Goal: Information Seeking & Learning: Find specific fact

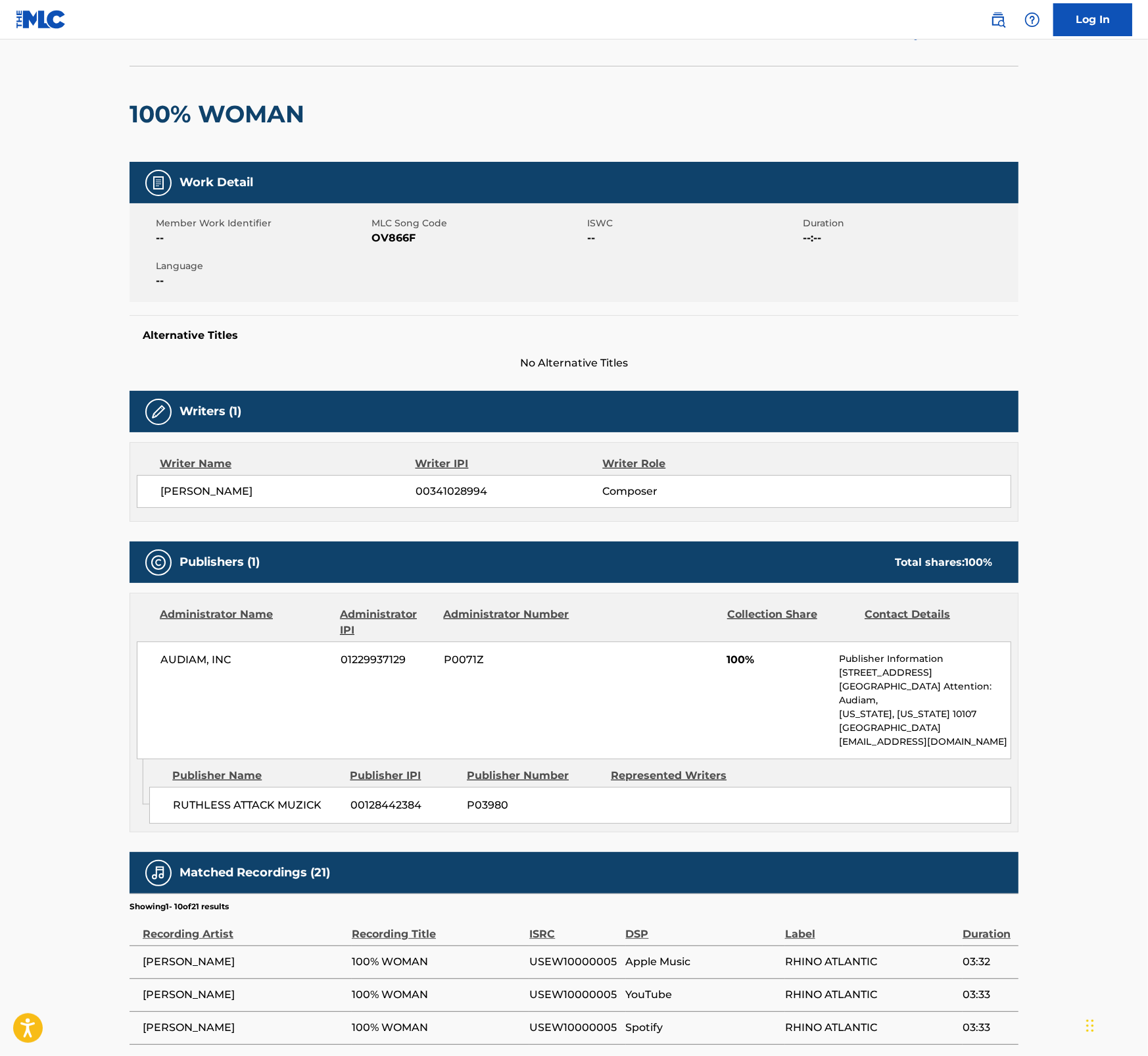
click at [1069, 364] on main "< Back to public search results Copy work link 100% WOMAN Work Detail Member Wo…" at bounding box center [574, 654] width 1148 height 1375
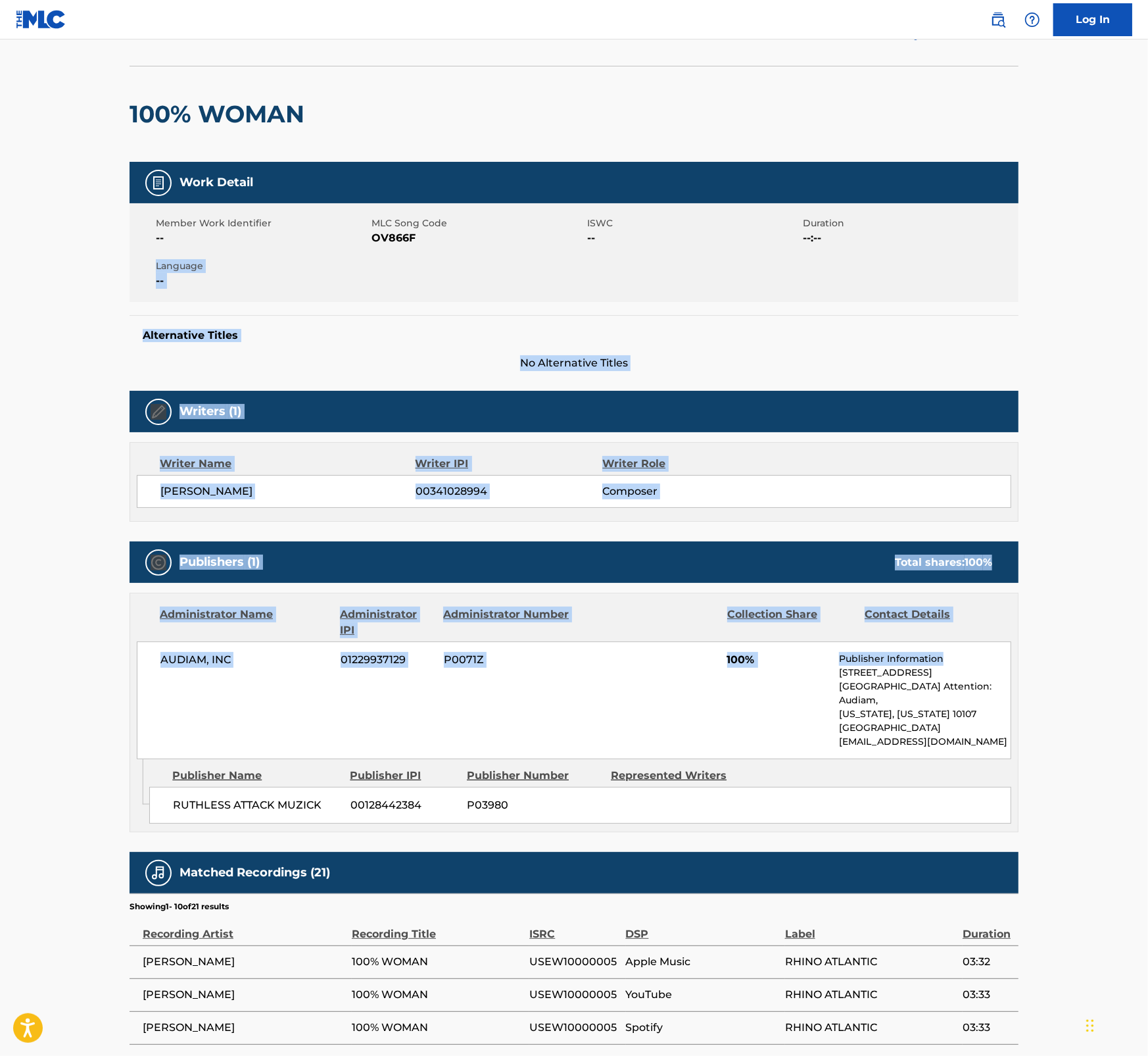
drag, startPoint x: 1147, startPoint y: 274, endPoint x: 1142, endPoint y: 645, distance: 371.0
click at [1142, 645] on main "< Back to public search results Copy work link 100% WOMAN Work Detail Member Wo…" at bounding box center [574, 654] width 1148 height 1375
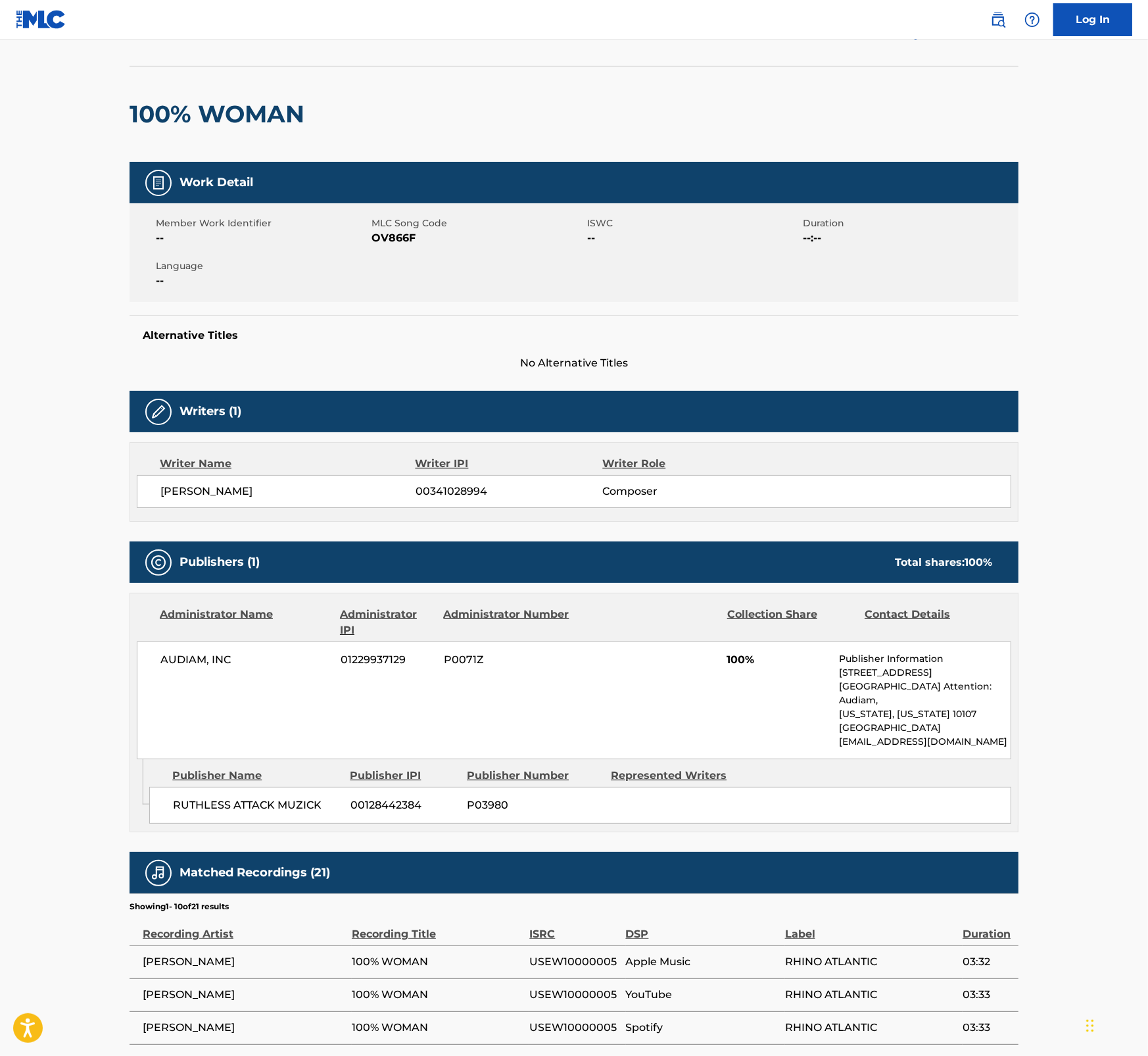
click at [1060, 722] on main "< Back to public search results Copy work link 100% WOMAN Work Detail Member Wo…" at bounding box center [574, 654] width 1148 height 1375
drag, startPoint x: 258, startPoint y: 491, endPoint x: 148, endPoint y: 491, distance: 110.0
click at [148, 491] on div "[PERSON_NAME] 00341028994 Composer" at bounding box center [573, 491] width 874 height 33
copy span "[PERSON_NAME]"
drag, startPoint x: 1147, startPoint y: 78, endPoint x: 1147, endPoint y: 39, distance: 39.0
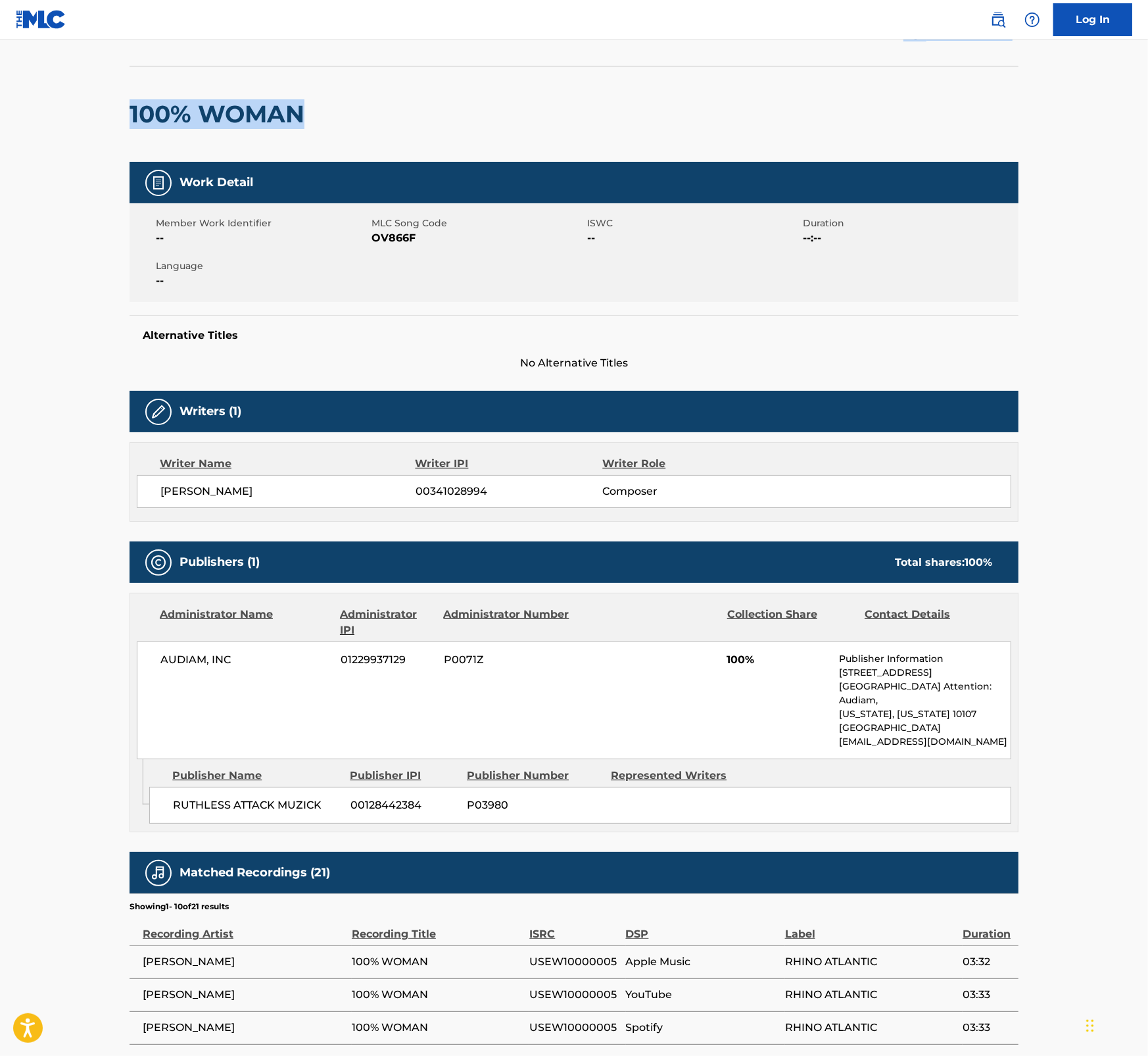
click at [1147, 39] on main "< Back to public search results Copy work link 100% WOMAN Work Detail Member Wo…" at bounding box center [574, 654] width 1148 height 1375
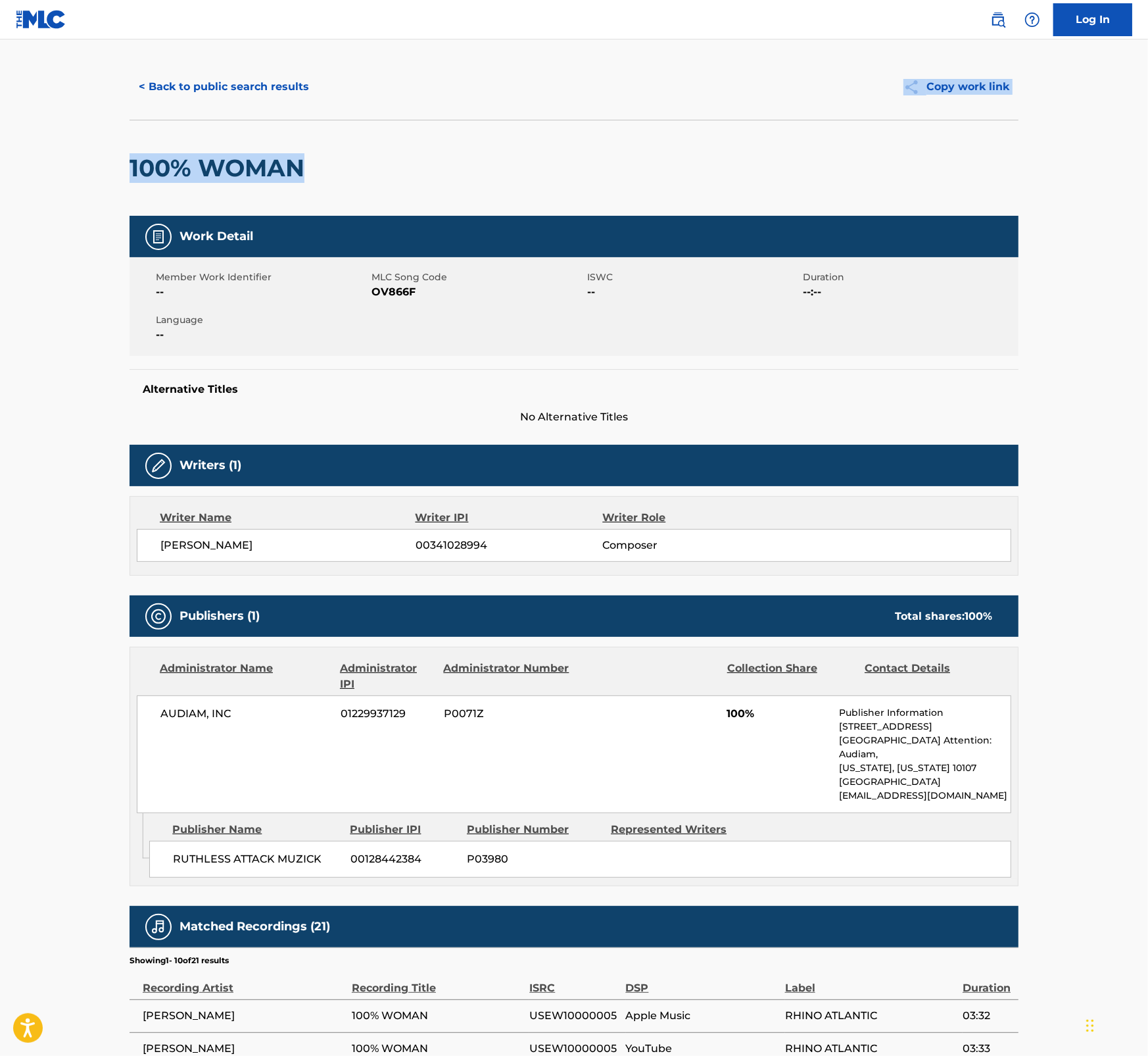
scroll to position [15, 0]
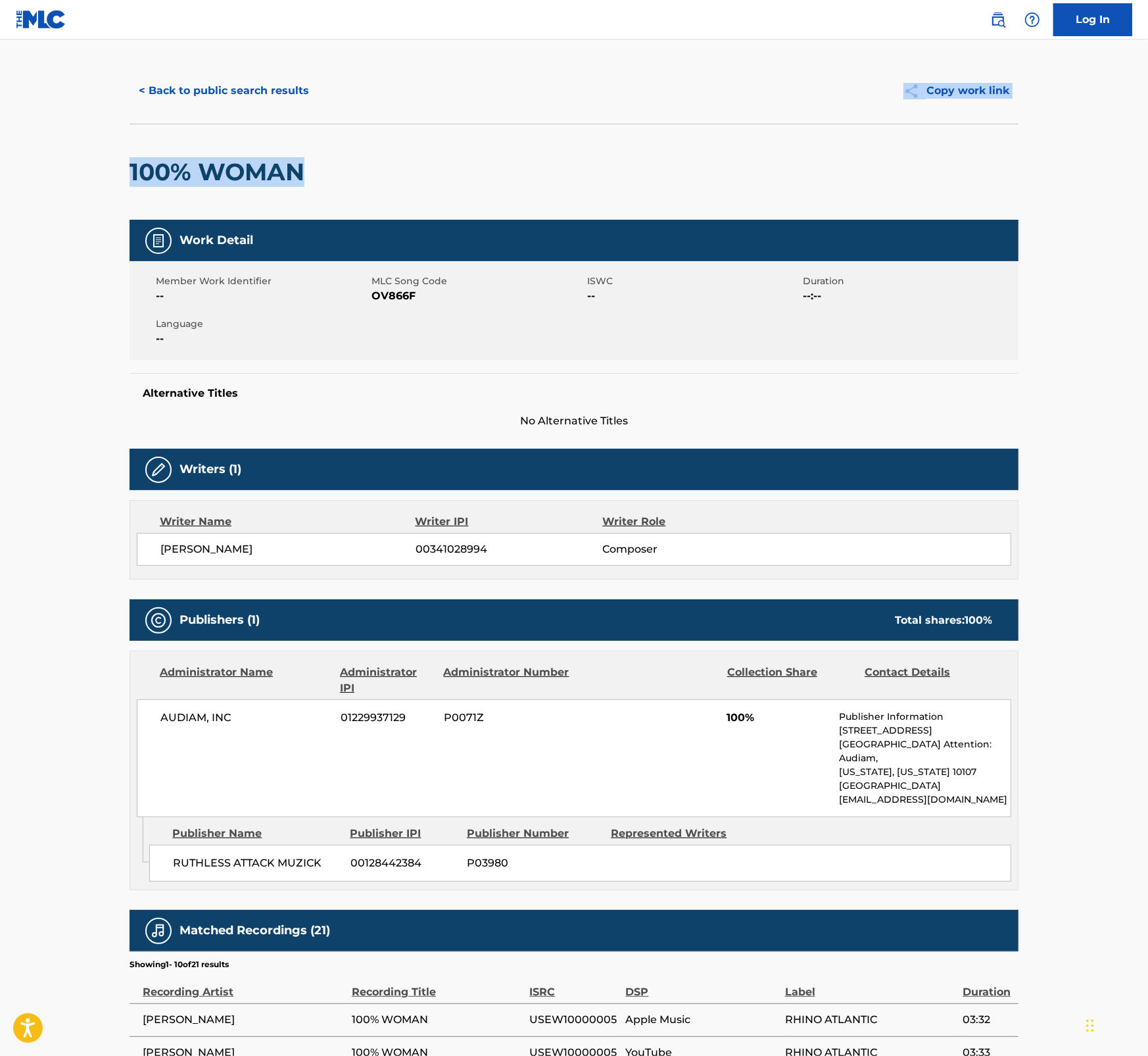
click at [256, 88] on button "< Back to public search results" at bounding box center [224, 90] width 189 height 33
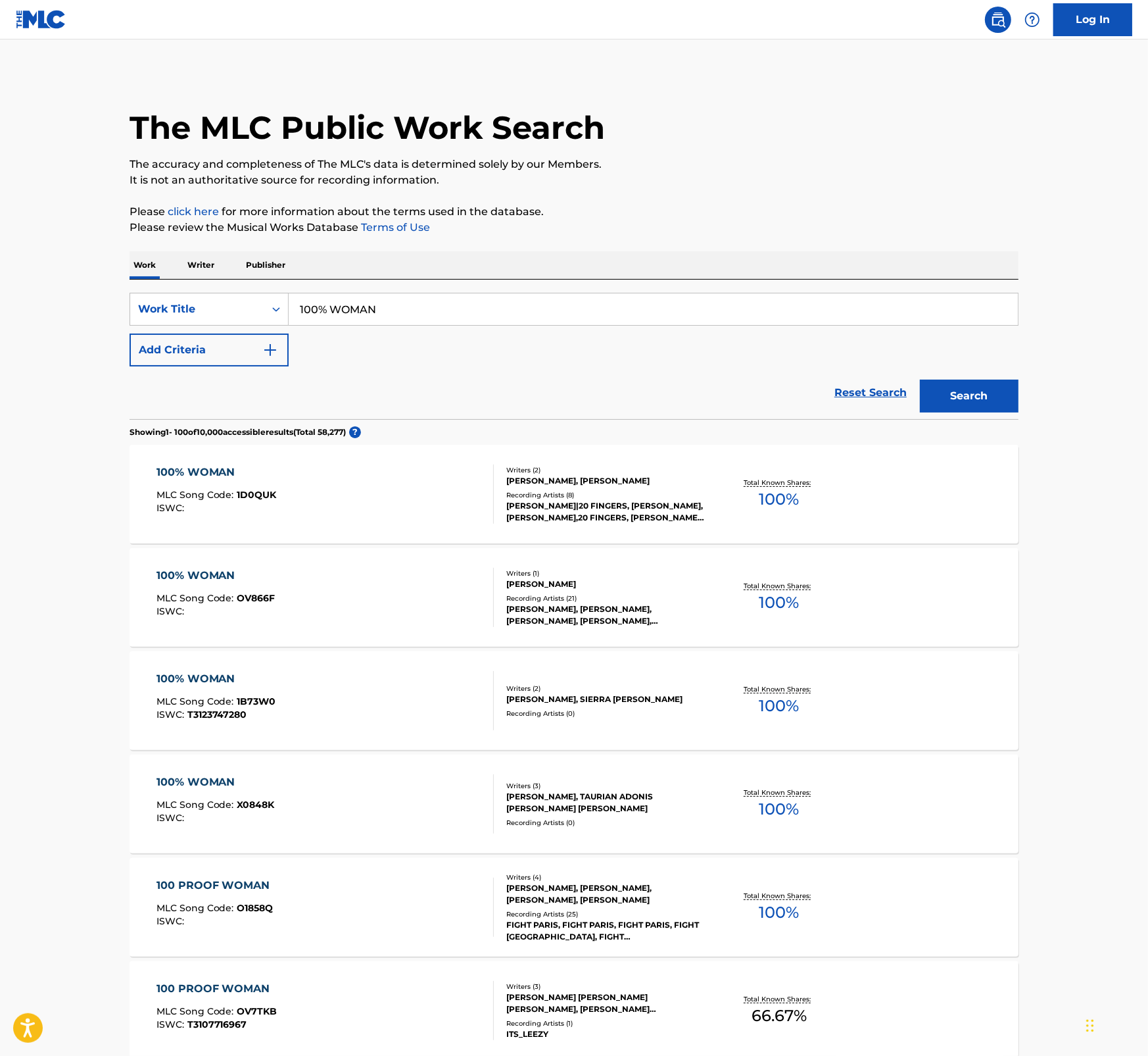
click at [347, 798] on div "100% WOMAN MLC Song Code : X0848K ISWC :" at bounding box center [325, 804] width 338 height 59
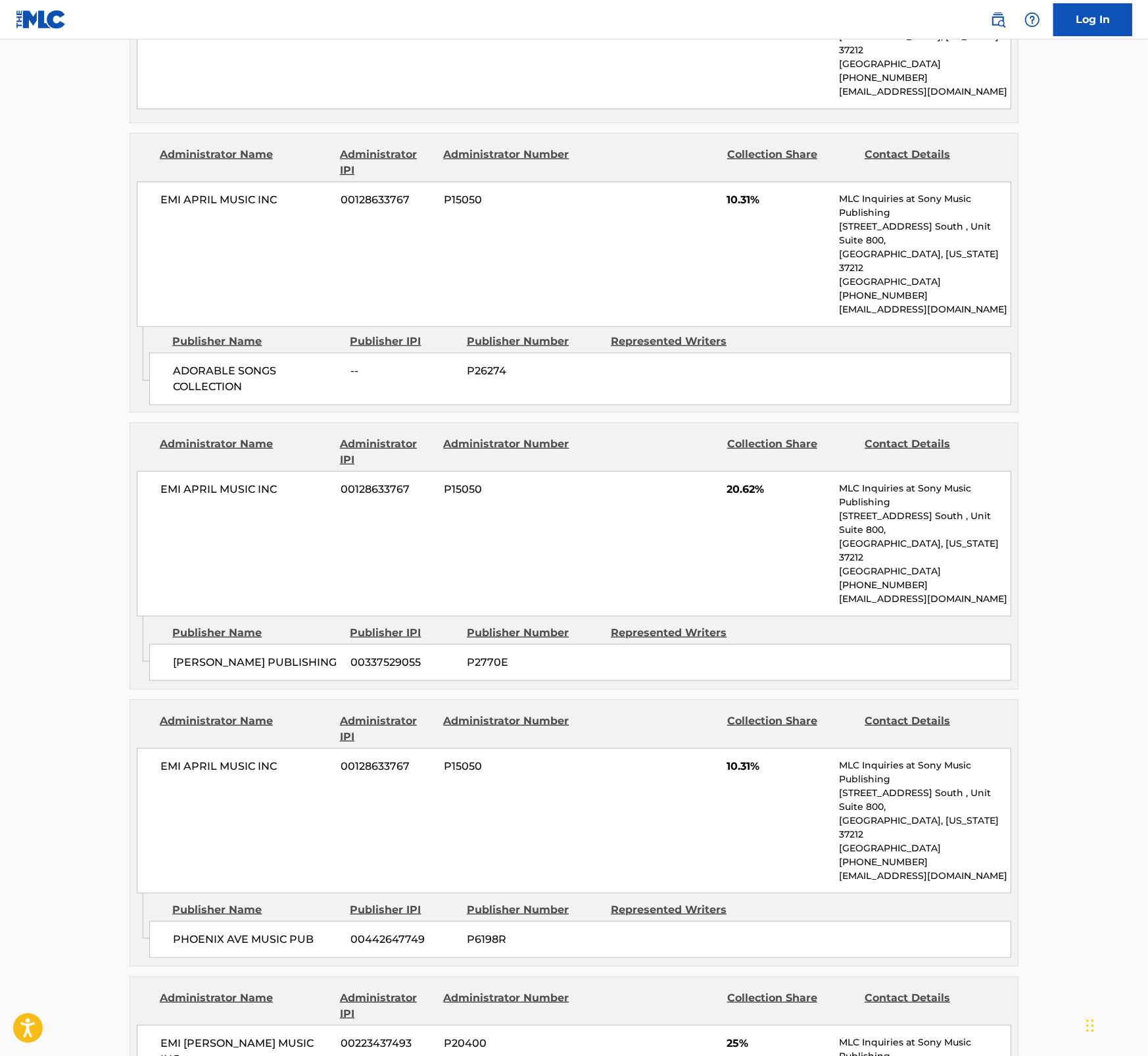
scroll to position [939, 0]
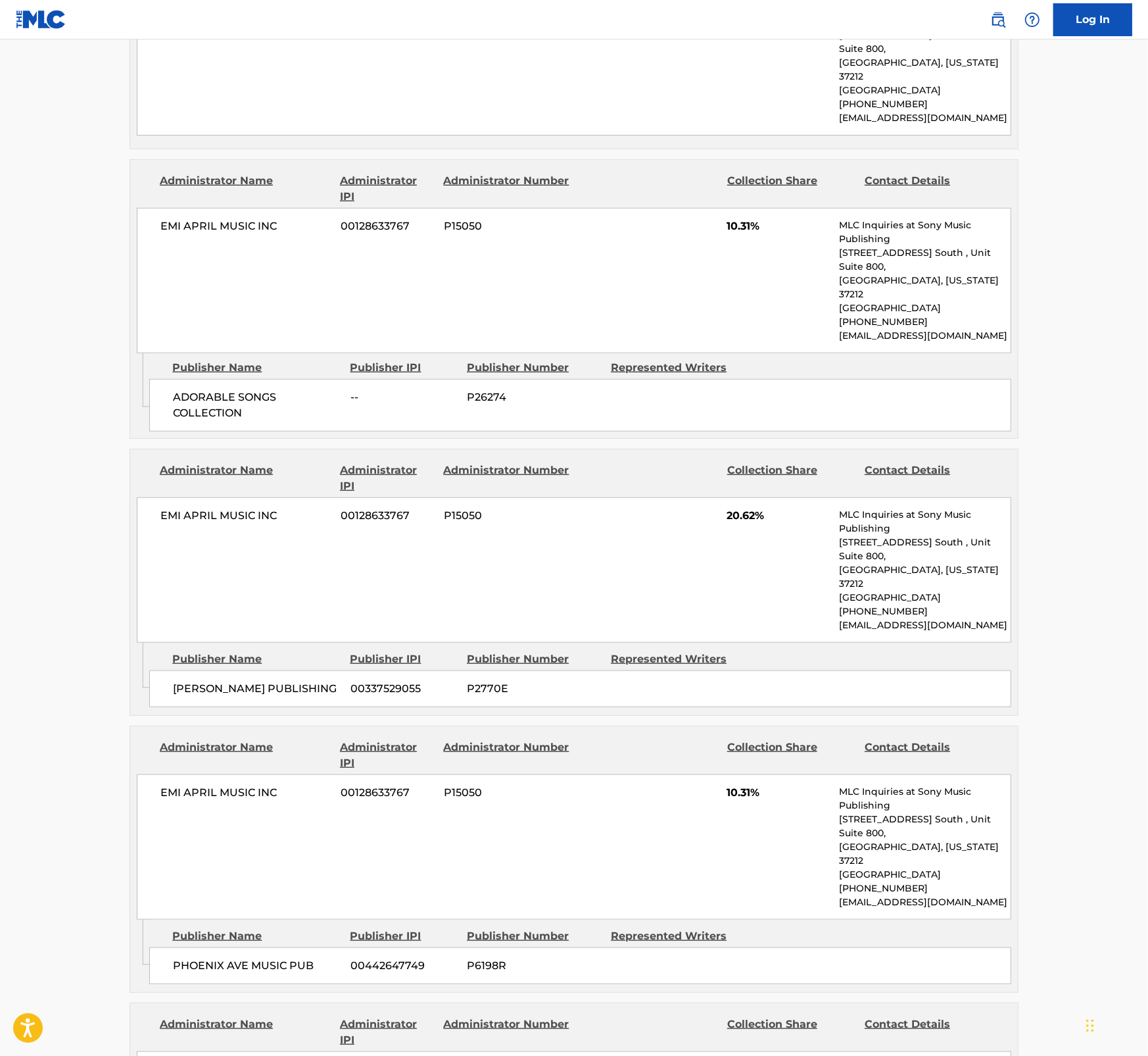
click at [708, 497] on div "EMI APRIL MUSIC INC 00128633767 P15050 20.62% MLC Inquiries at Sony Music Publi…" at bounding box center [573, 569] width 874 height 145
drag, startPoint x: 728, startPoint y: 432, endPoint x: 769, endPoint y: 432, distance: 41.0
click at [769, 508] on span "20.62%" at bounding box center [778, 516] width 102 height 16
copy span "20.62%"
click at [425, 508] on span "00128633767" at bounding box center [387, 516] width 94 height 16
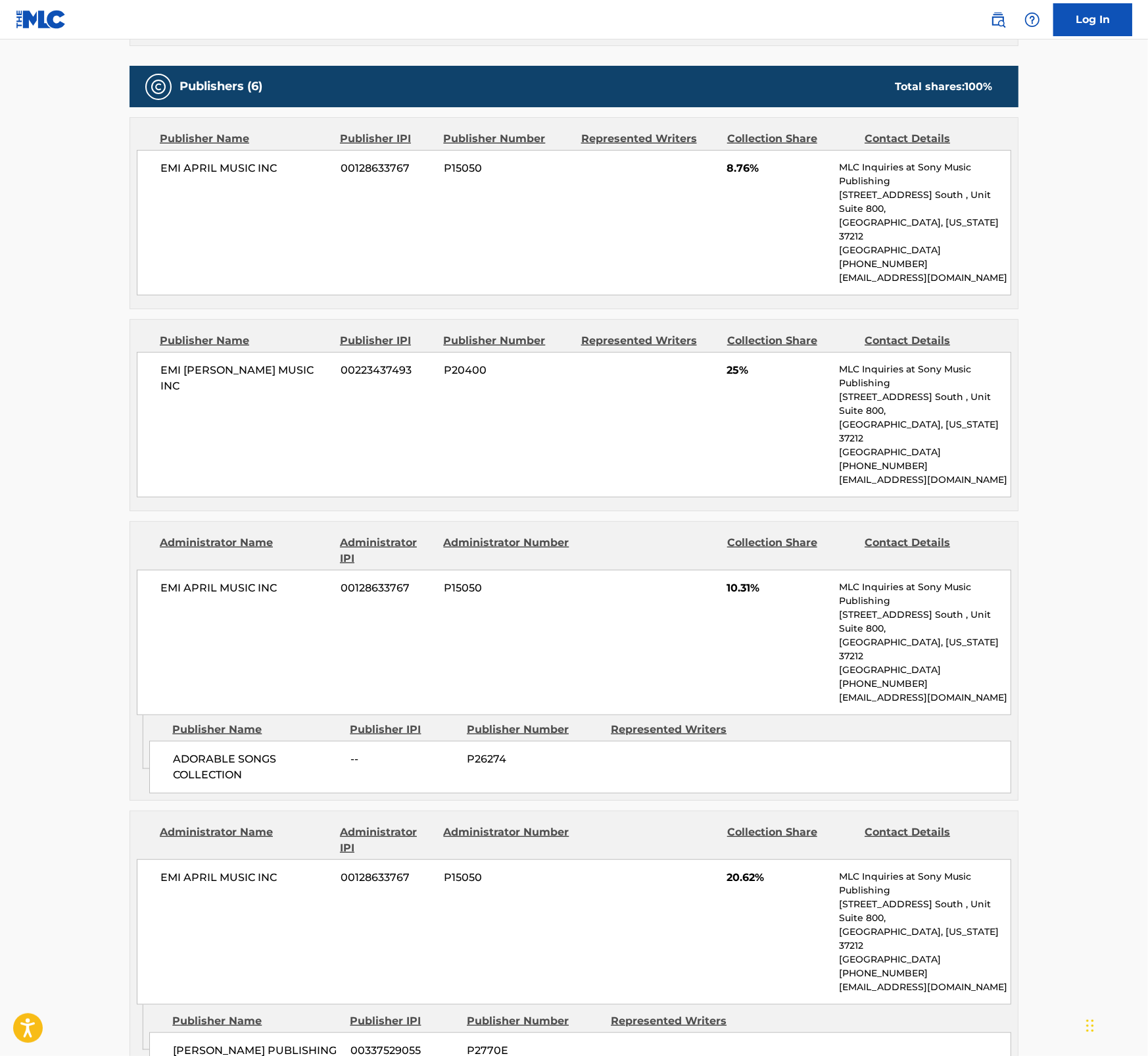
scroll to position [524, 0]
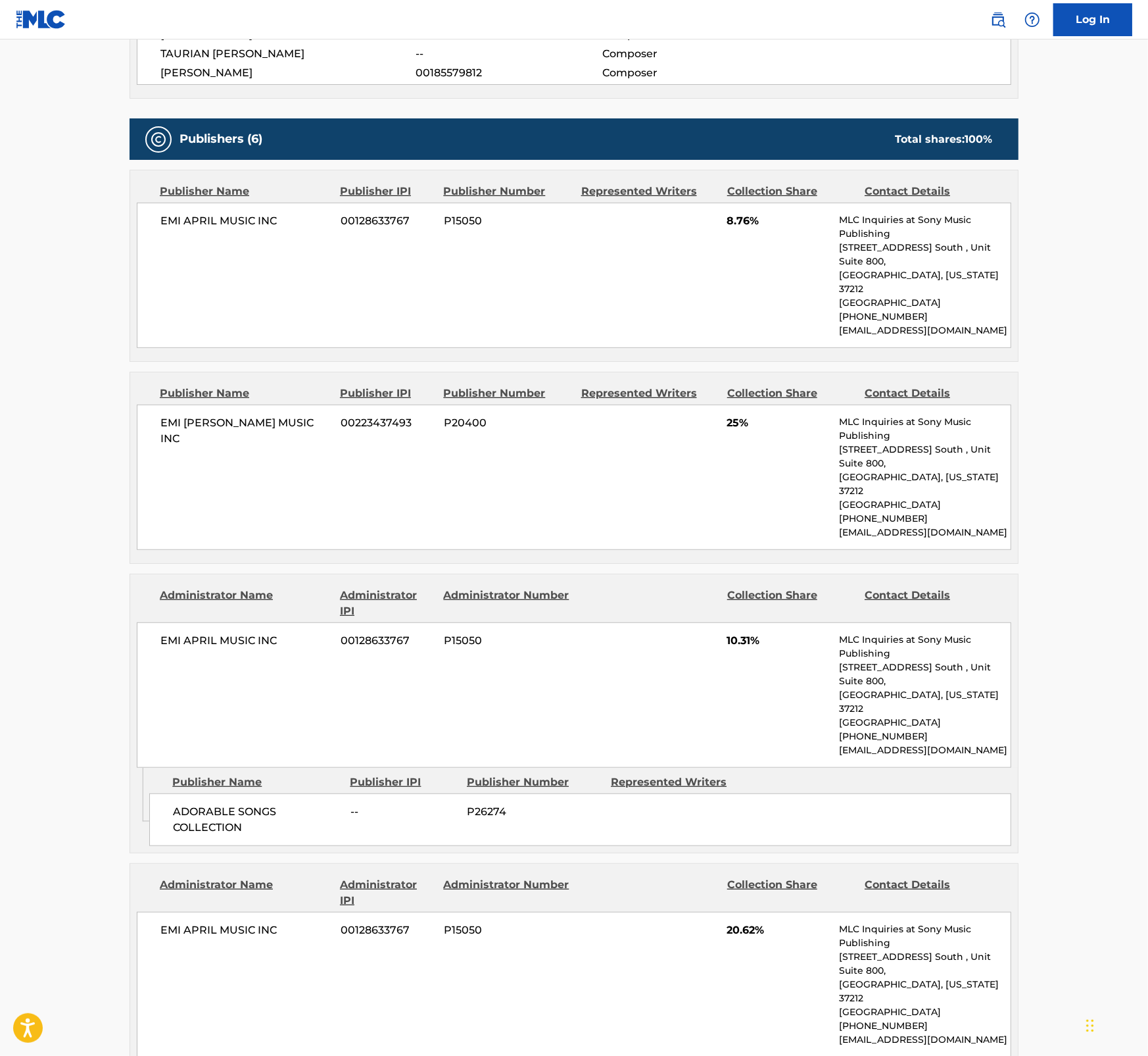
click at [881, 498] on p "[GEOGRAPHIC_DATA]" at bounding box center [925, 505] width 172 height 14
click at [727, 798] on span "20.62%" at bounding box center [778, 930] width 102 height 16
drag, startPoint x: 729, startPoint y: 851, endPoint x: 763, endPoint y: 853, distance: 34.1
click at [763, 798] on span "20.62%" at bounding box center [778, 930] width 102 height 16
copy span "20.62%"
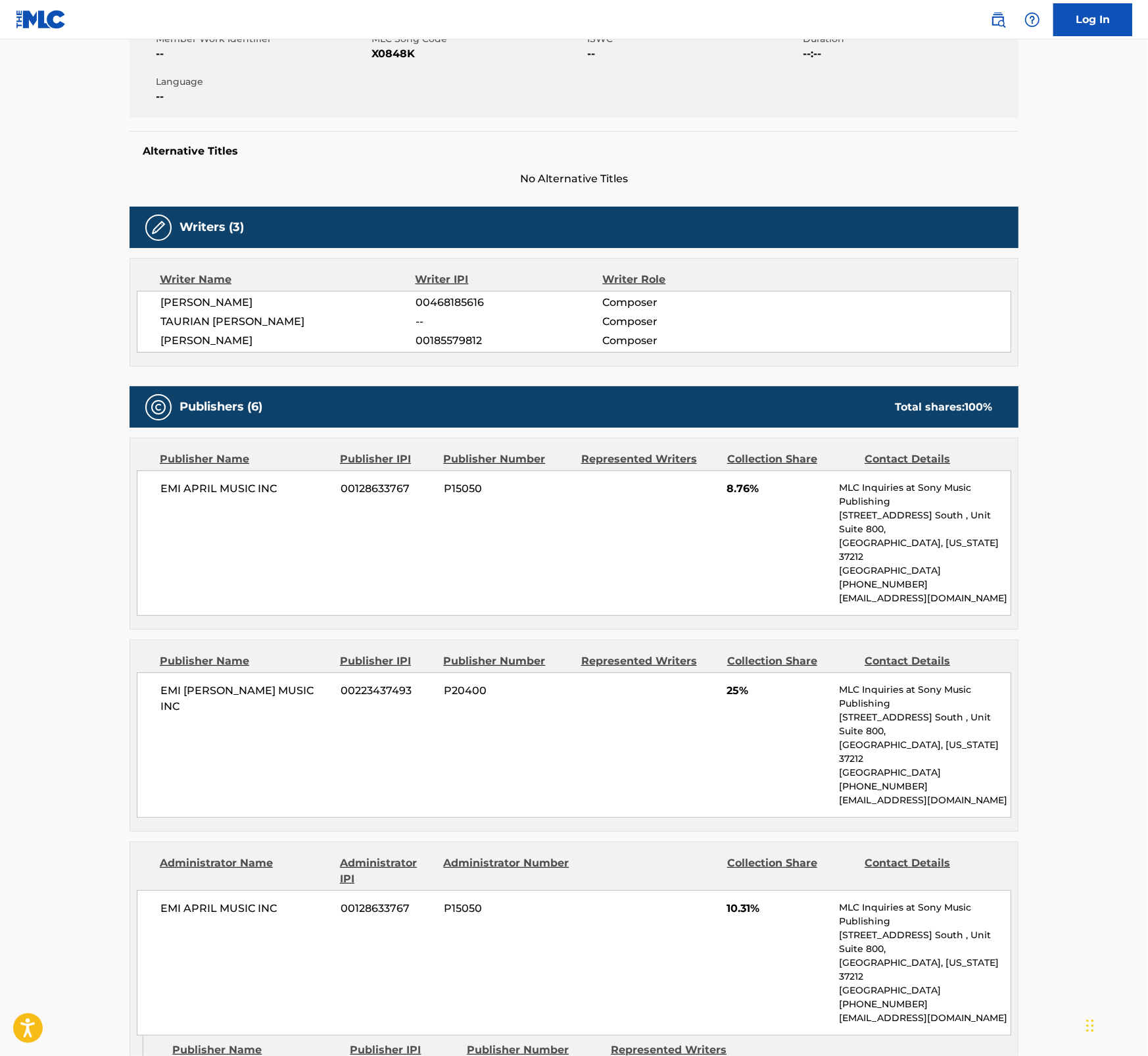
scroll to position [0, 0]
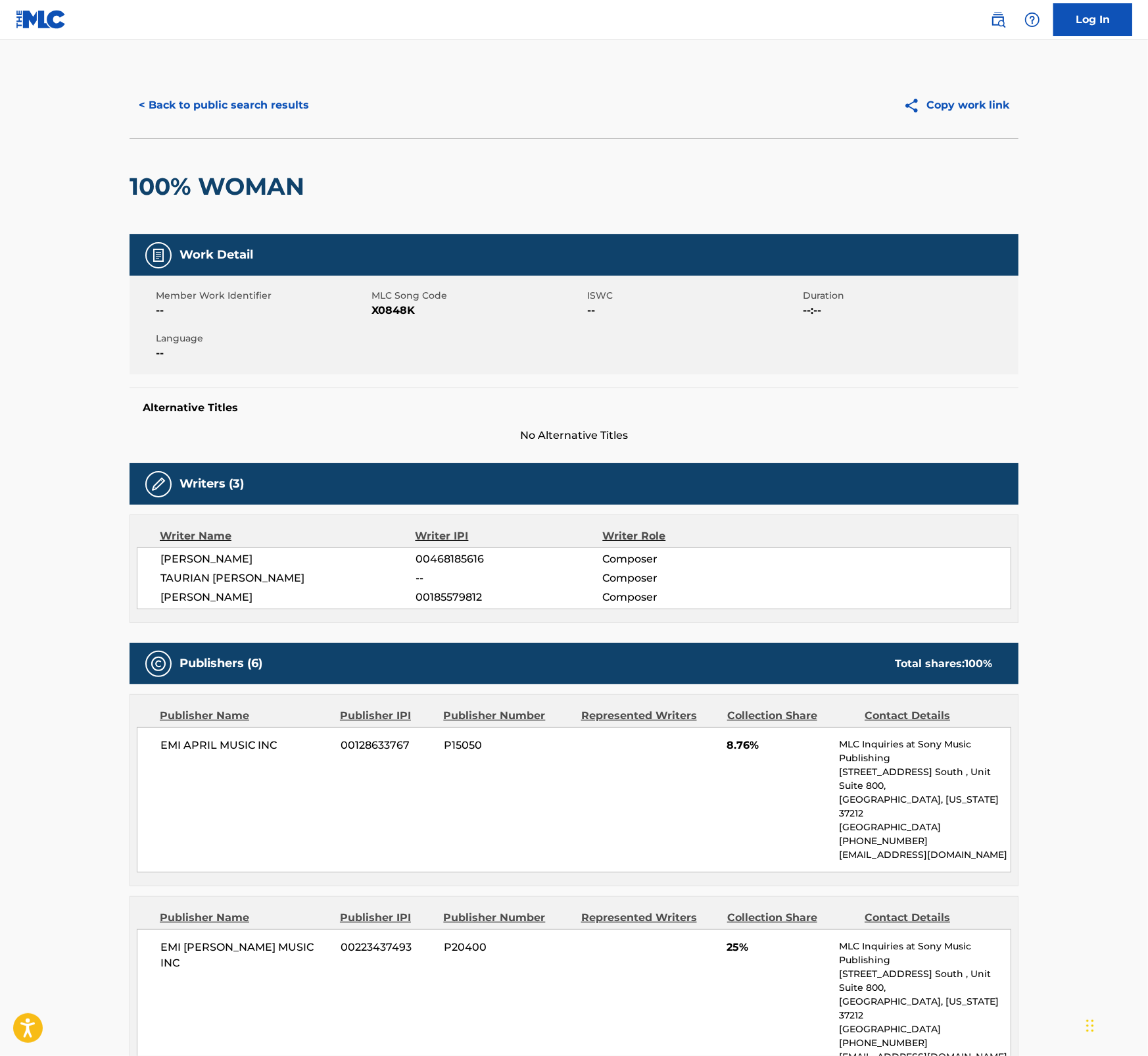
click at [390, 310] on span "X0848K" at bounding box center [478, 311] width 213 height 16
copy span "X0848K"
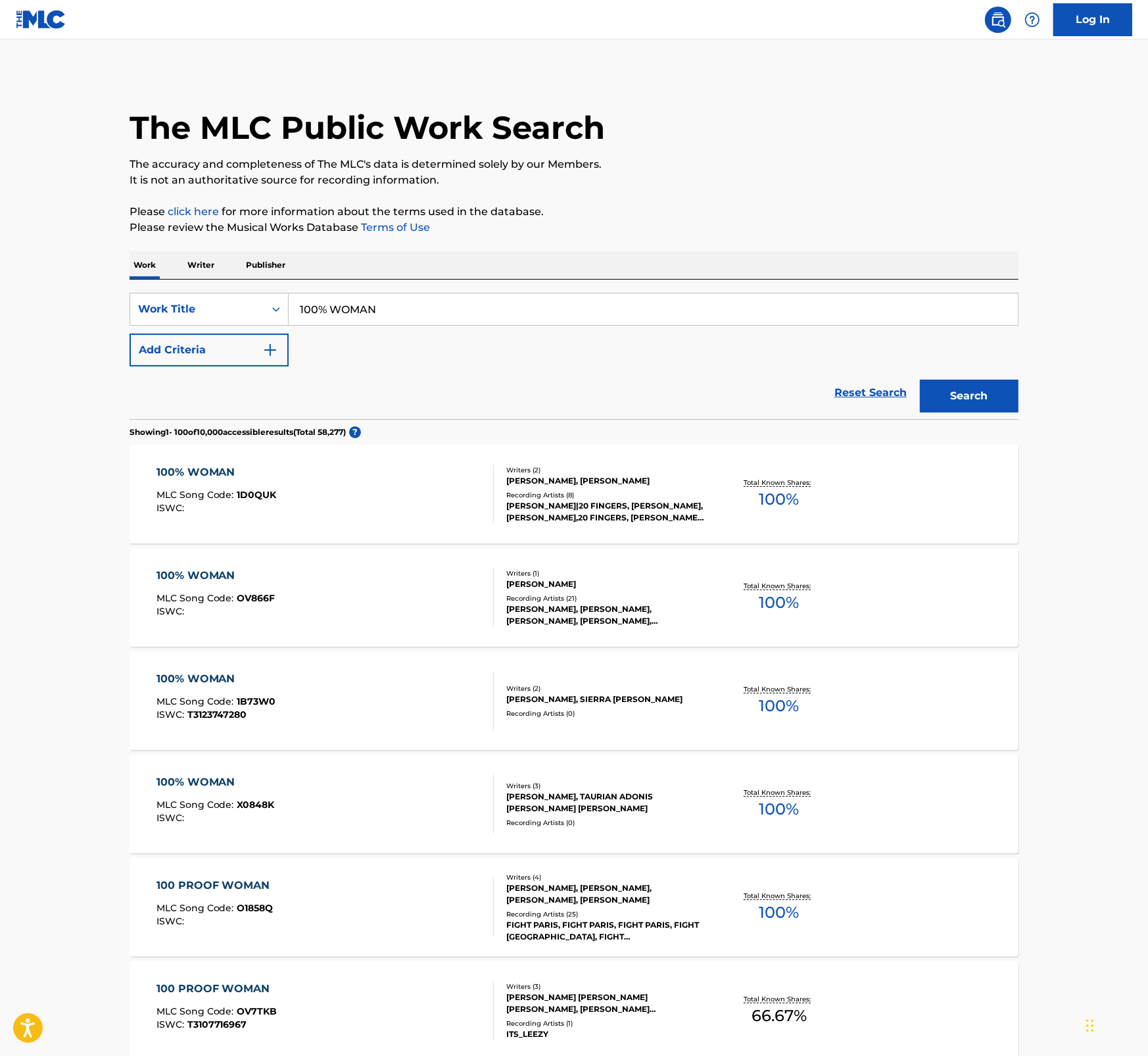
click at [353, 308] on input "100% WOMAN" at bounding box center [654, 309] width 729 height 31
drag, startPoint x: 388, startPoint y: 310, endPoint x: 245, endPoint y: 313, distance: 143.0
click at [245, 313] on div "SearchWithCriteriae18e5884-3a28-448e-a6dc-2ec8e508ebff Work Title 100% WOMAN" at bounding box center [574, 309] width 889 height 33
paste input "12 INTRO"
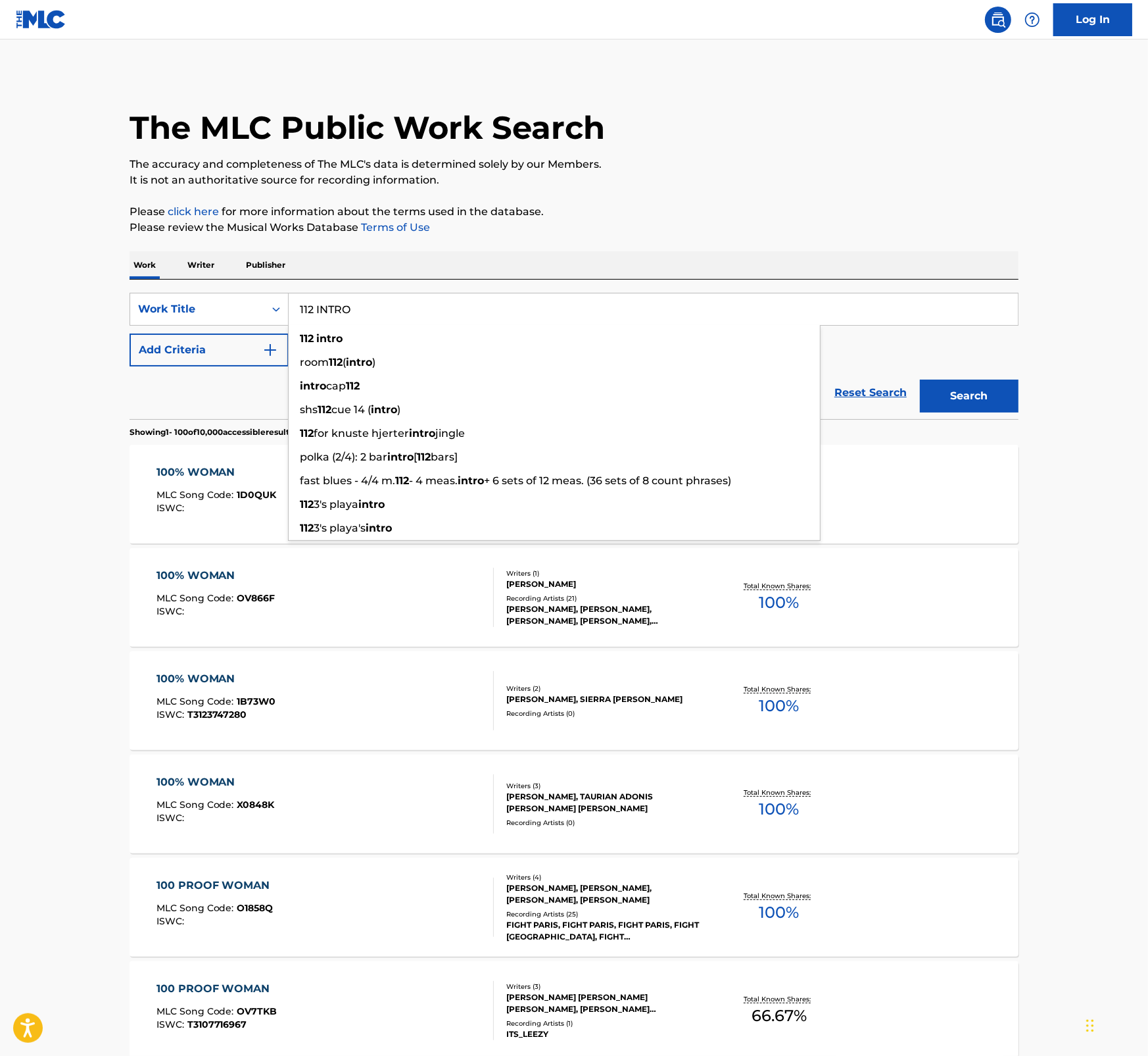
type input "112 INTRO"
click at [957, 393] on button "Search" at bounding box center [969, 395] width 98 height 33
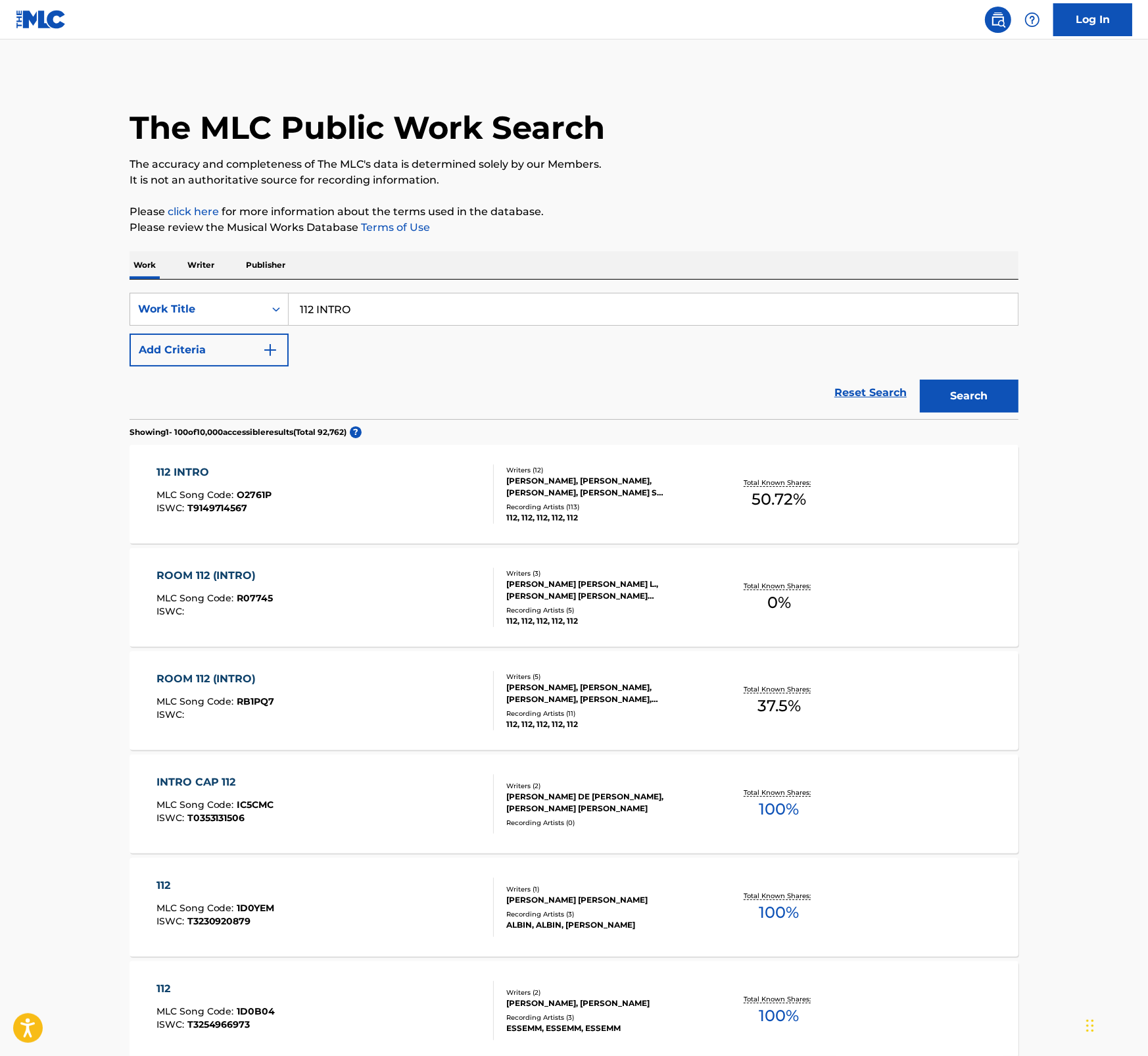
click at [343, 697] on div "ROOM 112 (INTRO) MLC Song Code : RB1PQ7 ISWC :" at bounding box center [325, 701] width 338 height 59
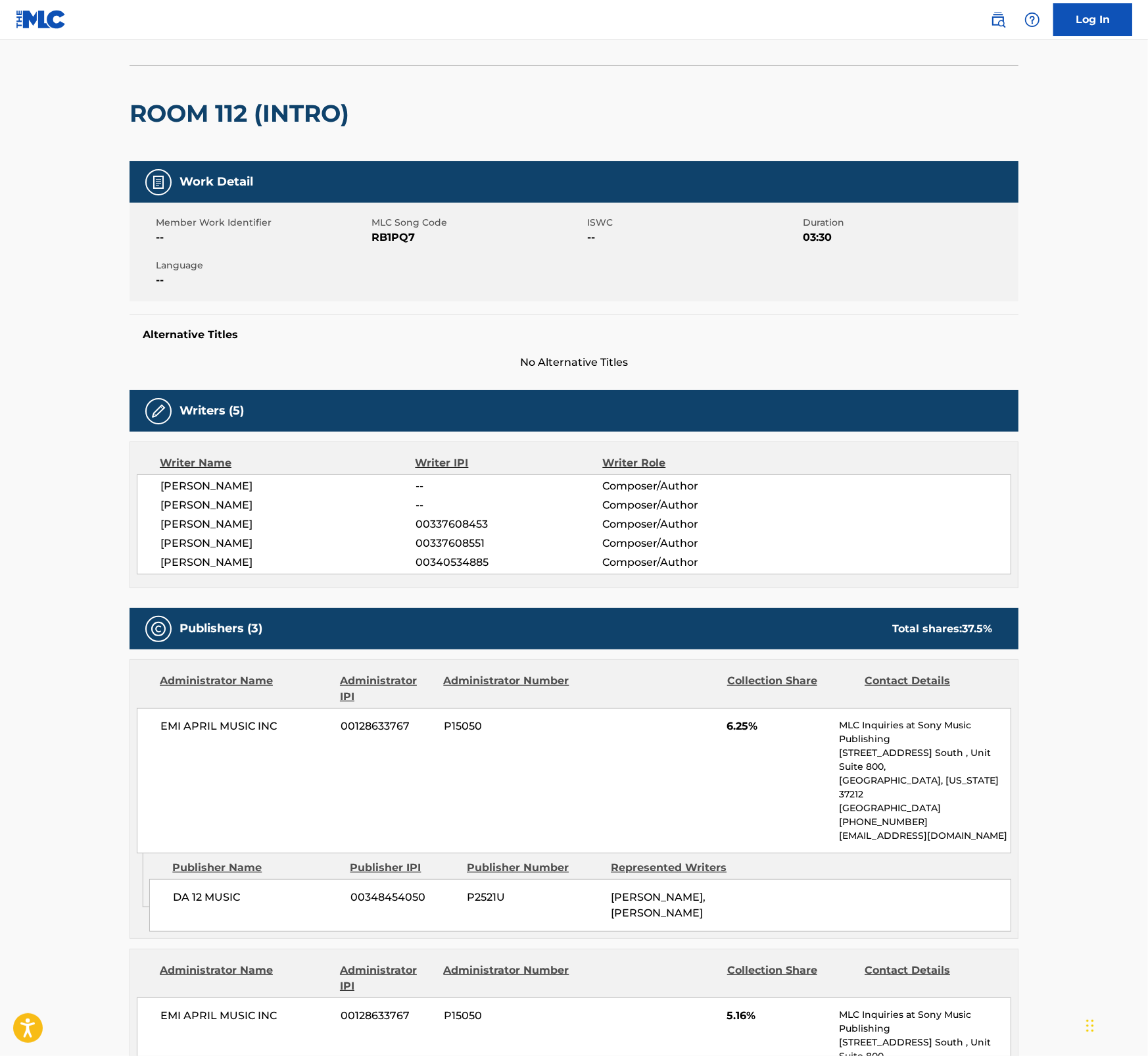
scroll to position [66, 0]
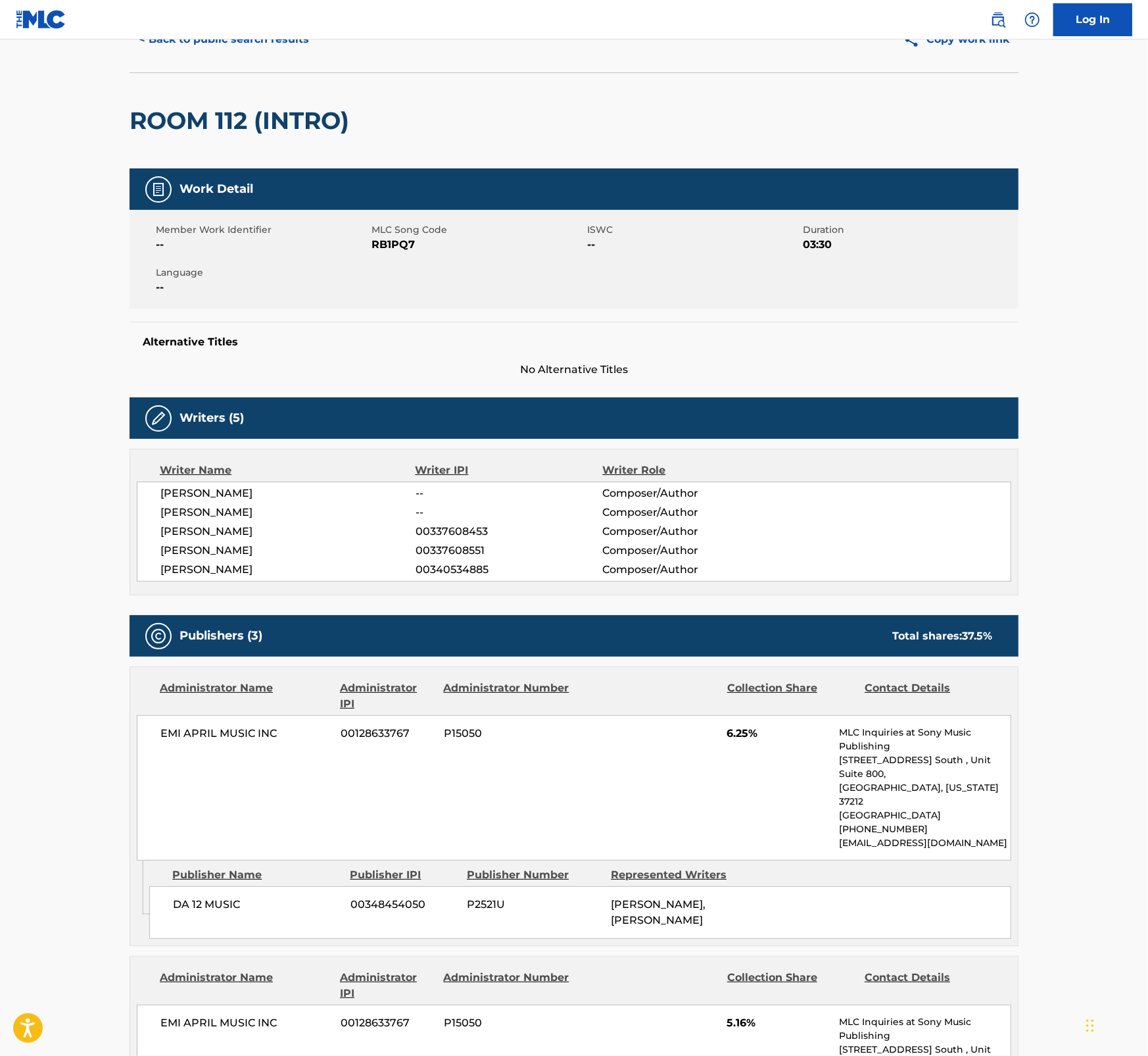
click at [383, 242] on span "RB1PQ7" at bounding box center [478, 245] width 213 height 16
click at [395, 244] on span "RB1PQ7" at bounding box center [478, 245] width 213 height 16
click at [395, 244] on span "RB1PQ7" at bounding box center [478, 245] width 213 height 16
copy span "RB1PQ7"
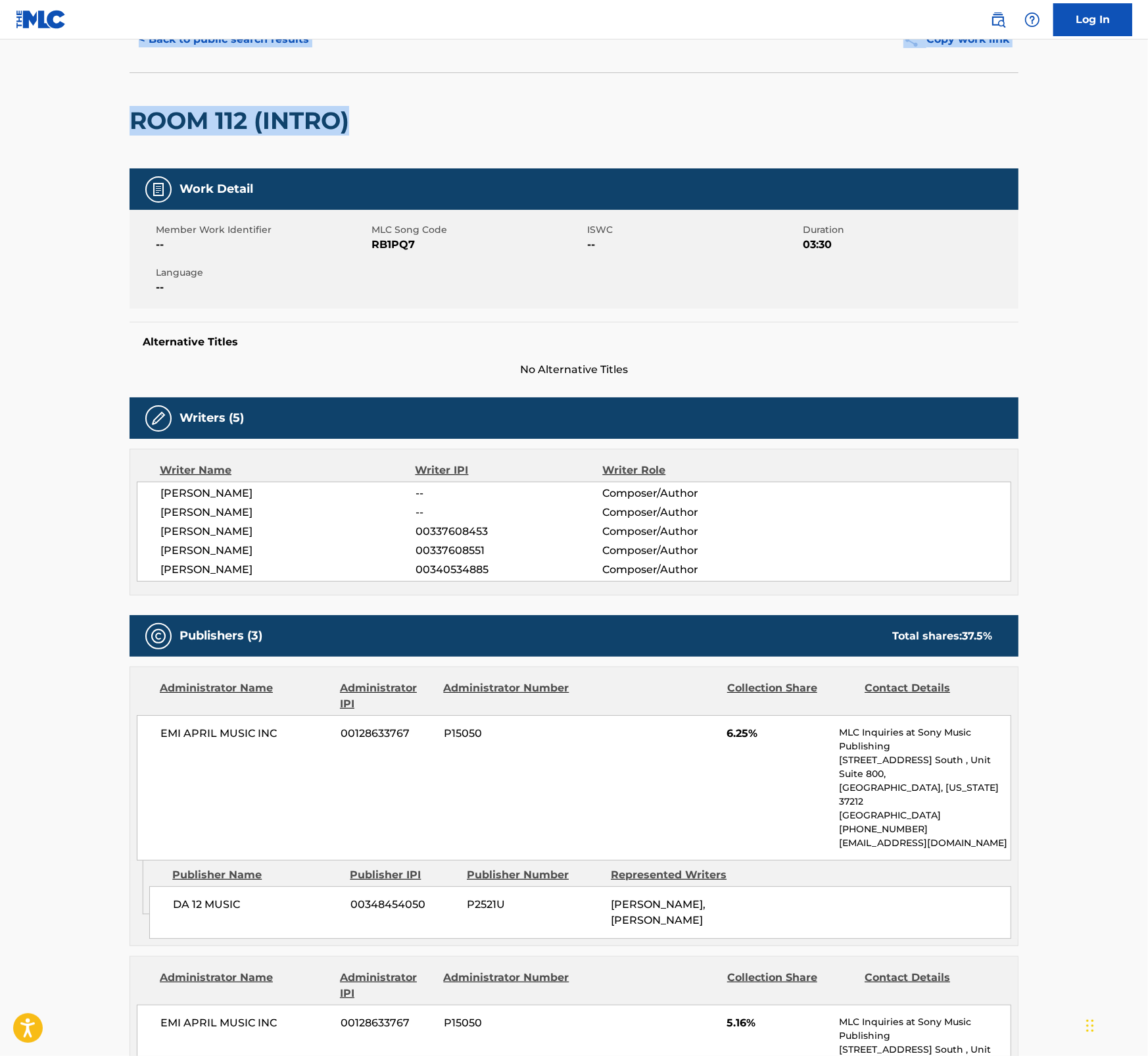
drag, startPoint x: 1146, startPoint y: 80, endPoint x: 1147, endPoint y: 31, distance: 49.0
click at [1147, 31] on div "Log In < Back to public search results Copy work link ROOM 112 (INTRO) Work Det…" at bounding box center [574, 972] width 1148 height 2077
drag, startPoint x: 621, startPoint y: 64, endPoint x: 382, endPoint y: 47, distance: 239.6
click at [620, 64] on div "< Back to public search results Copy work link" at bounding box center [574, 39] width 889 height 66
click at [264, 44] on button "< Back to public search results" at bounding box center [224, 39] width 189 height 33
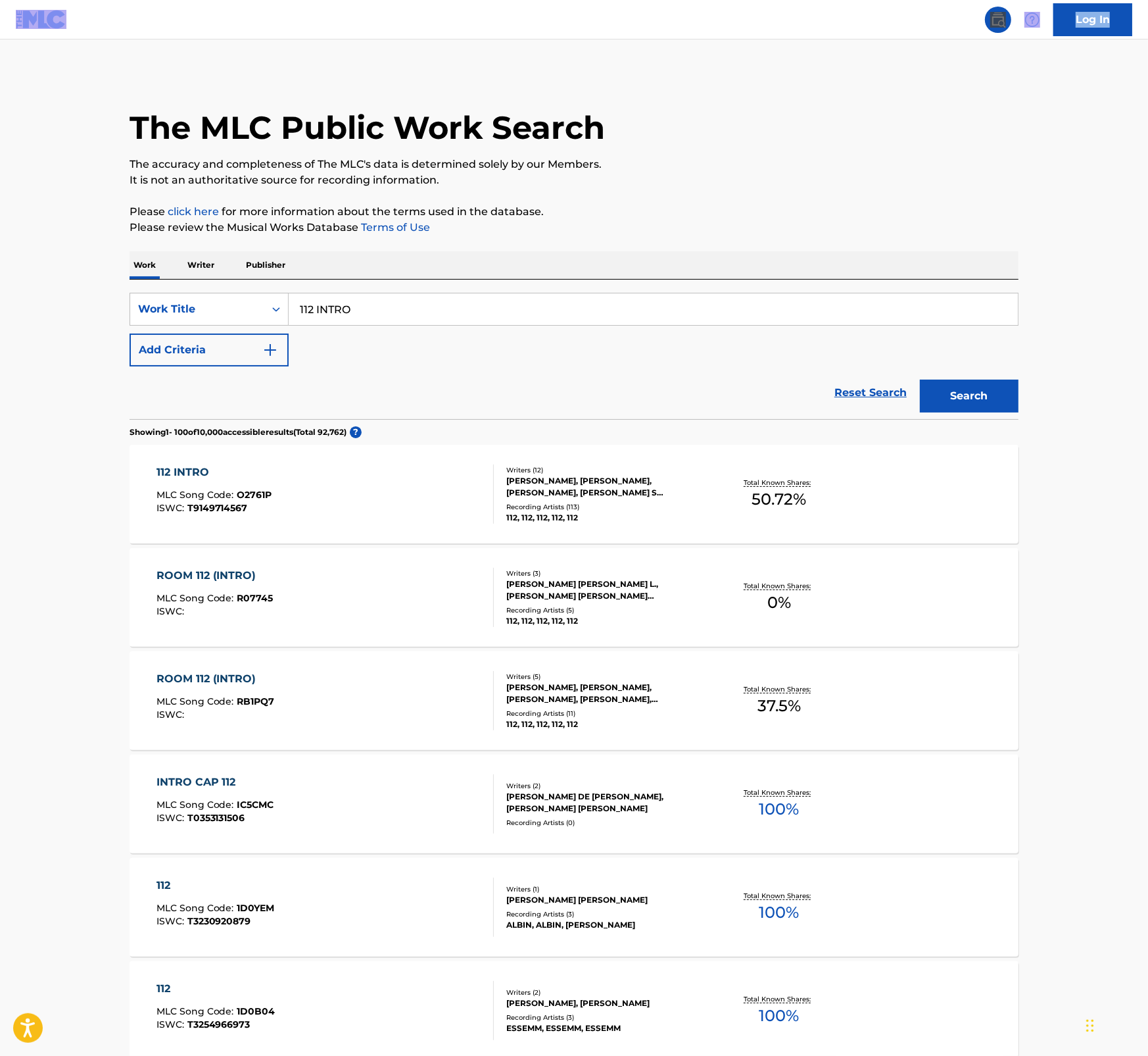
click at [238, 492] on span "O2761P" at bounding box center [255, 495] width 35 height 12
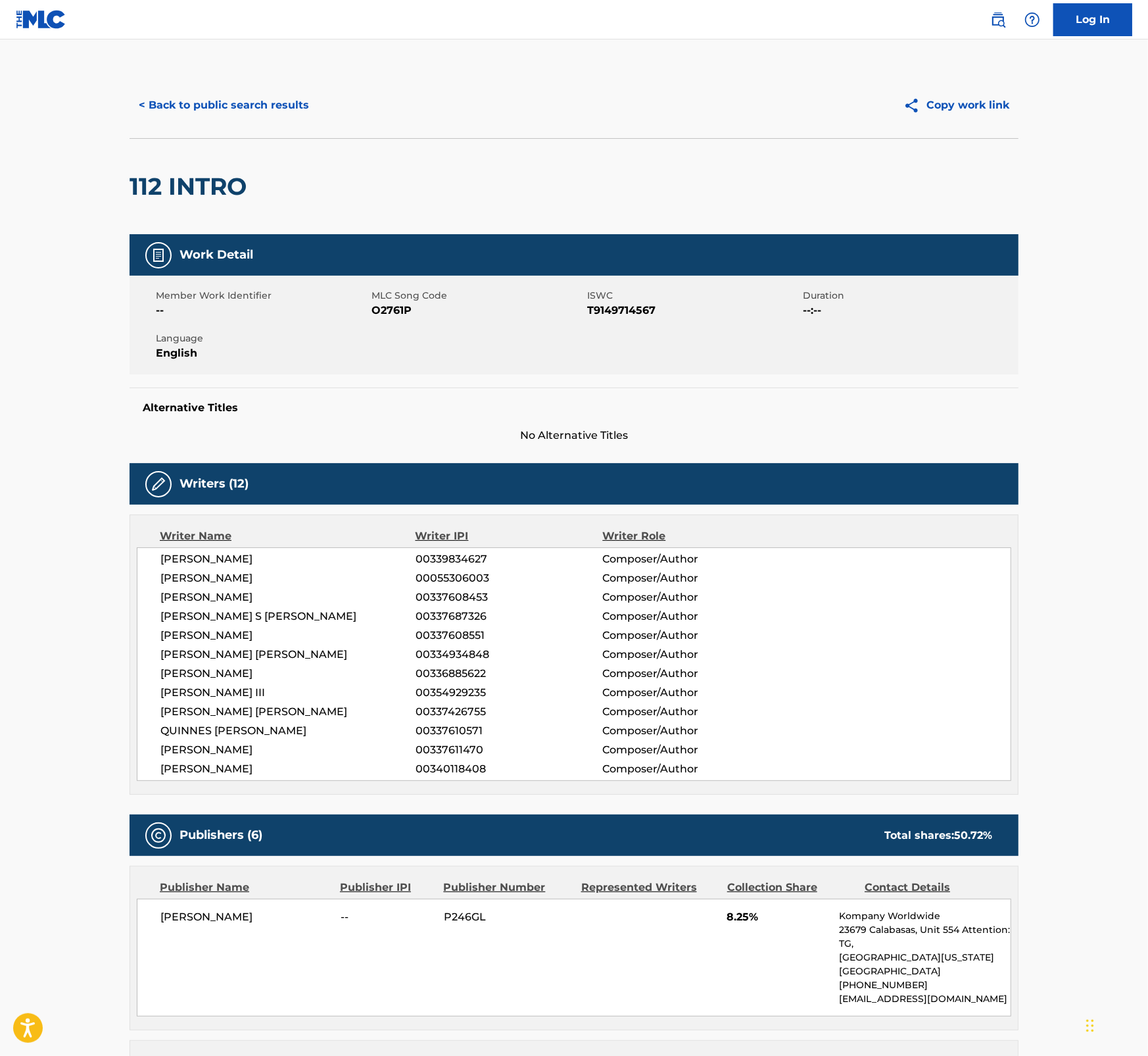
click at [393, 307] on span "O2761P" at bounding box center [478, 311] width 213 height 16
copy span "O2761P"
click at [666, 171] on div "112 INTRO" at bounding box center [574, 186] width 889 height 96
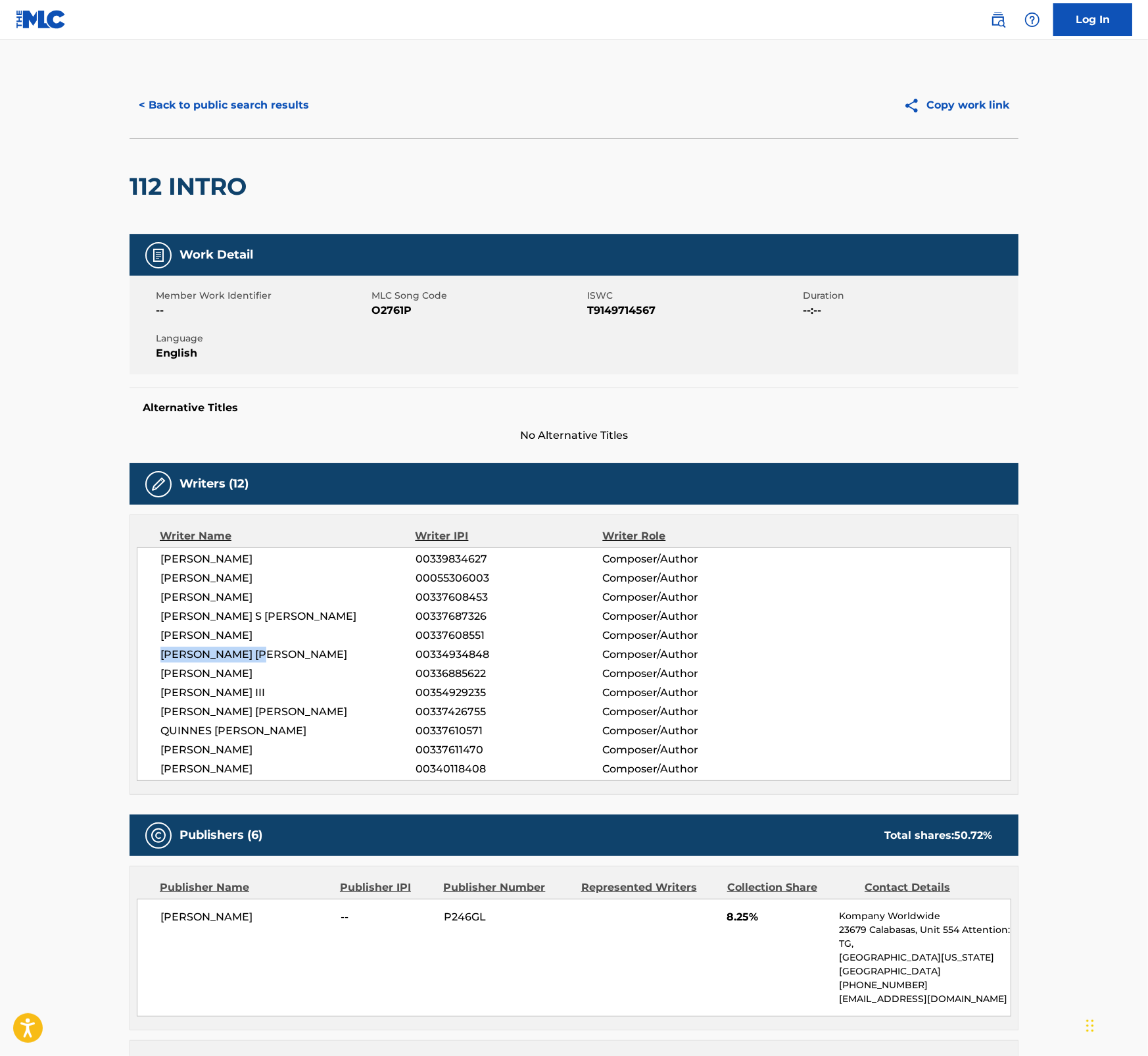
drag, startPoint x: 275, startPoint y: 654, endPoint x: 161, endPoint y: 663, distance: 114.4
click at [161, 663] on div "[PERSON_NAME] 00339834627 Composer/Author [PERSON_NAME] 00055306003 Composer/Au…" at bounding box center [573, 664] width 874 height 234
copy span "[PERSON_NAME] [PERSON_NAME]"
click at [603, 307] on span "T9149714567" at bounding box center [694, 311] width 213 height 16
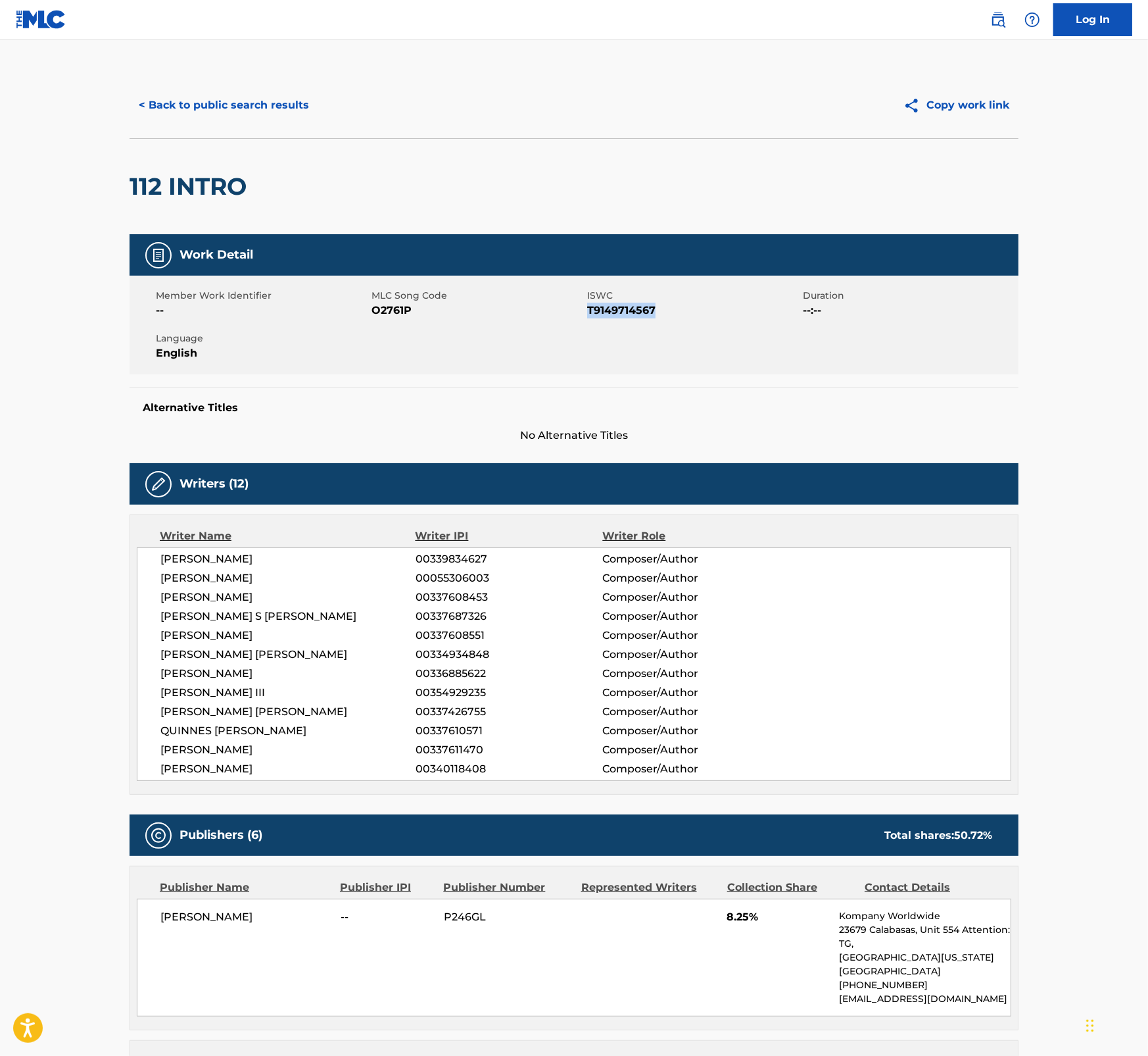
copy span "T9149714567"
click at [248, 104] on button "< Back to public search results" at bounding box center [224, 105] width 189 height 33
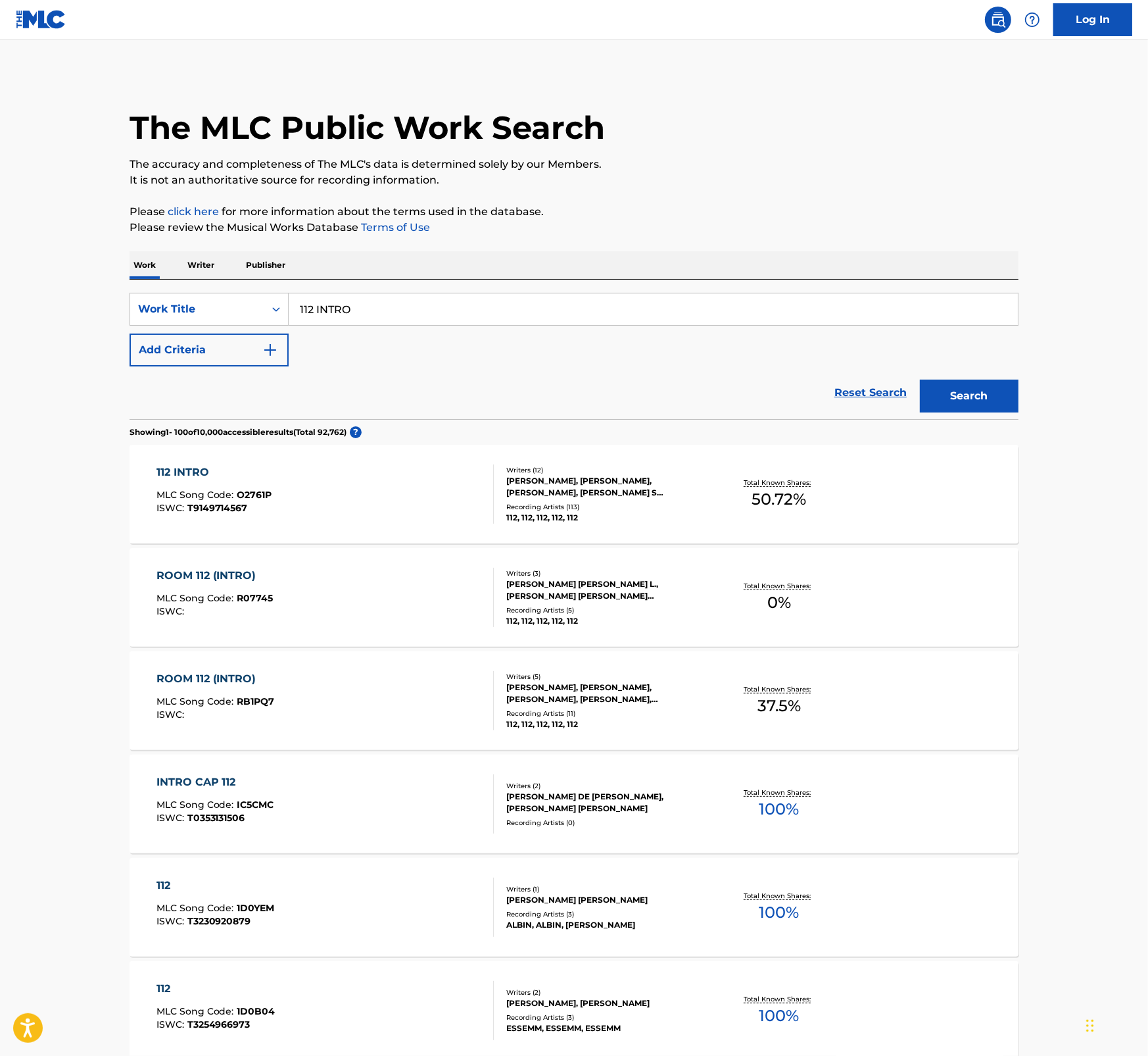
click at [313, 681] on div "ROOM 112 (INTRO) MLC Song Code : RB1PQ7 ISWC :" at bounding box center [325, 701] width 338 height 59
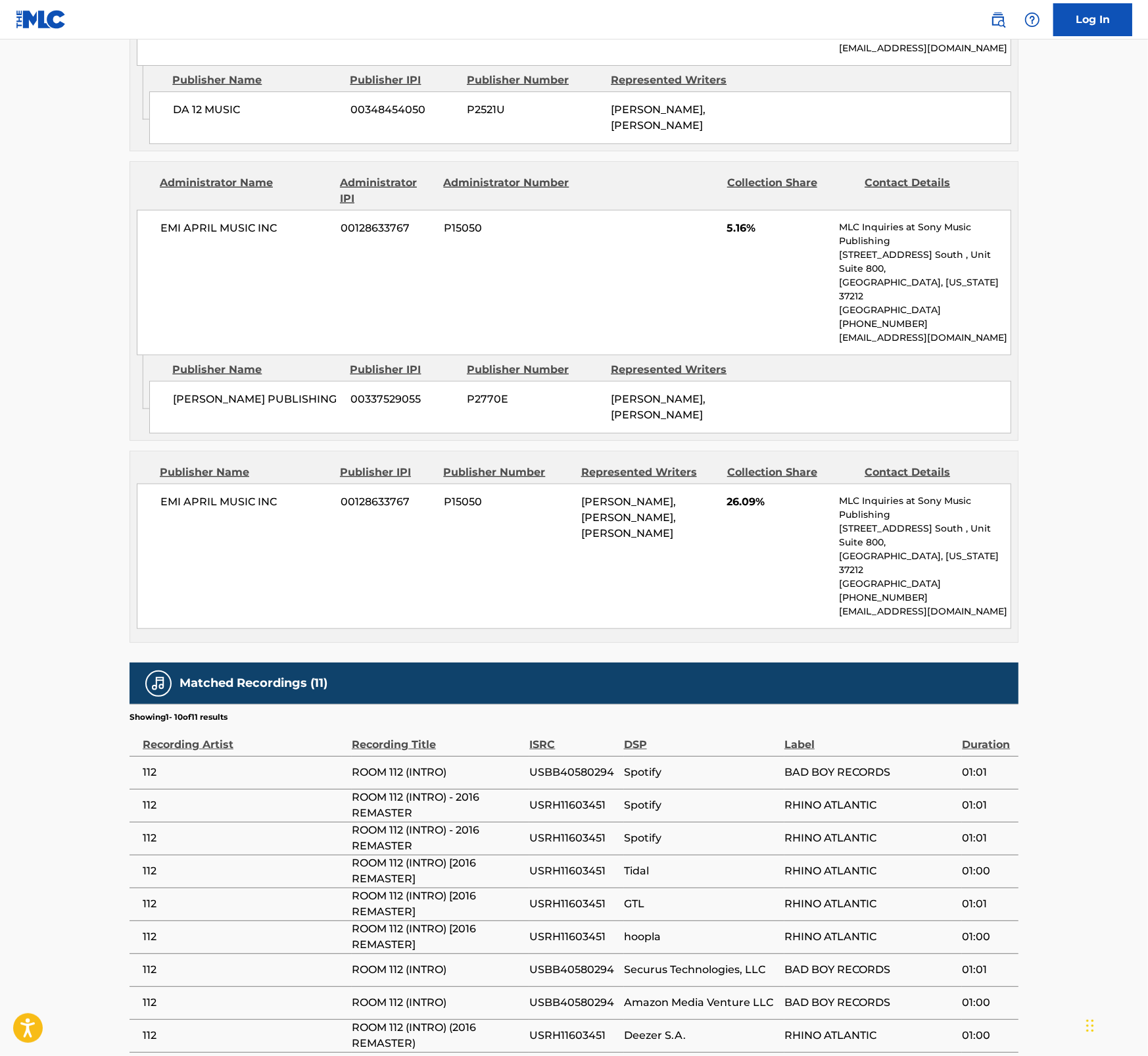
scroll to position [853, 0]
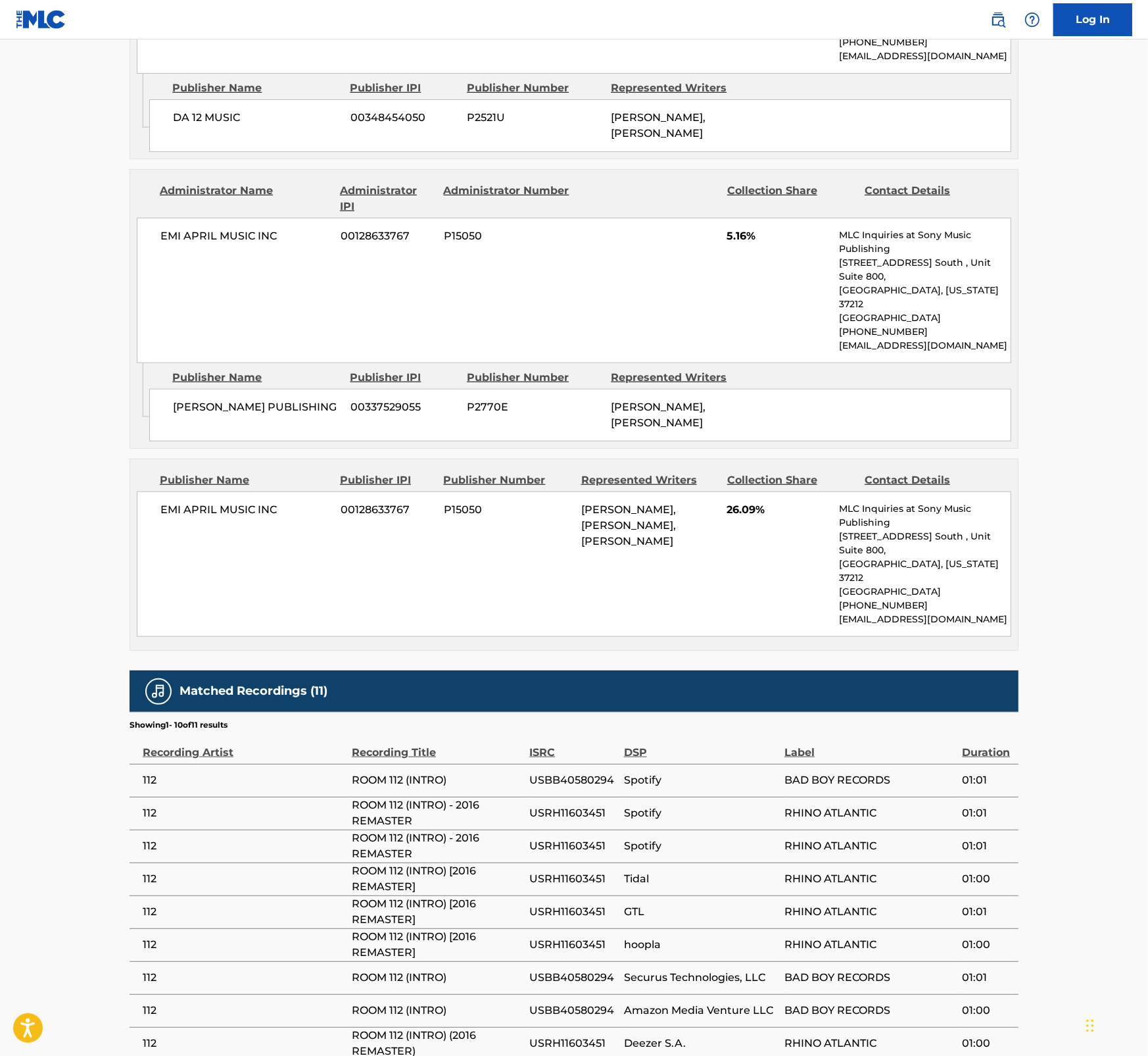
click at [436, 772] on span "ROOM 112 (INTRO)" at bounding box center [438, 780] width 171 height 16
drag, startPoint x: 449, startPoint y: 697, endPoint x: 340, endPoint y: 704, distance: 109.2
click at [340, 764] on tr "112 ROOM 112 (INTRO) USBB40580294 Spotify BAD BOY RECORDS 01:01" at bounding box center [574, 780] width 889 height 33
drag, startPoint x: 958, startPoint y: 656, endPoint x: 1090, endPoint y: 651, distance: 132.1
click at [959, 731] on th "Label" at bounding box center [873, 747] width 177 height 33
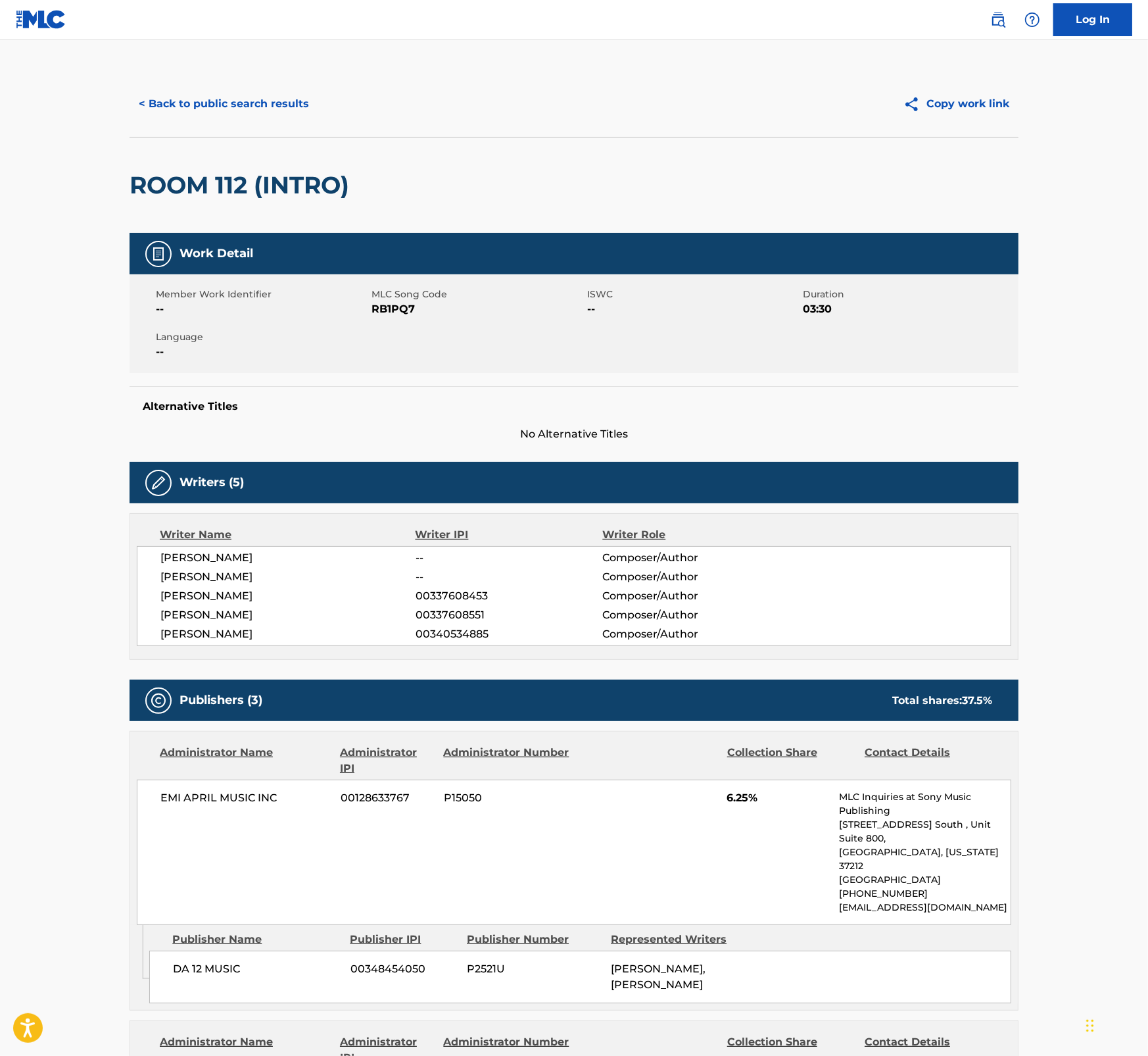
scroll to position [0, 0]
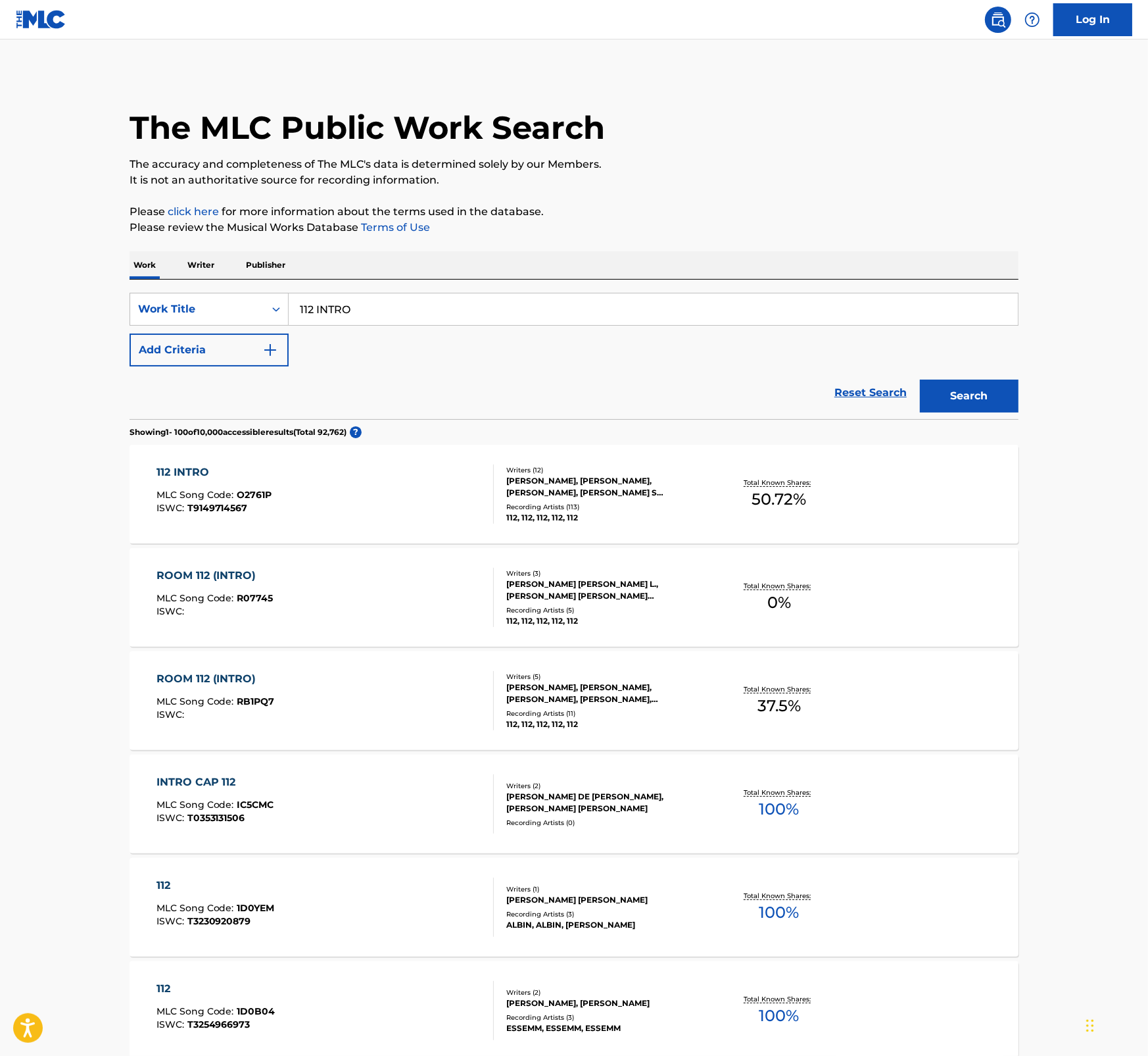
click at [397, 500] on div "112 INTRO MLC Song Code : O2761P ISWC : T9149714567" at bounding box center [325, 494] width 338 height 59
click at [313, 596] on div "ROOM 112 (INTRO) MLC Song Code : R07745 ISWC :" at bounding box center [325, 597] width 338 height 59
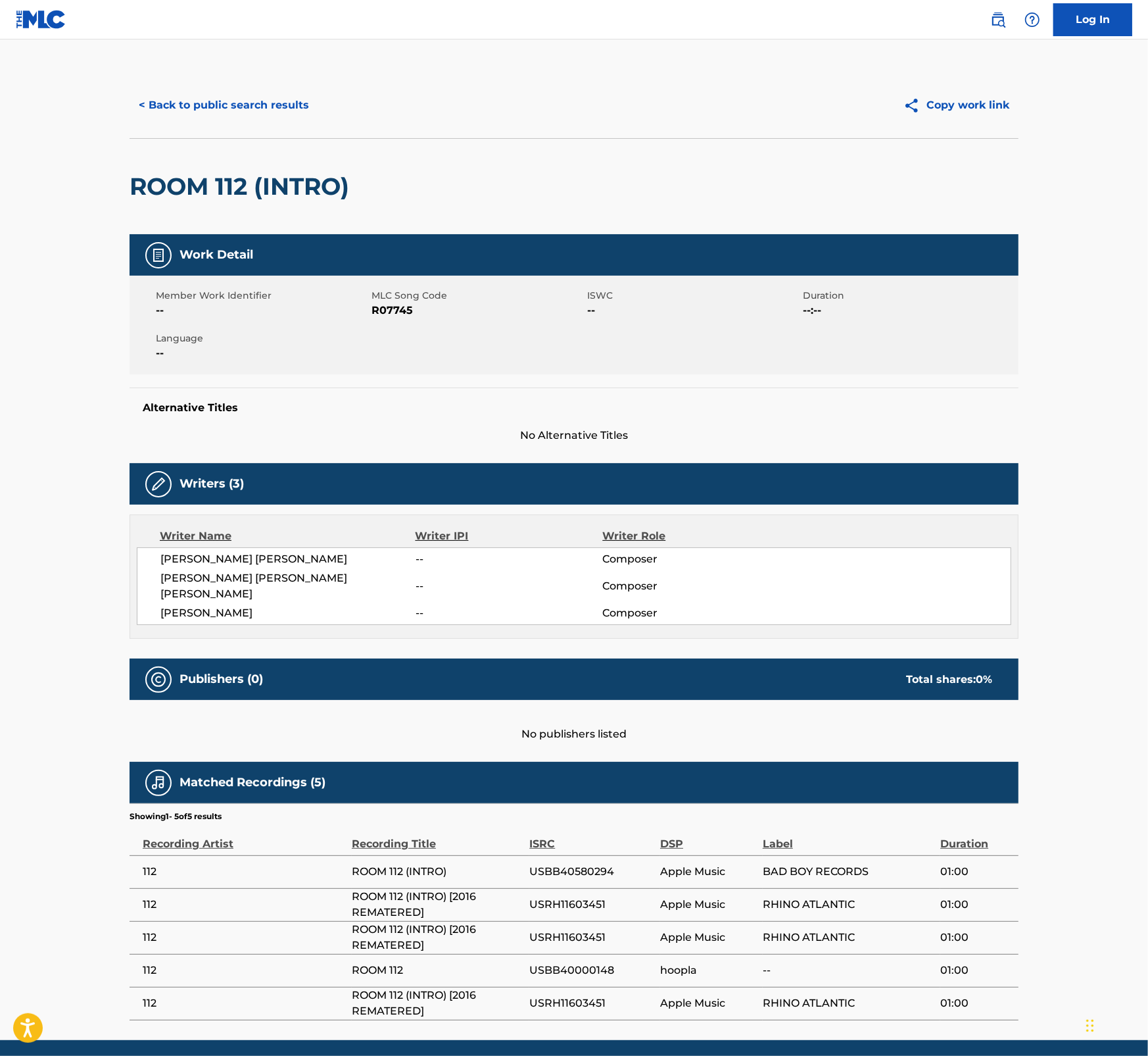
click at [389, 310] on span "R07745" at bounding box center [478, 311] width 213 height 16
click at [396, 232] on div "ROOM 112 (INTRO)" at bounding box center [574, 186] width 889 height 96
click at [288, 188] on h2 "ROOM 112 (INTRO)" at bounding box center [243, 187] width 226 height 29
drag, startPoint x: 353, startPoint y: 187, endPoint x: 127, endPoint y: 182, distance: 226.1
click at [127, 182] on div "< Back to public search results Copy work link ROOM 112 (INTRO) Work Detail Mem…" at bounding box center [574, 546] width 921 height 948
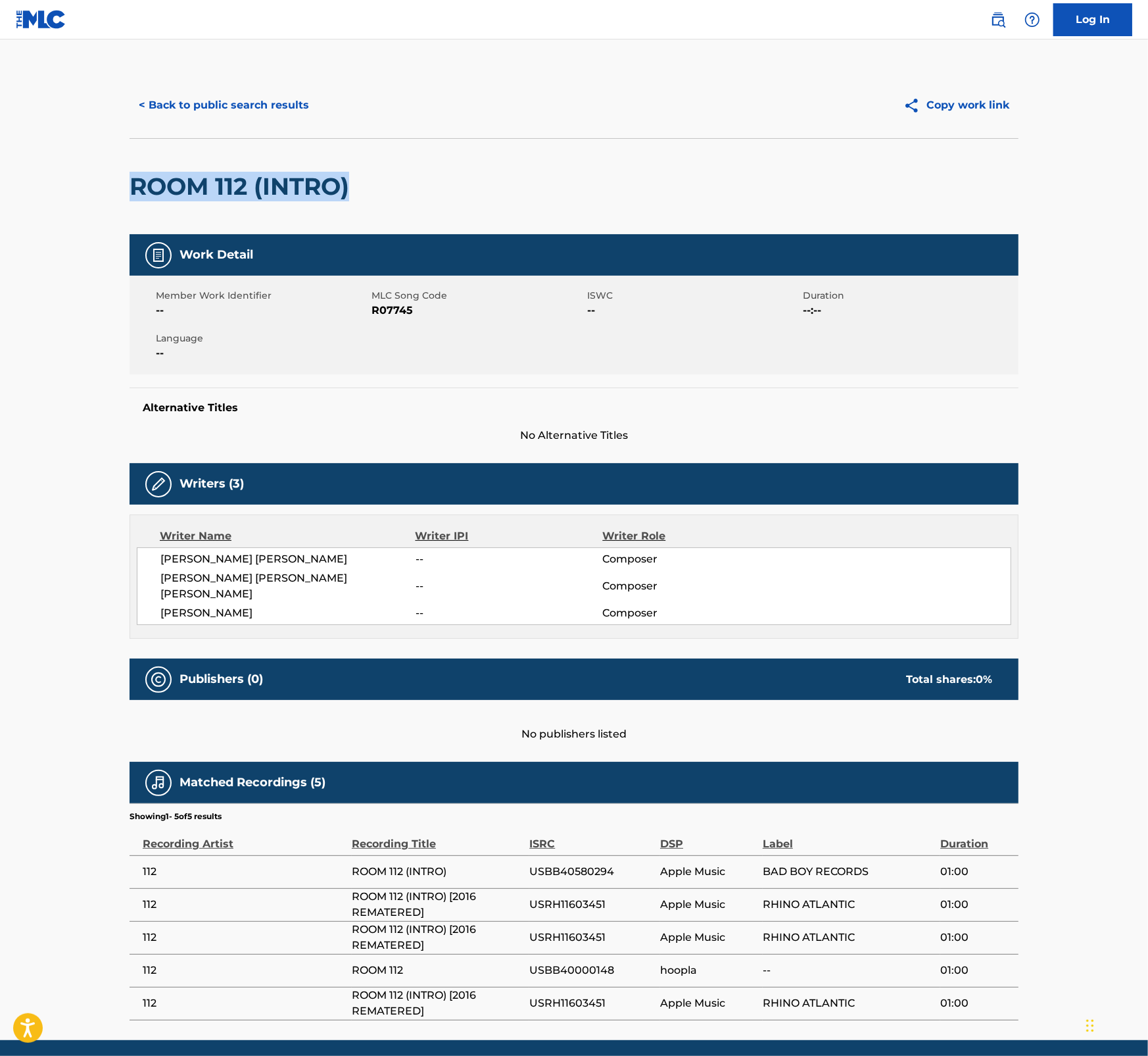
copy h2 "ROOM 112 (INTRO)"
click at [391, 313] on span "R07745" at bounding box center [478, 311] width 213 height 16
copy span "R07745"
click at [237, 102] on button "< Back to public search results" at bounding box center [224, 105] width 189 height 33
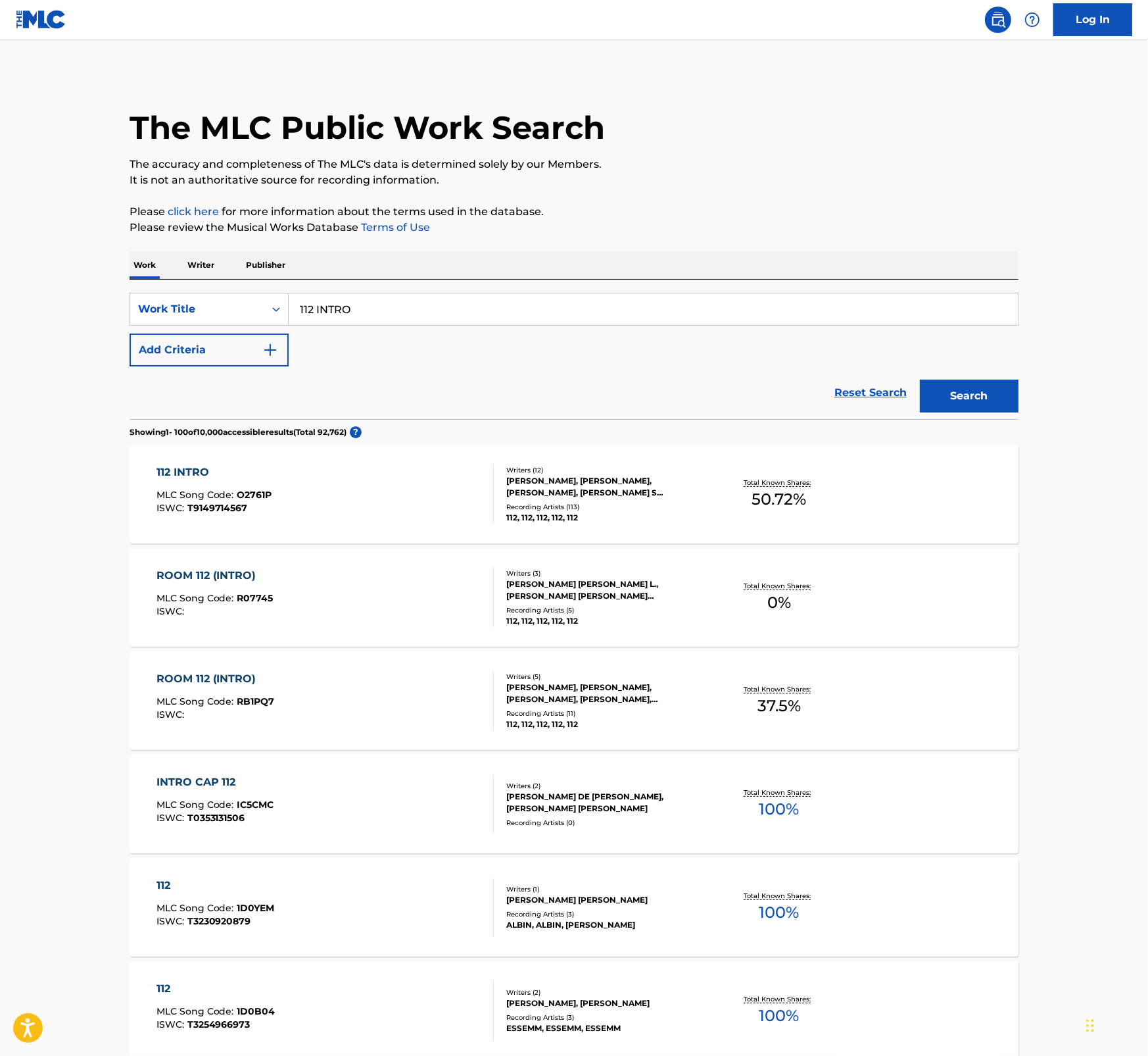
click at [282, 488] on div "112 INTRO MLC Song Code : O2761P ISWC : T9149714567" at bounding box center [325, 494] width 338 height 59
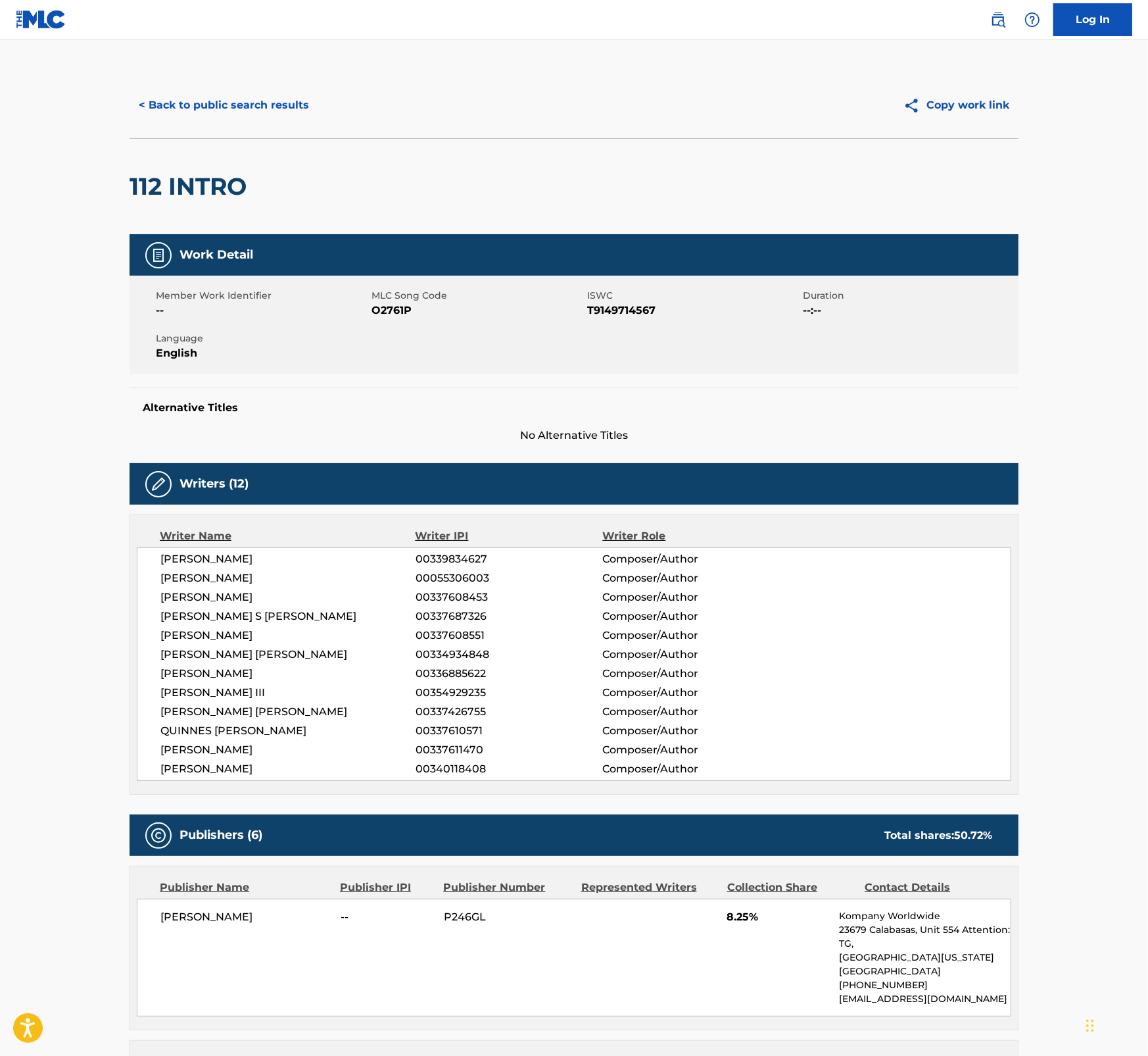
click at [623, 311] on span "T9149714567" at bounding box center [694, 311] width 213 height 16
click at [241, 96] on button "< Back to public search results" at bounding box center [224, 105] width 189 height 33
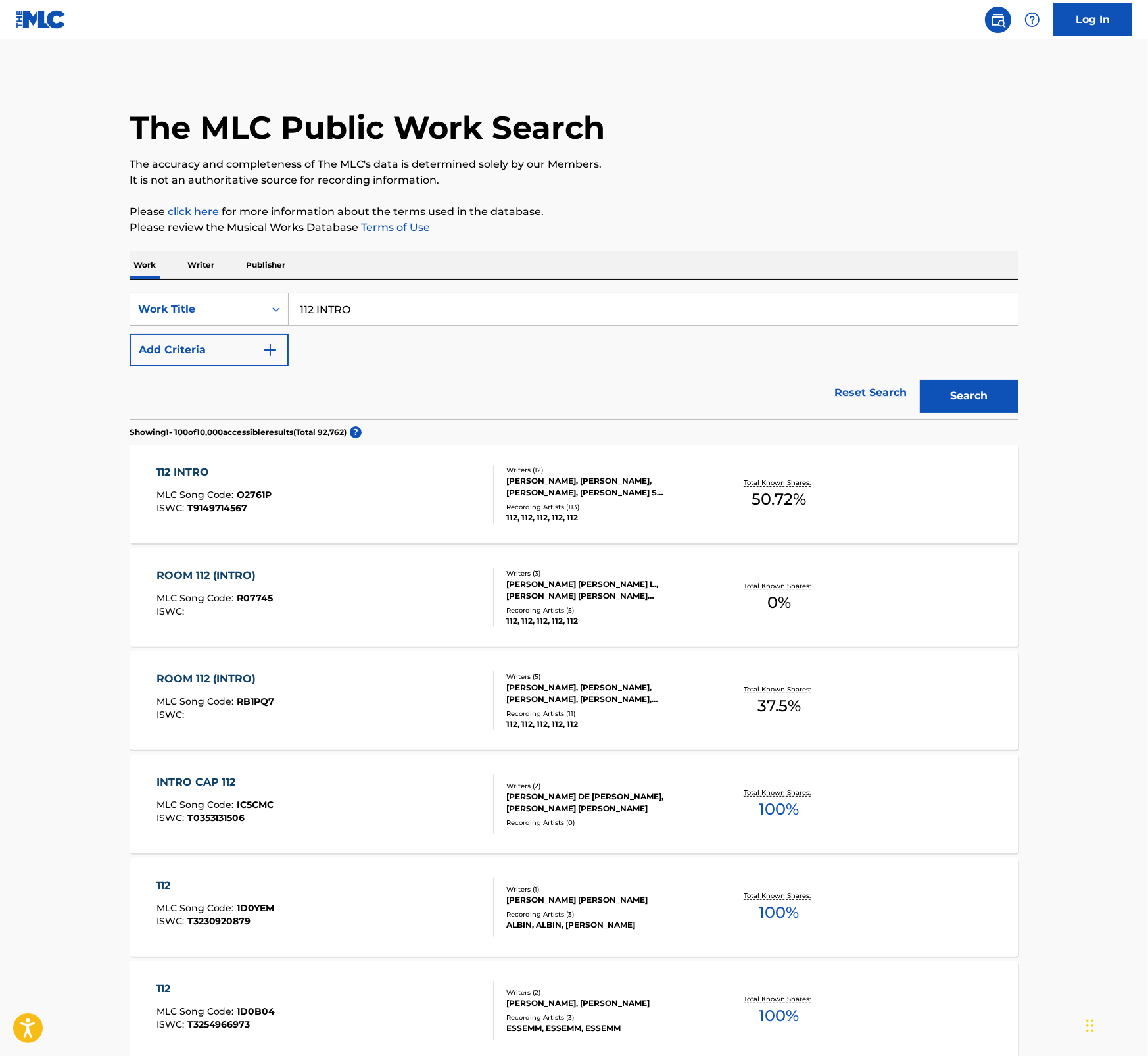
drag, startPoint x: 367, startPoint y: 316, endPoint x: 274, endPoint y: 309, distance: 93.3
click at [274, 309] on div "SearchWithCriteriae18e5884-3a28-448e-a6dc-2ec8e508ebff Work Title 112 INTRO" at bounding box center [574, 309] width 889 height 33
paste input "A DAY IN THE LIFE OF ME"
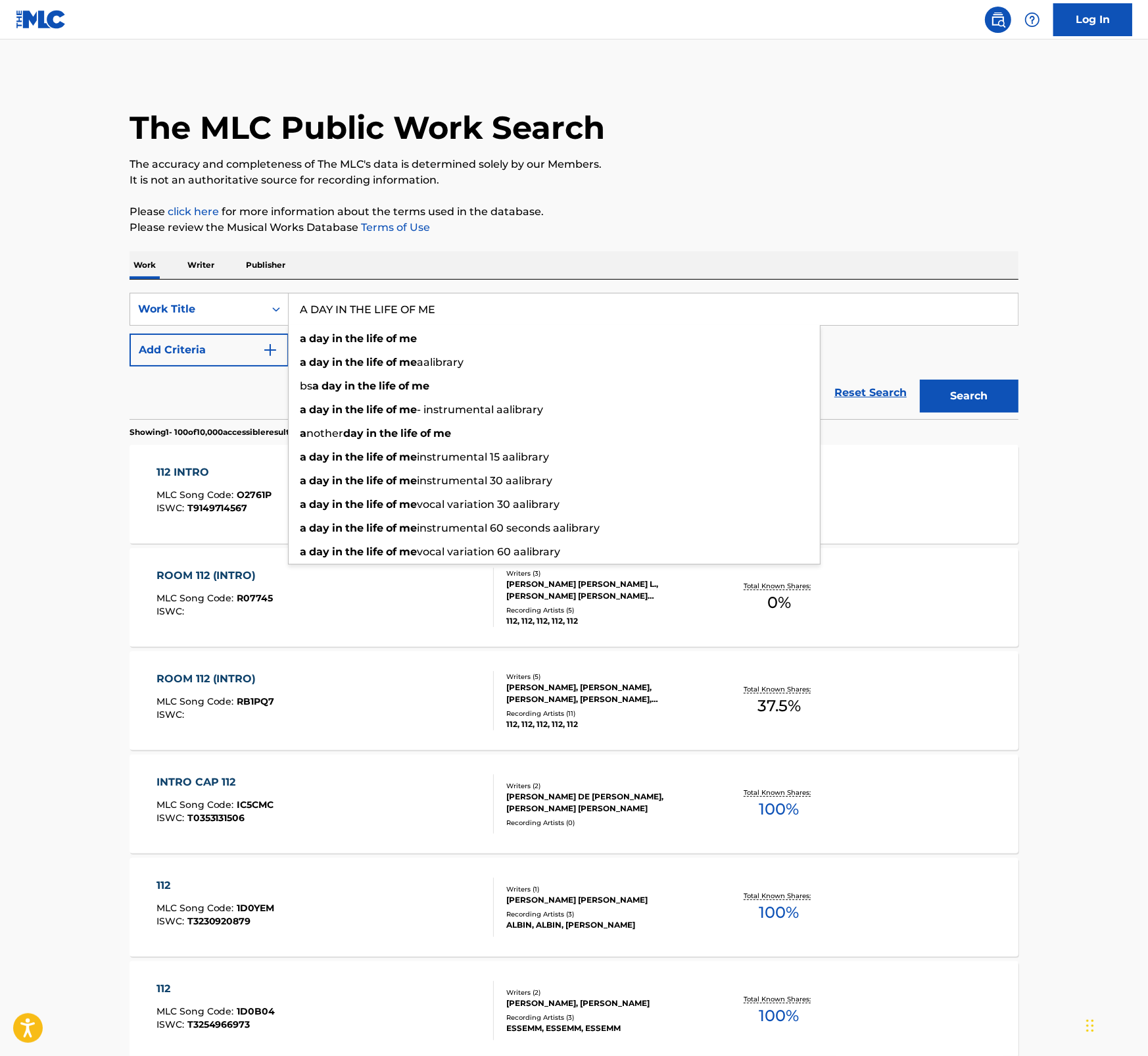
type input "A DAY IN THE LIFE OF ME"
click at [985, 404] on button "Search" at bounding box center [969, 395] width 98 height 33
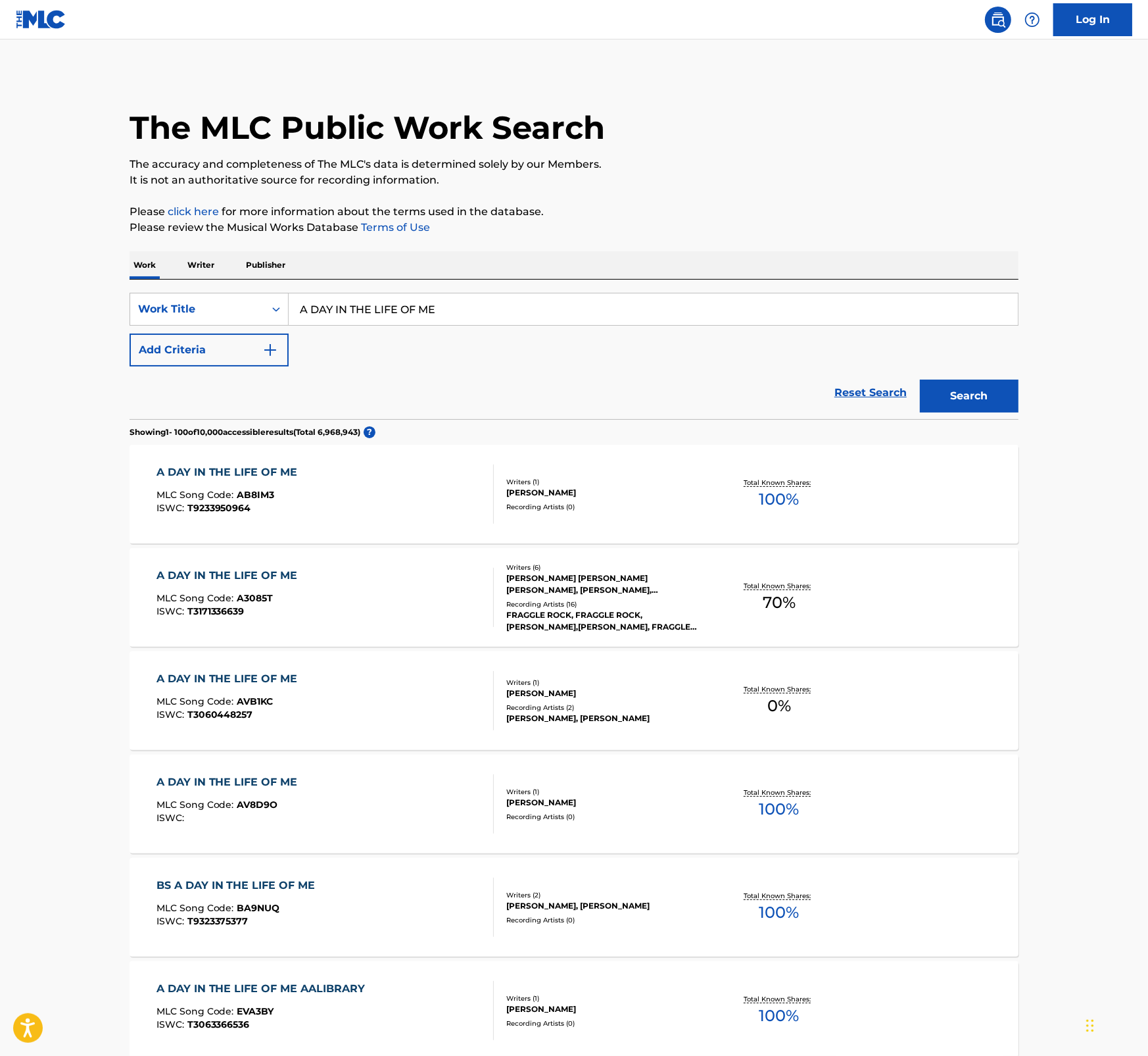
click at [383, 607] on div "A DAY IN THE LIFE OF ME MLC Song Code : A3085T ISWC : T3171336639" at bounding box center [325, 597] width 338 height 59
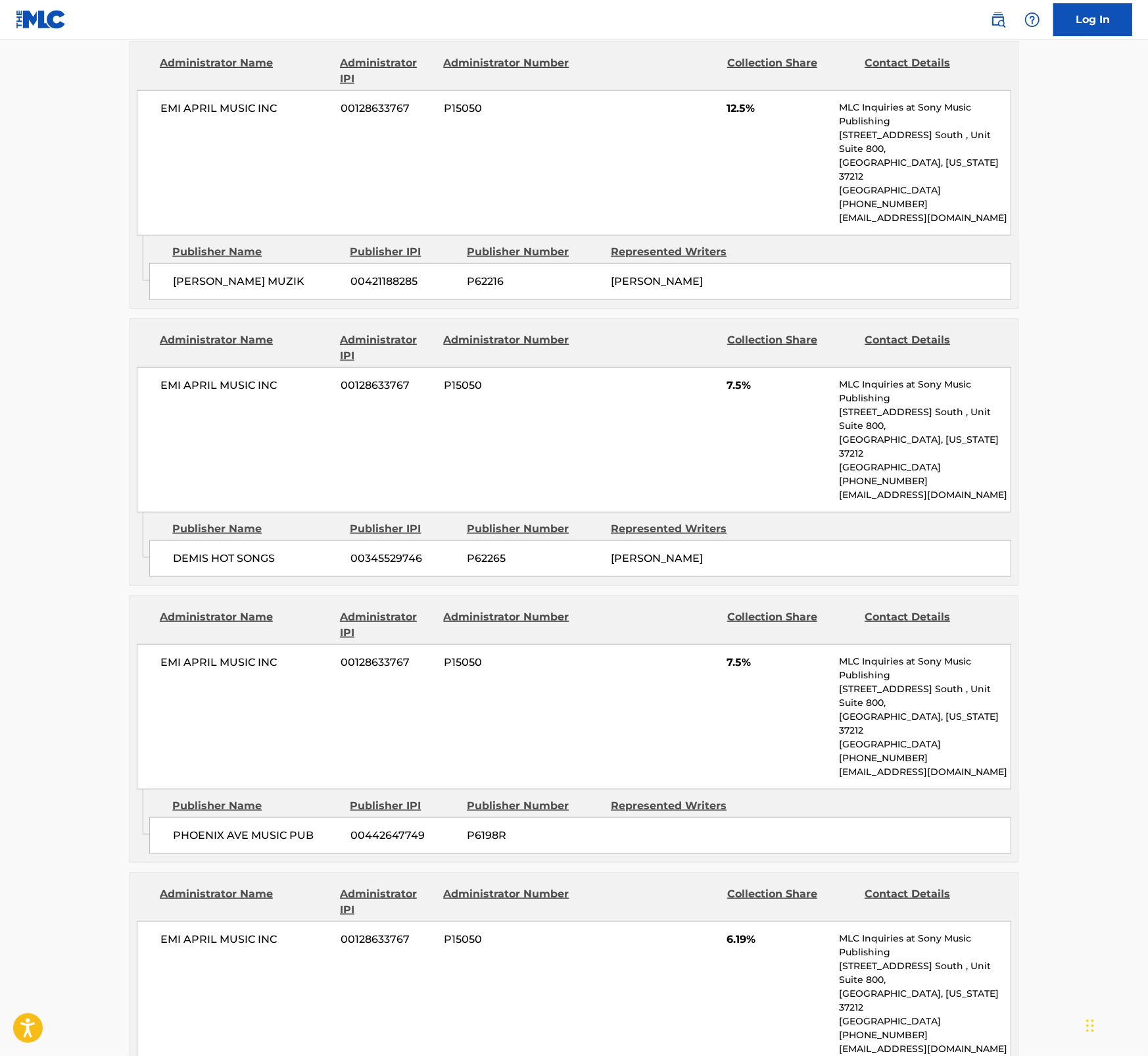
scroll to position [1089, 0]
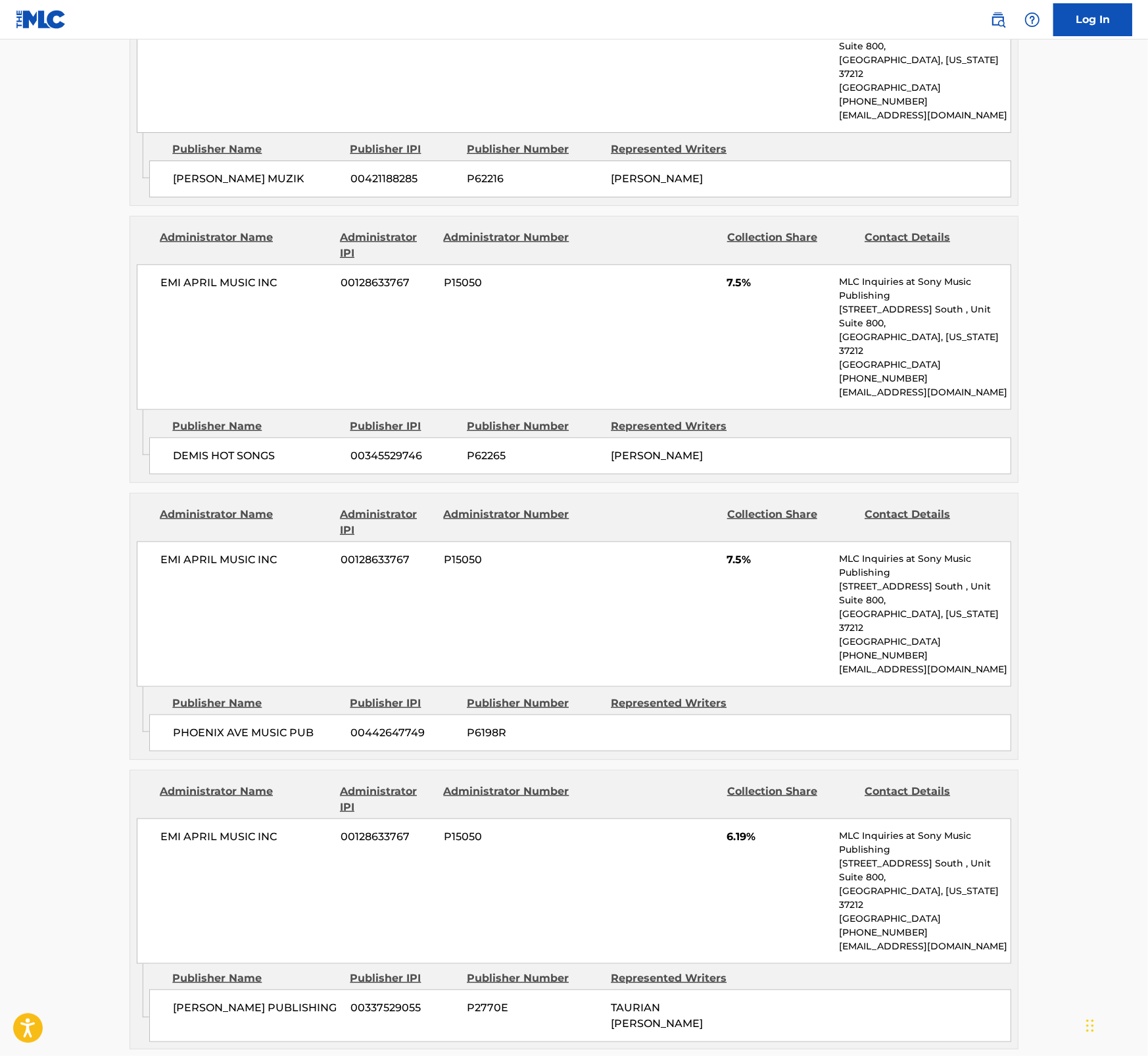
click at [735, 798] on span "6.19%" at bounding box center [778, 837] width 102 height 16
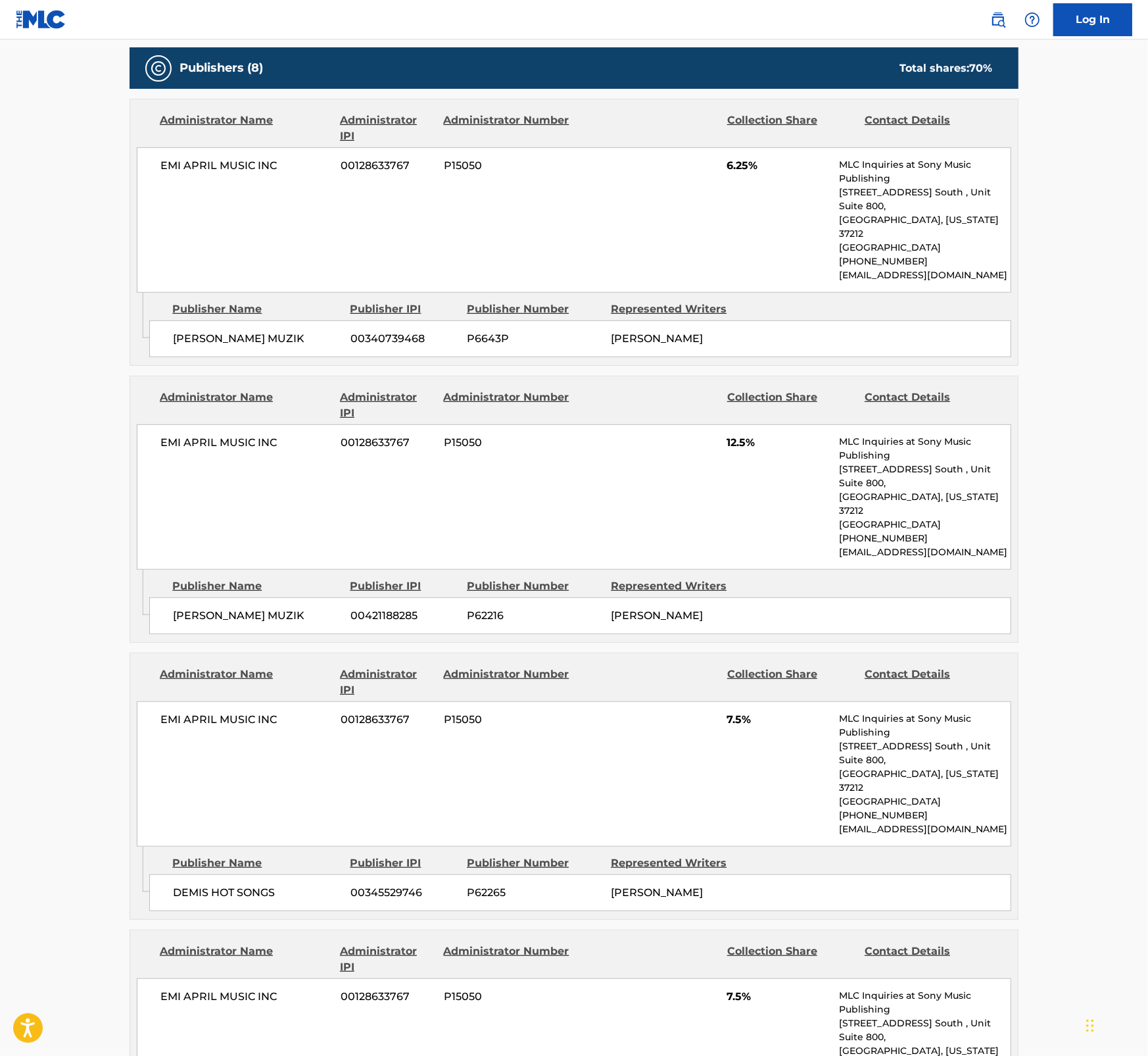
scroll to position [0, 0]
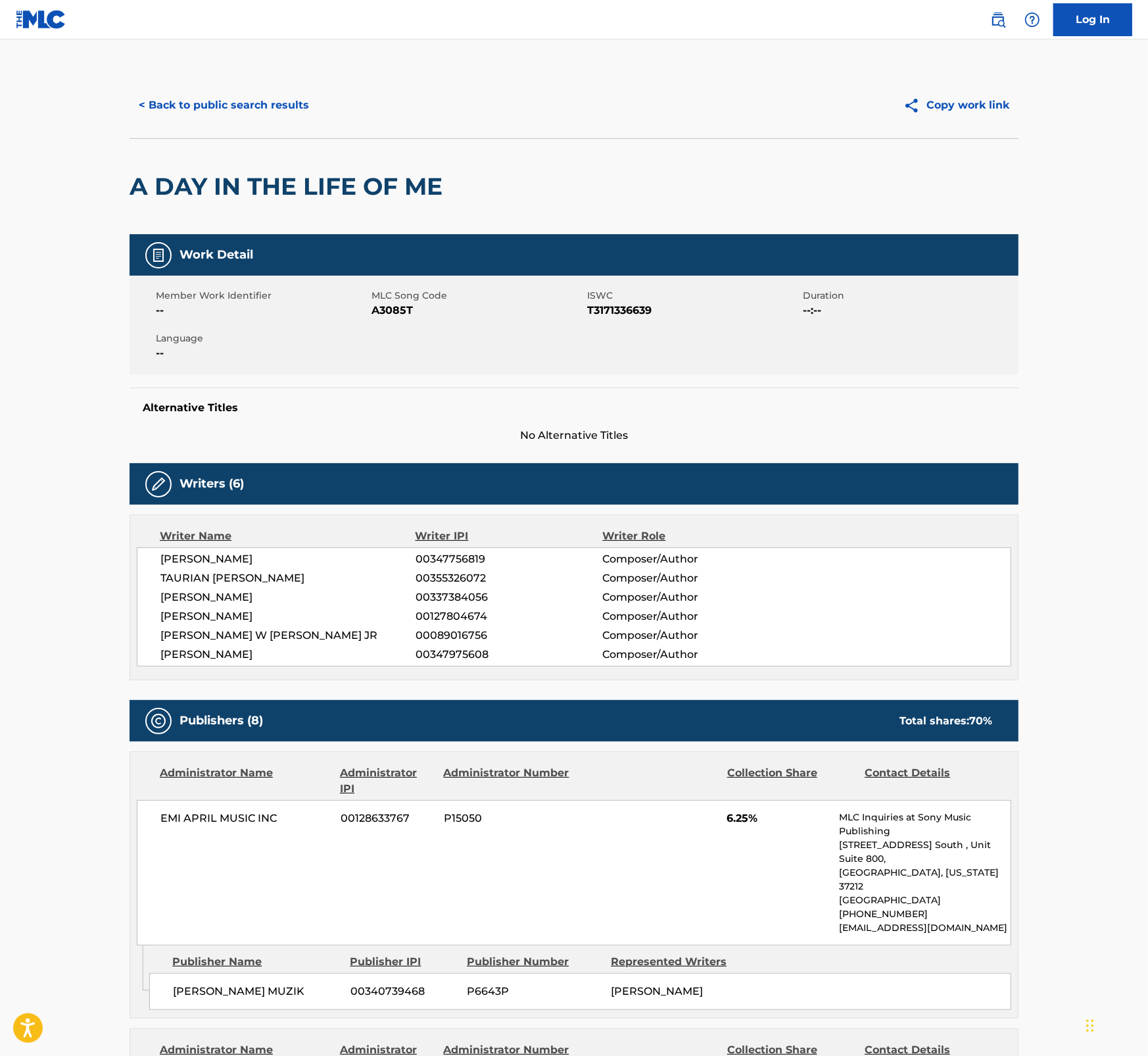
click at [641, 309] on span "T3171336639" at bounding box center [694, 311] width 213 height 16
click at [637, 309] on span "T3171336639" at bounding box center [694, 311] width 213 height 16
click at [636, 309] on span "T3171336639" at bounding box center [694, 311] width 213 height 16
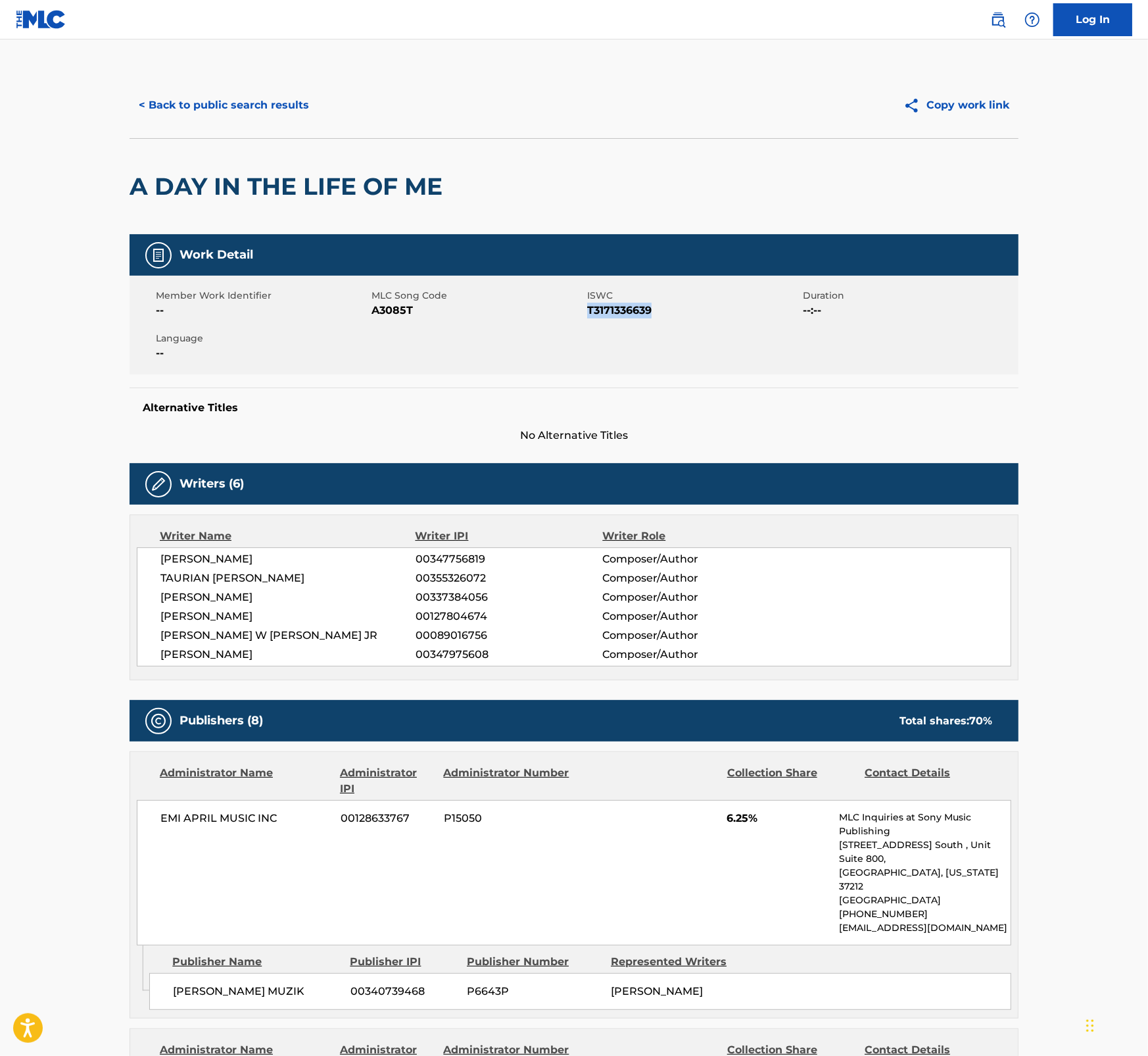
click at [257, 108] on button "< Back to public search results" at bounding box center [224, 105] width 189 height 33
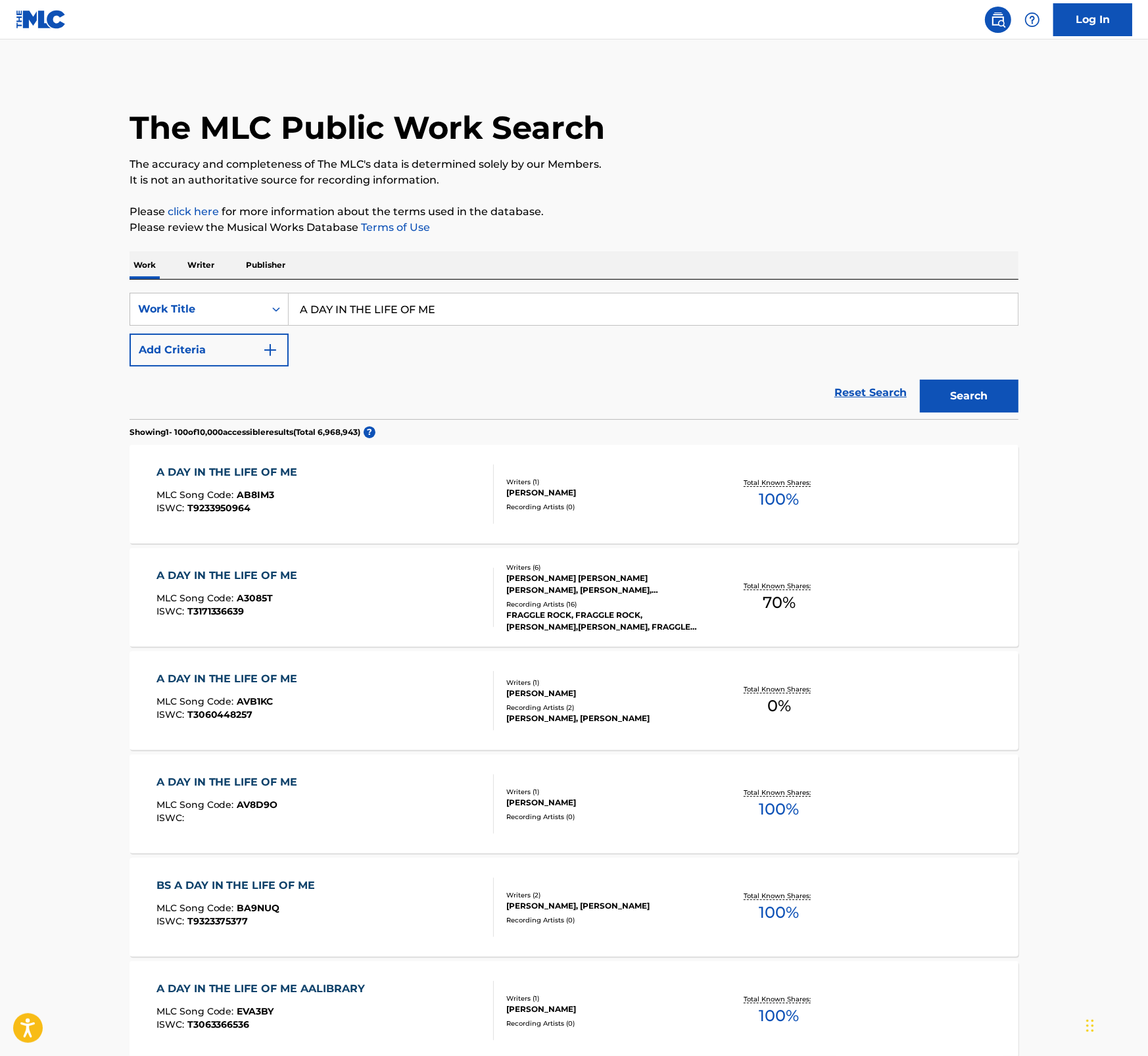
click at [418, 579] on div "A DAY IN THE LIFE OF ME MLC Song Code : A3085T ISWC : T3171336639" at bounding box center [325, 597] width 338 height 59
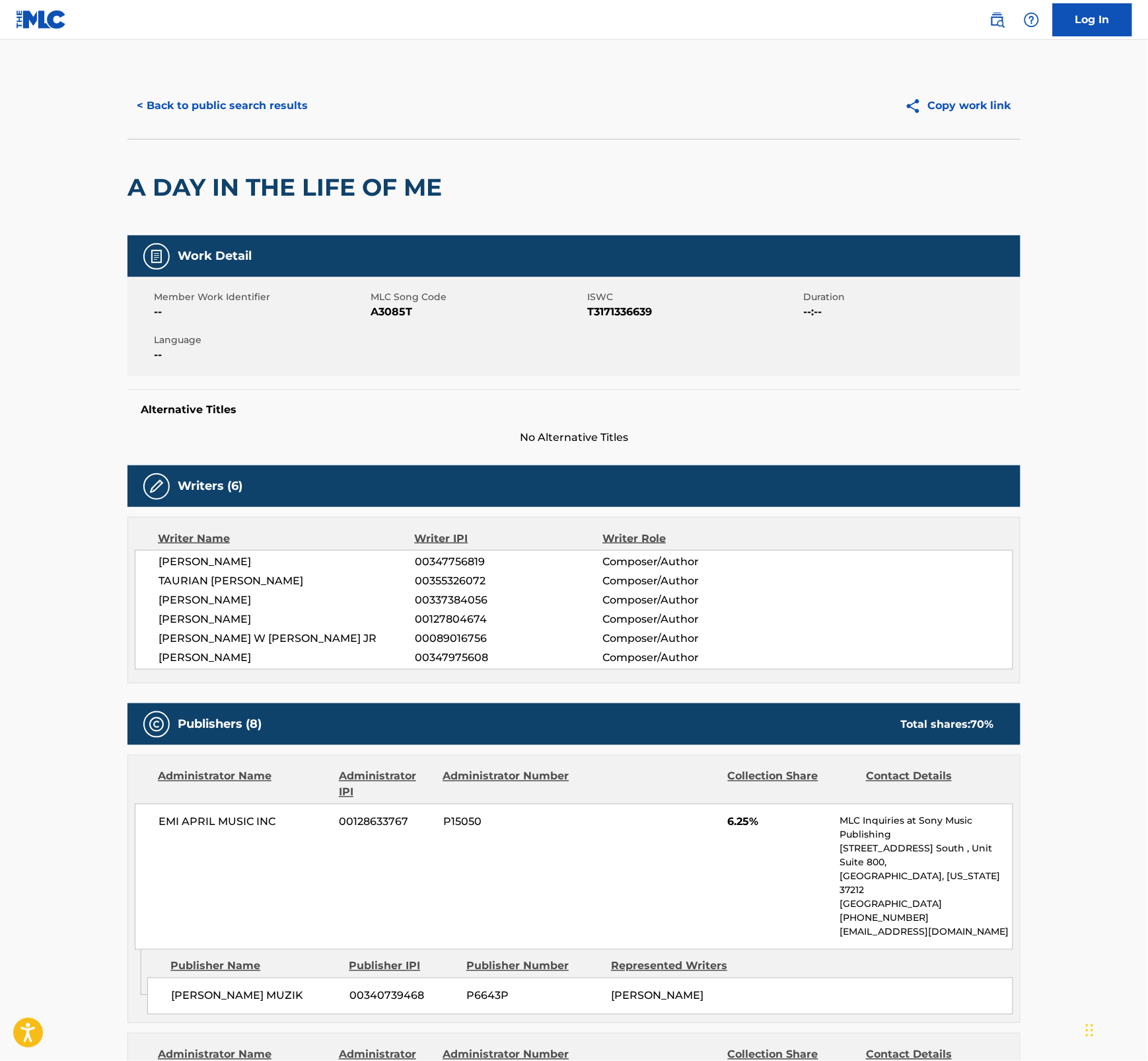
click at [626, 307] on span "T3171336639" at bounding box center [694, 312] width 214 height 16
click at [432, 325] on div "Member Work Identifier -- MLC Song Code A3085T ISWC T3171336639 Duration --:-- …" at bounding box center [574, 326] width 893 height 99
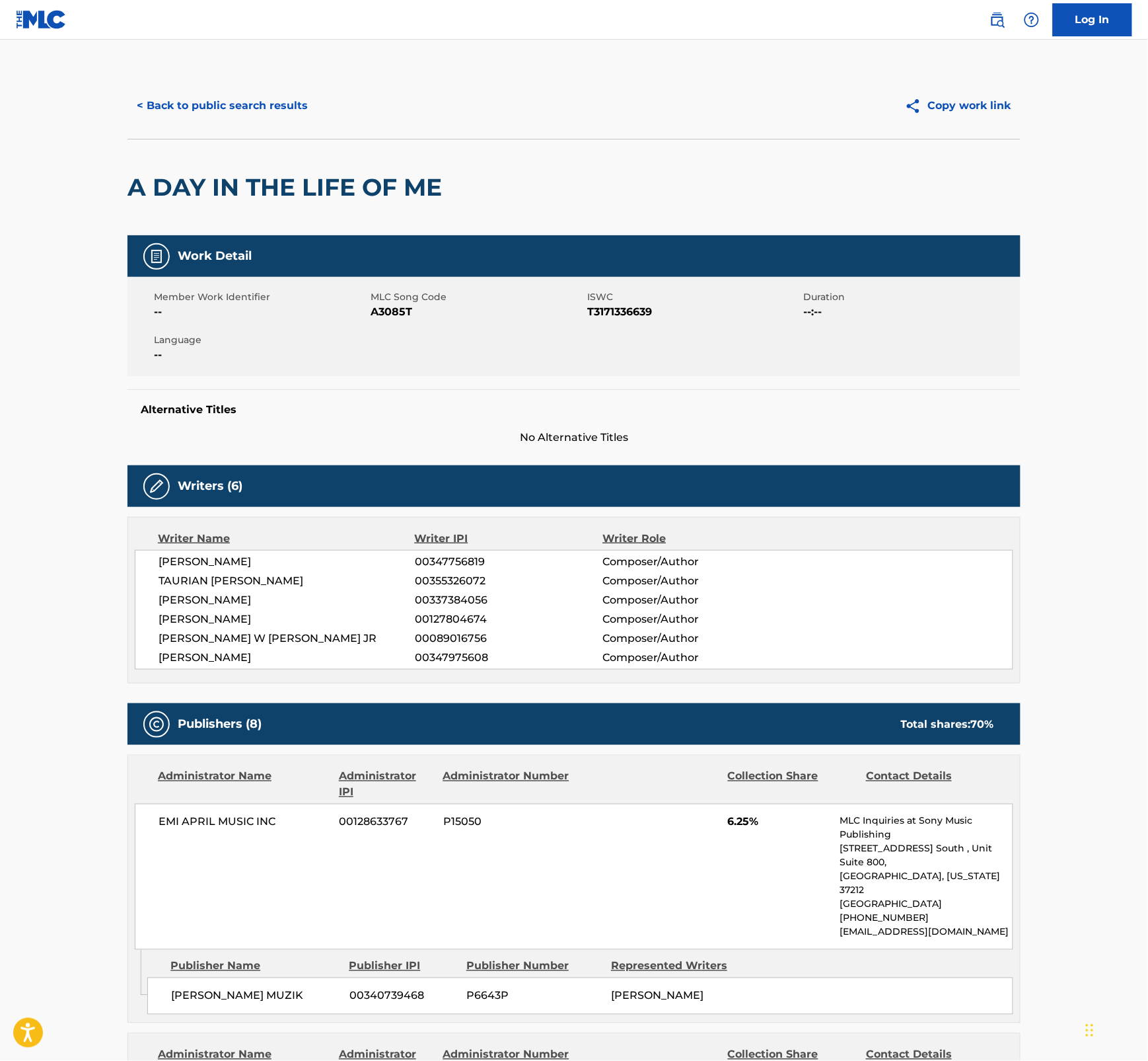
click at [390, 315] on span "A3085T" at bounding box center [477, 312] width 214 height 16
click at [304, 315] on span "--" at bounding box center [261, 312] width 214 height 16
click at [252, 108] on button "< Back to public search results" at bounding box center [222, 106] width 190 height 33
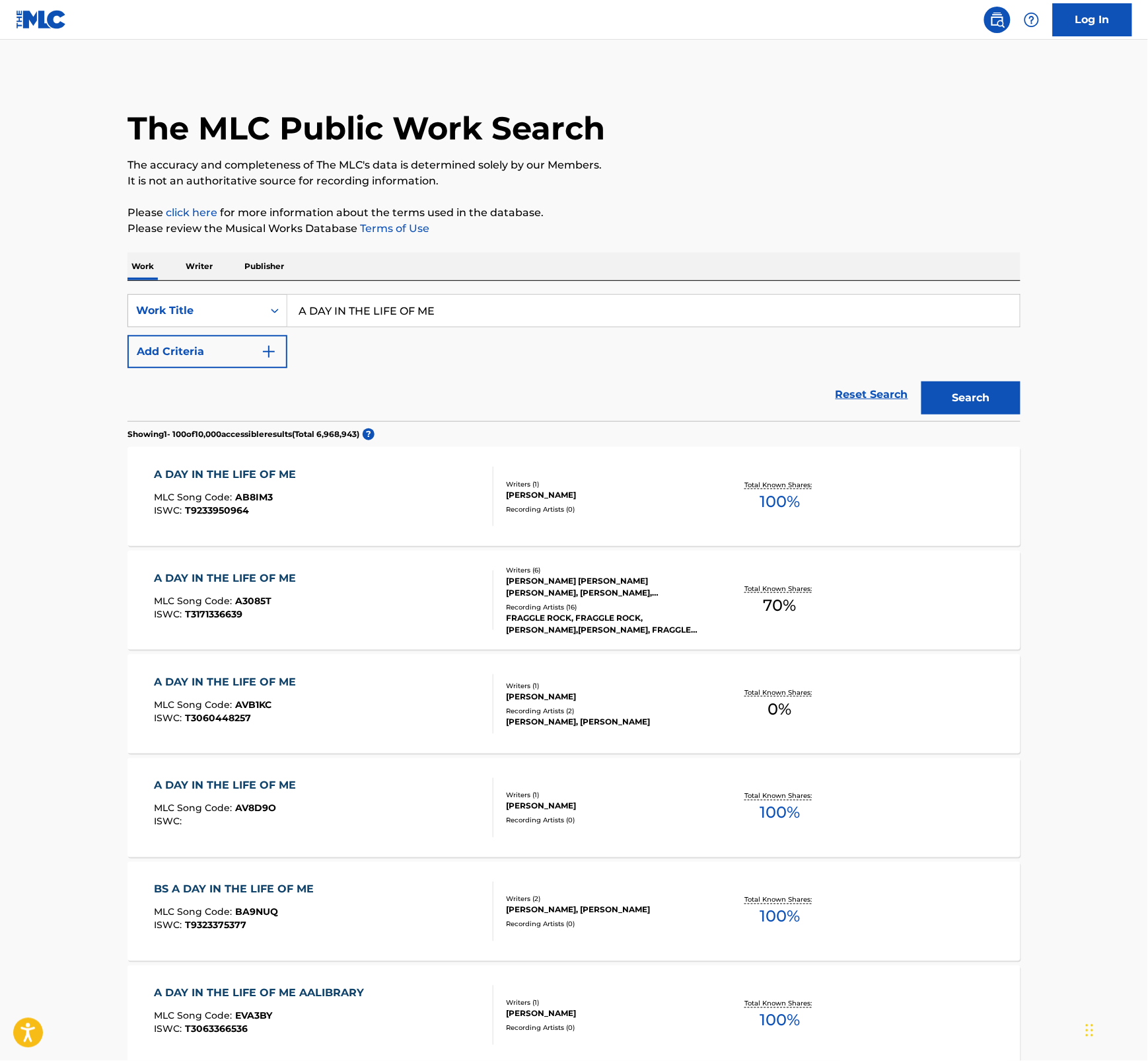
click at [296, 802] on div "MLC Song Code : AV8D9O" at bounding box center [229, 810] width 149 height 13
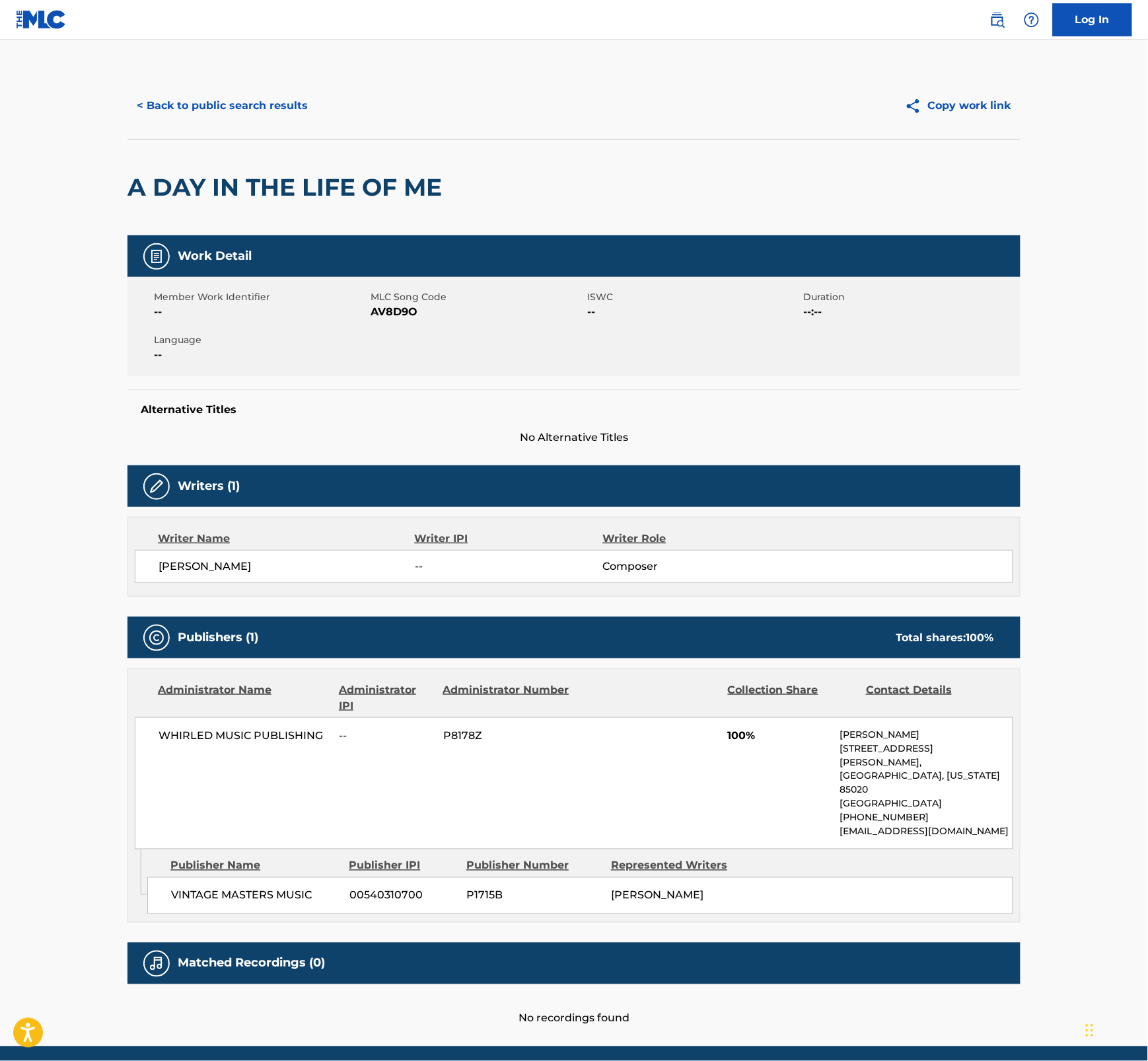
click at [175, 99] on button "< Back to public search results" at bounding box center [222, 106] width 190 height 33
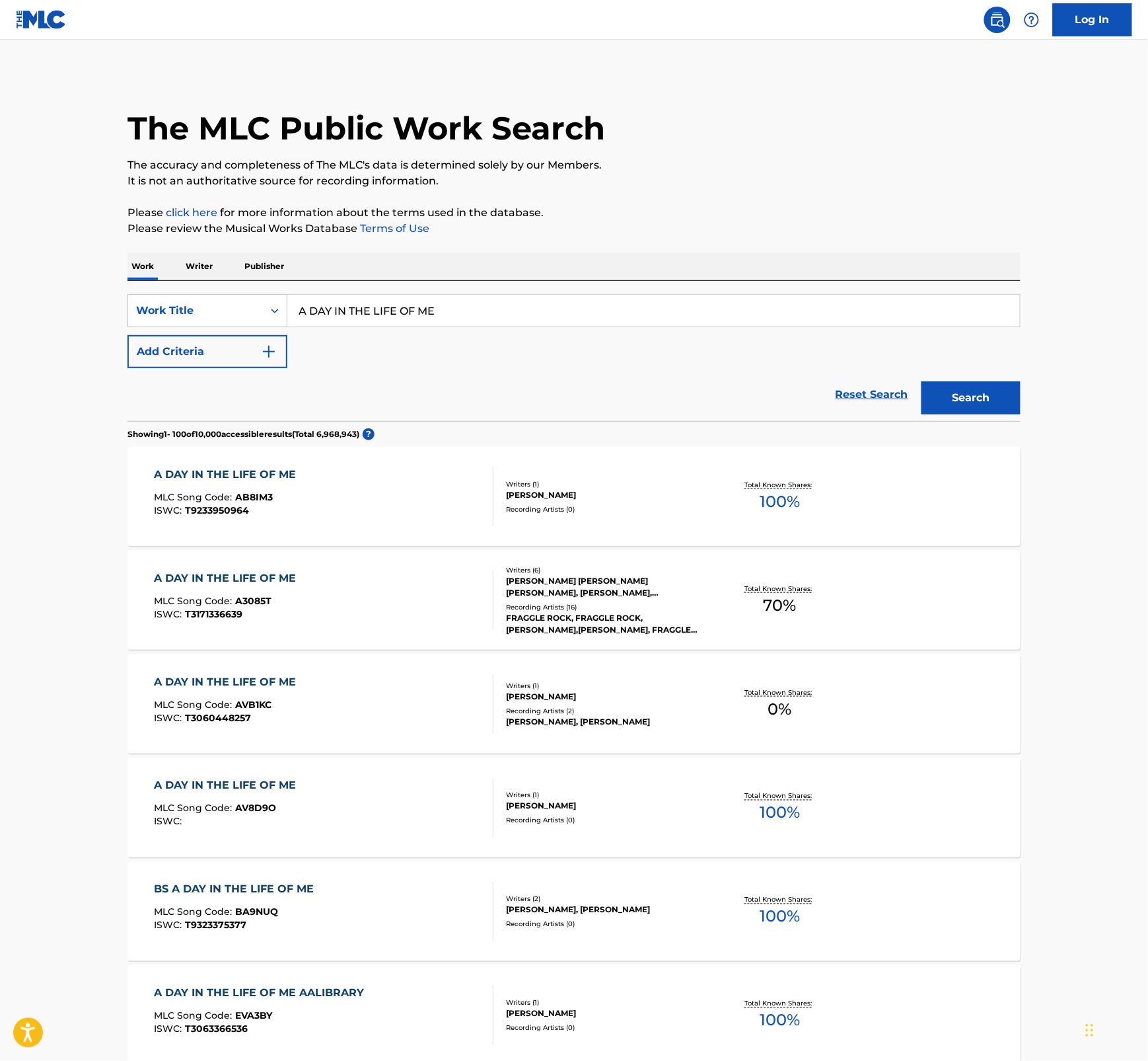
click at [327, 691] on div "A DAY IN THE LIFE OF ME MLC Song Code : AVB1KC ISWC : T3060448257" at bounding box center [324, 704] width 339 height 59
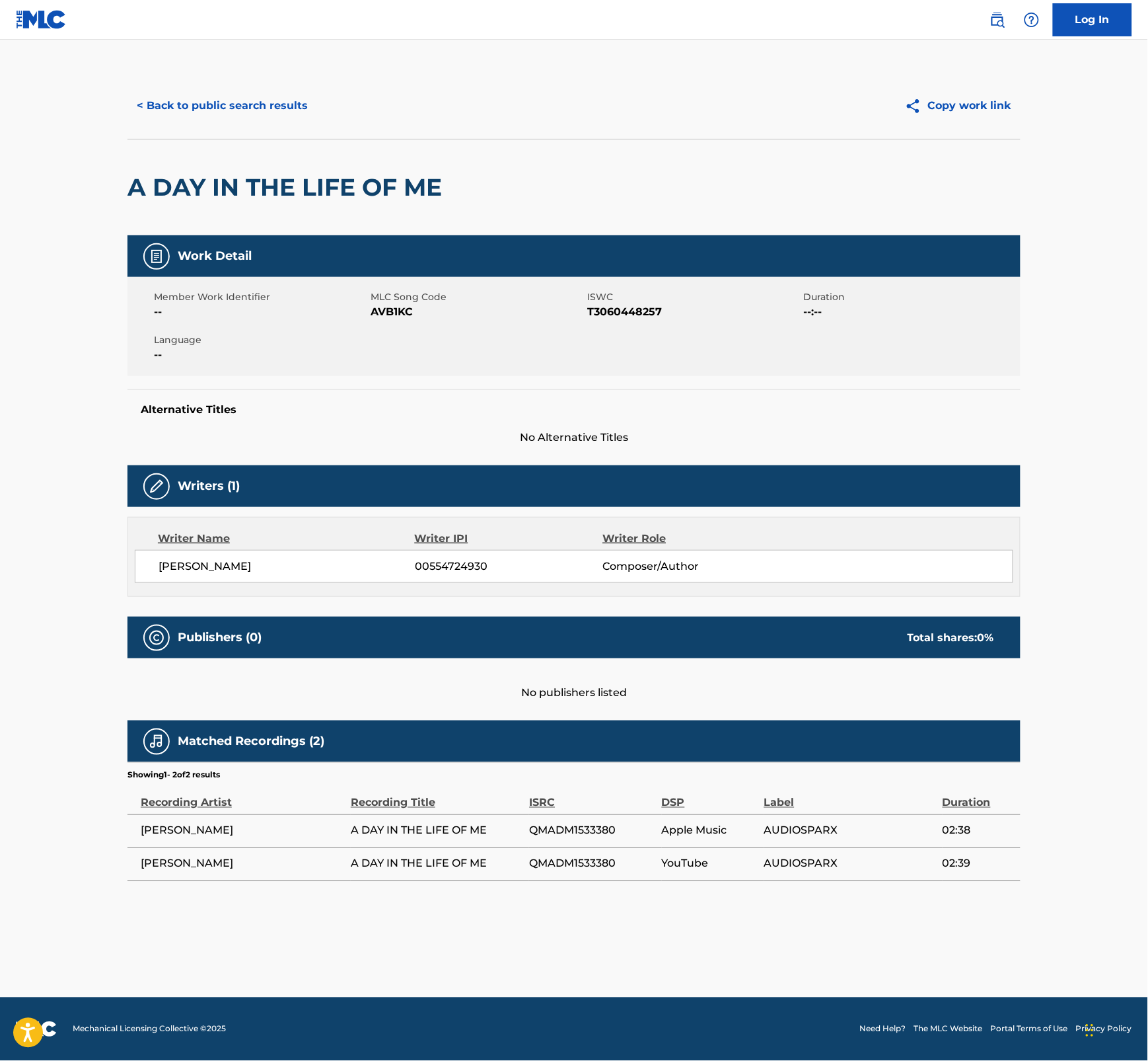
click at [176, 104] on button "< Back to public search results" at bounding box center [222, 106] width 190 height 33
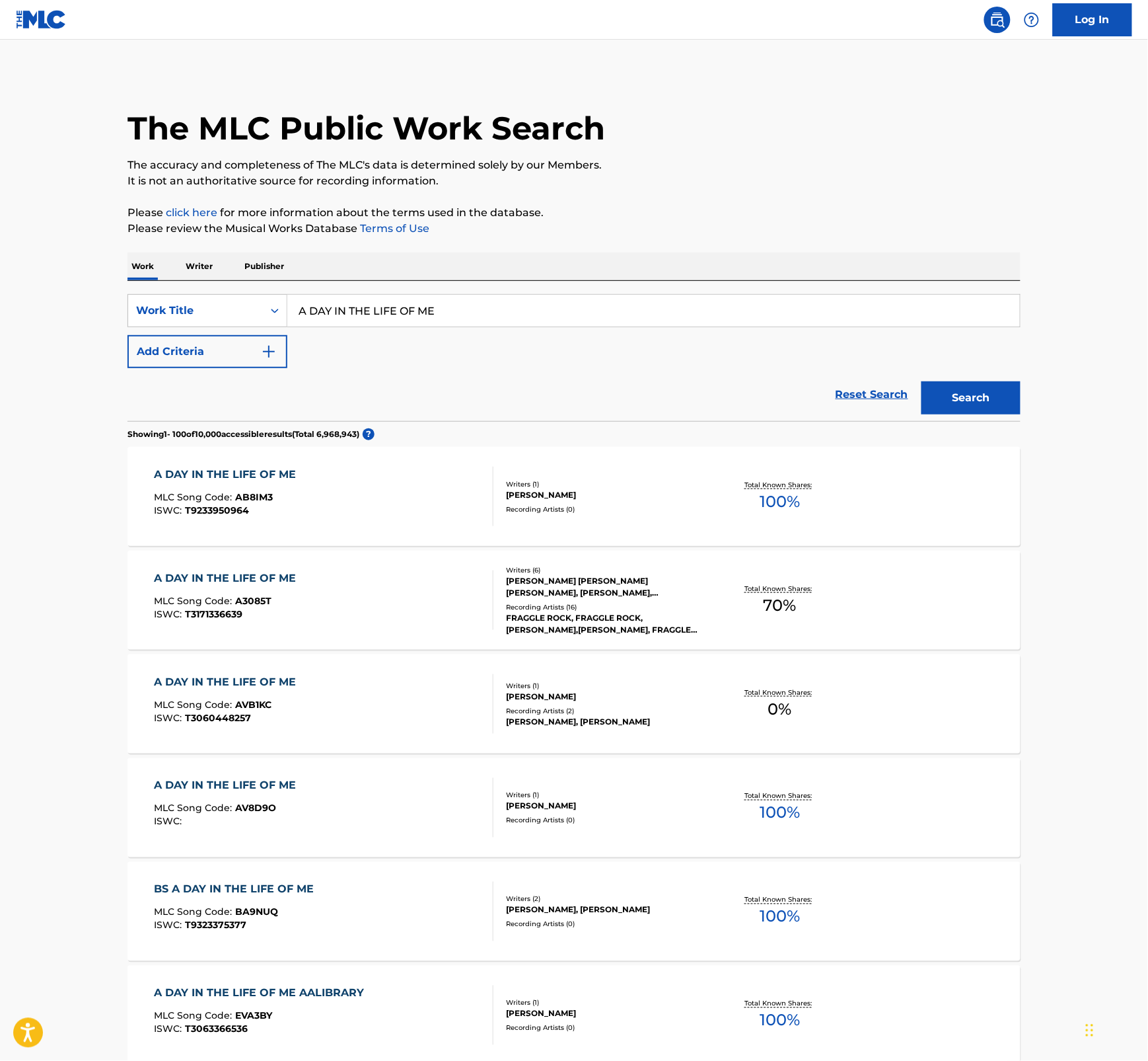
click at [291, 608] on div "MLC Song Code : A3085T" at bounding box center [229, 603] width 149 height 13
click at [252, 497] on span "AB8IM3" at bounding box center [255, 497] width 38 height 12
click at [255, 585] on div "A DAY IN THE LIFE OF ME" at bounding box center [229, 578] width 149 height 16
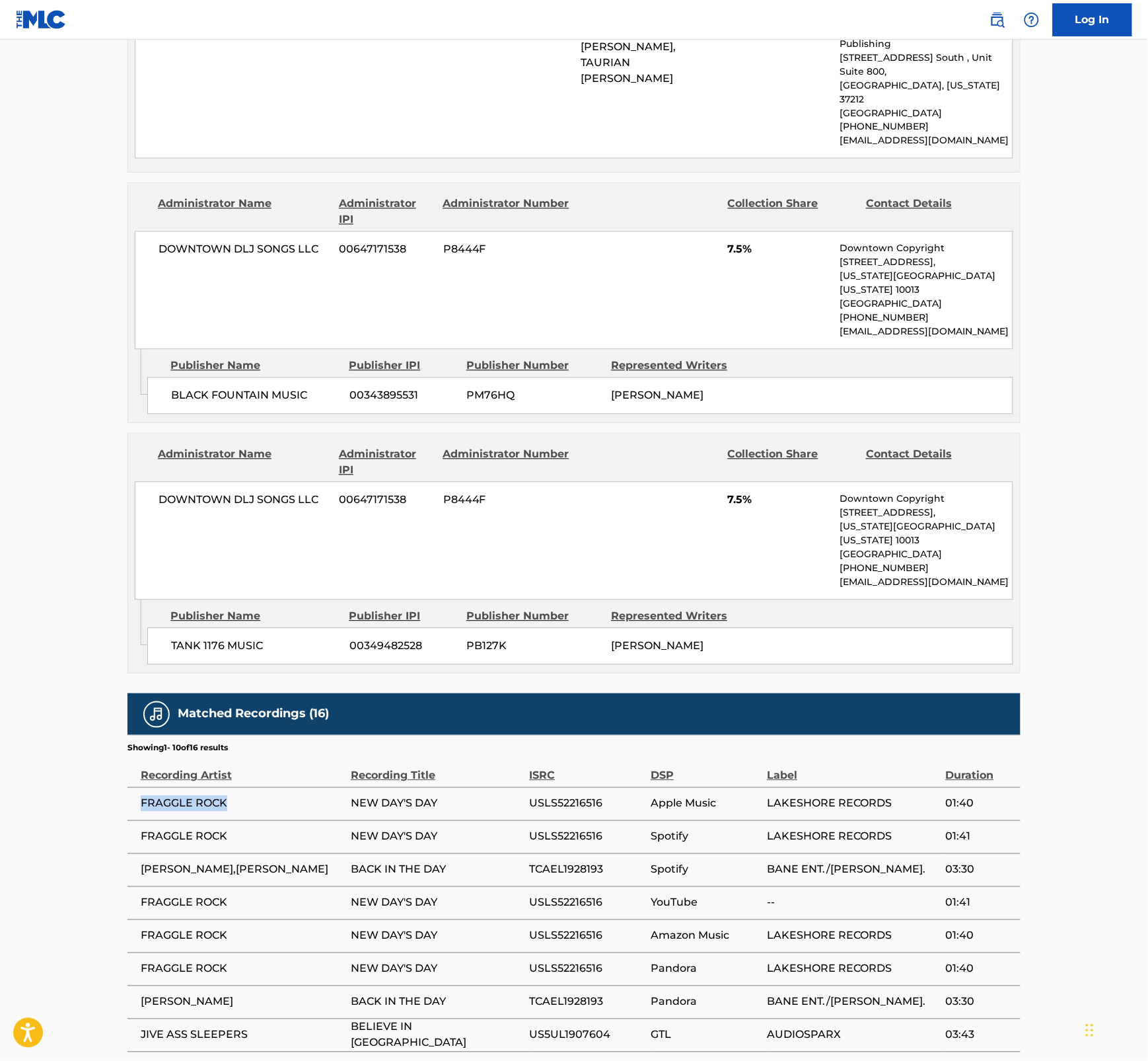
drag, startPoint x: 229, startPoint y: 619, endPoint x: 136, endPoint y: 618, distance: 93.0
click at [136, 787] on td "FRAGGLE ROCK" at bounding box center [239, 803] width 223 height 33
drag, startPoint x: 1080, startPoint y: 615, endPoint x: 1111, endPoint y: 654, distance: 49.8
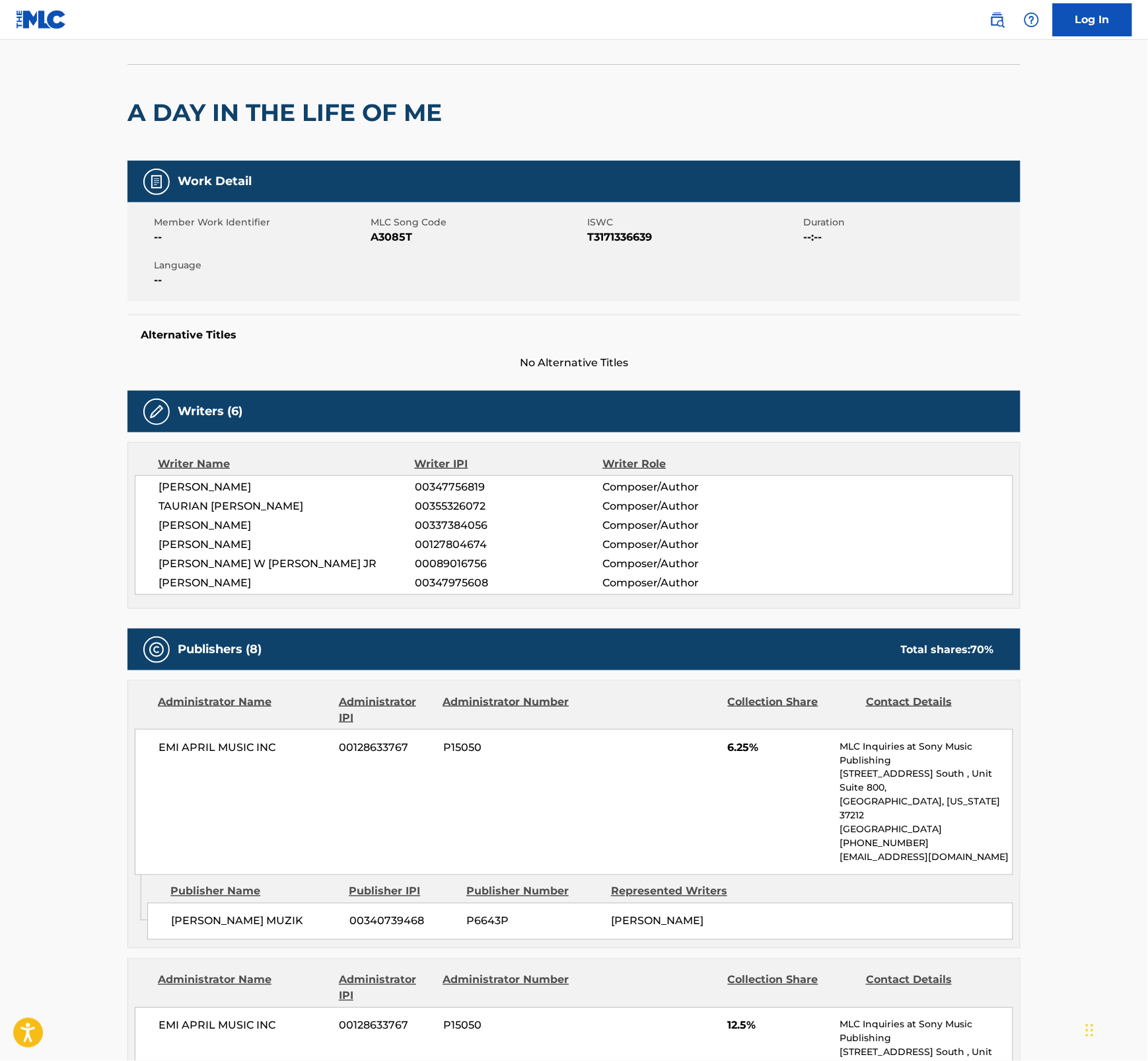
scroll to position [7, 0]
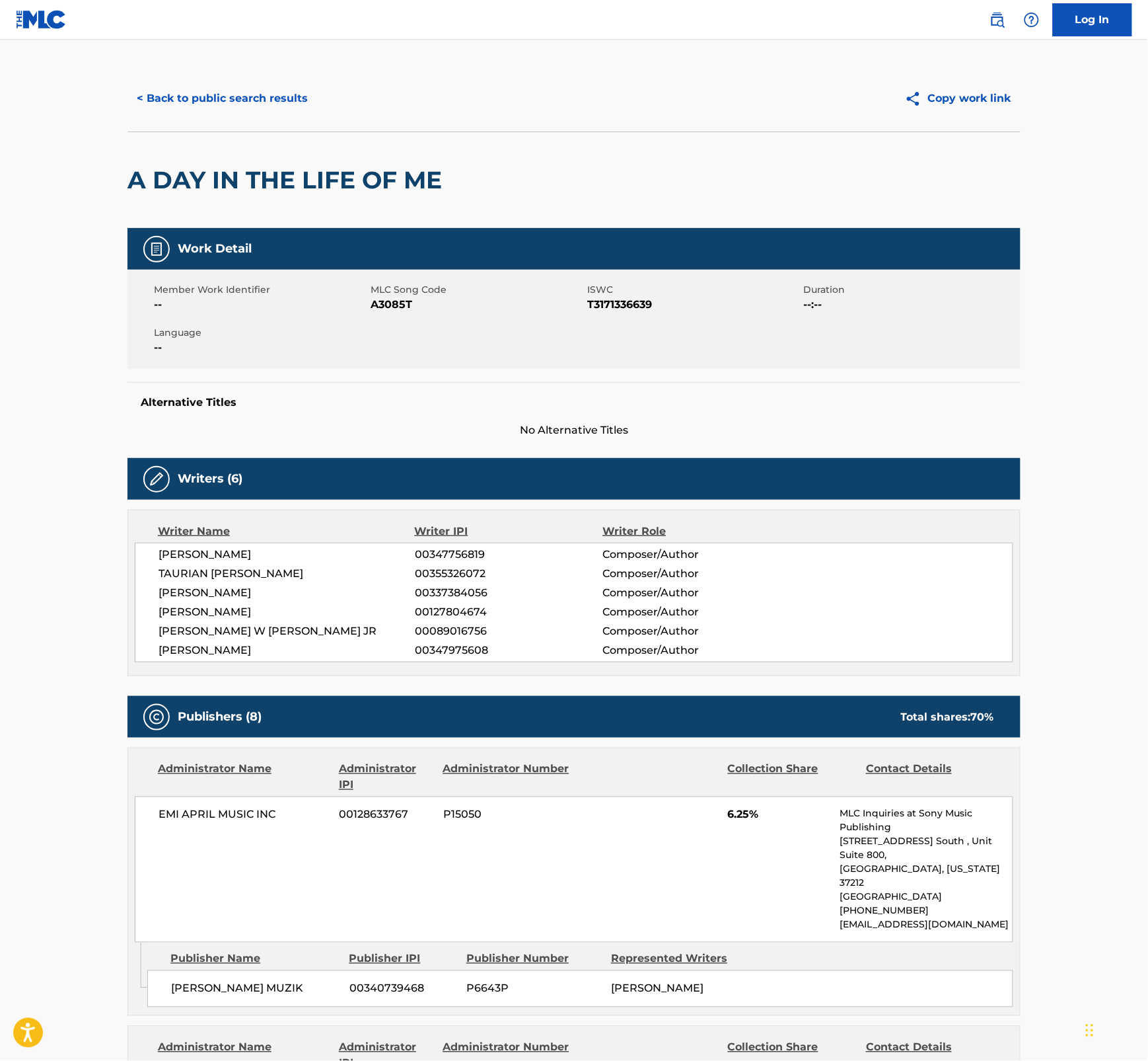
click at [760, 169] on div "A DAY IN THE LIFE OF ME" at bounding box center [574, 180] width 893 height 97
click at [196, 96] on button "< Back to public search results" at bounding box center [222, 98] width 190 height 33
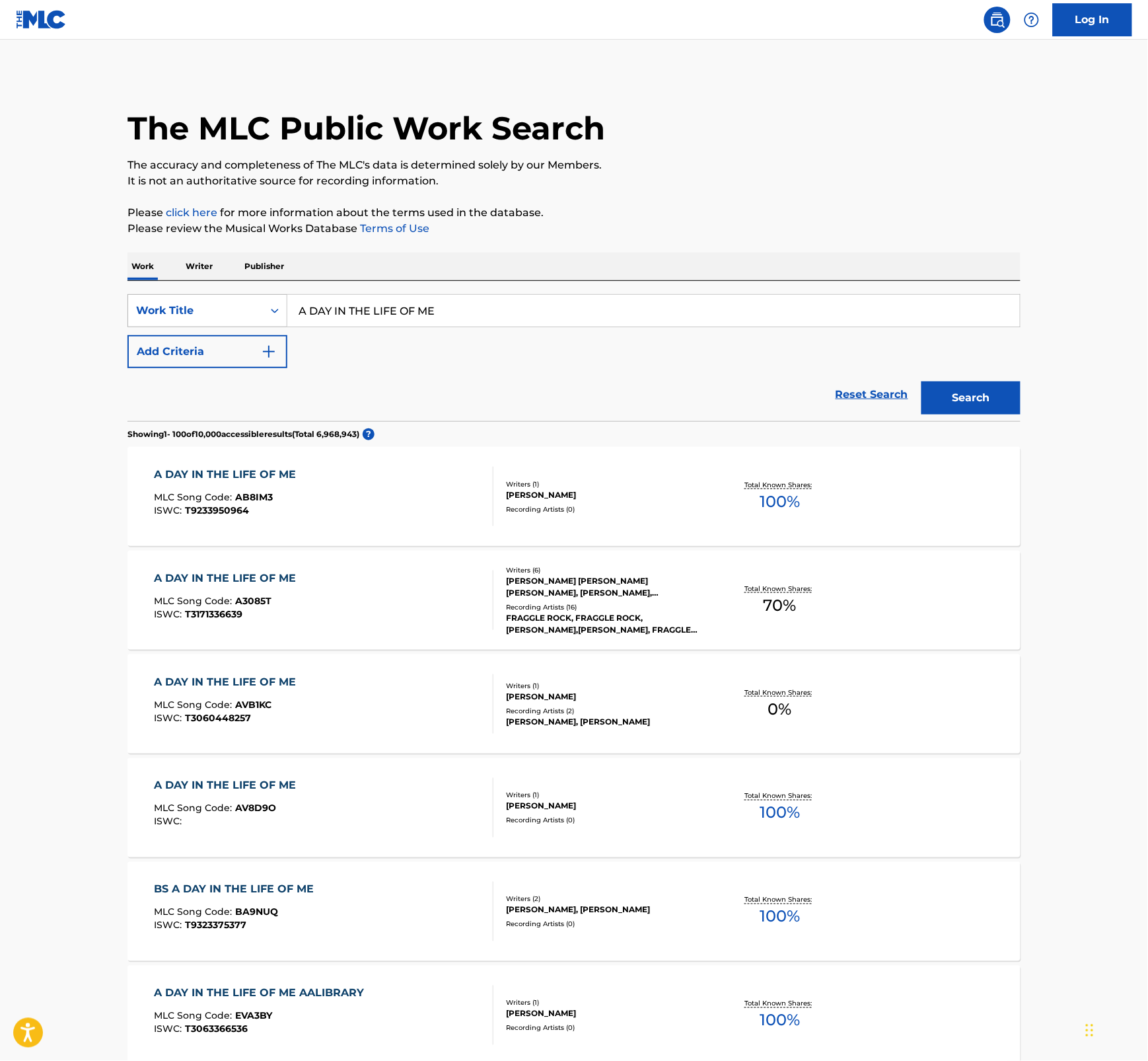
drag, startPoint x: 440, startPoint y: 313, endPoint x: 237, endPoint y: 305, distance: 203.2
click at [237, 305] on div "SearchWithCriteriae18e5884-3a28-448e-a6dc-2ec8e508ebff Work Title A DAY IN THE …" at bounding box center [574, 310] width 893 height 33
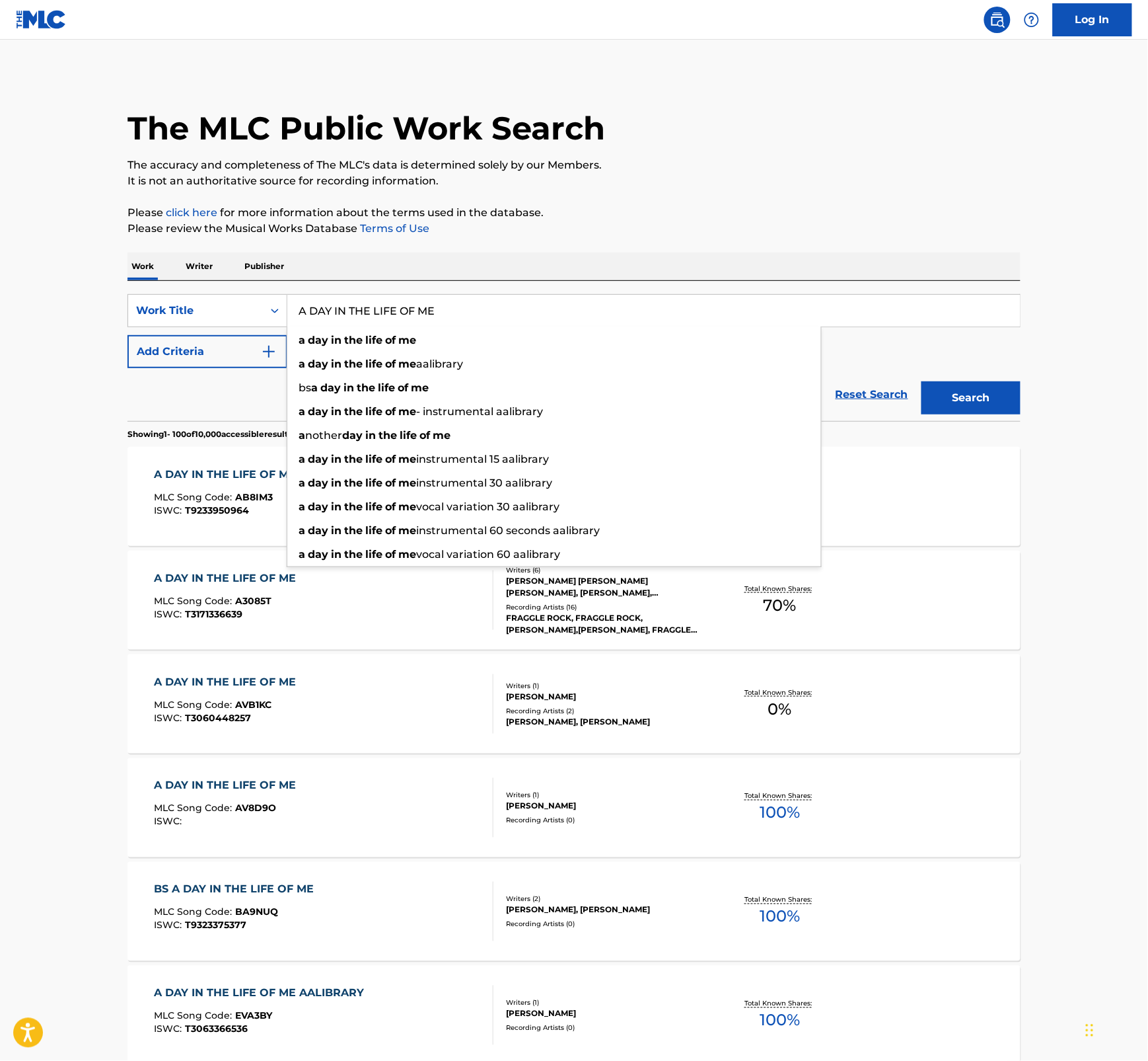
paste input "[PERSON_NAME]"
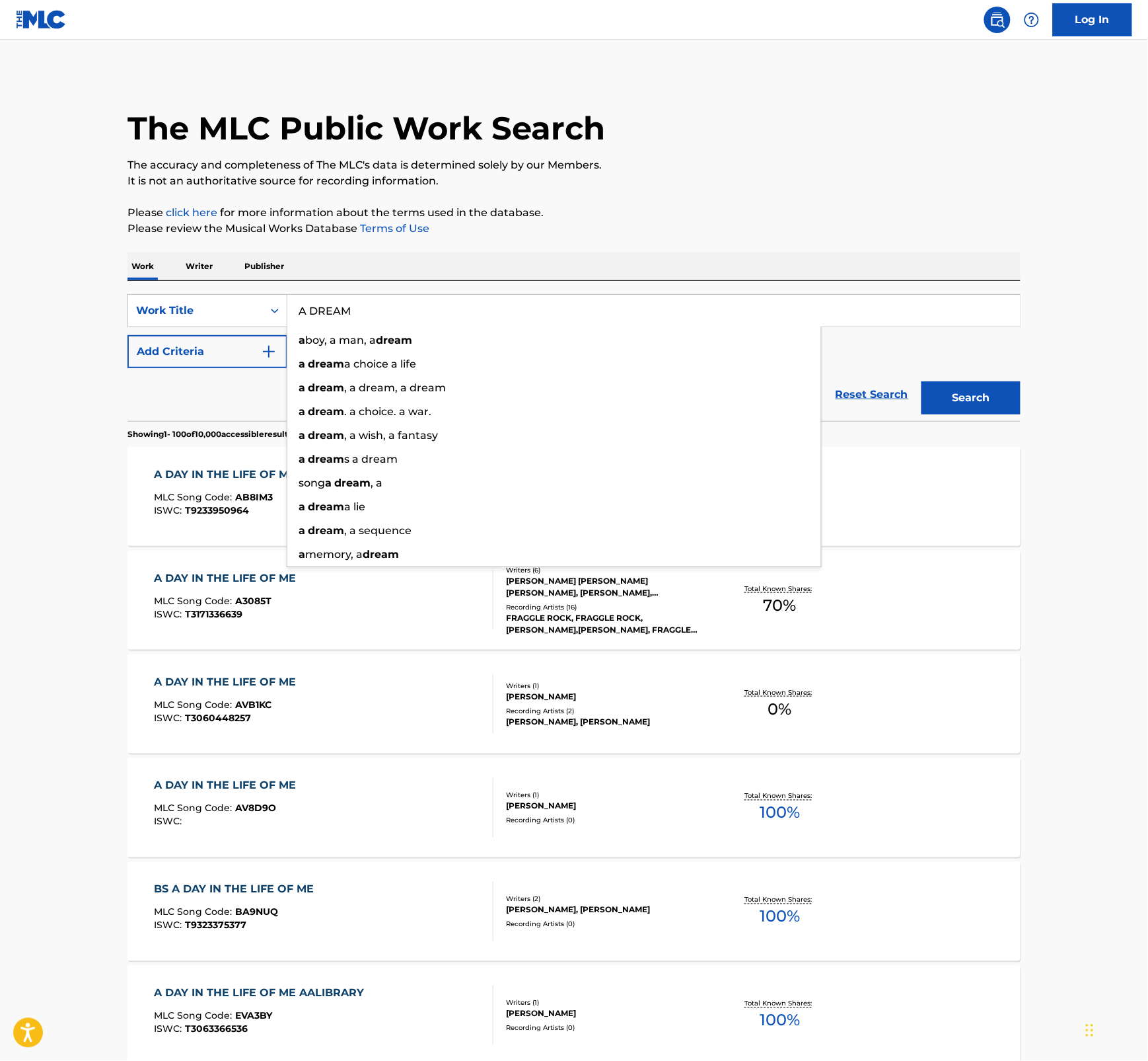
type input "A DREAM"
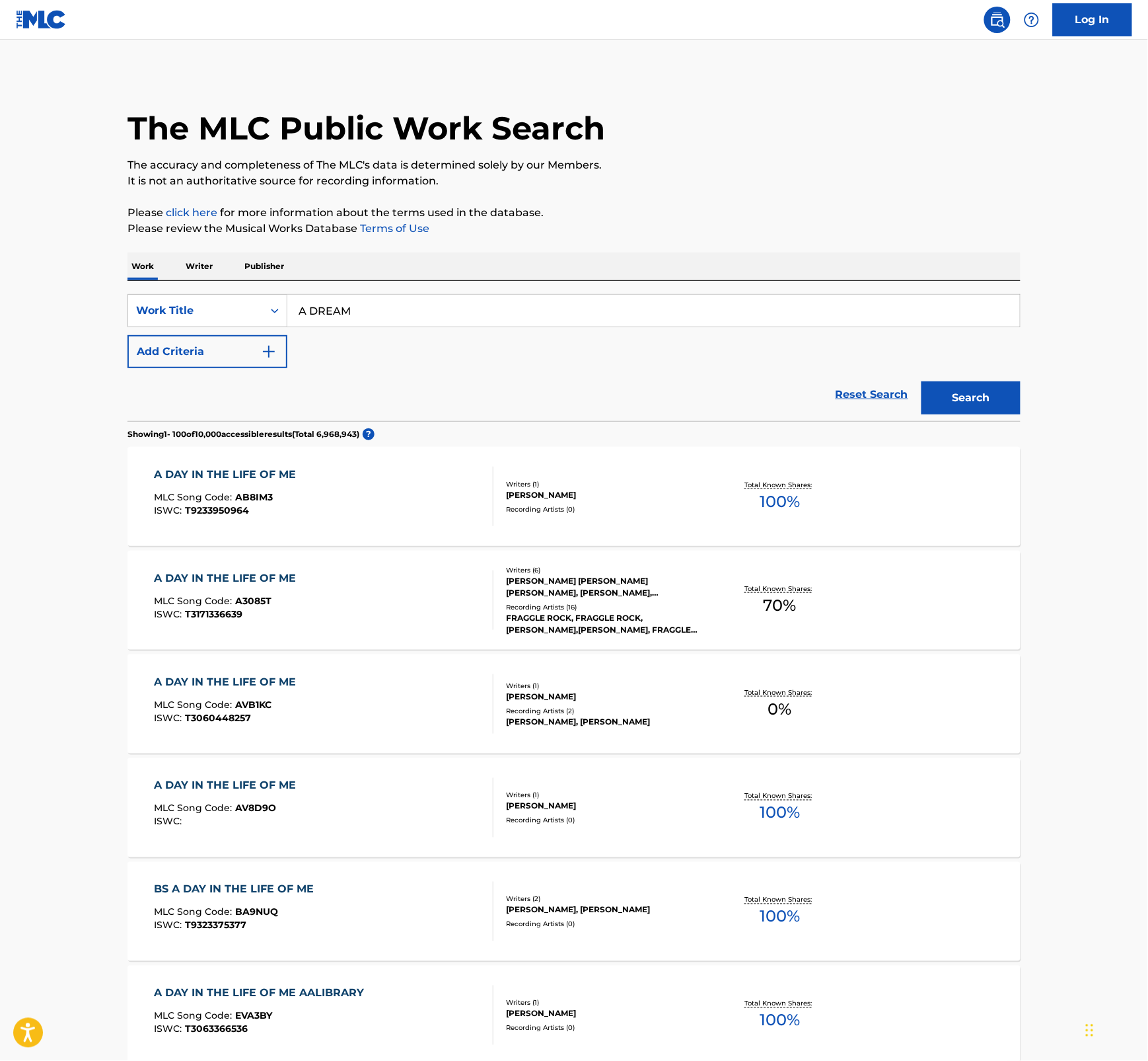
click at [936, 401] on button "Search" at bounding box center [971, 397] width 99 height 33
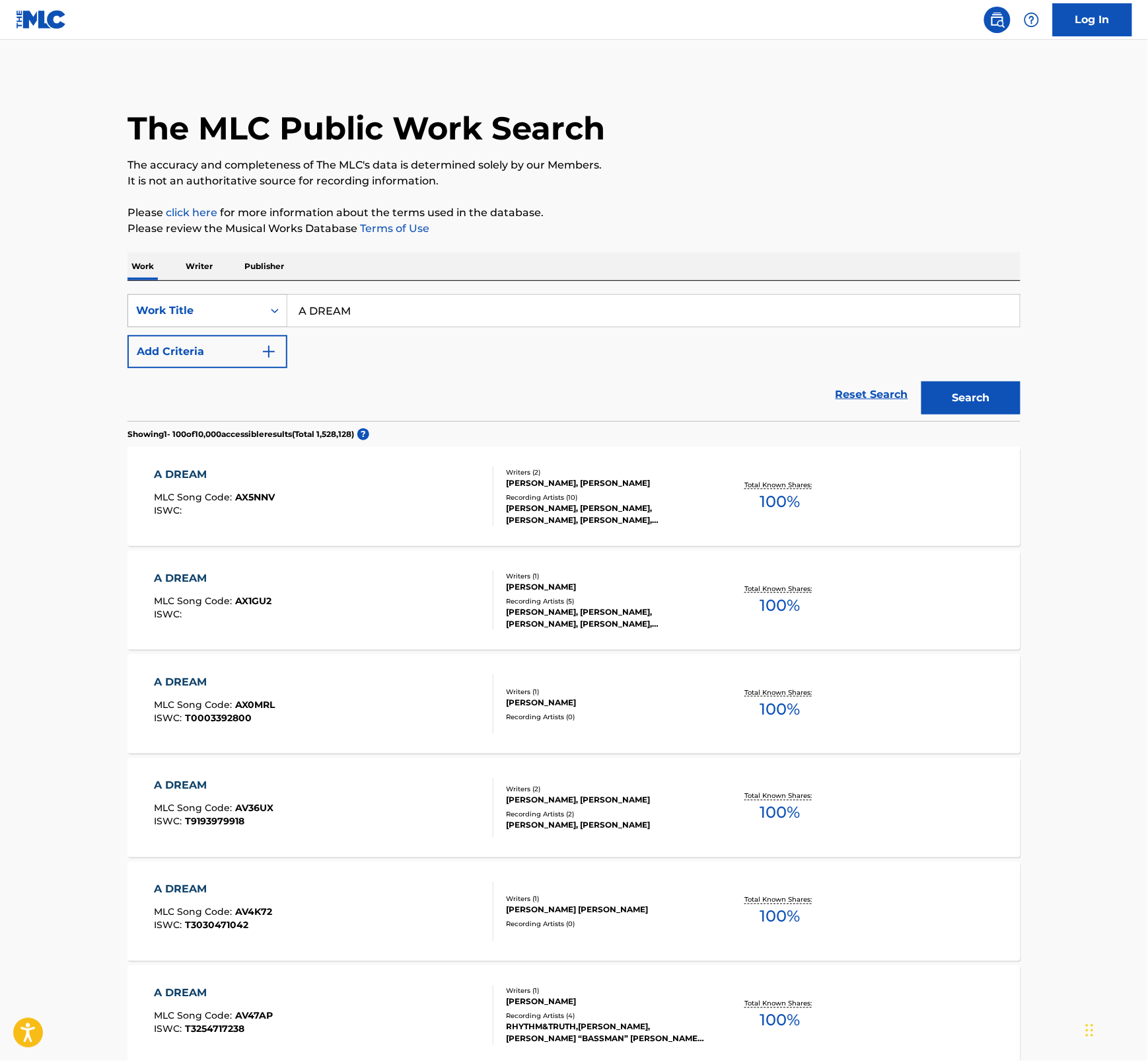
click at [253, 306] on div "Work Title" at bounding box center [195, 311] width 119 height 16
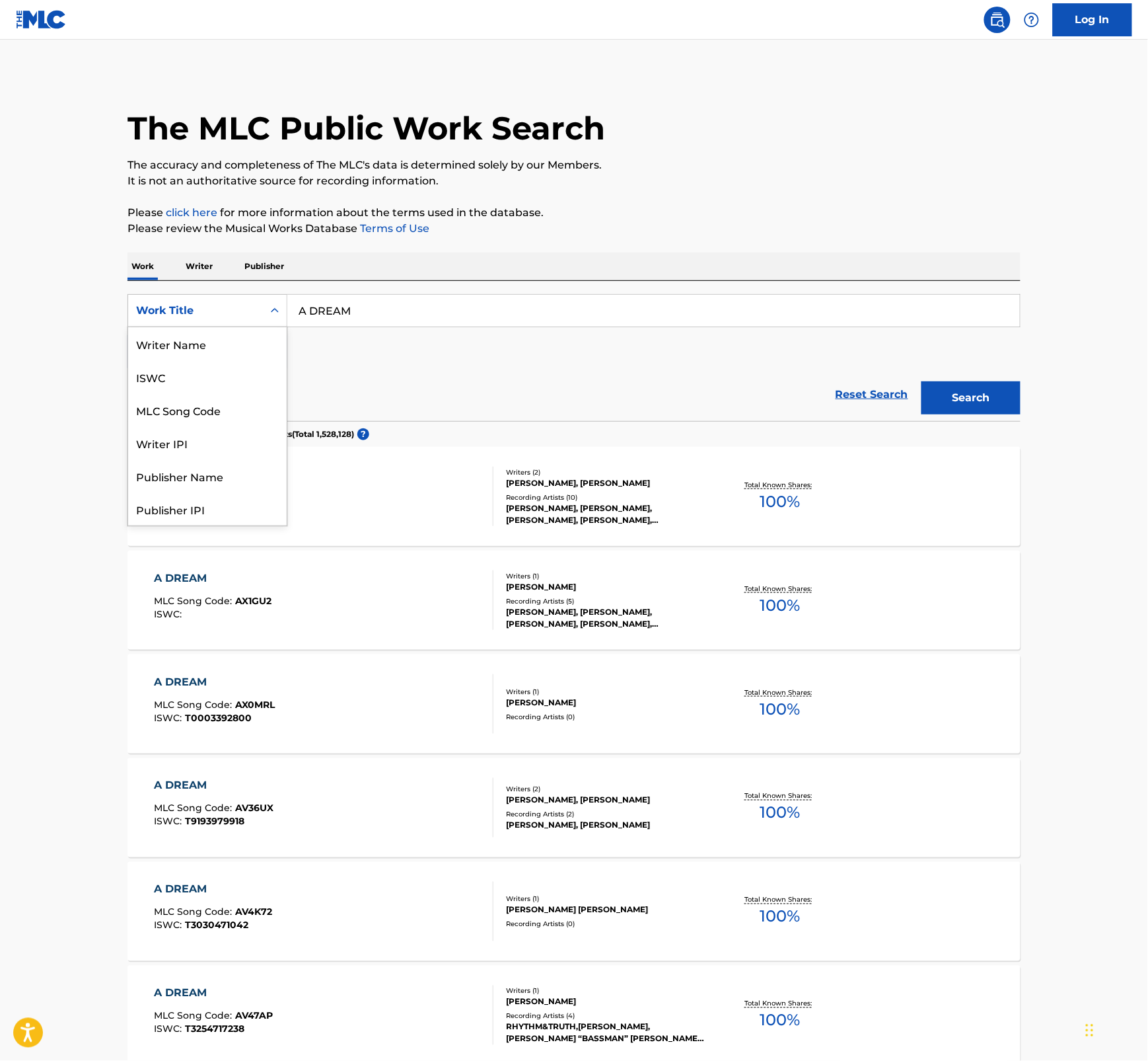
scroll to position [66, 0]
click at [236, 368] on div "Writer IPI" at bounding box center [208, 377] width 159 height 33
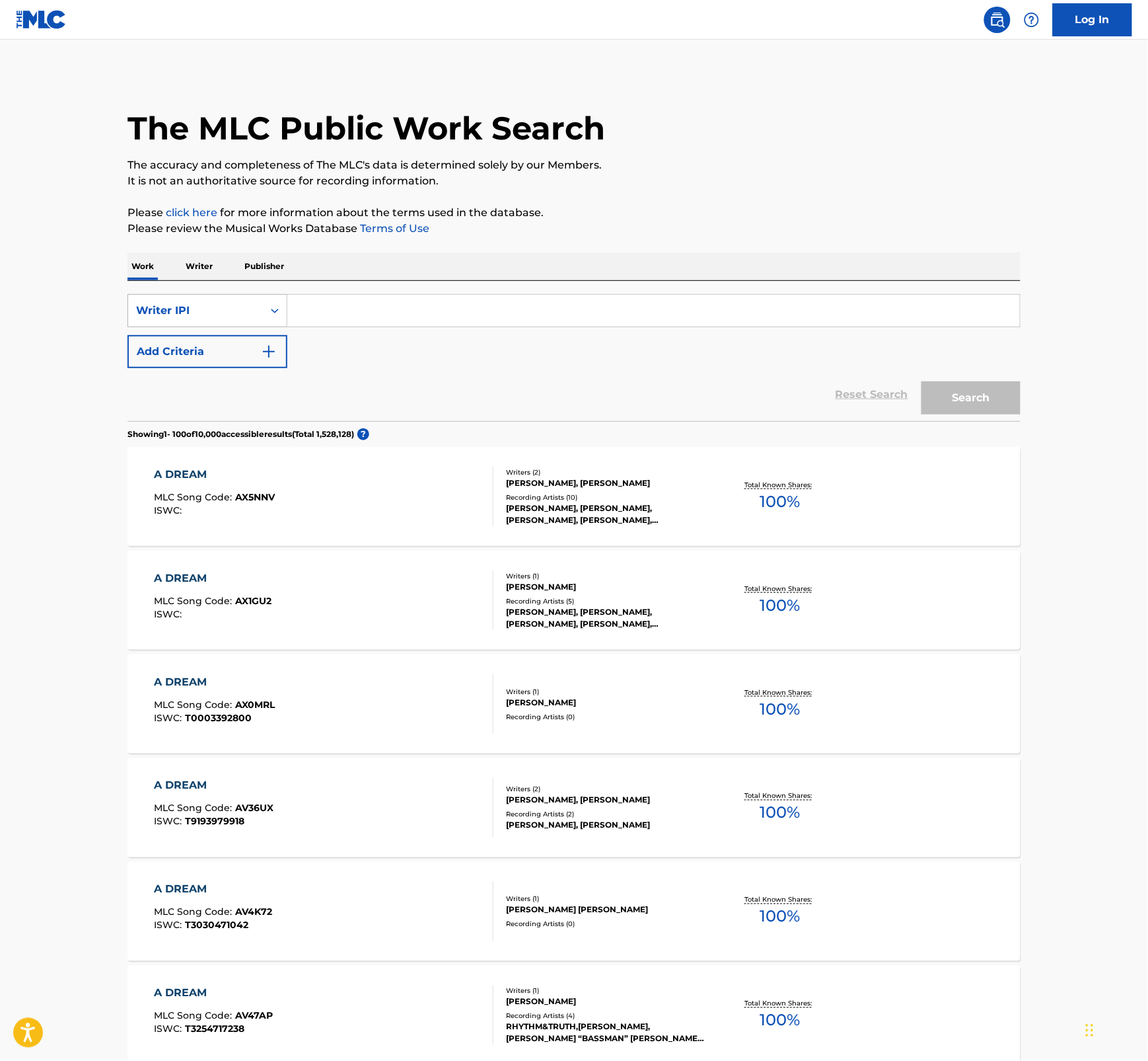
click at [282, 313] on div "Search Form" at bounding box center [274, 310] width 24 height 24
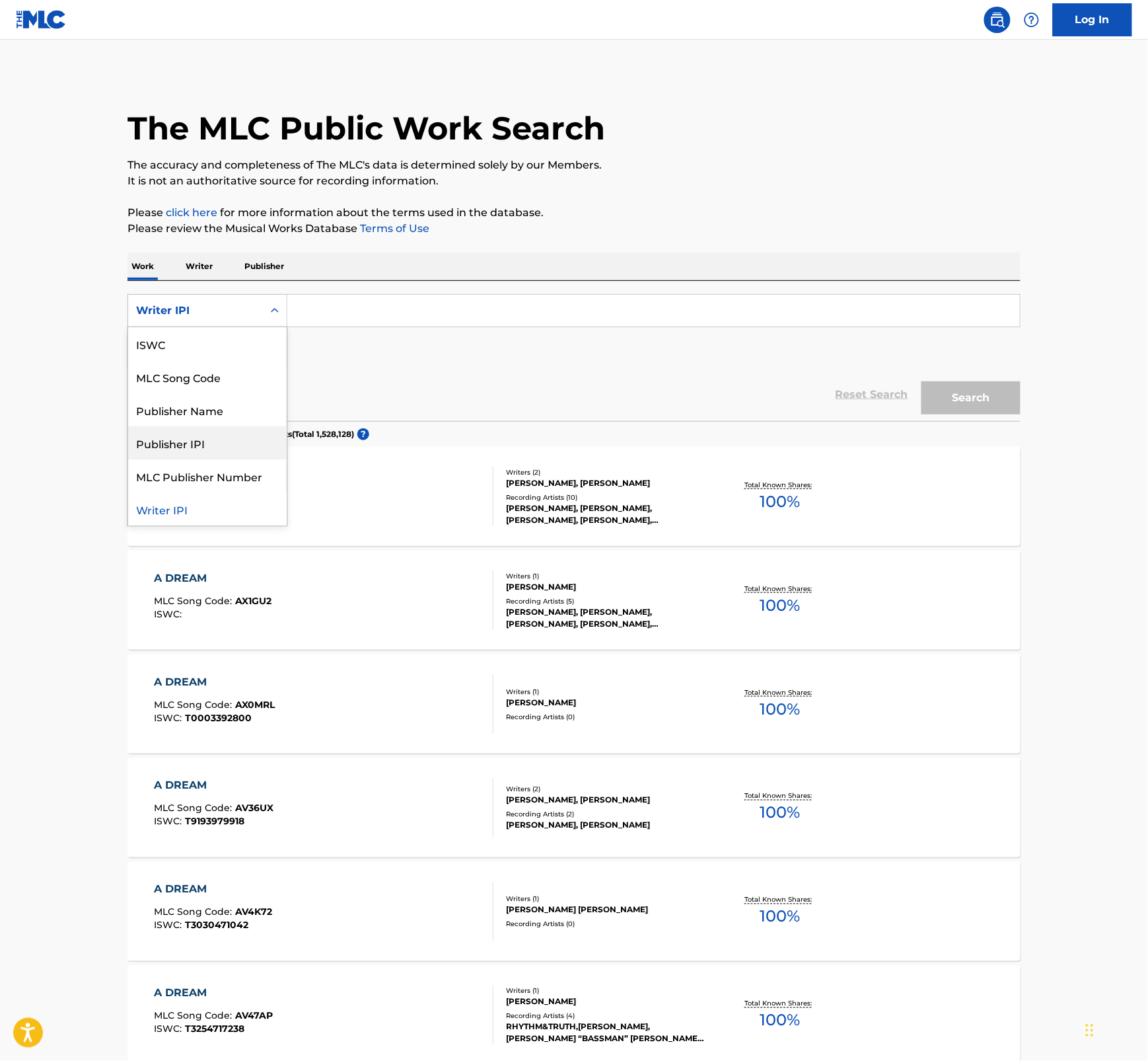
scroll to position [0, 0]
click at [213, 424] on div "ISWC" at bounding box center [208, 409] width 159 height 33
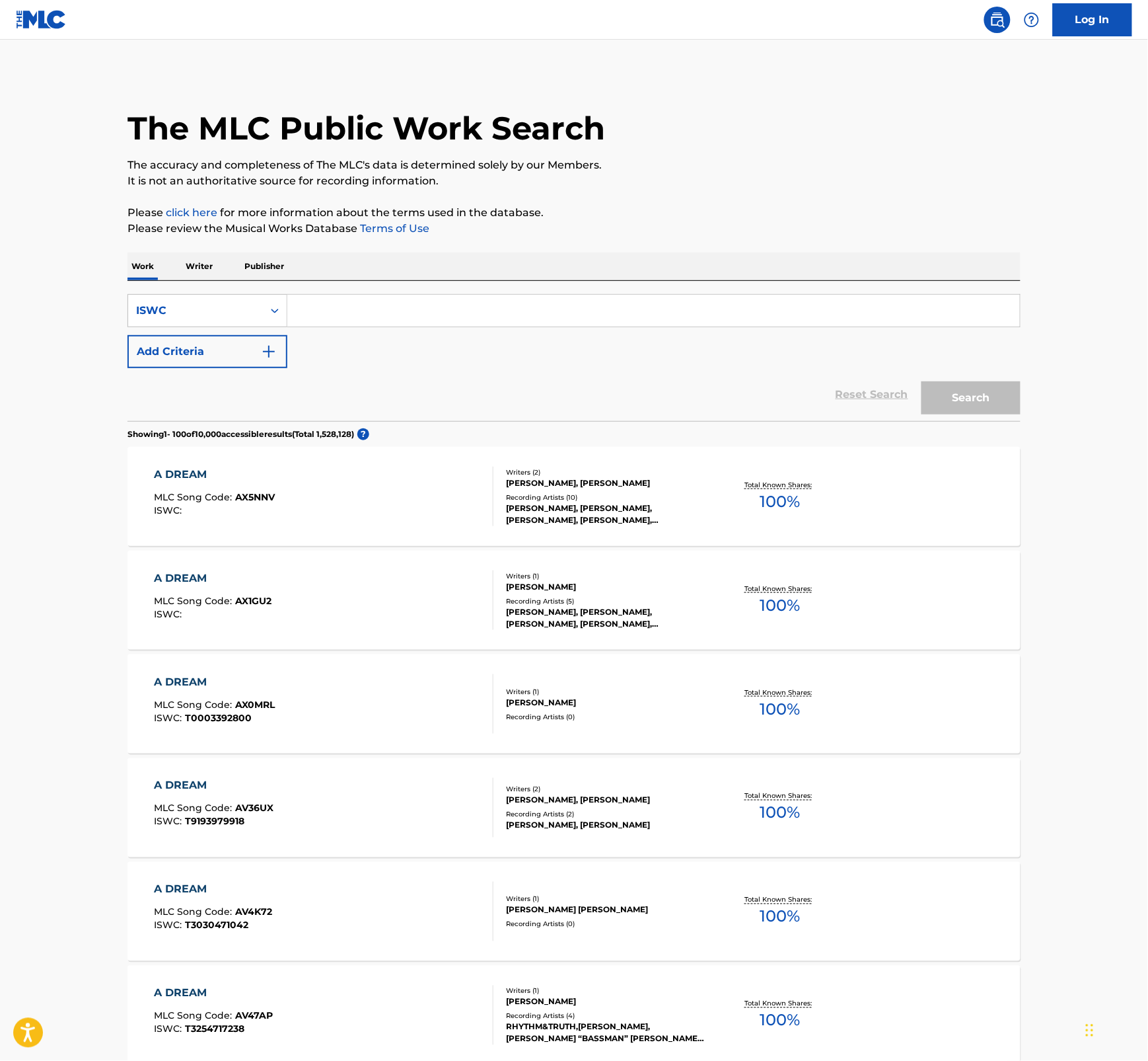
click at [338, 311] on input "Search Form" at bounding box center [654, 310] width 733 height 32
paste input "T0718508145"
type input "T0718508145"
click at [1015, 404] on button "Search" at bounding box center [971, 397] width 99 height 33
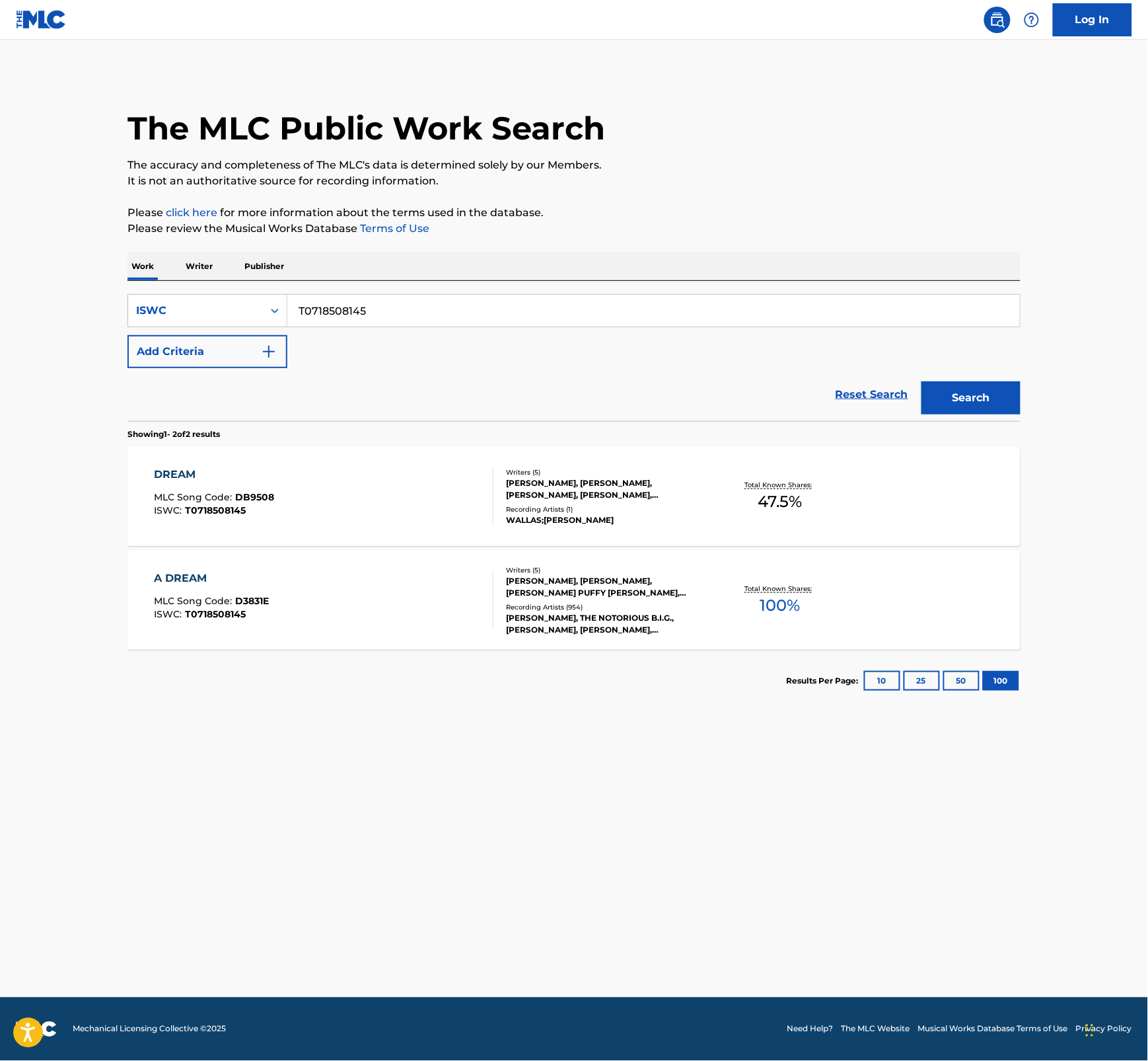
click at [528, 592] on div "[PERSON_NAME], [PERSON_NAME], [PERSON_NAME] PUFFY [PERSON_NAME], [PERSON_NAME],…" at bounding box center [606, 586] width 200 height 24
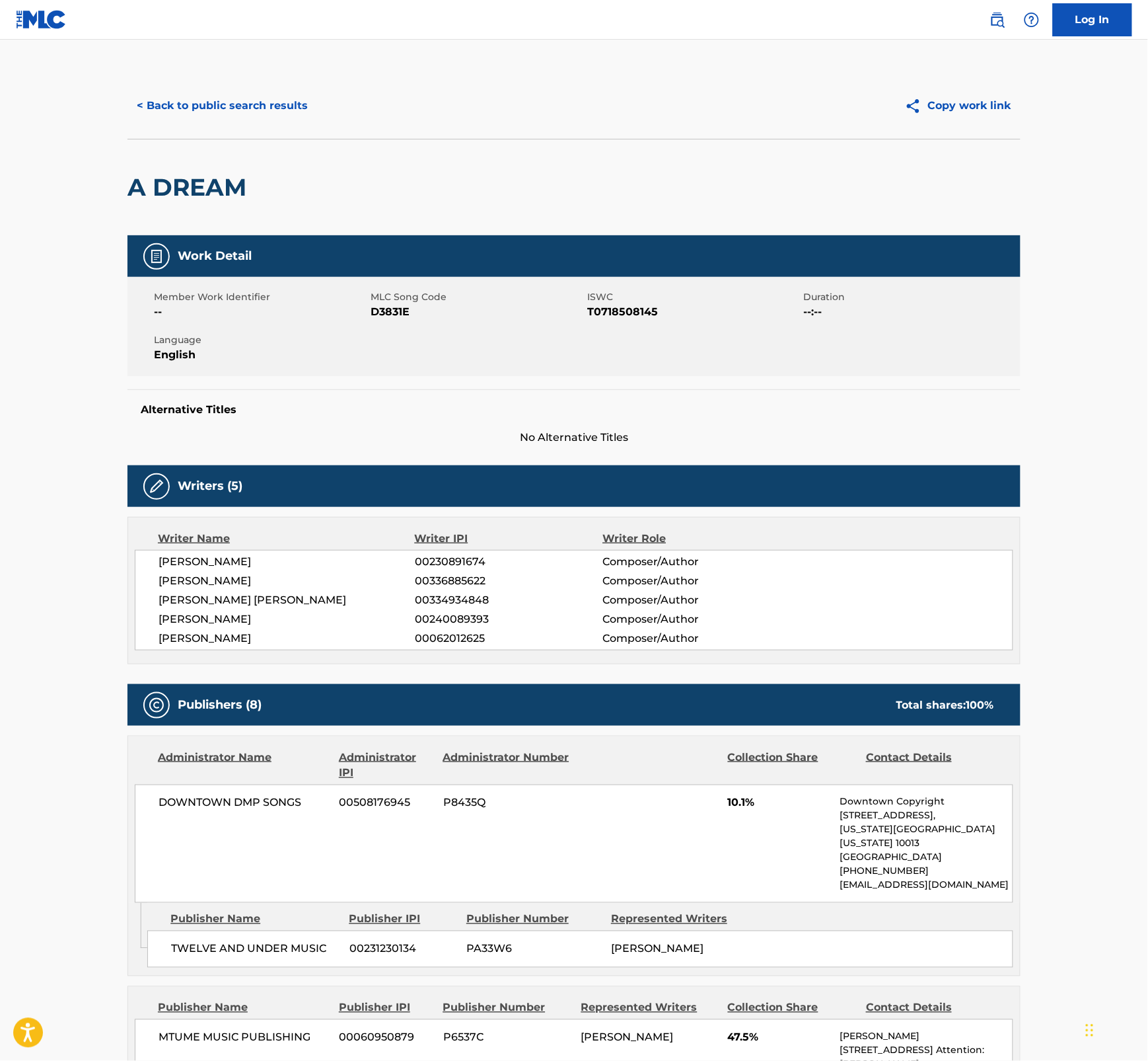
click at [397, 306] on span "D3831E" at bounding box center [477, 312] width 214 height 16
click at [229, 97] on button "< Back to public search results" at bounding box center [222, 106] width 190 height 33
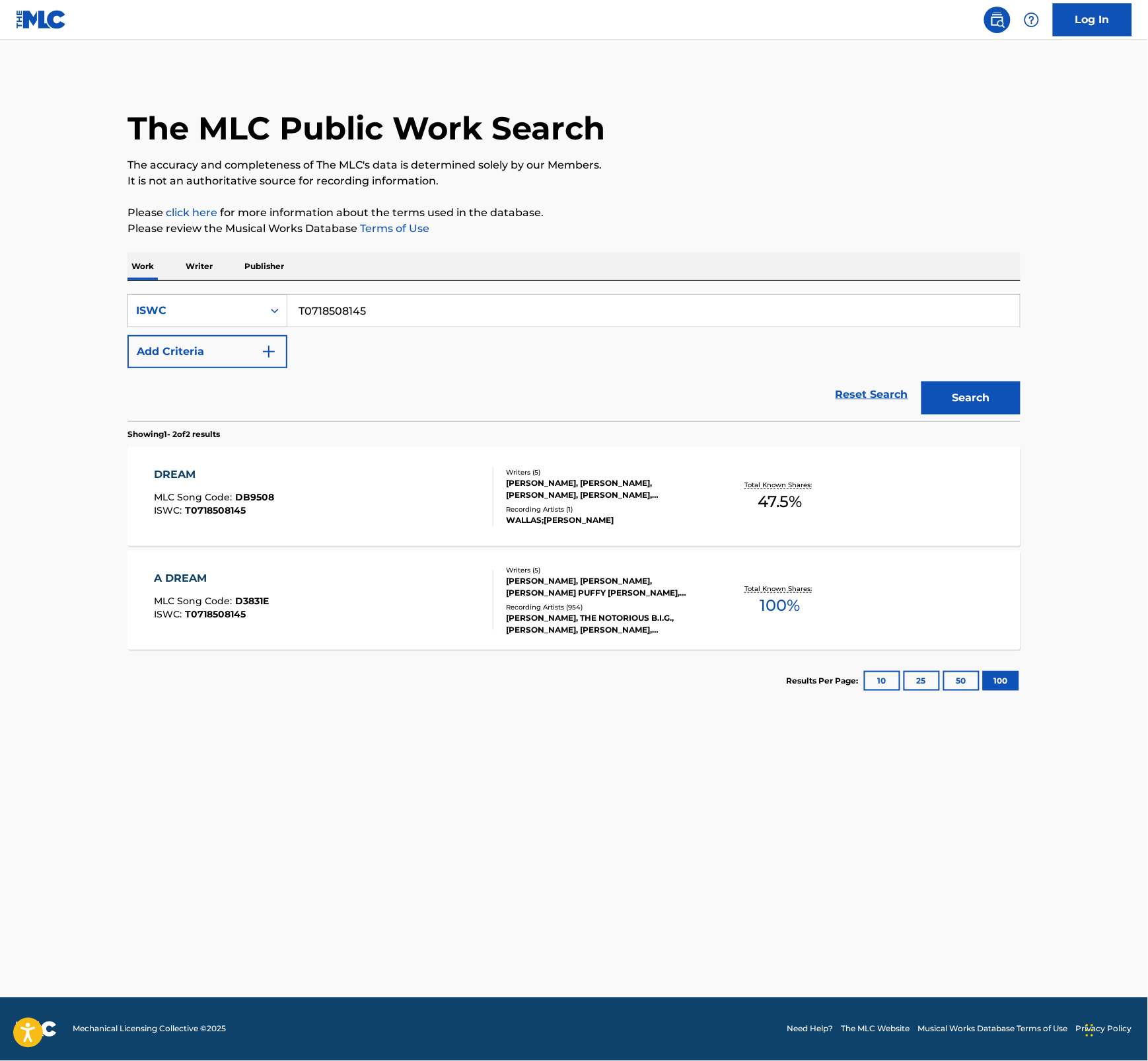
click at [360, 570] on div "A DREAM MLC Song Code : D3831E ISWC : T0718508145" at bounding box center [324, 600] width 339 height 59
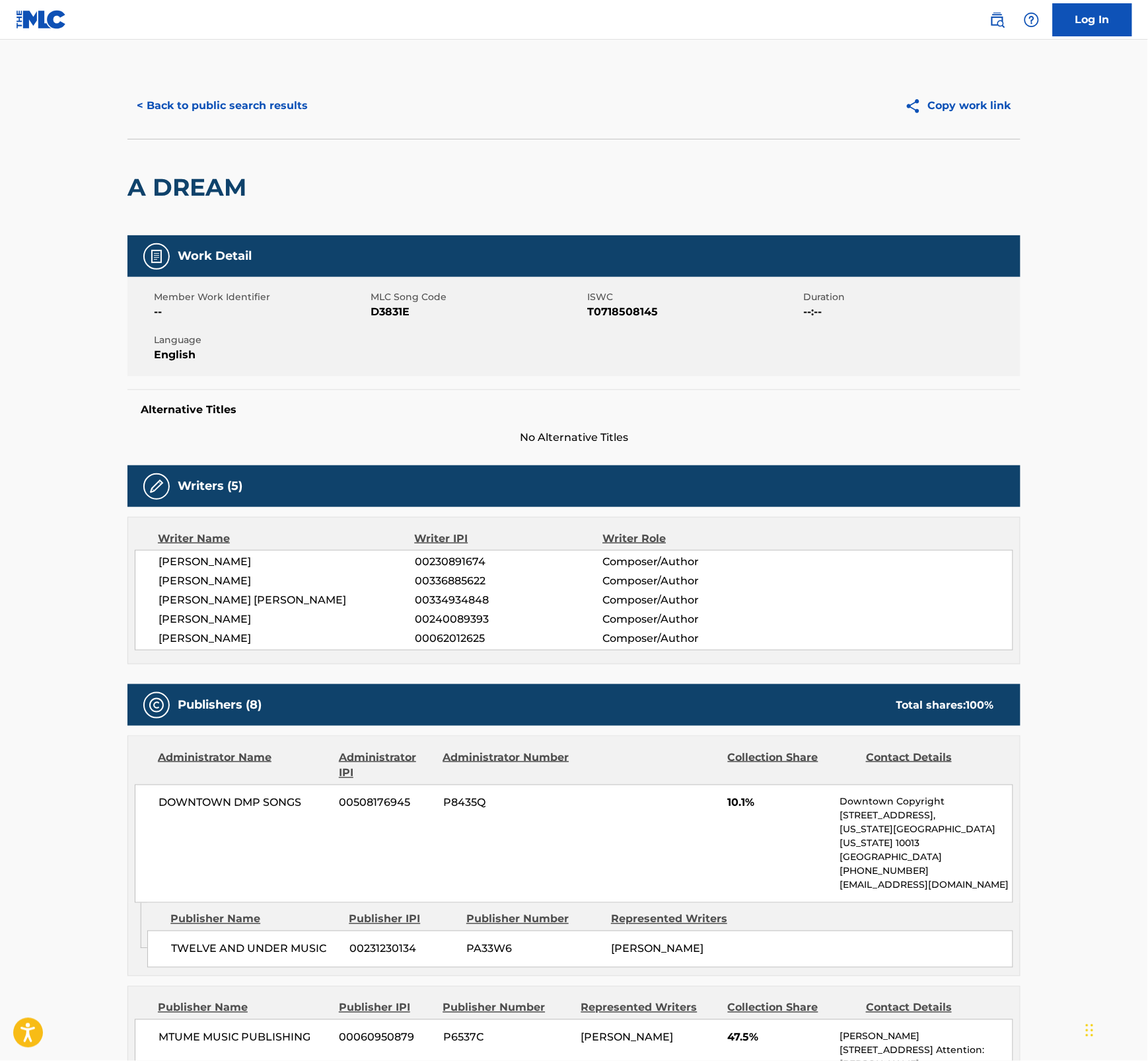
click at [388, 306] on span "D3831E" at bounding box center [477, 312] width 214 height 16
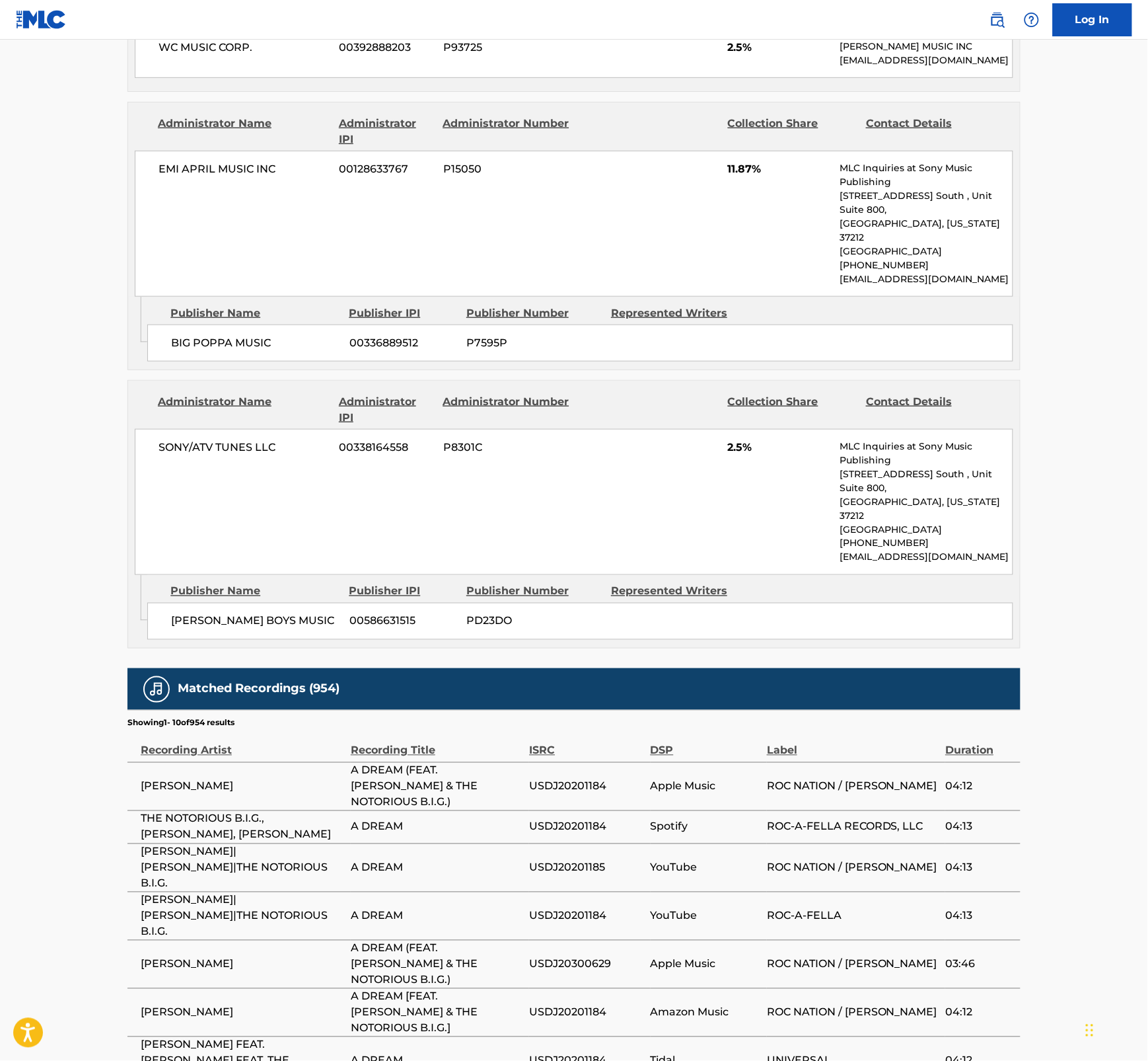
scroll to position [1737, 0]
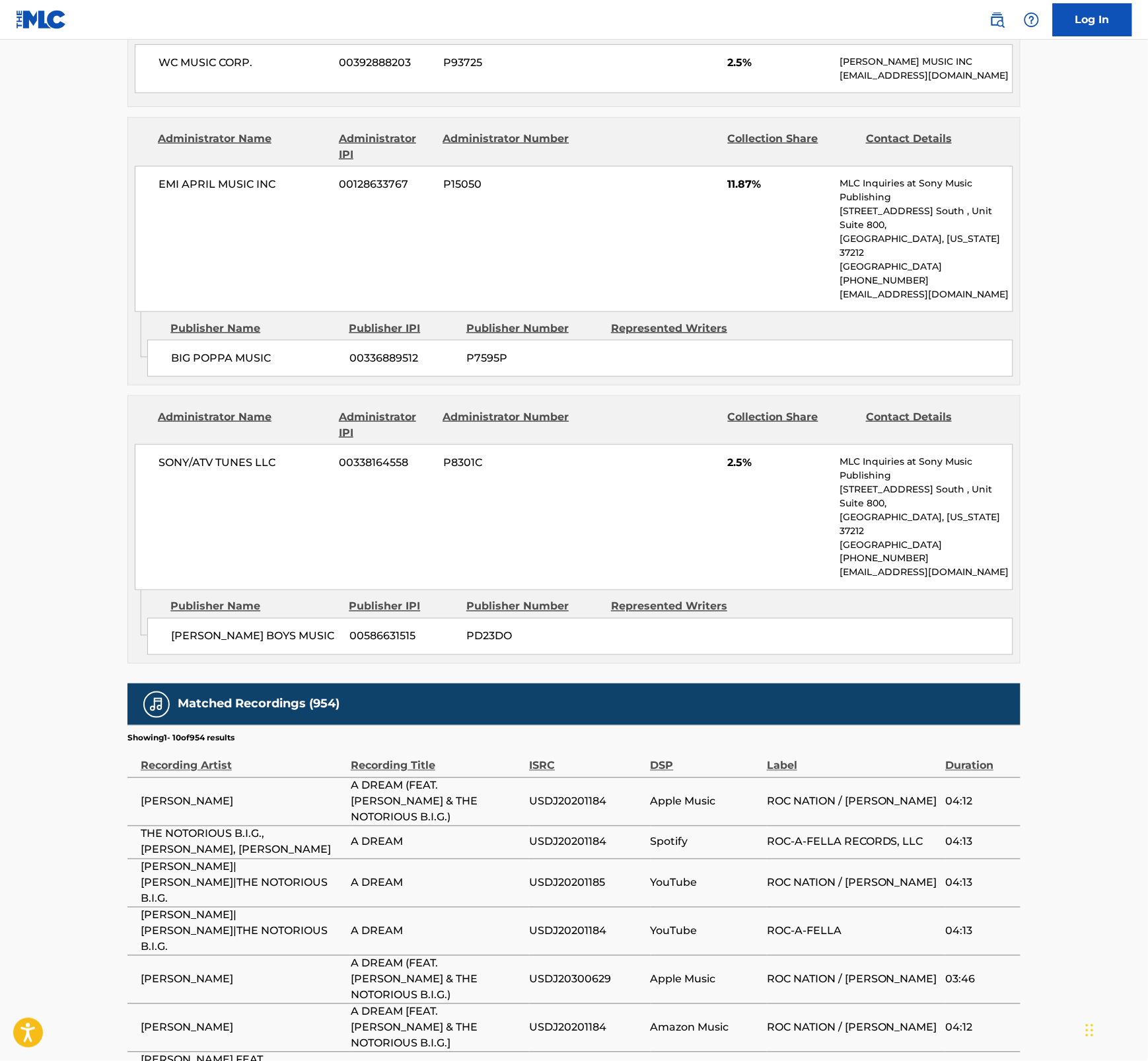
click at [417, 778] on span "A DREAM (FEAT. [PERSON_NAME] & THE NOTORIOUS B.I.G.)" at bounding box center [437, 801] width 172 height 48
drag, startPoint x: 489, startPoint y: 695, endPoint x: 345, endPoint y: 682, distance: 144.6
click at [345, 777] on tr "[PERSON_NAME] A DREAM (FEAT. [PERSON_NAME] & THE NOTORIOUS B.I.G.) USDJ20201184…" at bounding box center [574, 801] width 893 height 48
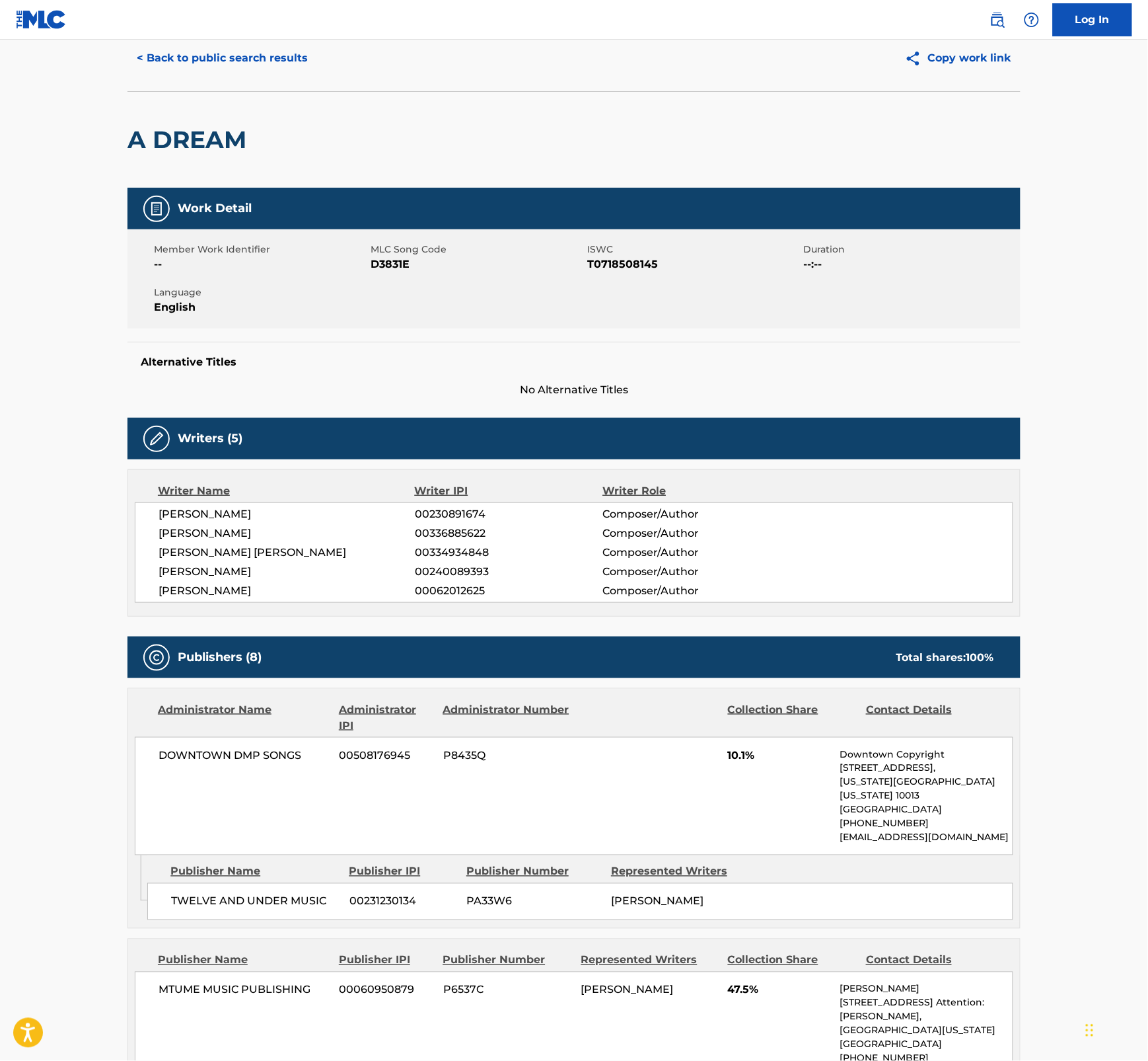
scroll to position [34, 0]
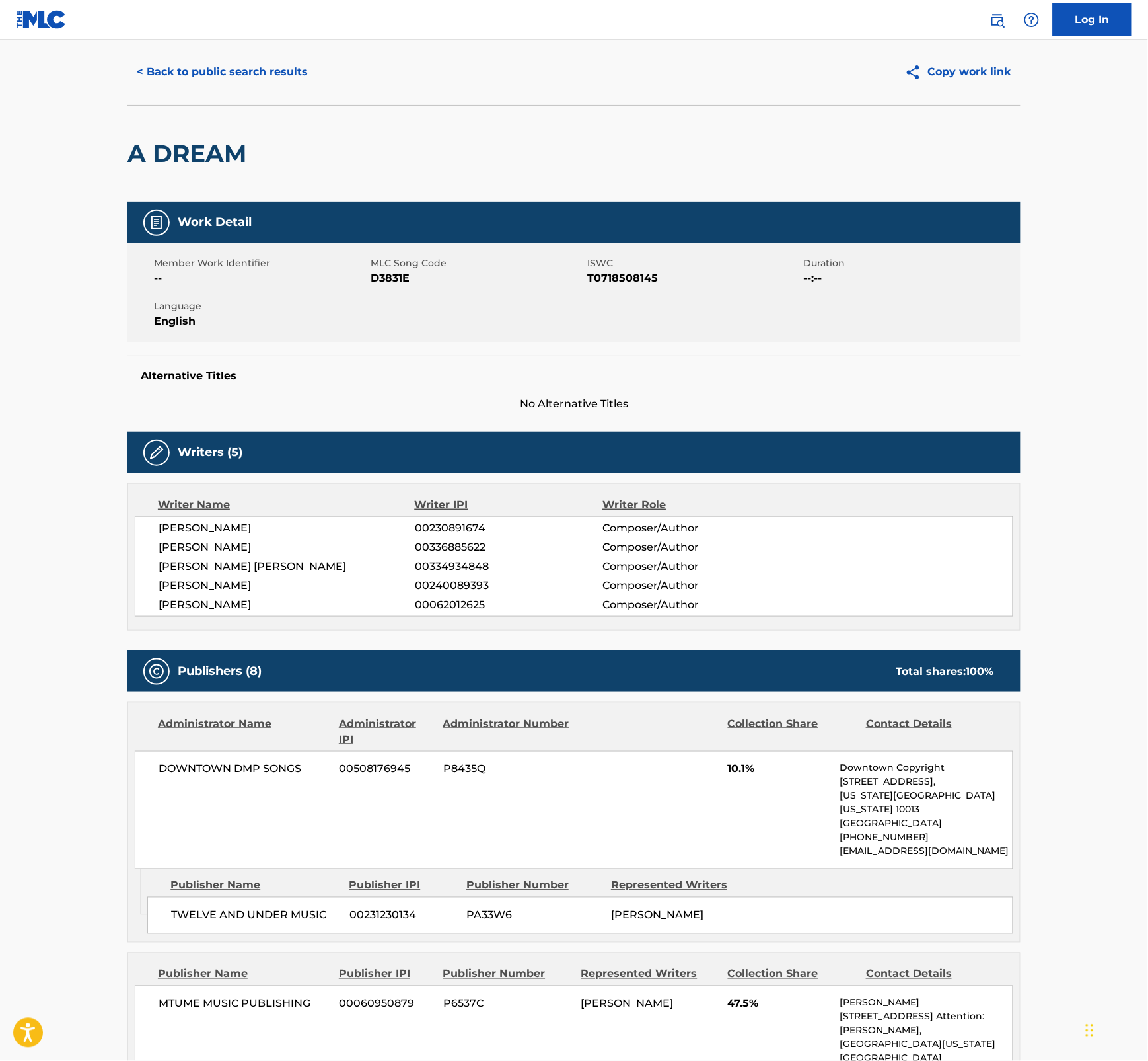
click at [266, 75] on button "< Back to public search results" at bounding box center [222, 72] width 190 height 33
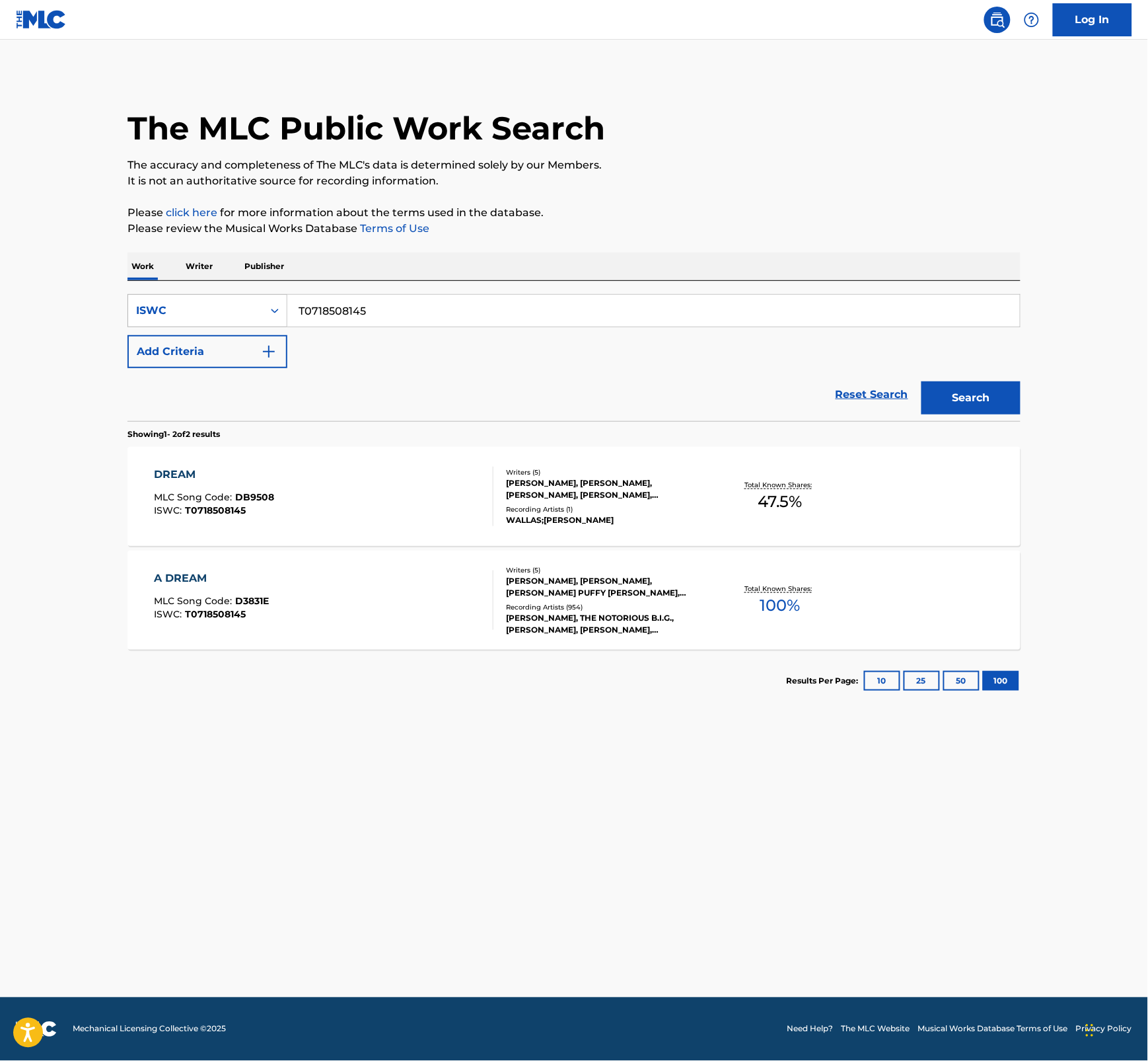
drag, startPoint x: 378, startPoint y: 305, endPoint x: 282, endPoint y: 315, distance: 96.5
click at [282, 315] on div "SearchWithCriteria10d005c8-a766-4514-9d46-6fbecf6699c6 ISWC T0718508145" at bounding box center [574, 310] width 893 height 33
paste input "A DREAM"
drag, startPoint x: 388, startPoint y: 311, endPoint x: 261, endPoint y: 303, distance: 127.3
click at [261, 303] on div "SearchWithCriteria10d005c8-a766-4514-9d46-6fbecf6699c6 ISWC A DREAM" at bounding box center [574, 310] width 893 height 33
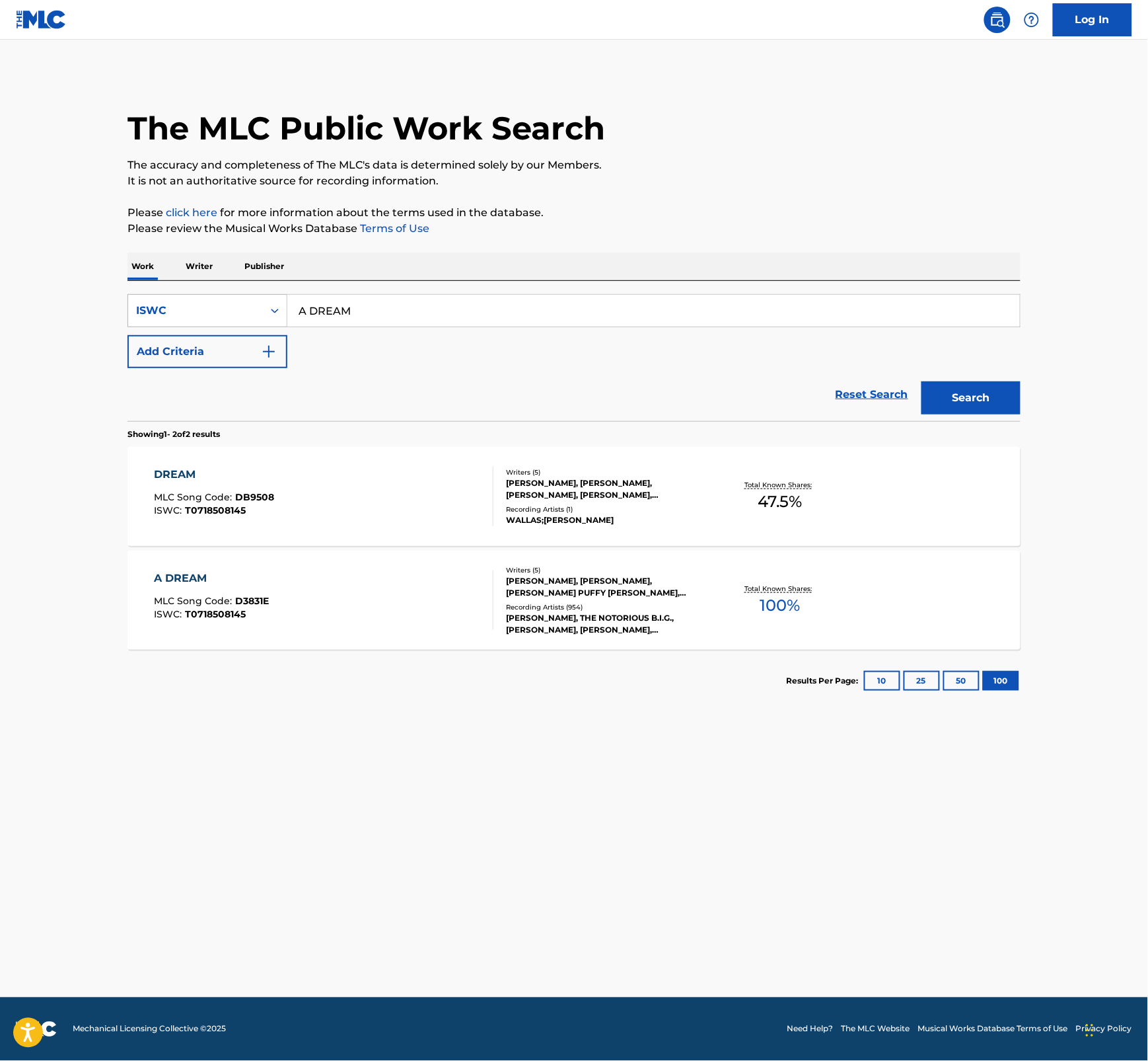
paste input "T0715603534"
type input "T0715603534"
click at [962, 403] on button "Search" at bounding box center [971, 397] width 99 height 33
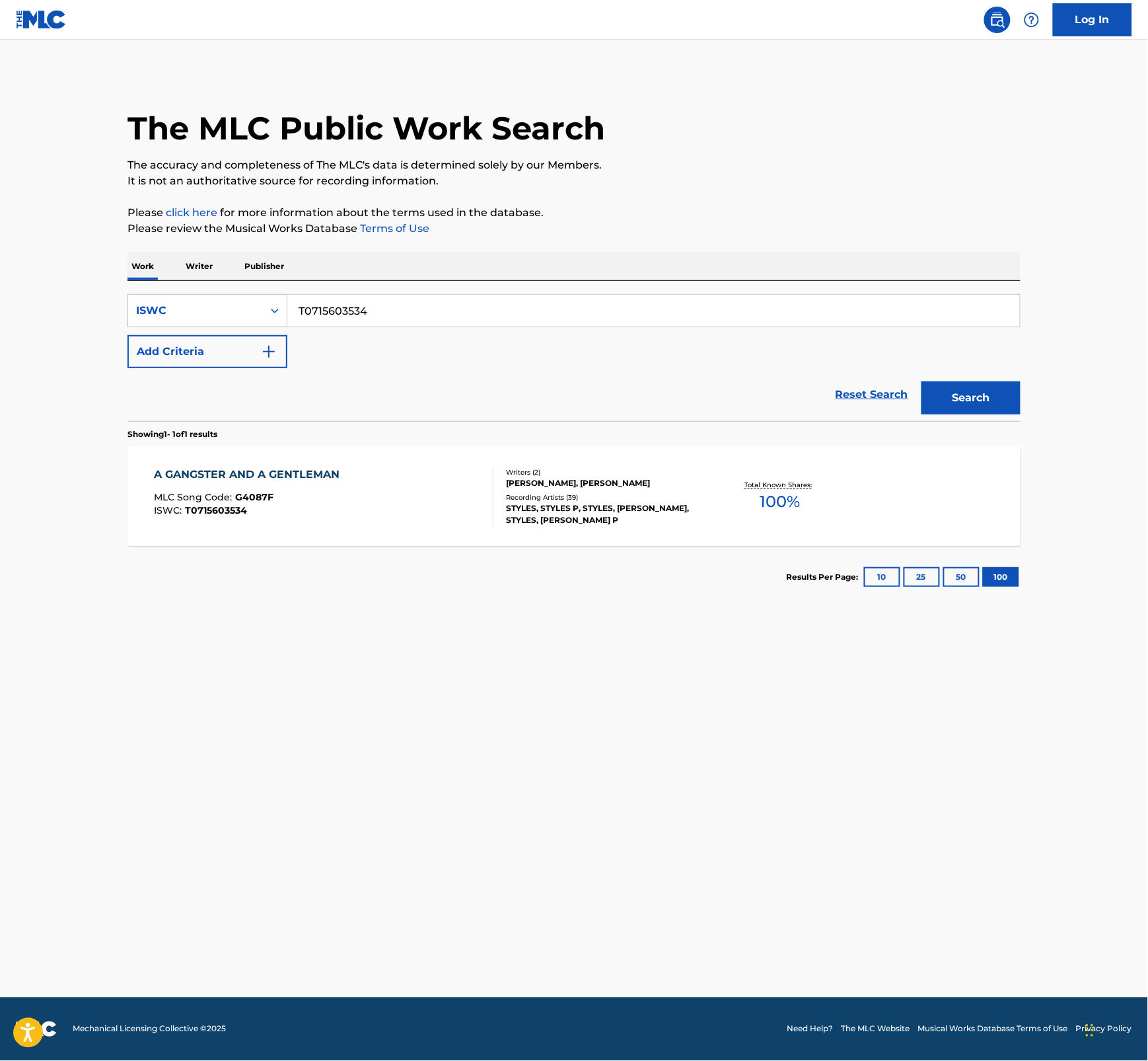
click at [250, 467] on div "A GANGSTER AND A GENTLEMAN" at bounding box center [251, 475] width 192 height 16
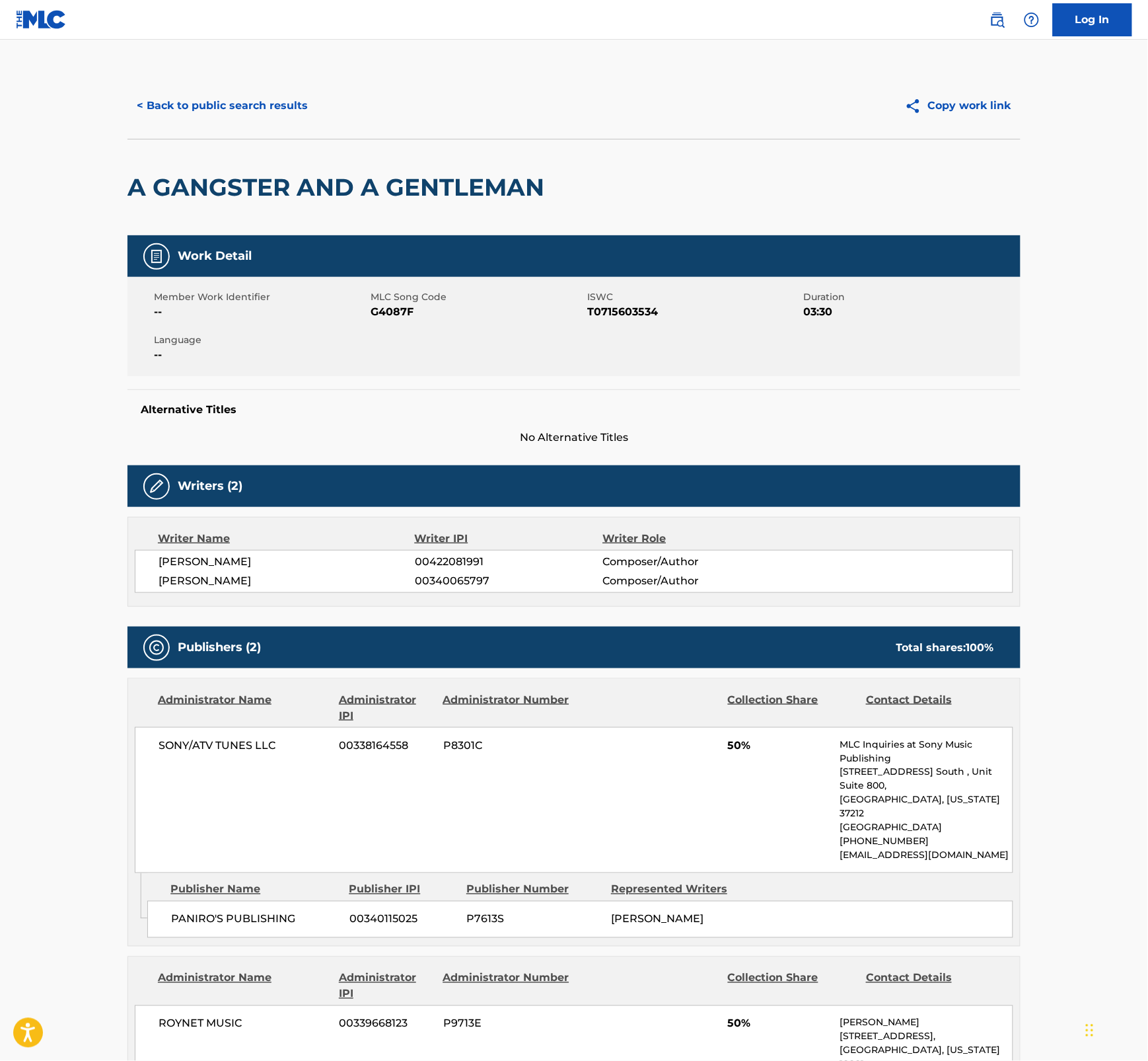
click at [394, 307] on span "G4087F" at bounding box center [477, 312] width 214 height 16
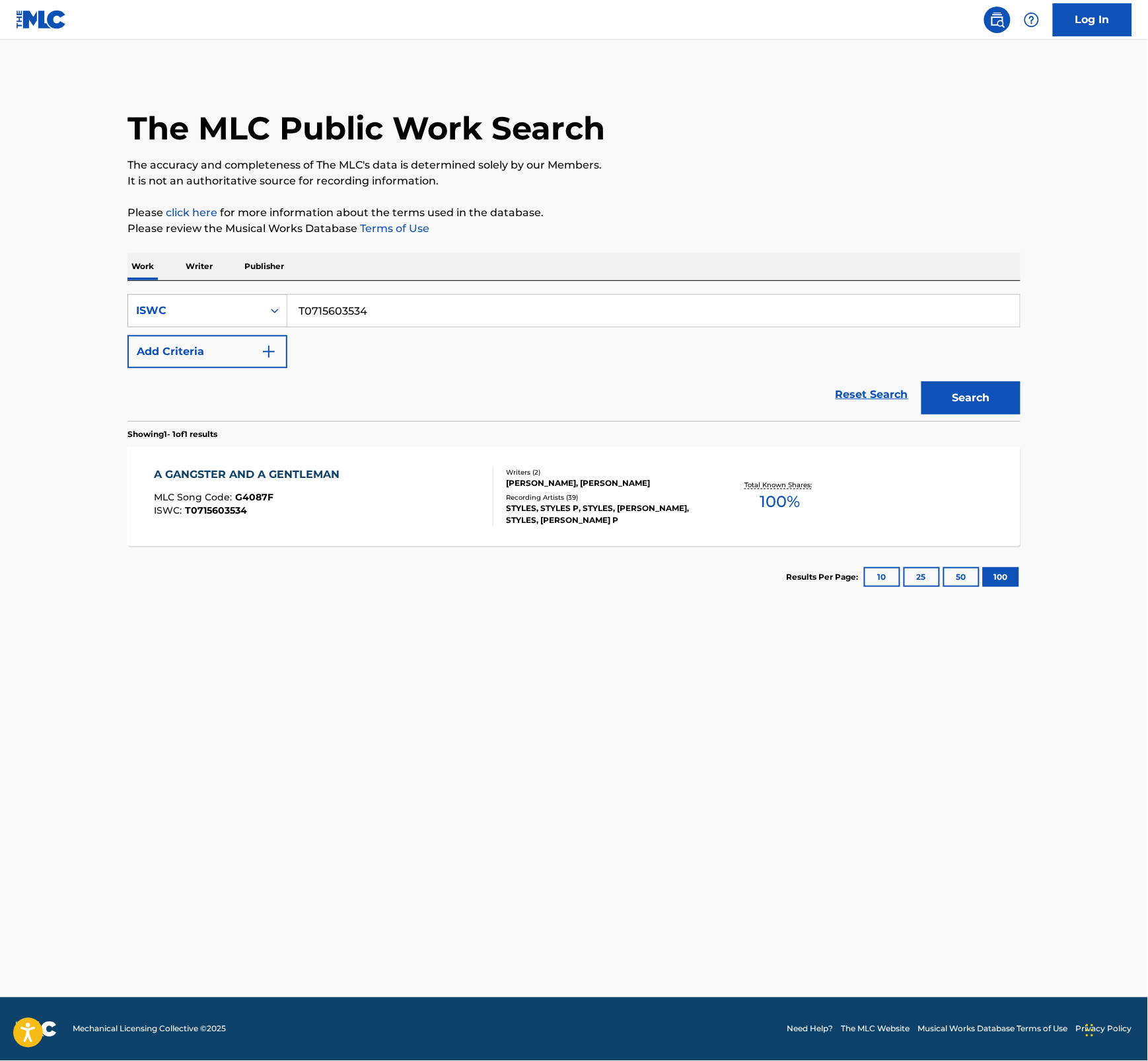
click at [280, 324] on div "Search Form" at bounding box center [274, 310] width 24 height 32
click at [229, 352] on div "Work Title" at bounding box center [208, 344] width 159 height 33
click at [368, 301] on input "Search Form" at bounding box center [654, 310] width 733 height 32
paste input "A GANGSTER AND A GENTLEMAN"
click at [438, 345] on strong "gentleman" at bounding box center [424, 340] width 60 height 13
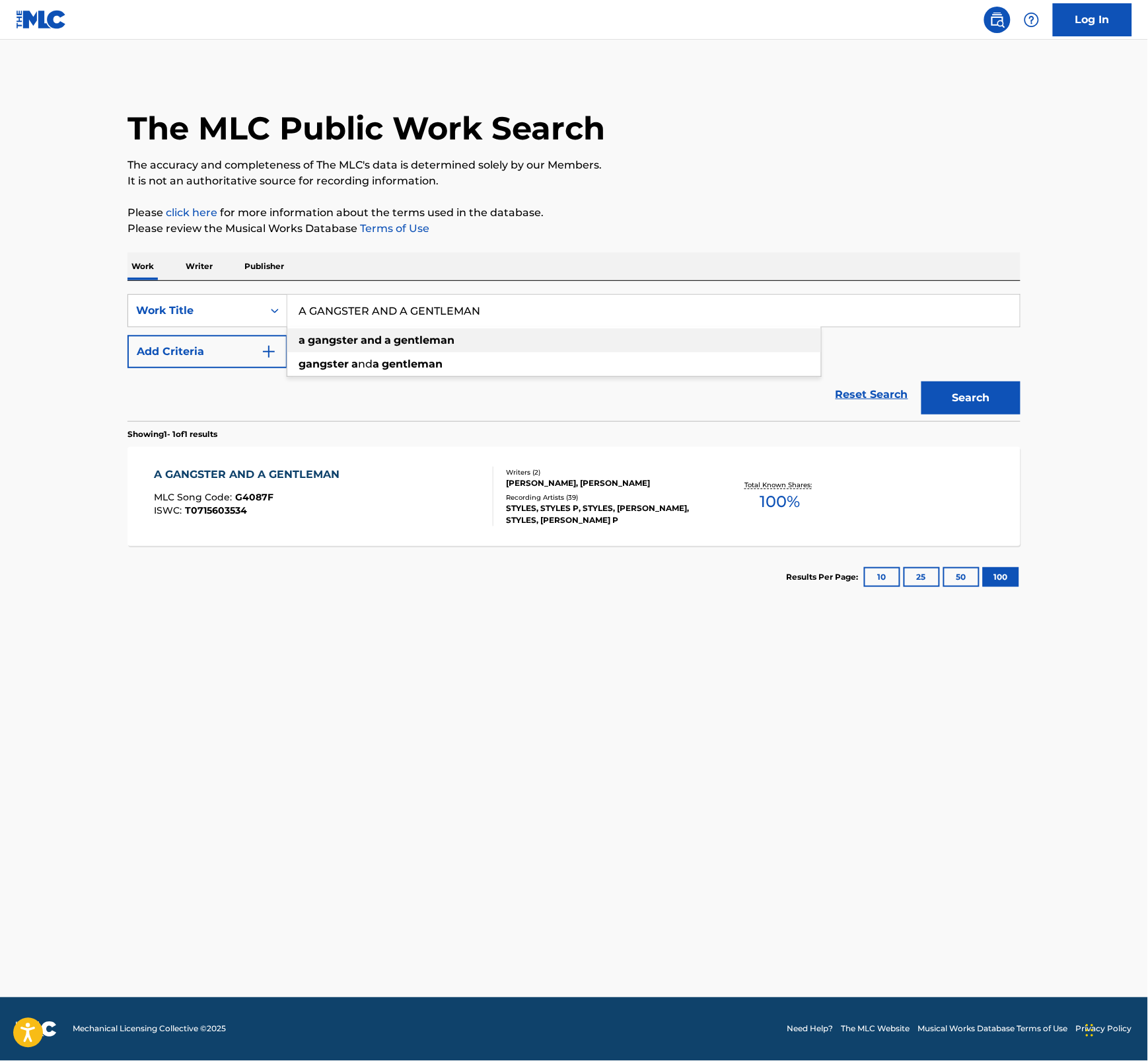
type input "a gangster and a gentleman"
click at [961, 405] on button "Search" at bounding box center [971, 397] width 99 height 33
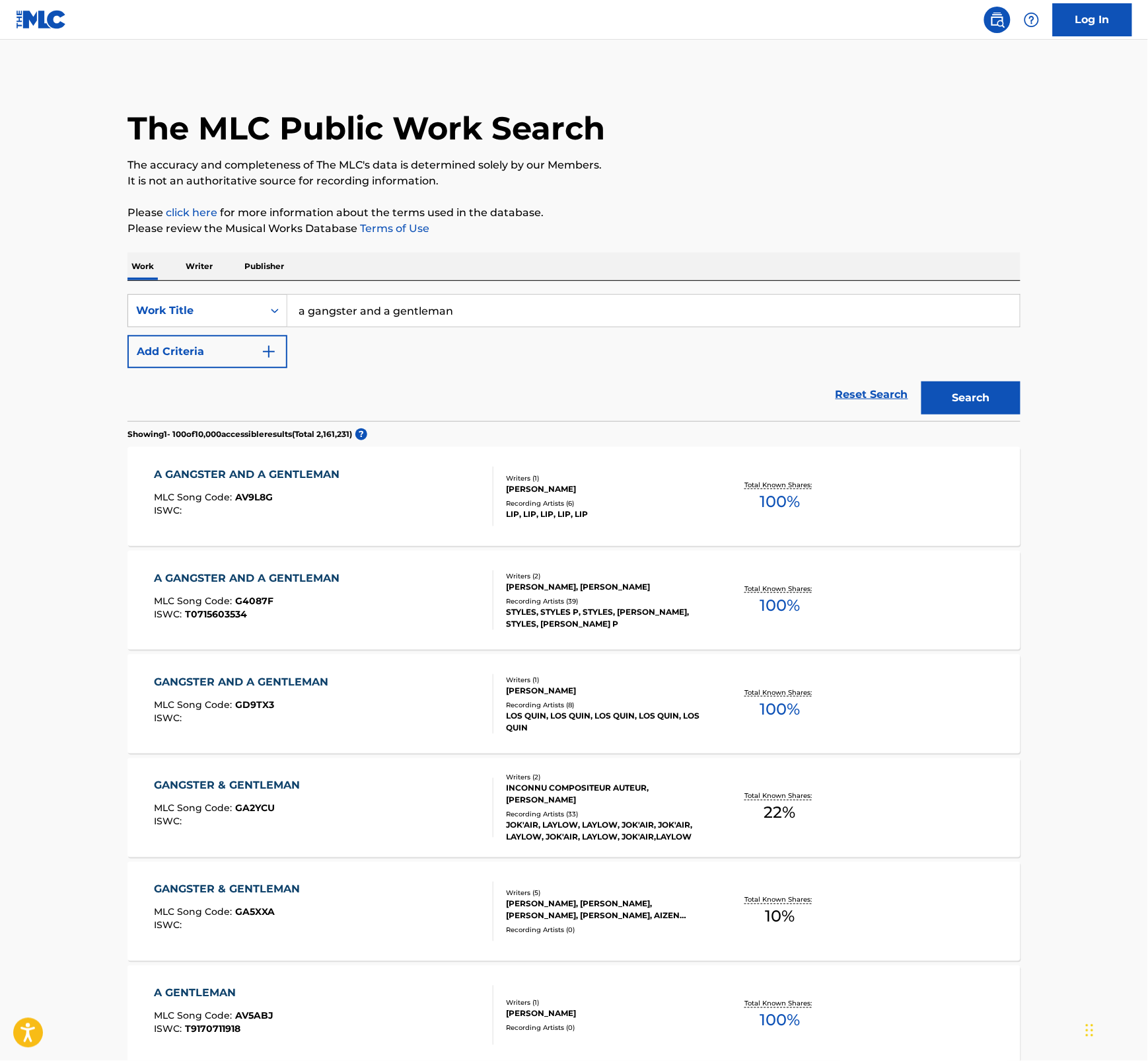
click at [447, 584] on div "A GANGSTER AND A GENTLEMAN MLC Song Code : G4087F ISWC : T0715603534" at bounding box center [324, 600] width 339 height 59
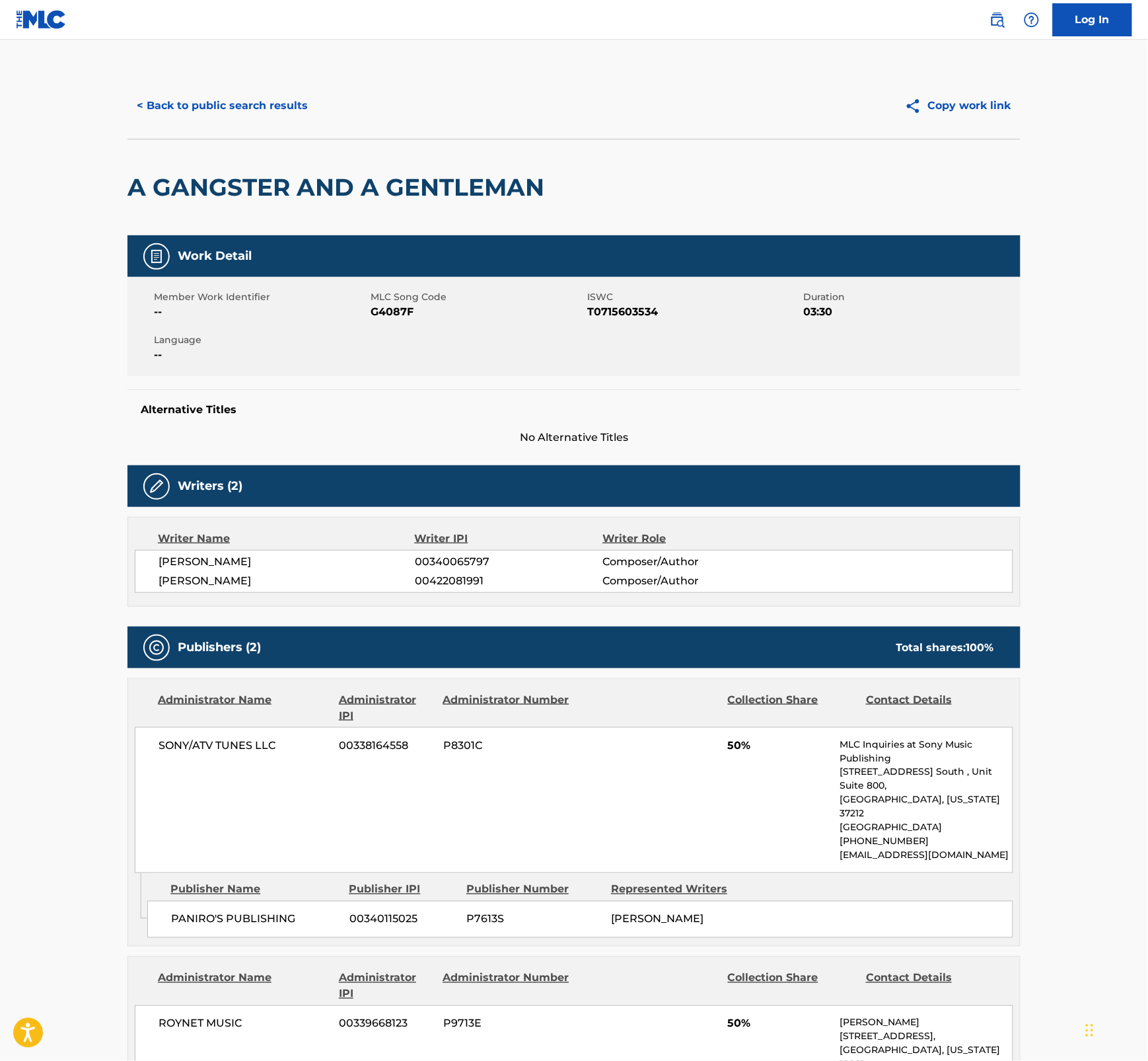
click at [1082, 322] on main "< Back to public search results Copy work link A GANGSTER AND A GENTLEMAN Work …" at bounding box center [574, 904] width 1148 height 1729
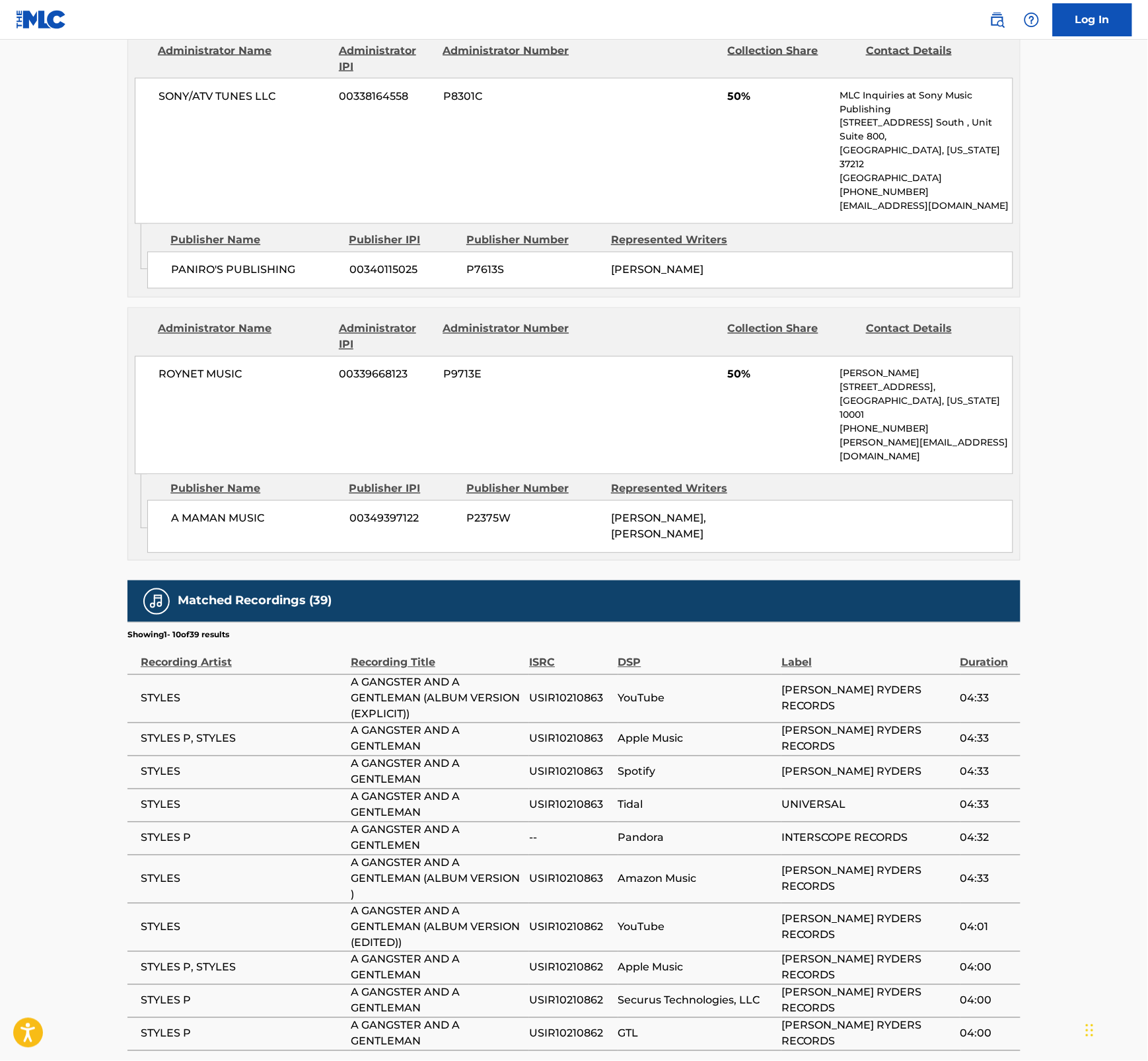
scroll to position [718, 0]
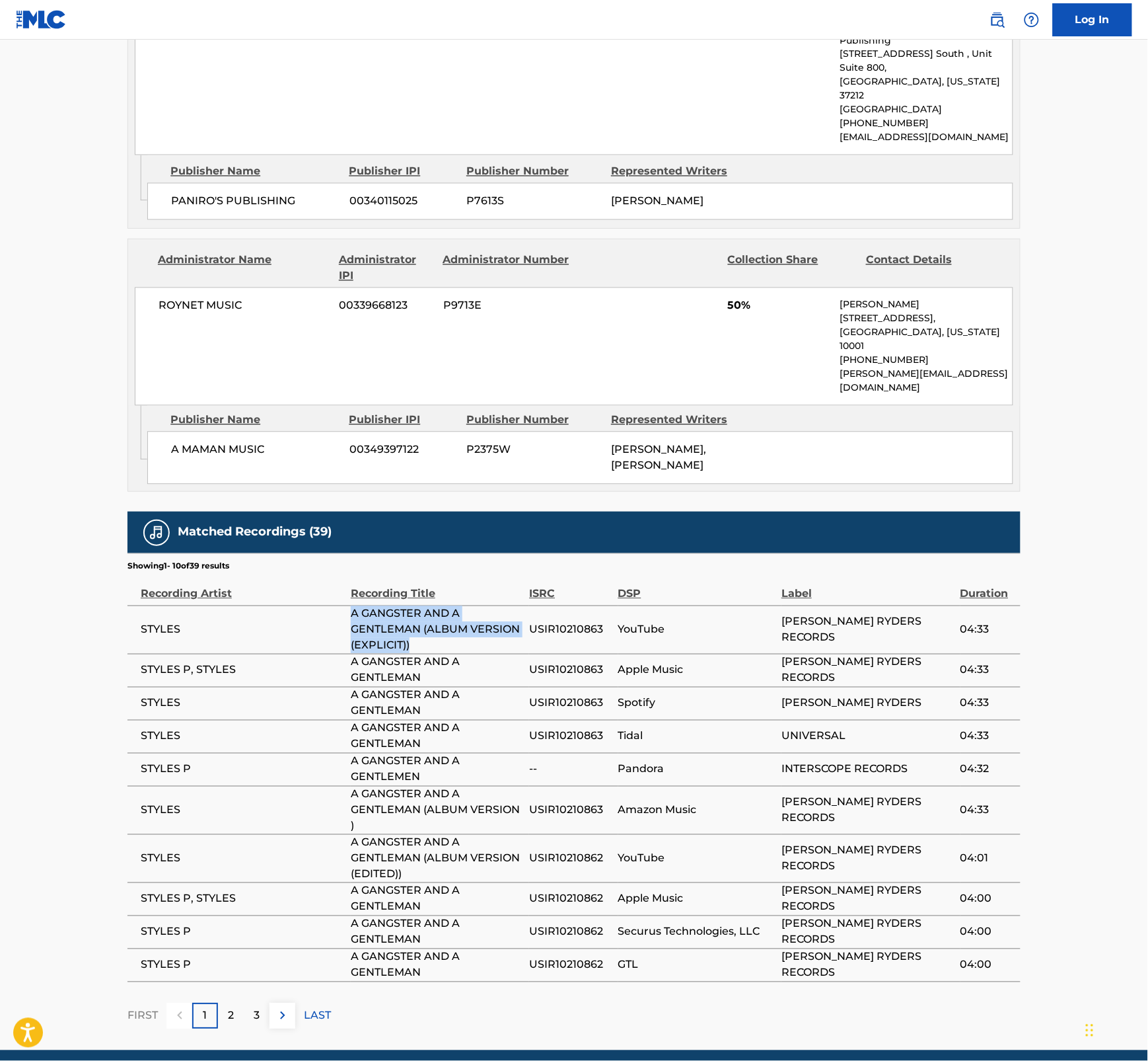
drag, startPoint x: 427, startPoint y: 589, endPoint x: 341, endPoint y: 569, distance: 88.3
click at [341, 605] on tr "STYLES A GANGSTER AND A GENTLEMAN (ALBUM VERSION (EXPLICIT)) USIR10210863 YouTu…" at bounding box center [574, 629] width 893 height 48
drag, startPoint x: 374, startPoint y: 771, endPoint x: 332, endPoint y: 750, distance: 47.0
click at [332, 786] on tr "STYLES A GANGSTER AND A GENTLEMAN (ALBUM VERSION ) USIR10210863 Amazon Music [P…" at bounding box center [574, 810] width 893 height 48
drag, startPoint x: 411, startPoint y: 824, endPoint x: 341, endPoint y: 791, distance: 77.4
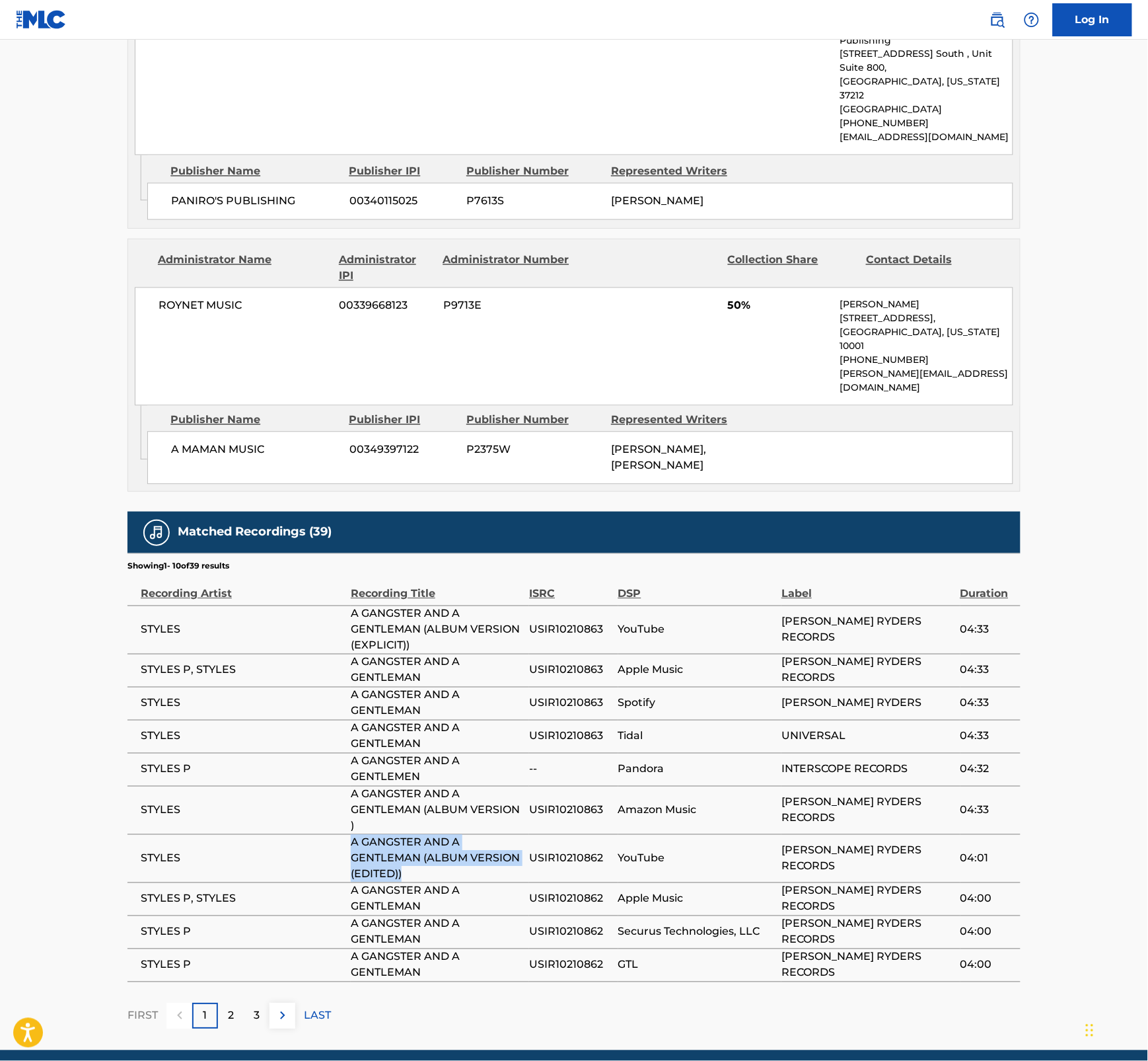
click at [341, 802] on tr "STYLES A GANGSTER AND A GENTLEMAN (ALBUM VERSION (EDITED)) USIR10210862 YouTube…" at bounding box center [574, 859] width 893 height 48
click at [229, 802] on p "2" at bounding box center [231, 1016] width 6 height 16
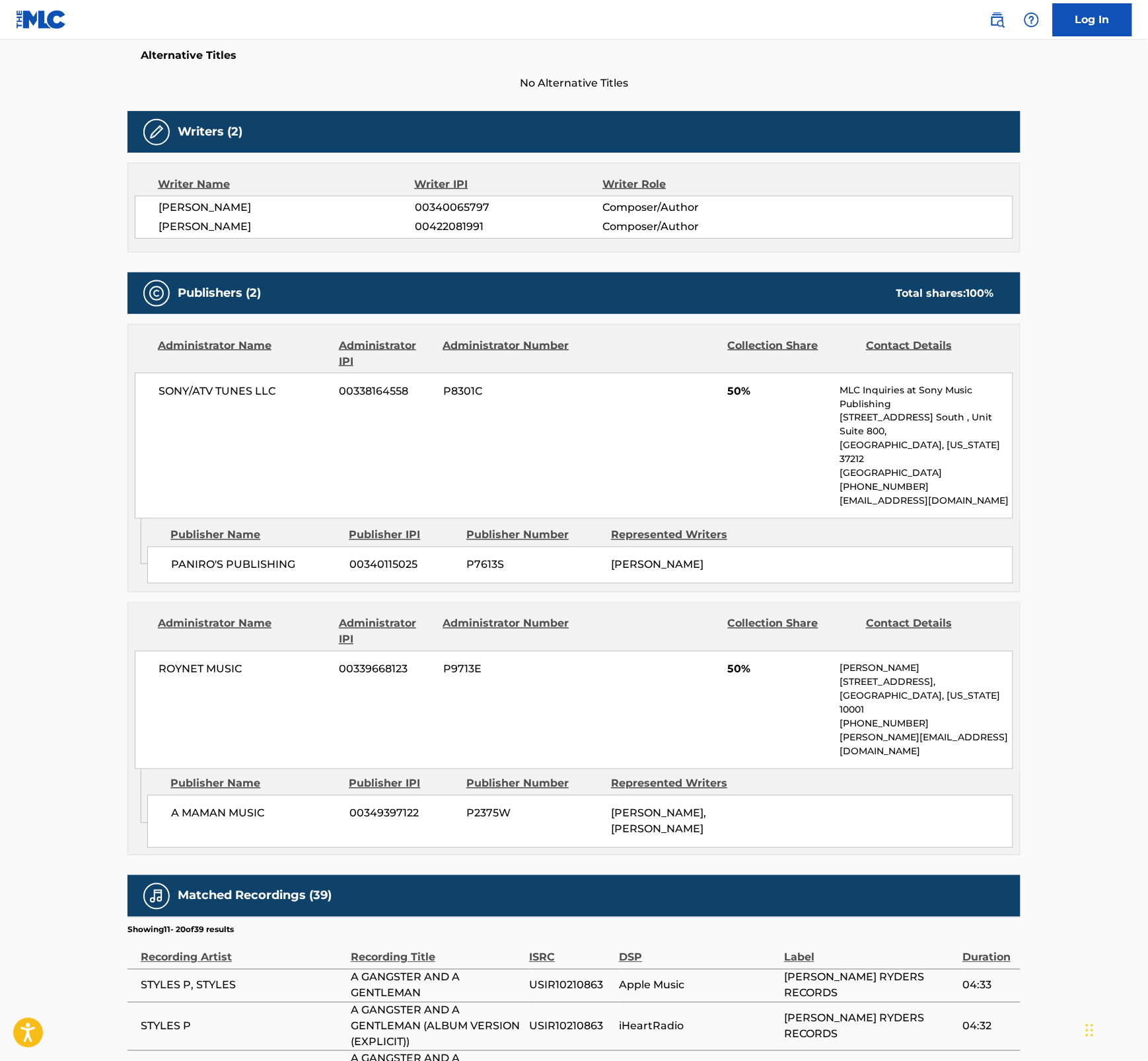
scroll to position [732, 0]
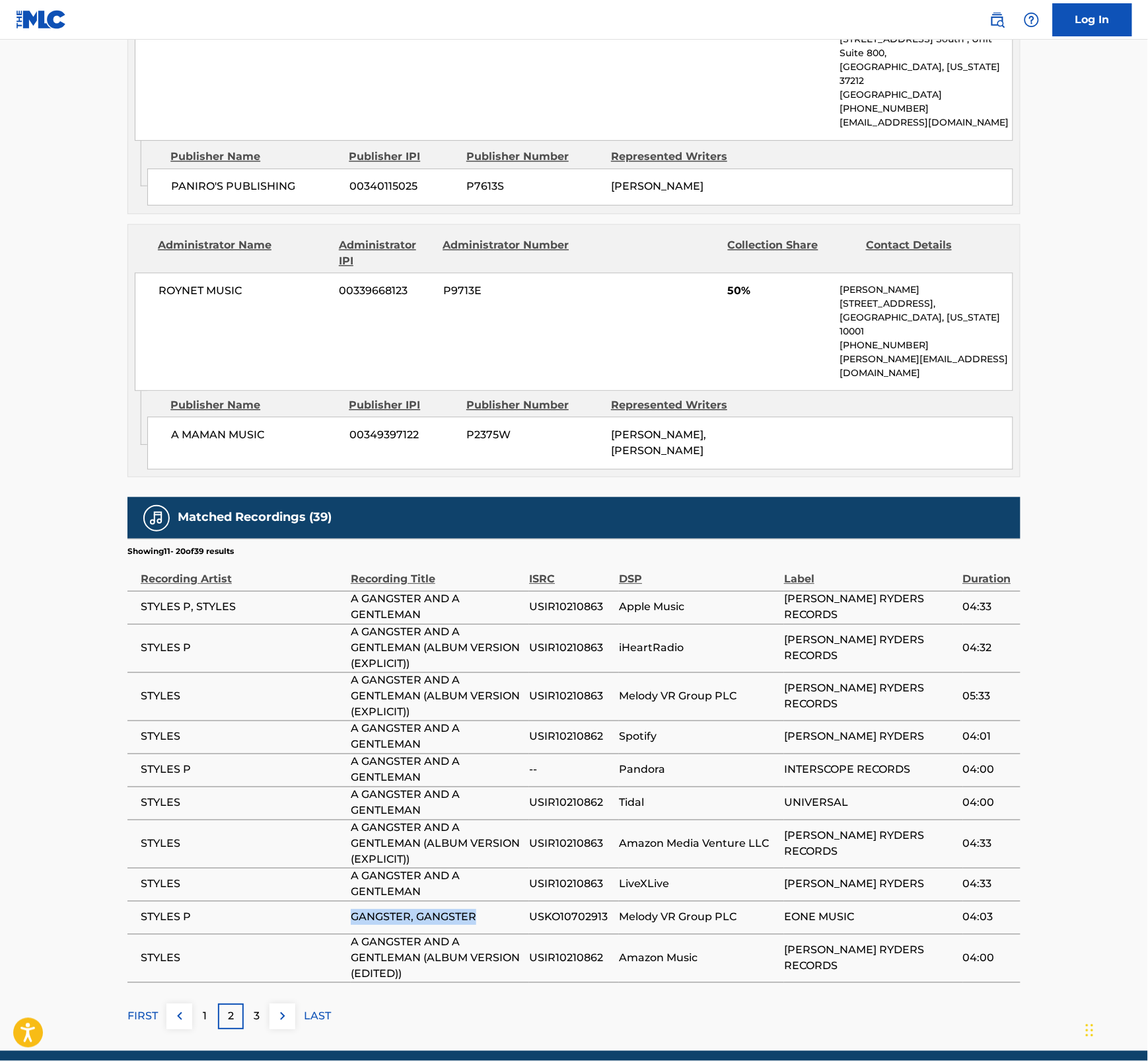
drag, startPoint x: 479, startPoint y: 864, endPoint x: 338, endPoint y: 879, distance: 141.8
click at [338, 802] on tr "STYLES P GANGSTER, GANGSTER USKO10702913 Melody VR Group PLC EONE MUSIC 04:03" at bounding box center [574, 917] width 893 height 33
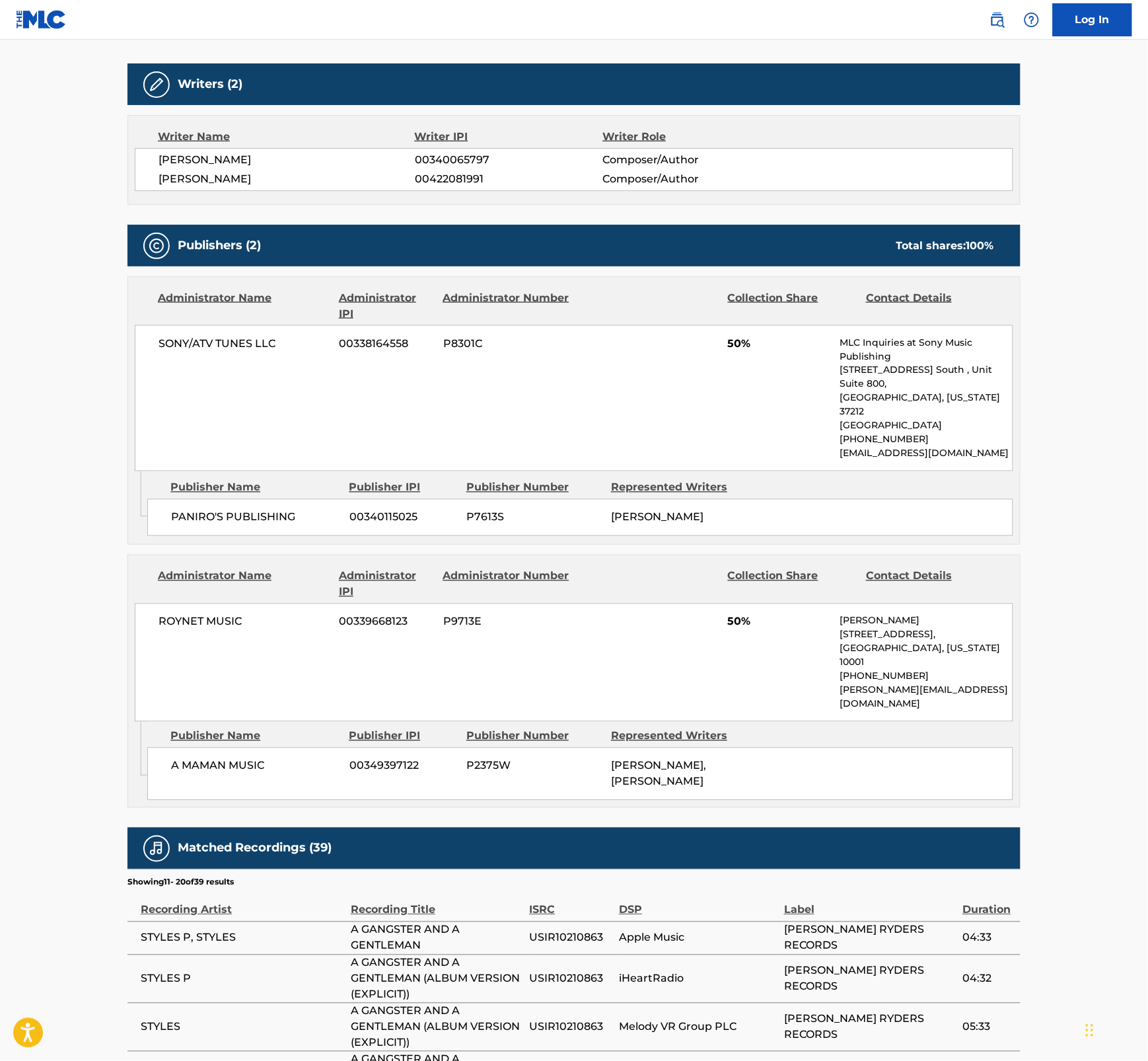
scroll to position [328, 0]
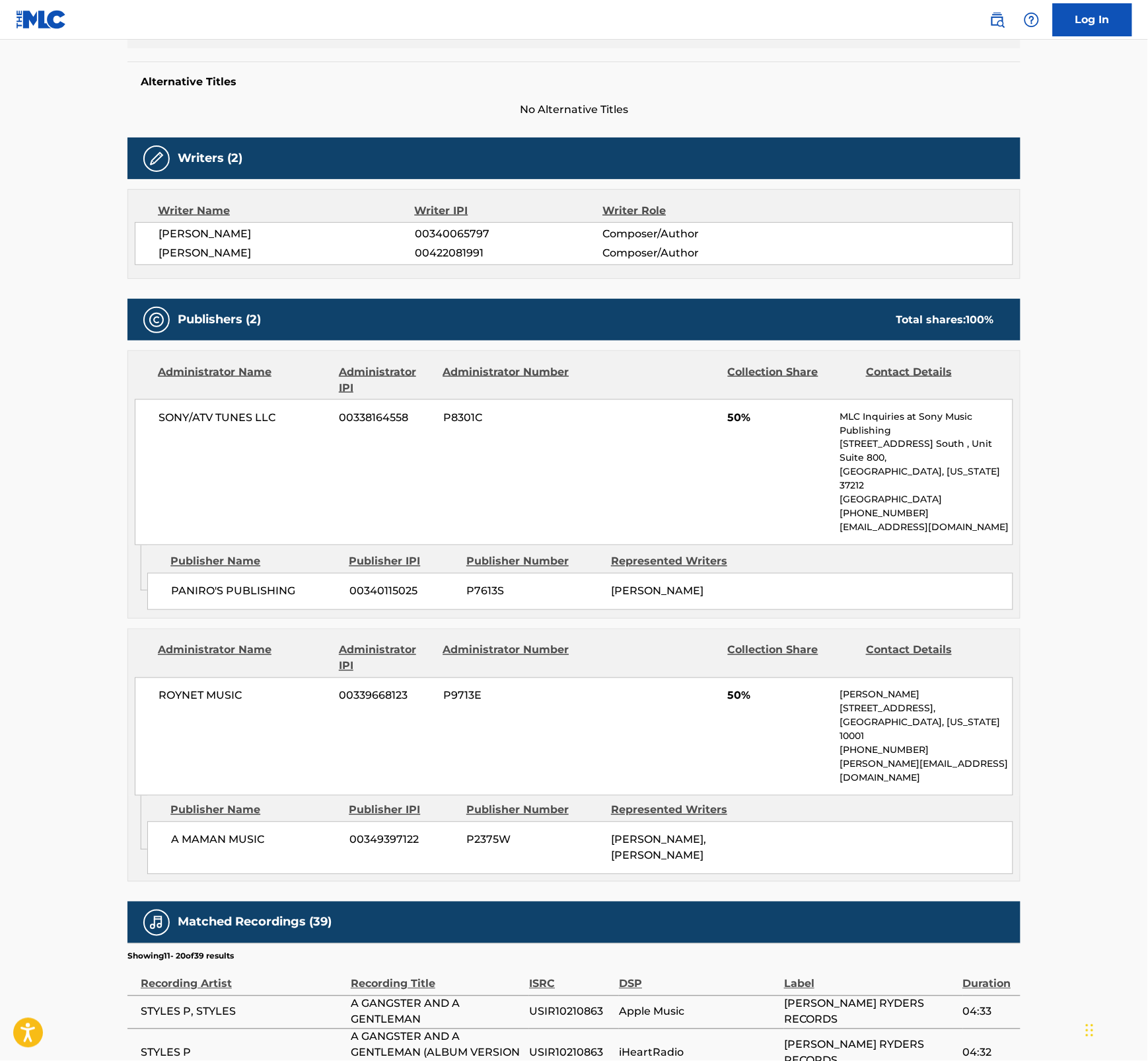
drag, startPoint x: 1124, startPoint y: 610, endPoint x: 1151, endPoint y: 602, distance: 28.2
click at [1125, 610] on main "< Back to public search results Copy work link A GANGSTER AND A GENTLEMAN Work …" at bounding box center [574, 583] width 1148 height 1743
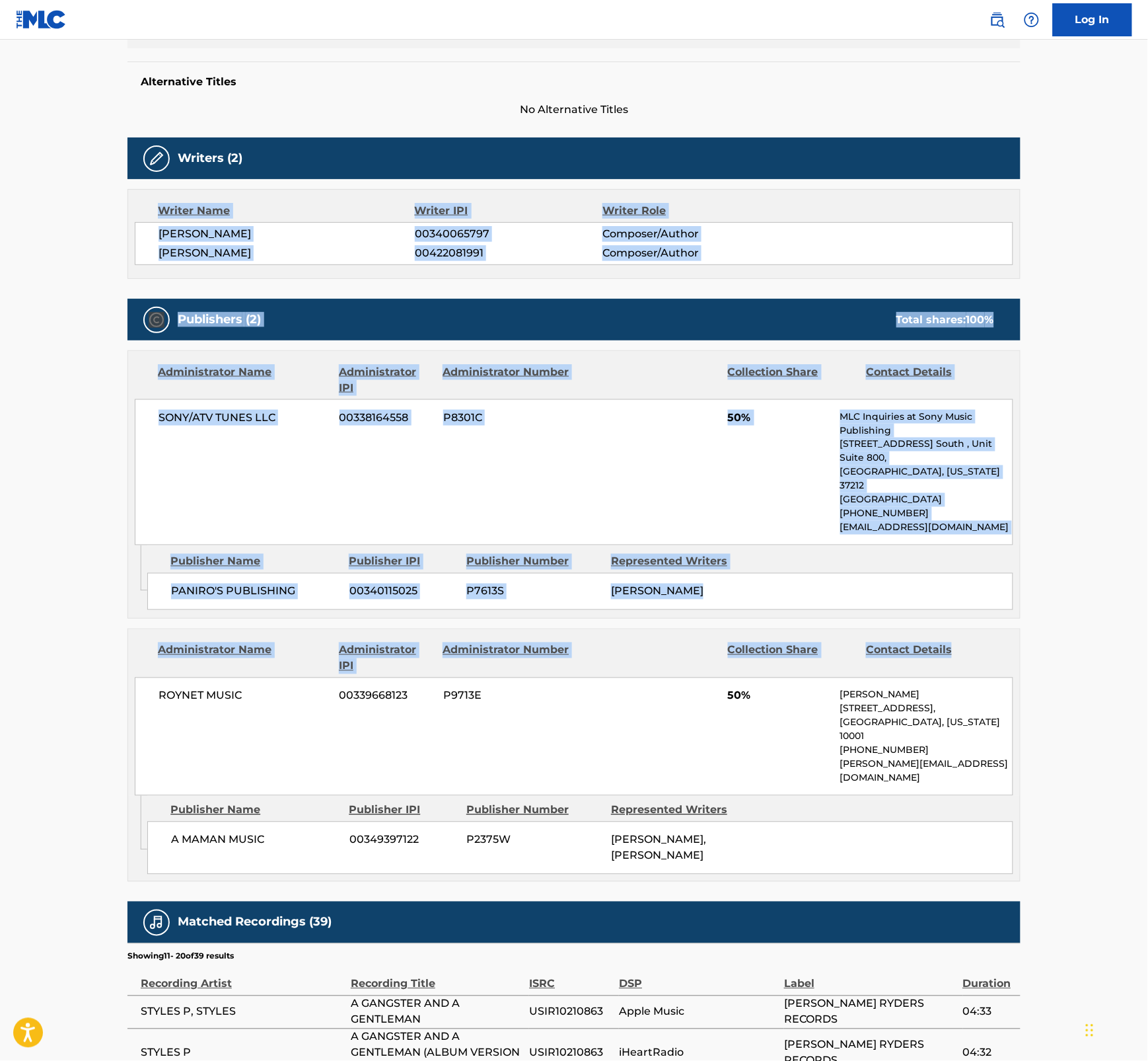
drag, startPoint x: 1147, startPoint y: 602, endPoint x: 1127, endPoint y: 134, distance: 468.4
click at [1127, 134] on main "< Back to public search results Copy work link A GANGSTER AND A GENTLEMAN Work …" at bounding box center [574, 583] width 1148 height 1743
drag, startPoint x: 1127, startPoint y: 134, endPoint x: 1113, endPoint y: 164, distance: 33.1
click at [1097, 167] on main "< Back to public search results Copy work link A GANGSTER AND A GENTLEMAN Work …" at bounding box center [574, 583] width 1148 height 1743
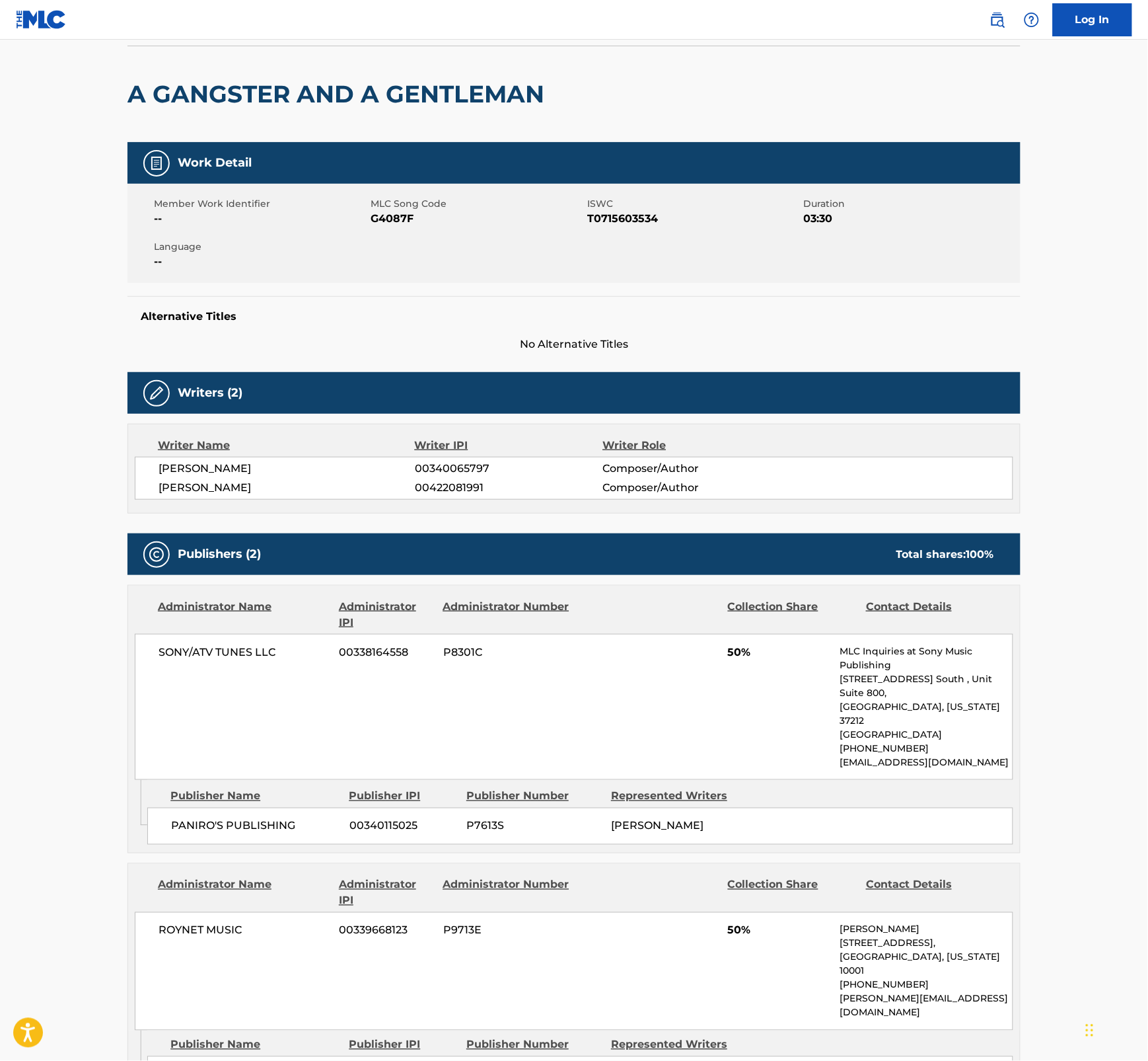
scroll to position [0, 0]
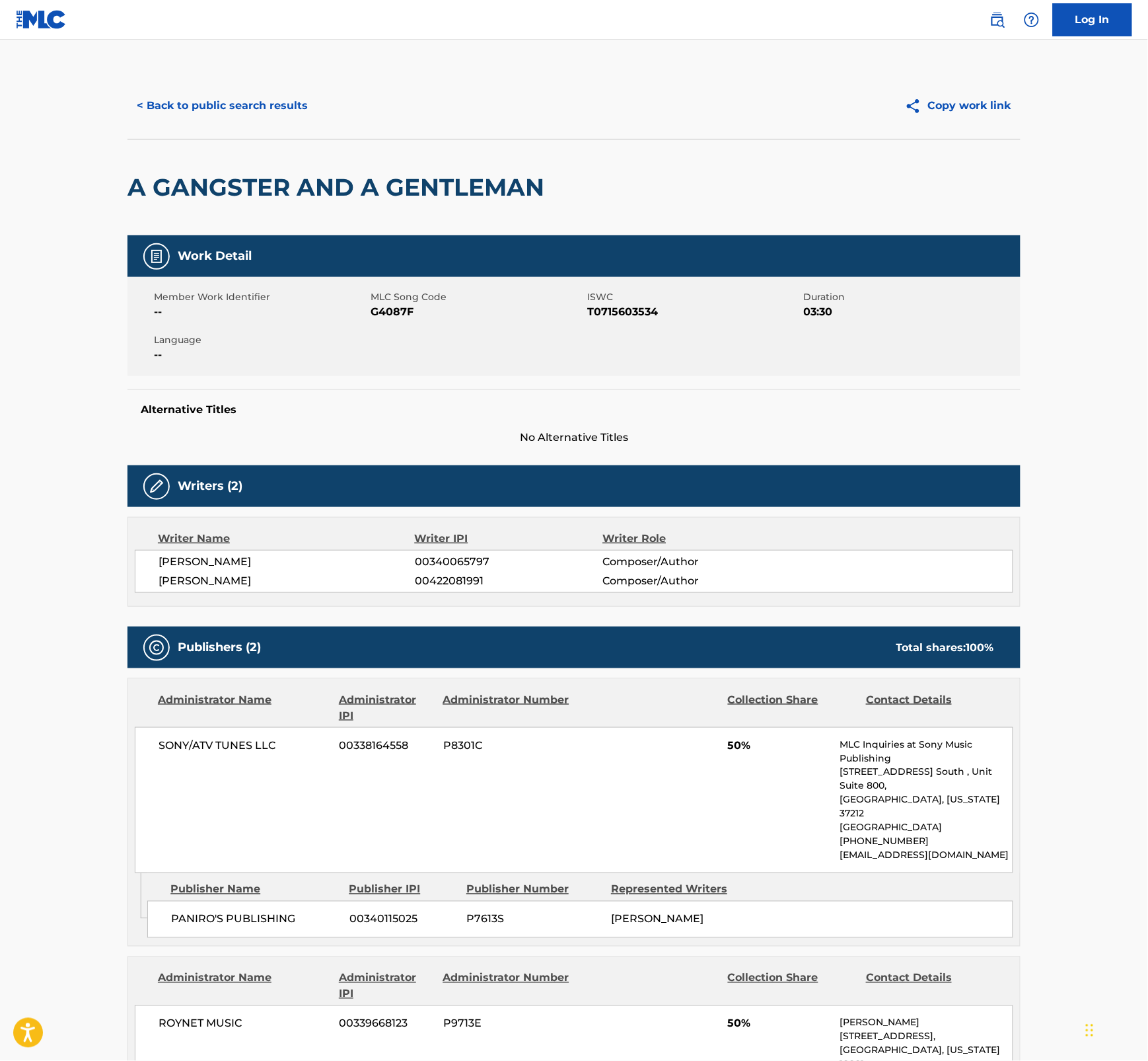
click at [258, 106] on button "< Back to public search results" at bounding box center [222, 106] width 190 height 33
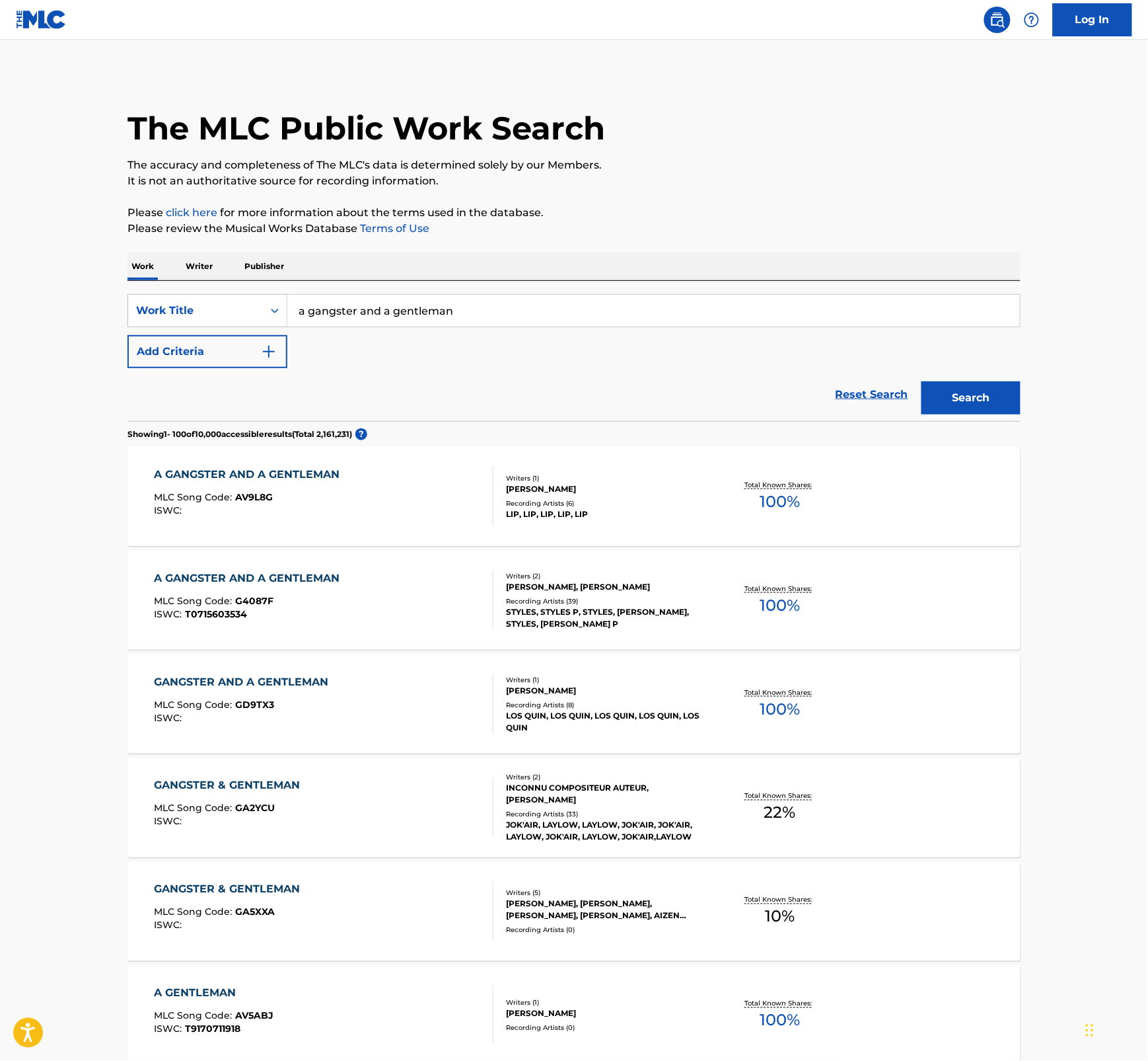
drag, startPoint x: 476, startPoint y: 315, endPoint x: 266, endPoint y: 311, distance: 210.0
click at [266, 311] on div "SearchWithCriteria64b3b2bf-3bf2-46b1-b1d8-3f6a5889a2ad Work Title a gangster an…" at bounding box center [574, 310] width 893 height 33
paste input "A GOZAR"
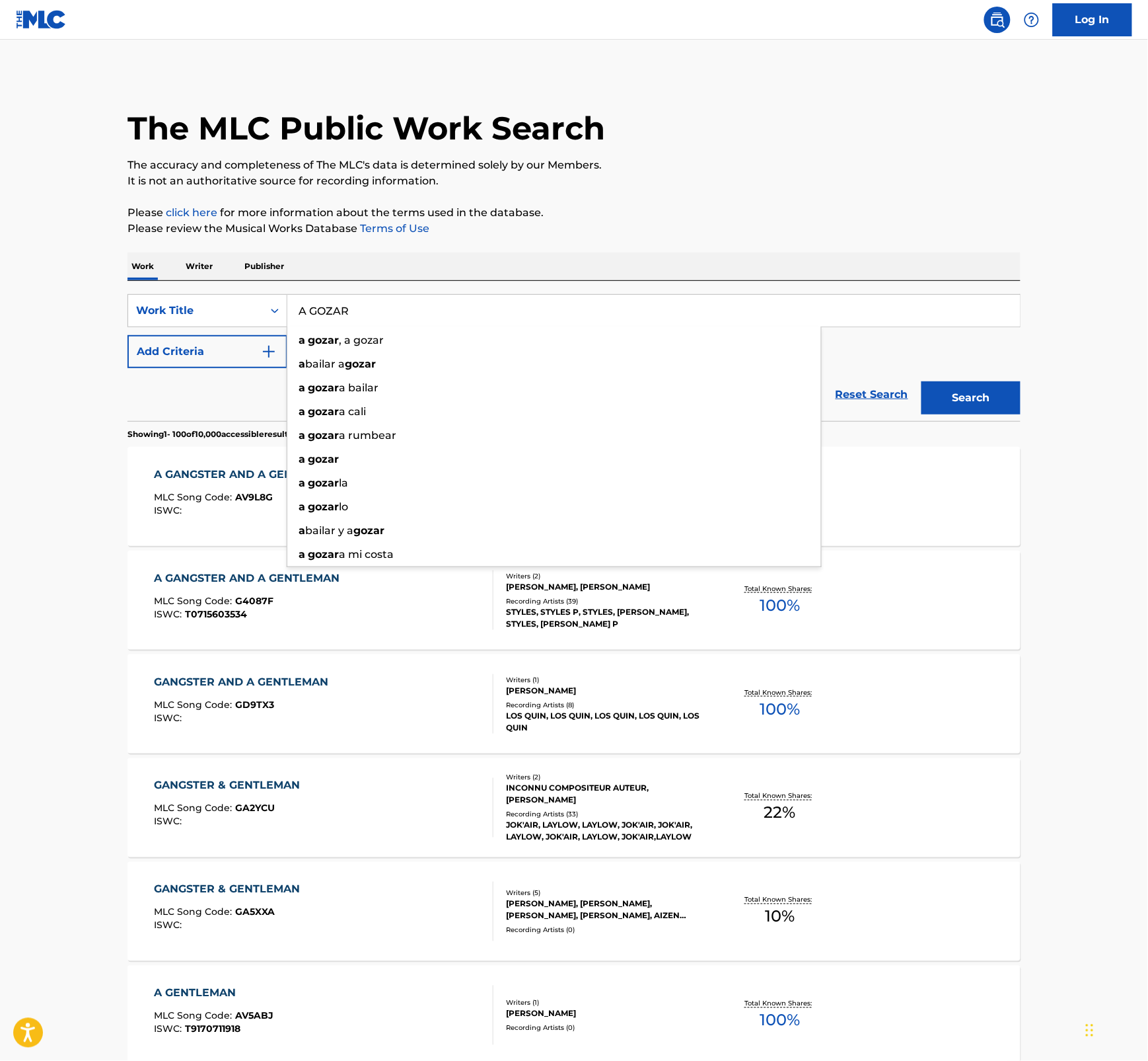
type input "A GOZAR"
click at [954, 398] on button "Search" at bounding box center [971, 397] width 99 height 33
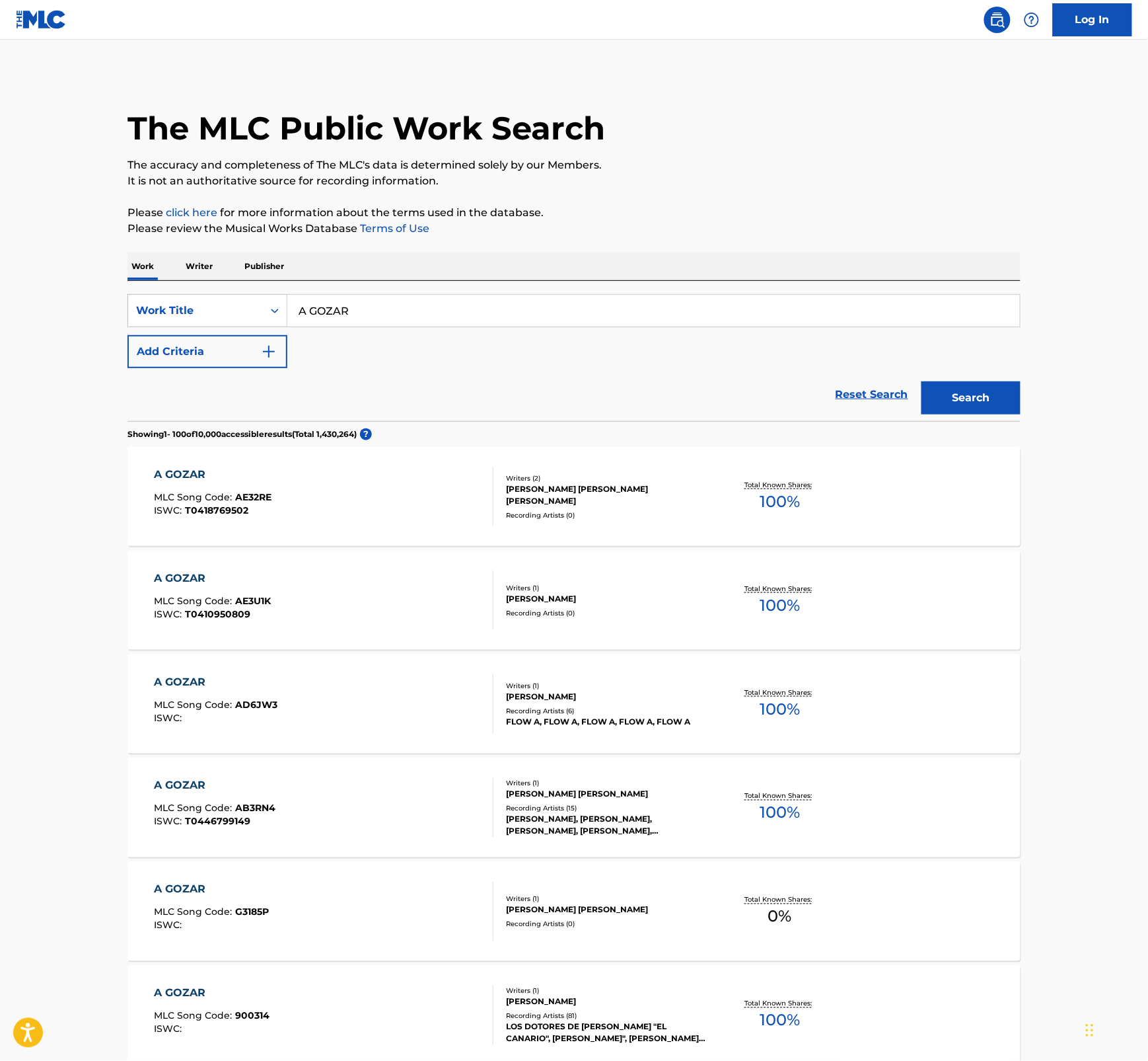
click at [278, 487] on div "A GOZAR MLC Song Code : AE32RE ISWC : T0418769502" at bounding box center [324, 496] width 339 height 59
click at [248, 324] on div "Work Title" at bounding box center [208, 310] width 160 height 33
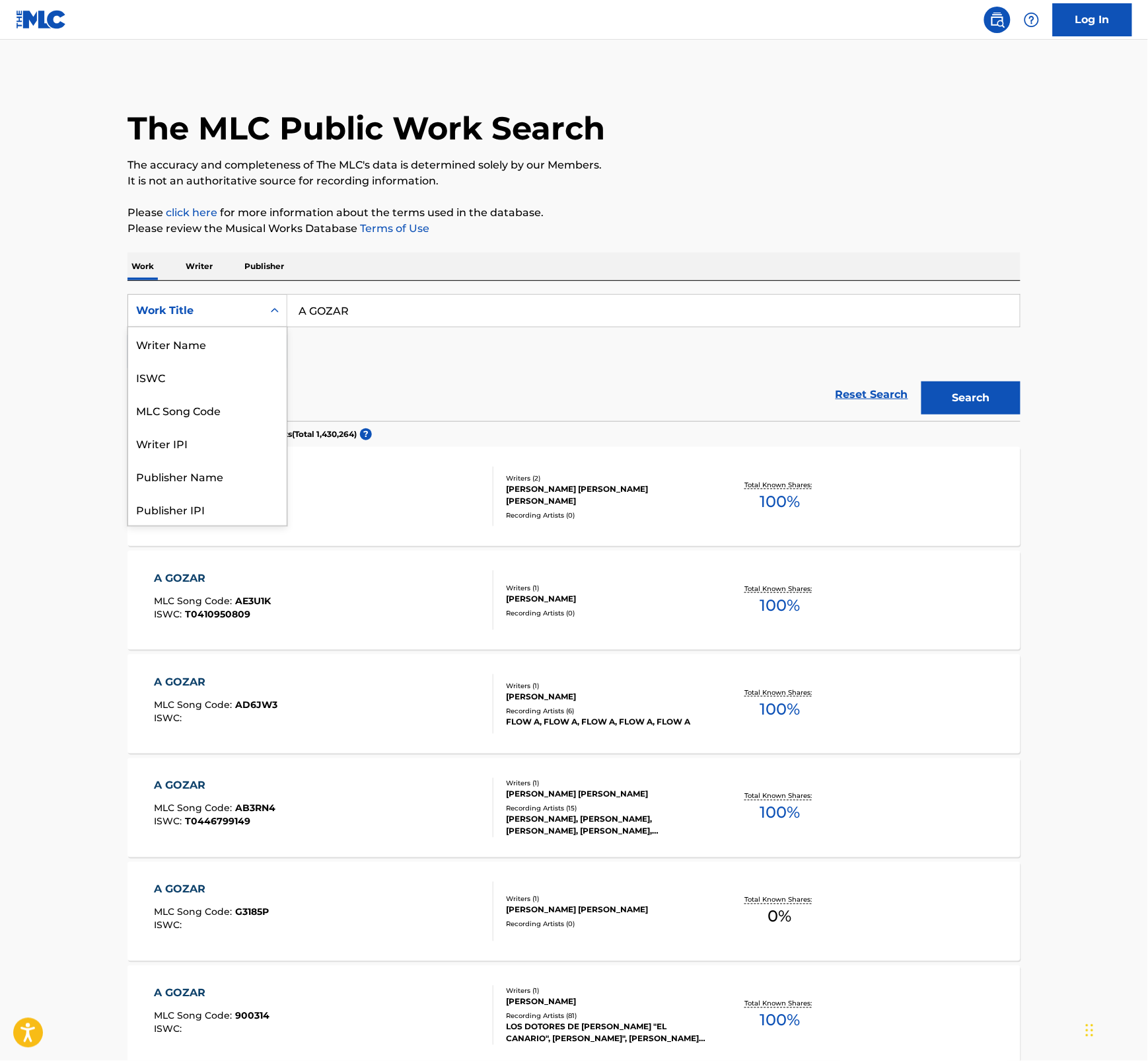
scroll to position [66, 0]
click at [225, 313] on div "Work Title" at bounding box center [195, 311] width 119 height 16
click at [207, 377] on div "ISWC" at bounding box center [208, 377] width 159 height 33
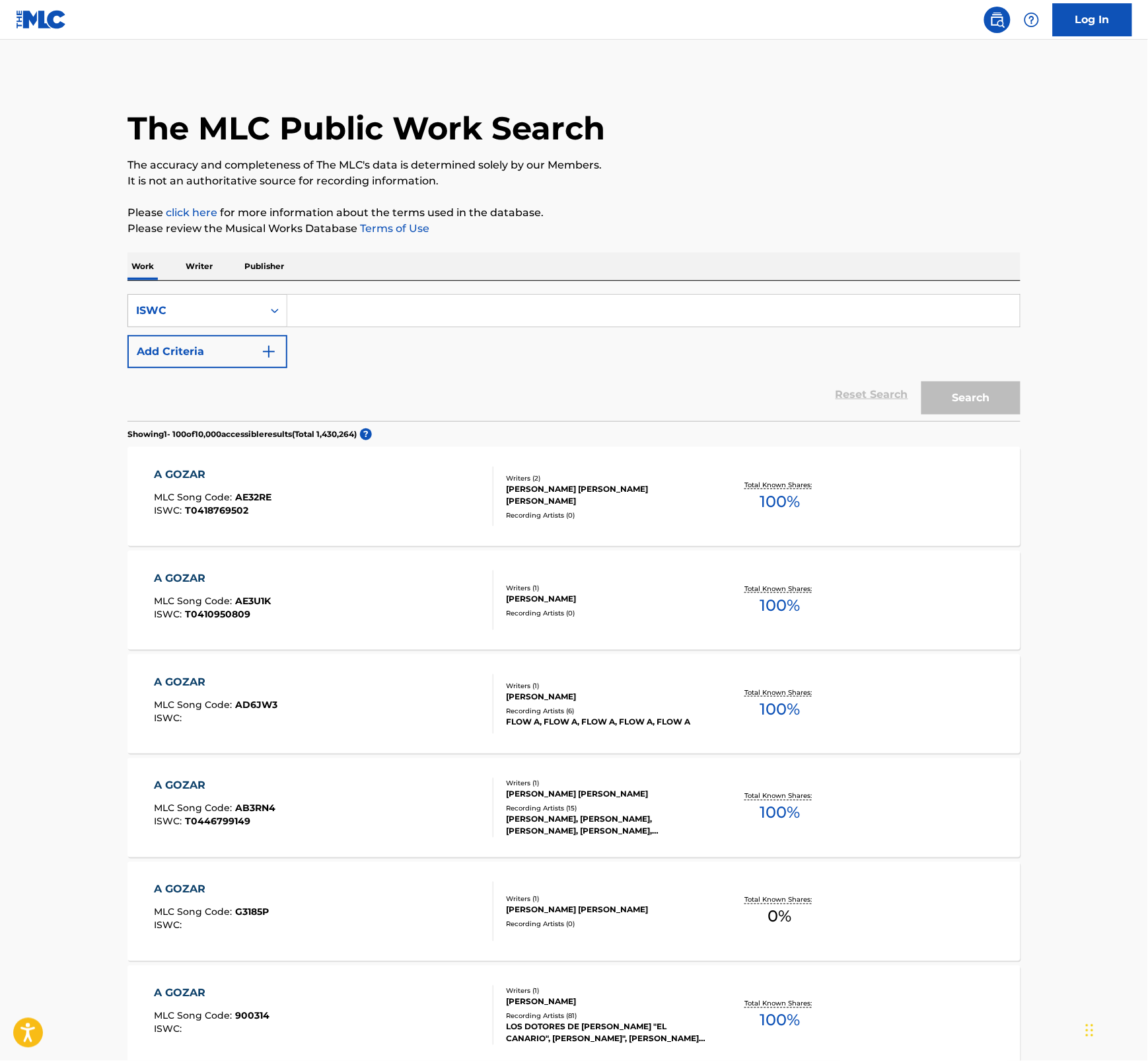
click at [322, 313] on input "Search Form" at bounding box center [654, 310] width 733 height 32
paste input "T3029345691"
type input "T3029345691"
click at [994, 407] on button "Search" at bounding box center [971, 397] width 99 height 33
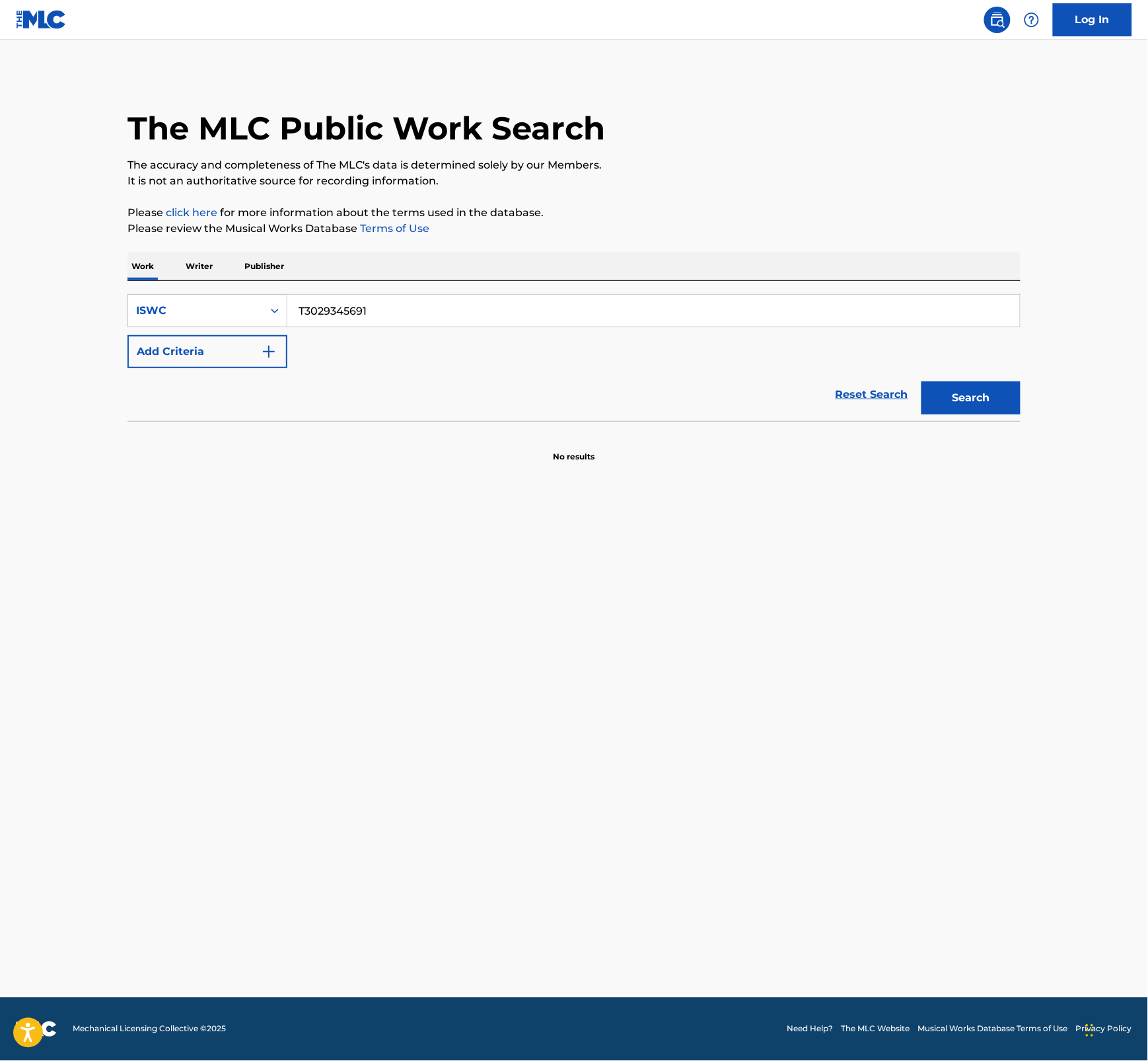
click at [419, 312] on input "T3029345691" at bounding box center [654, 310] width 733 height 32
click at [966, 395] on button "Search" at bounding box center [971, 397] width 99 height 33
click at [193, 304] on div "ISWC" at bounding box center [195, 311] width 119 height 16
click at [221, 355] on div "Work Title" at bounding box center [208, 344] width 159 height 33
click at [367, 311] on input "Search Form" at bounding box center [654, 310] width 733 height 32
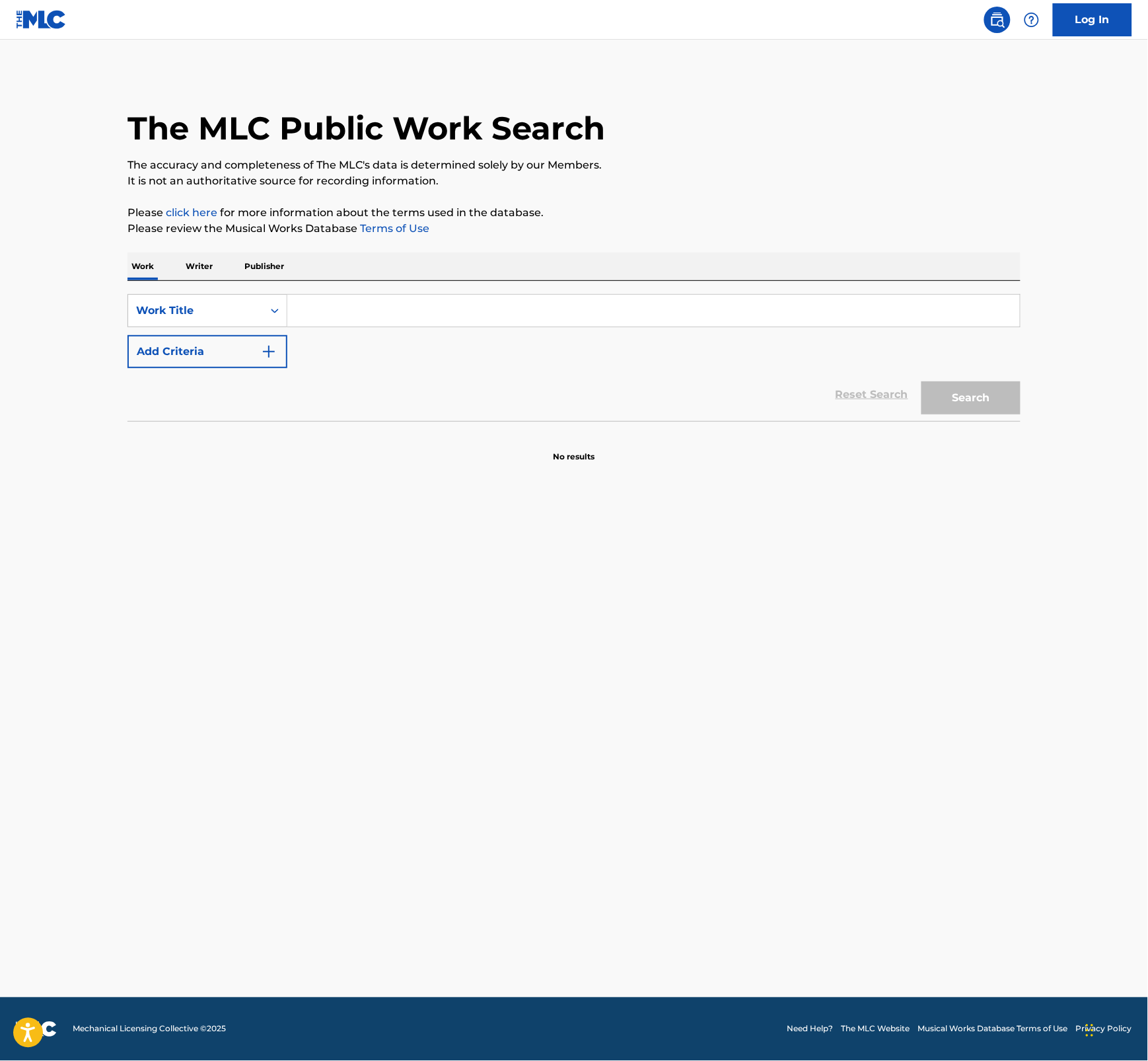
paste input "A I WITH THE BRAIDS"
type input "A I WITH THE BRAIDS"
click at [979, 404] on button "Search" at bounding box center [971, 397] width 99 height 33
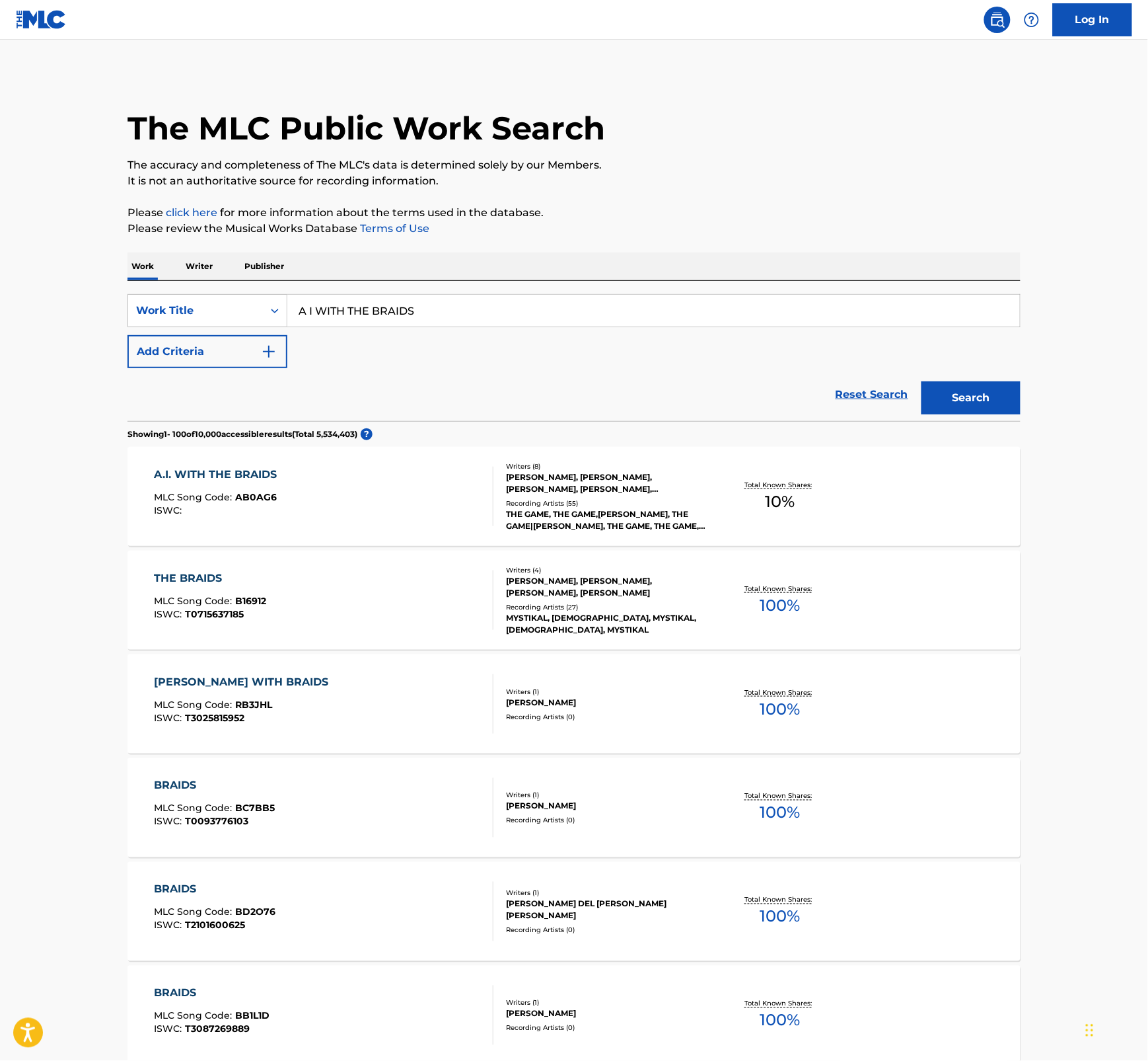
click at [586, 478] on div "[PERSON_NAME], [PERSON_NAME], [PERSON_NAME], [PERSON_NAME], [PERSON_NAME] SR [P…" at bounding box center [606, 483] width 200 height 24
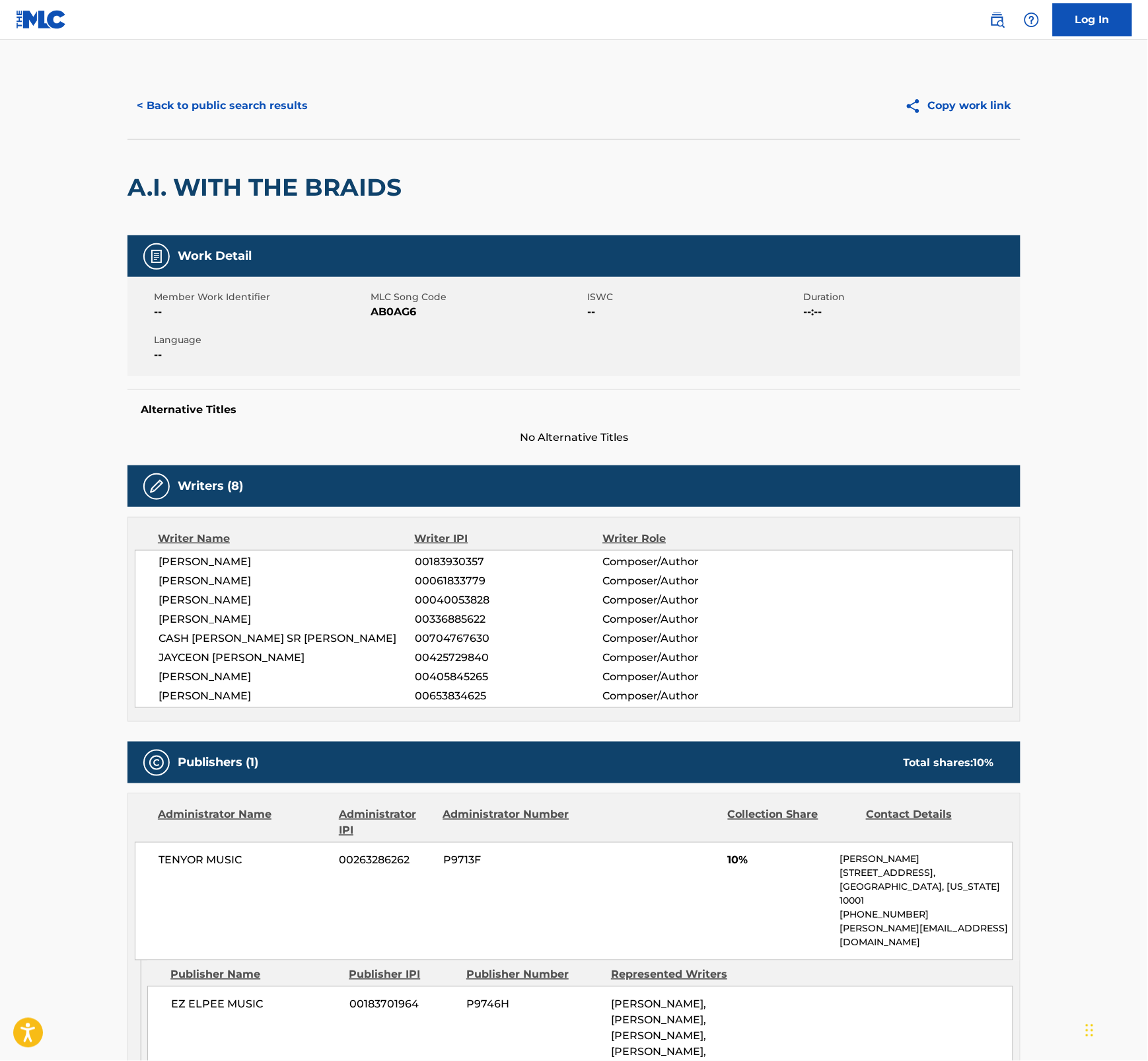
click at [401, 308] on span "AB0AG6" at bounding box center [477, 312] width 214 height 16
click at [190, 110] on button "< Back to public search results" at bounding box center [222, 106] width 190 height 33
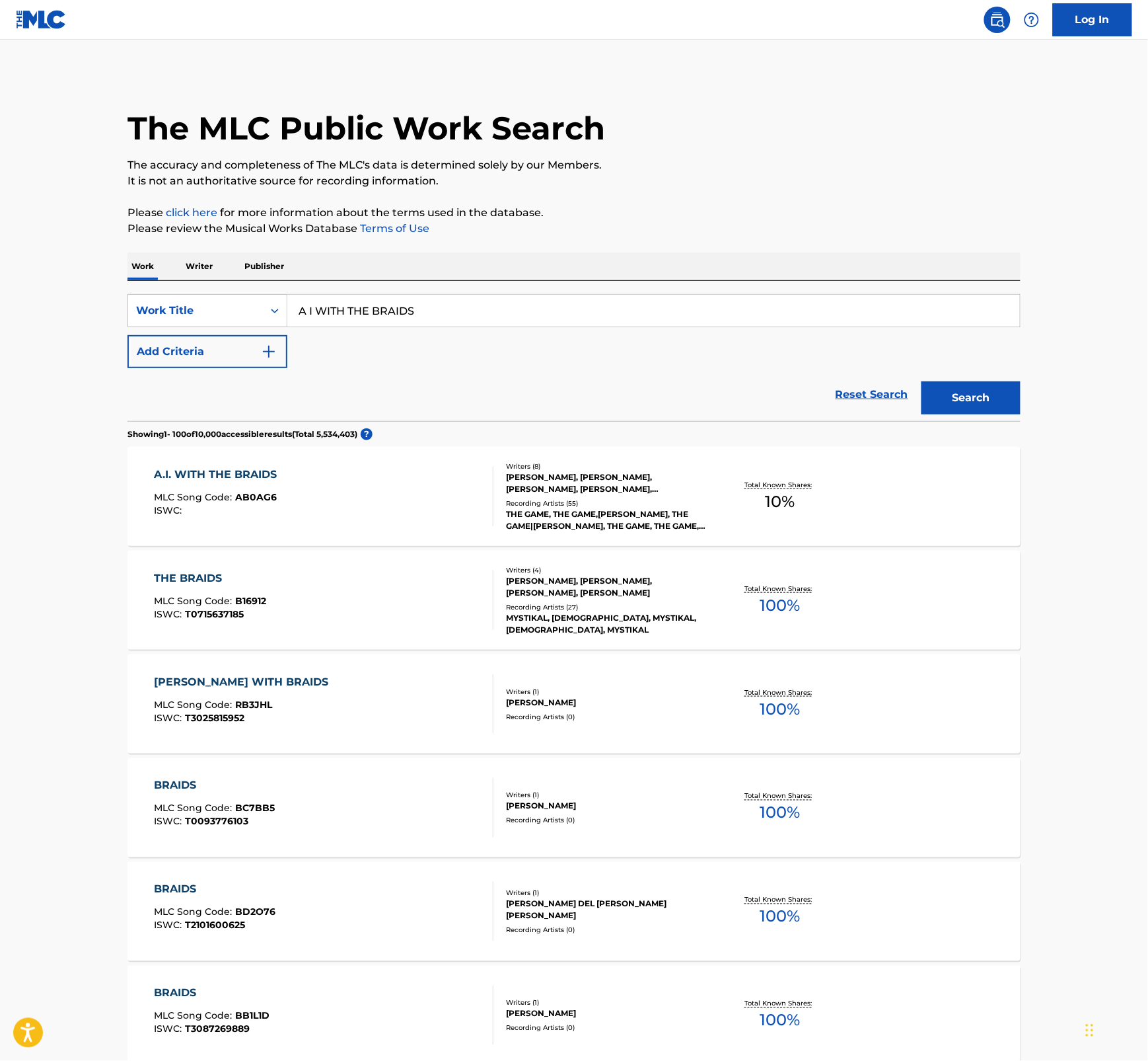
click at [292, 306] on input "A I WITH THE BRAIDS" at bounding box center [654, 310] width 733 height 32
click at [265, 305] on div "Search Form" at bounding box center [274, 310] width 24 height 24
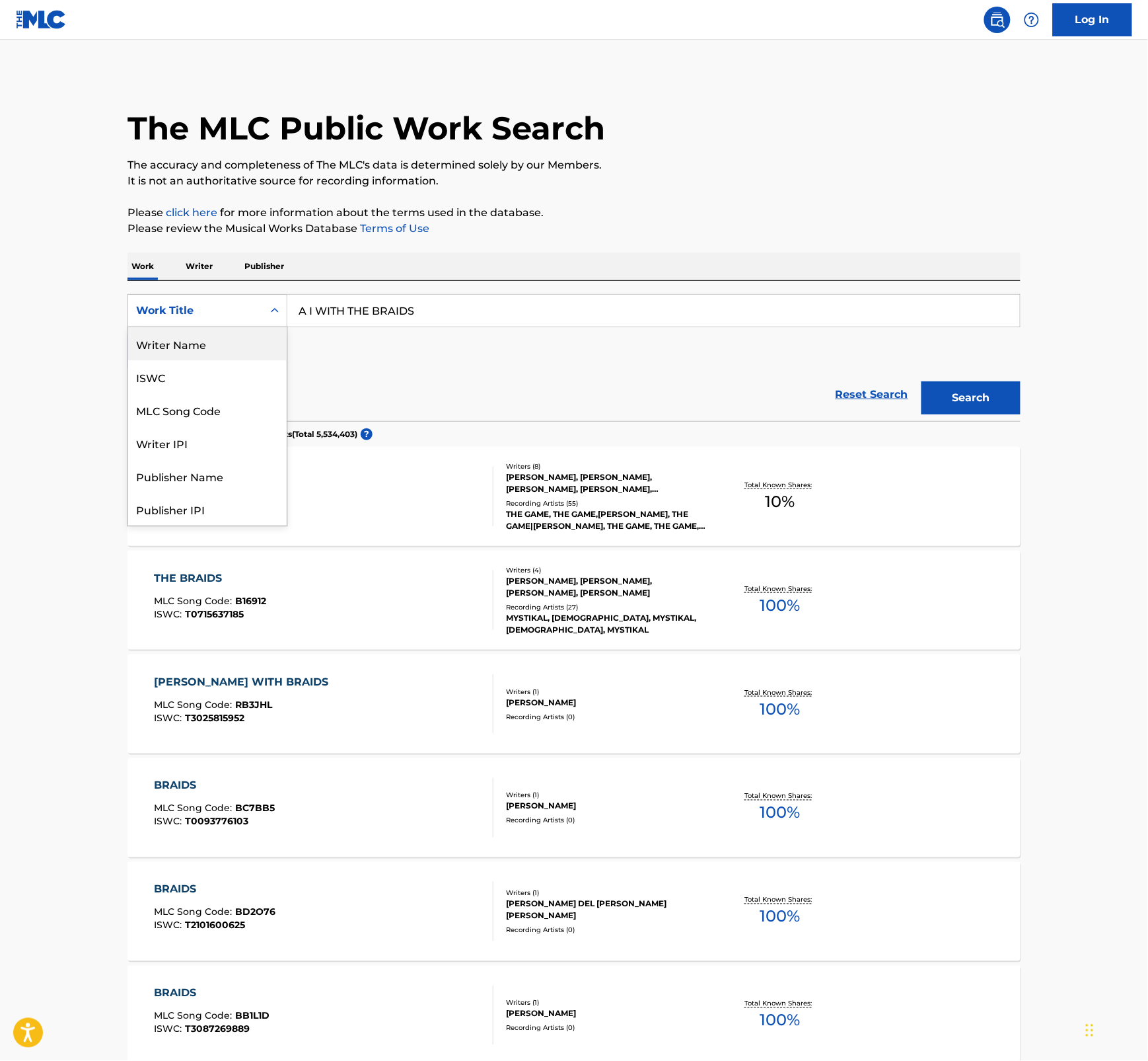
click at [240, 352] on div "Writer Name" at bounding box center [208, 344] width 159 height 33
click at [269, 319] on div "Search Form" at bounding box center [274, 310] width 24 height 24
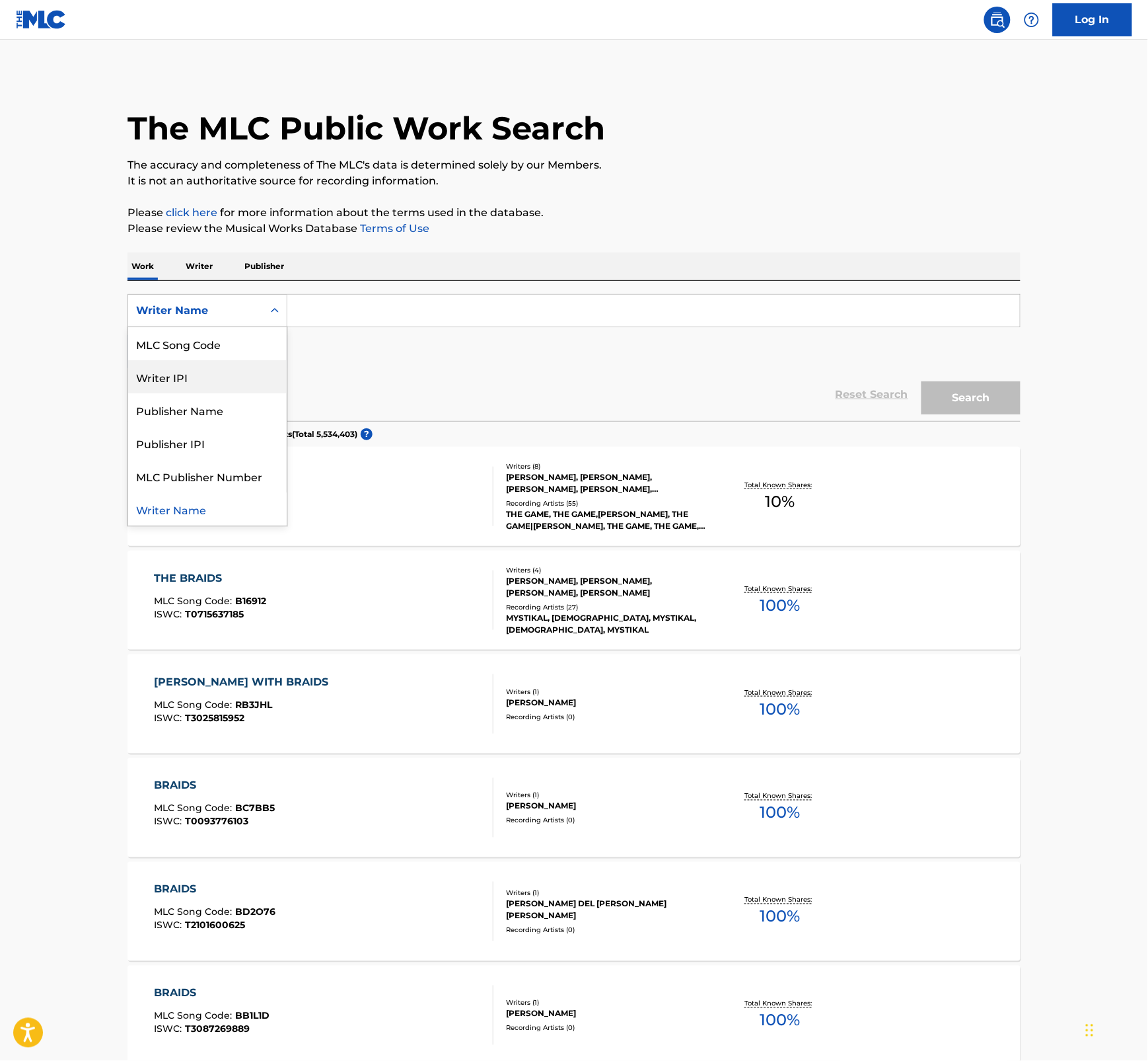
click at [247, 381] on div "Writer IPI" at bounding box center [208, 377] width 159 height 33
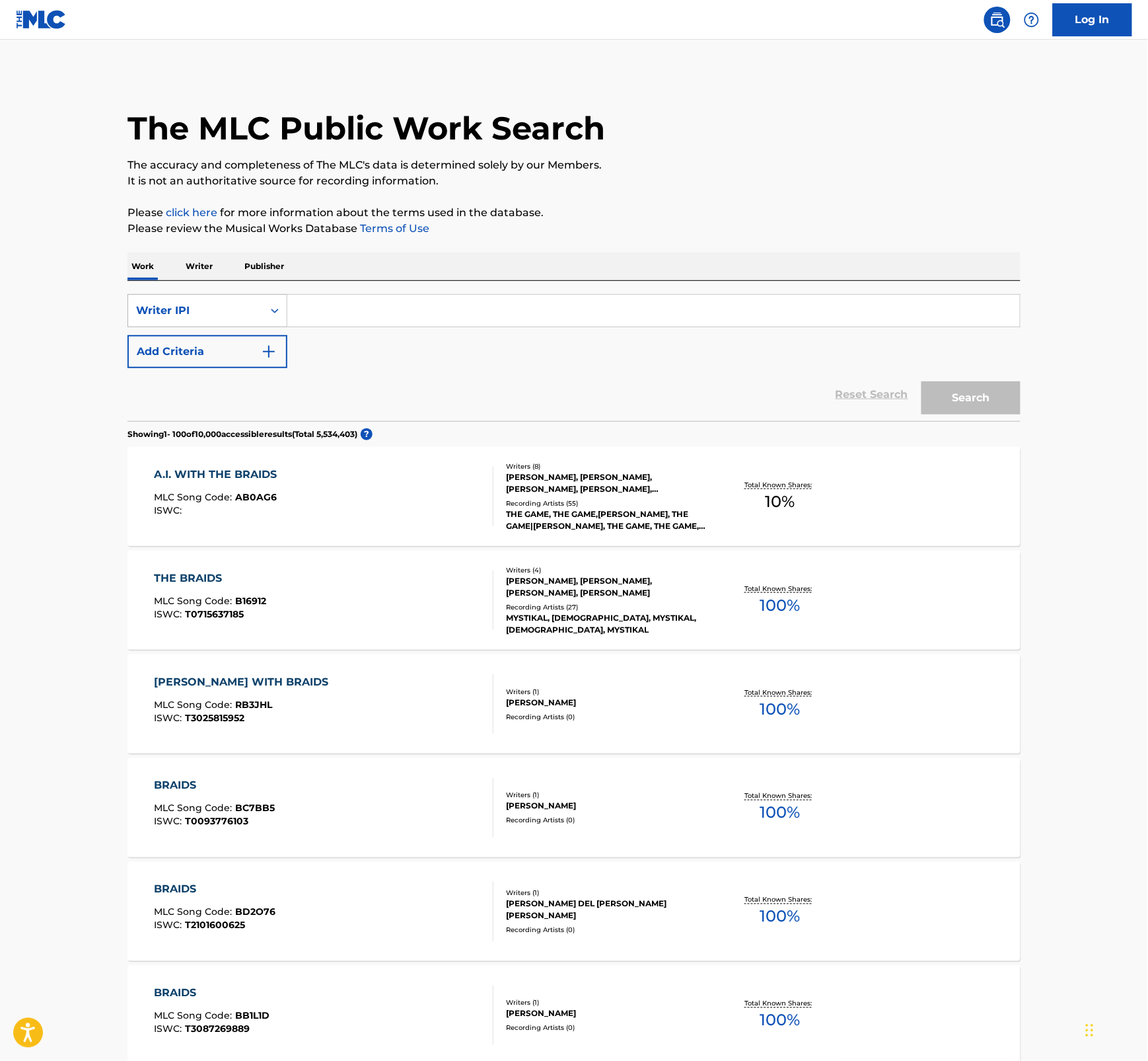
click at [270, 322] on div "Search Form" at bounding box center [274, 310] width 24 height 24
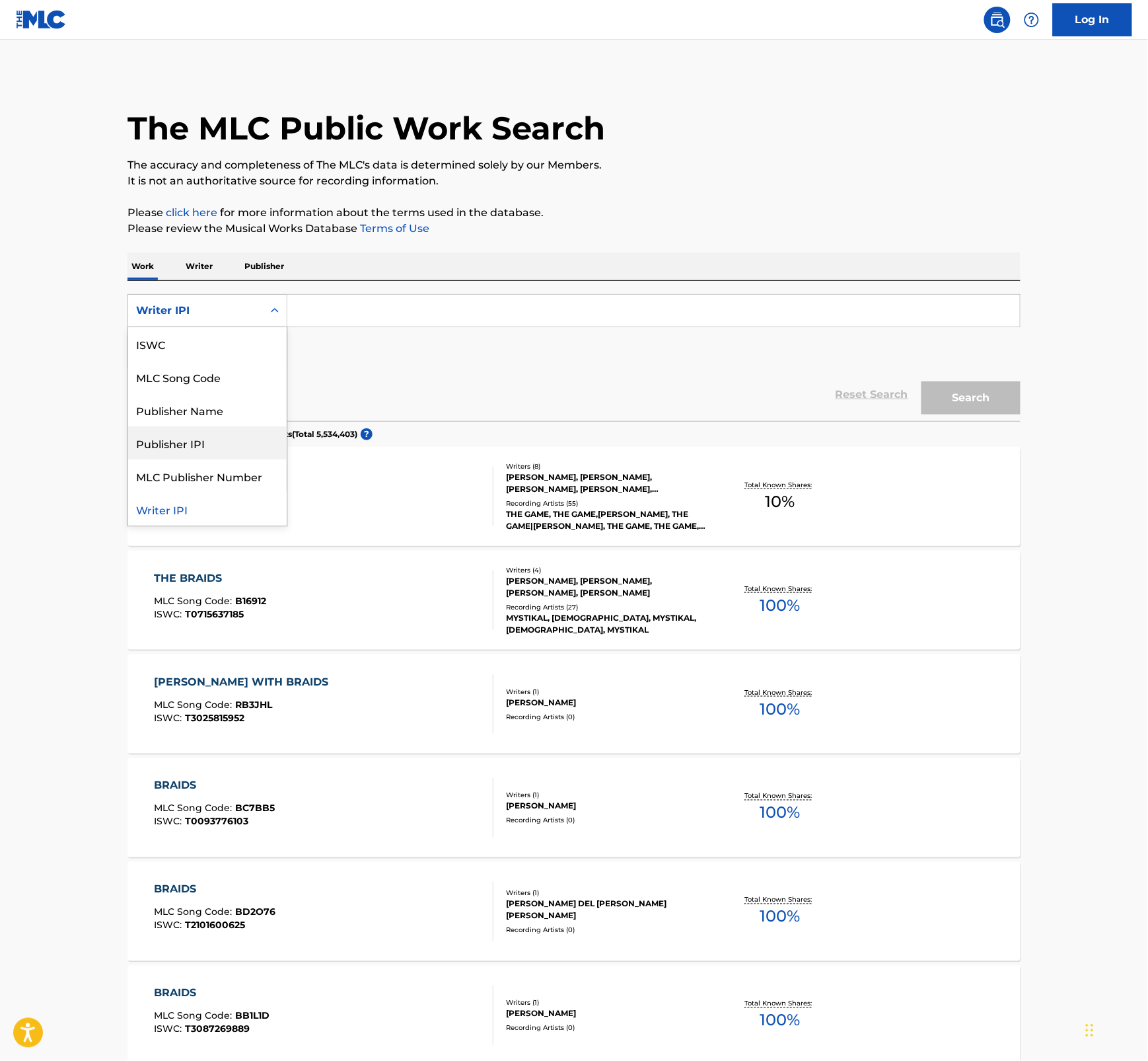
scroll to position [0, 0]
click at [207, 421] on div "ISWC" at bounding box center [208, 409] width 159 height 33
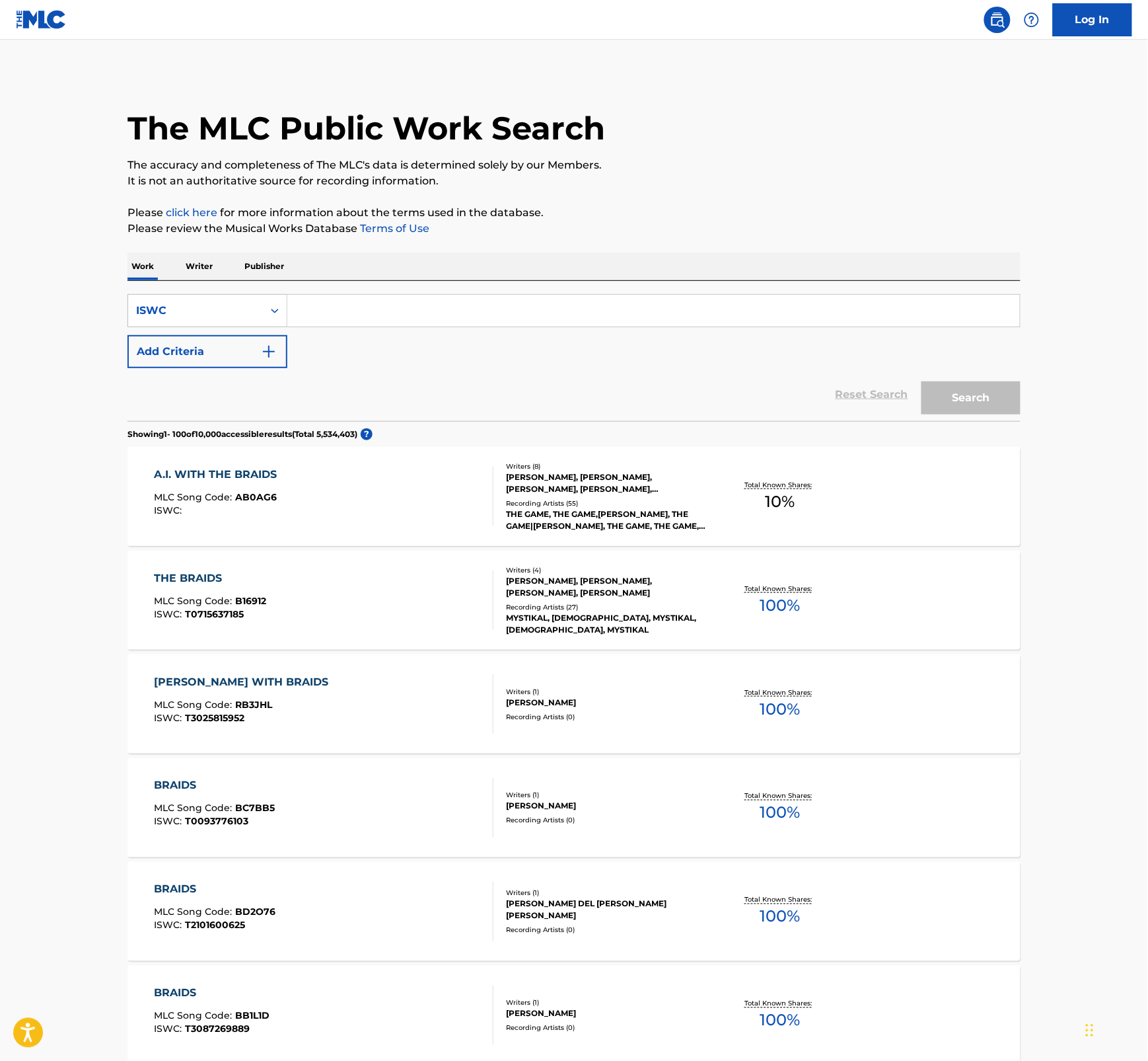
click at [343, 304] on input "Search Form" at bounding box center [654, 310] width 733 height 32
paste input "T3104987664"
type input "T3104987664"
click at [973, 399] on button "Search" at bounding box center [971, 397] width 99 height 33
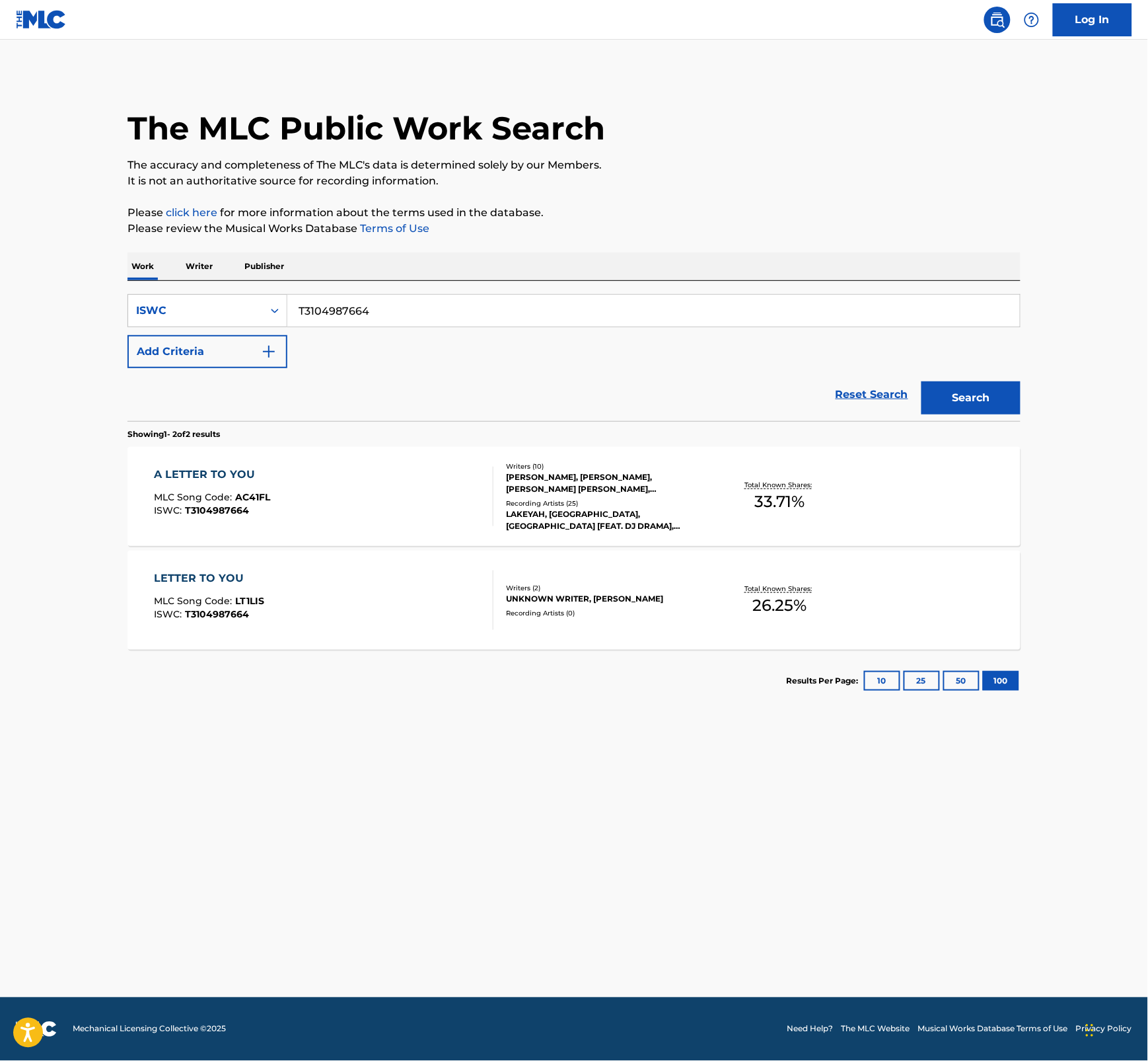
click at [322, 496] on div "A LETTER TO YOU MLC Song Code : AC41FL ISWC : T3104987664" at bounding box center [324, 496] width 339 height 59
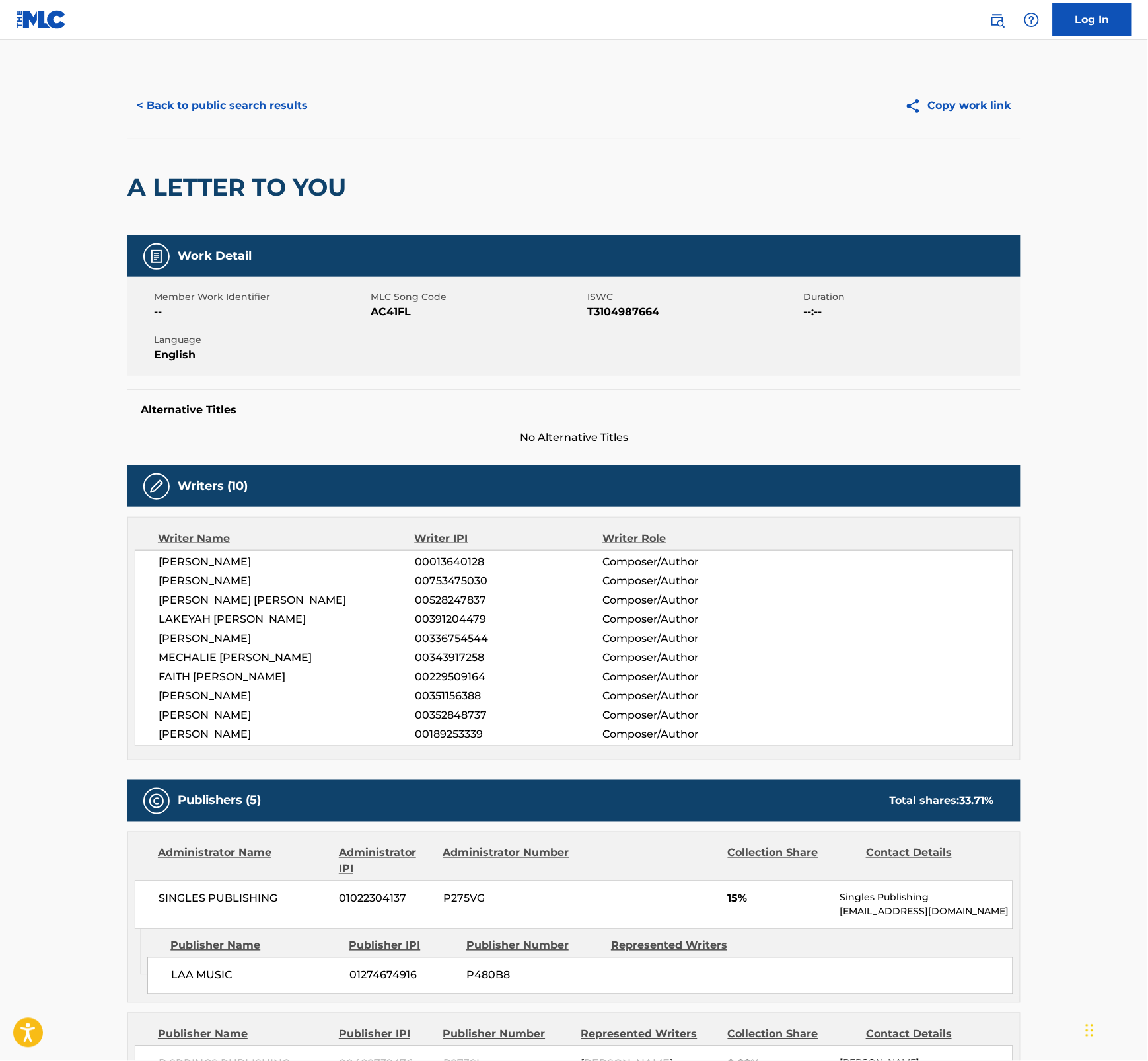
click at [390, 306] on span "AC41FL" at bounding box center [477, 312] width 214 height 16
click at [927, 387] on div "Work Detail Member Work Identifier -- MLC Song Code AC41FL ISWC T3104987664 Dur…" at bounding box center [574, 340] width 893 height 210
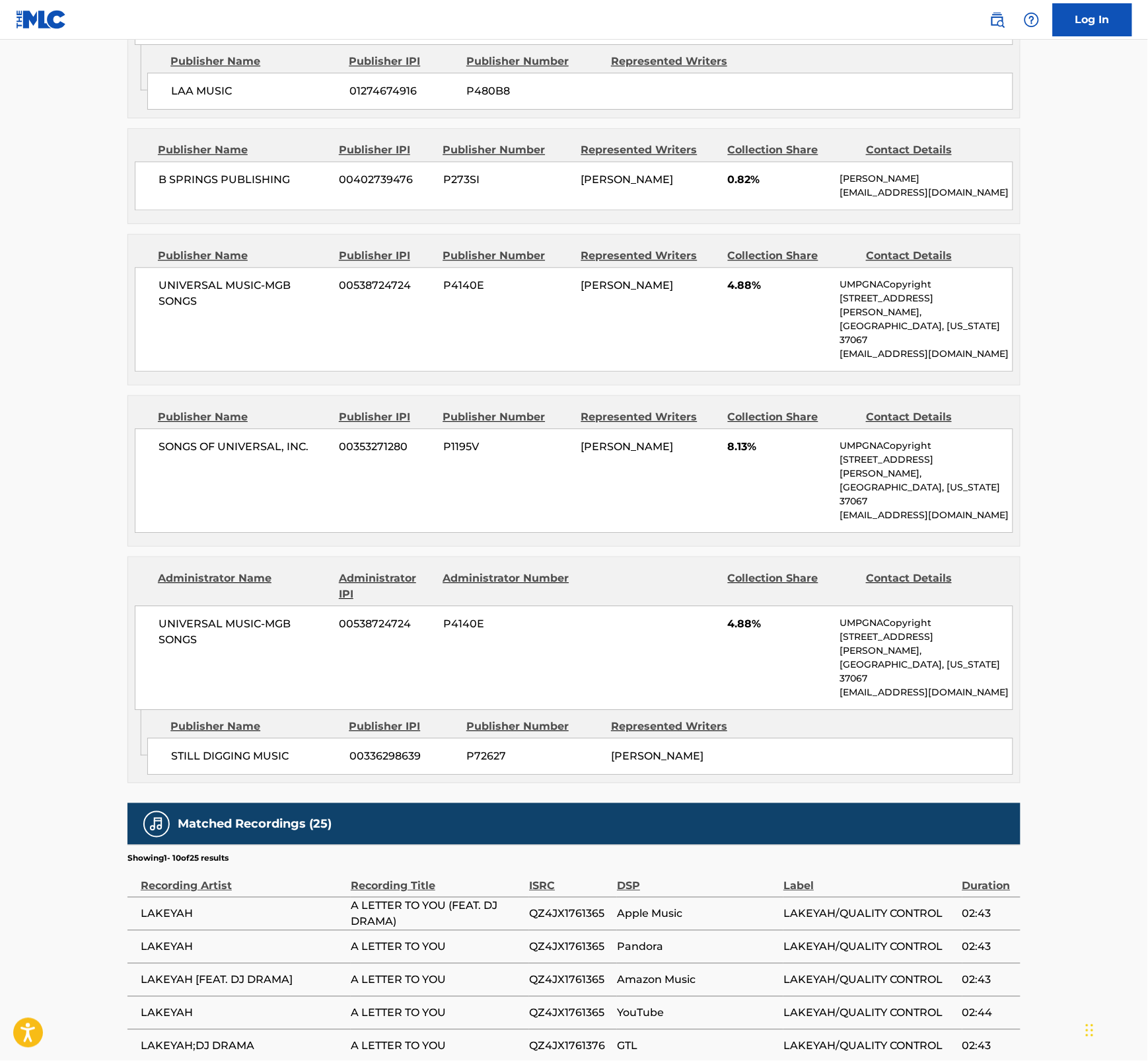
scroll to position [1104, 0]
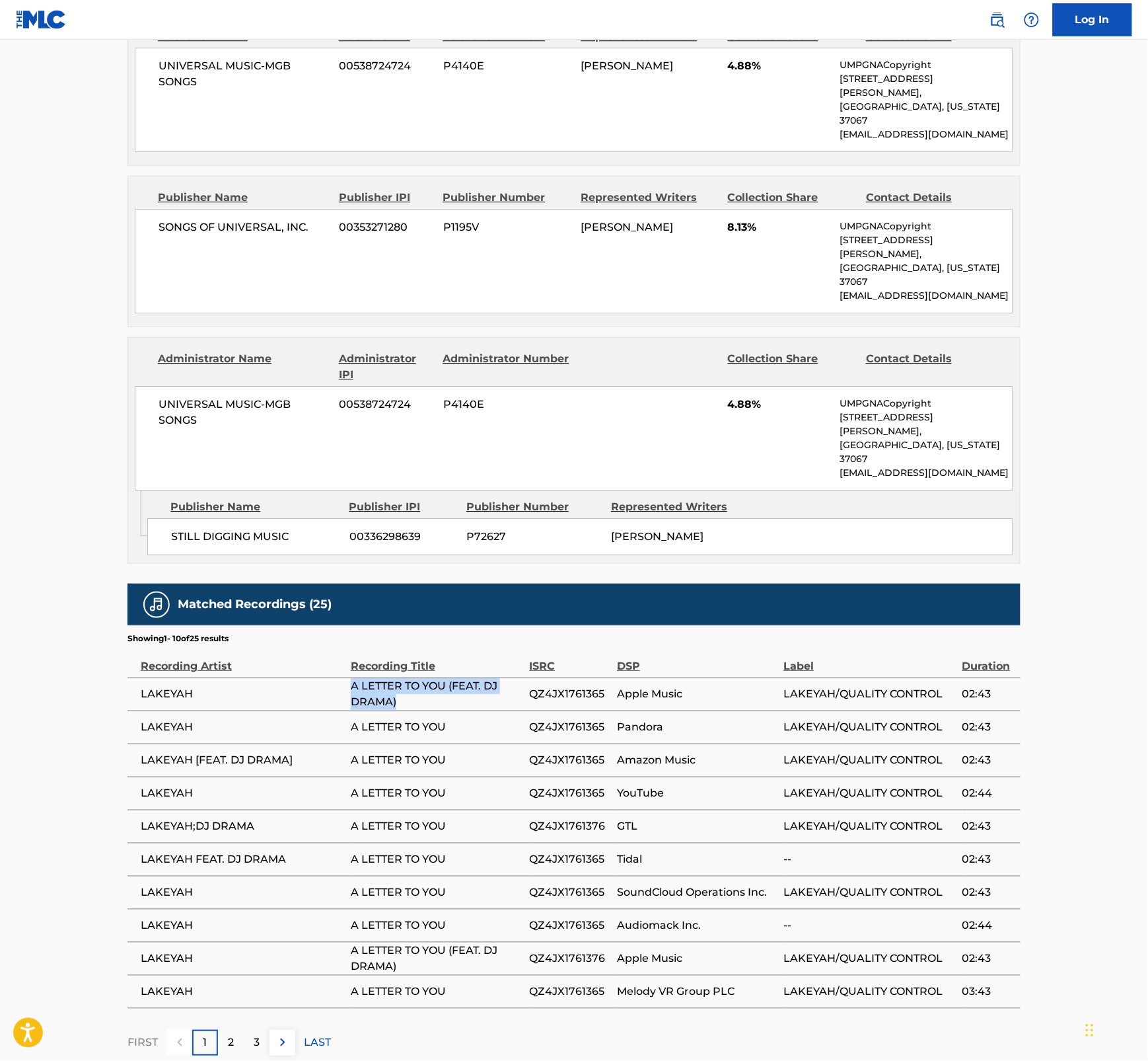
drag, startPoint x: 401, startPoint y: 622, endPoint x: 341, endPoint y: 615, distance: 60.4
click at [341, 678] on tr "LAKEYAH A LETTER TO YOU (FEAT. DJ DRAMA) QZ4JX1761365 Apple Music LAKEYAH/QUALI…" at bounding box center [574, 694] width 893 height 33
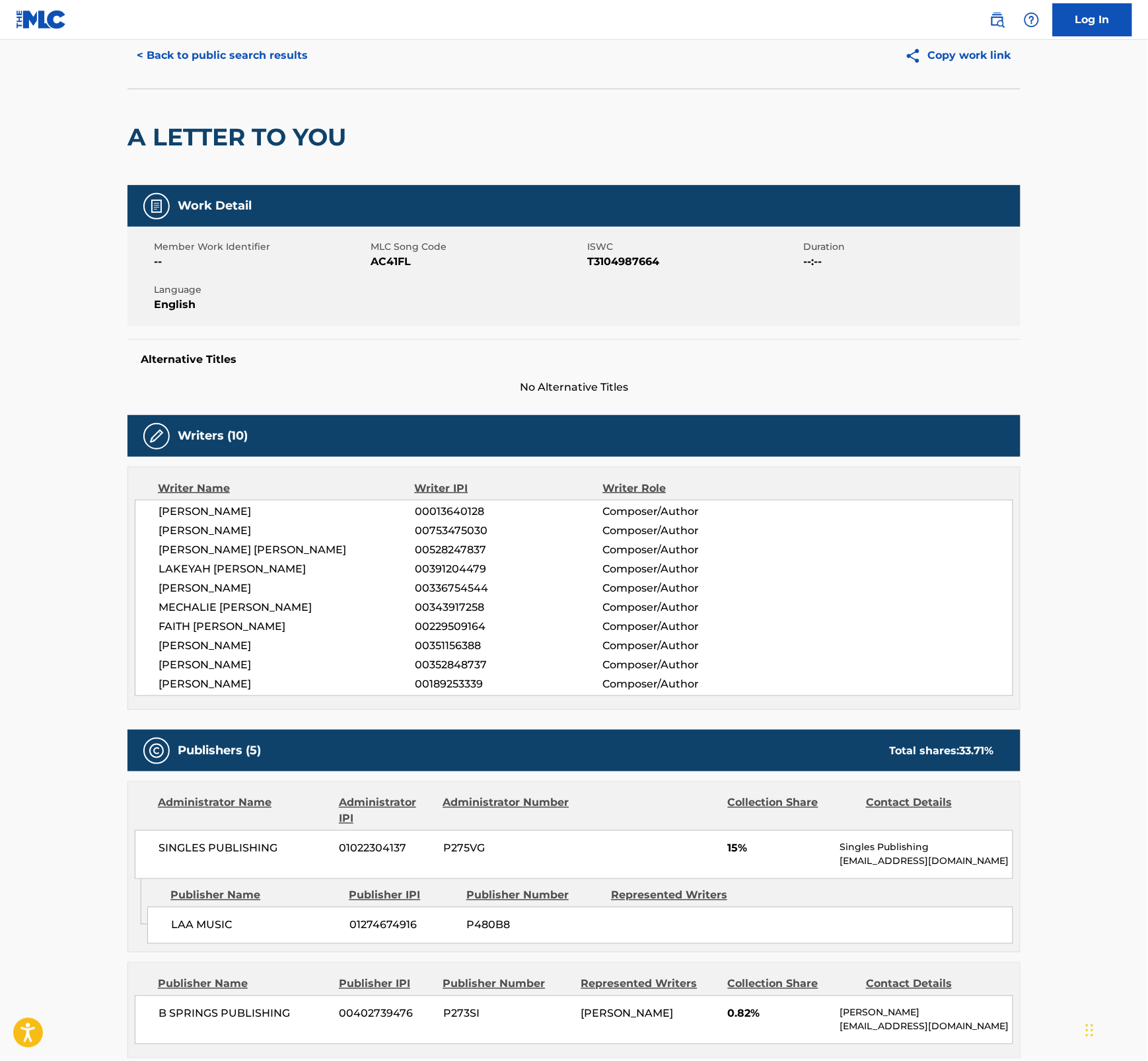
scroll to position [0, 0]
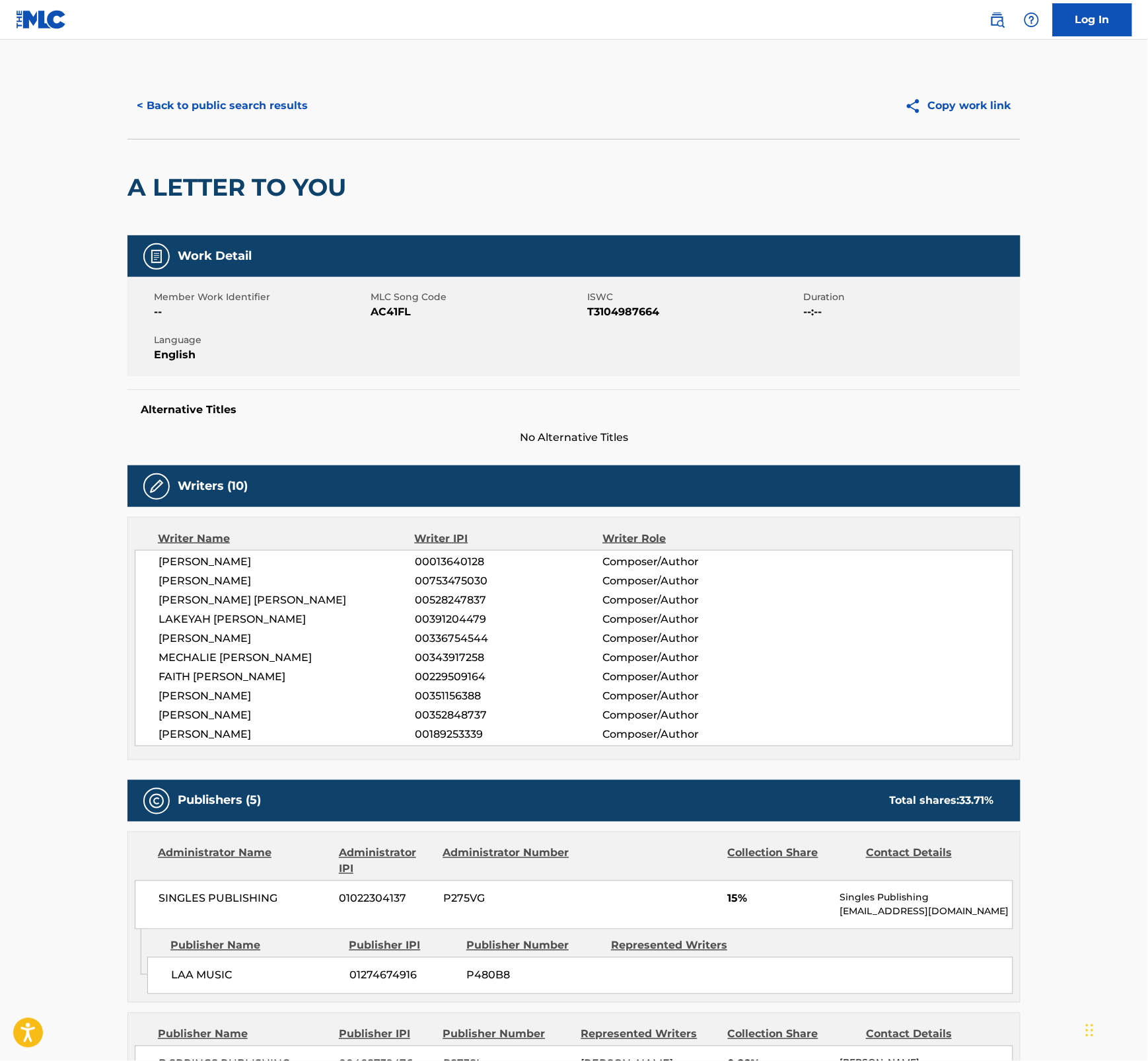
click at [182, 97] on button "< Back to public search results" at bounding box center [222, 106] width 190 height 33
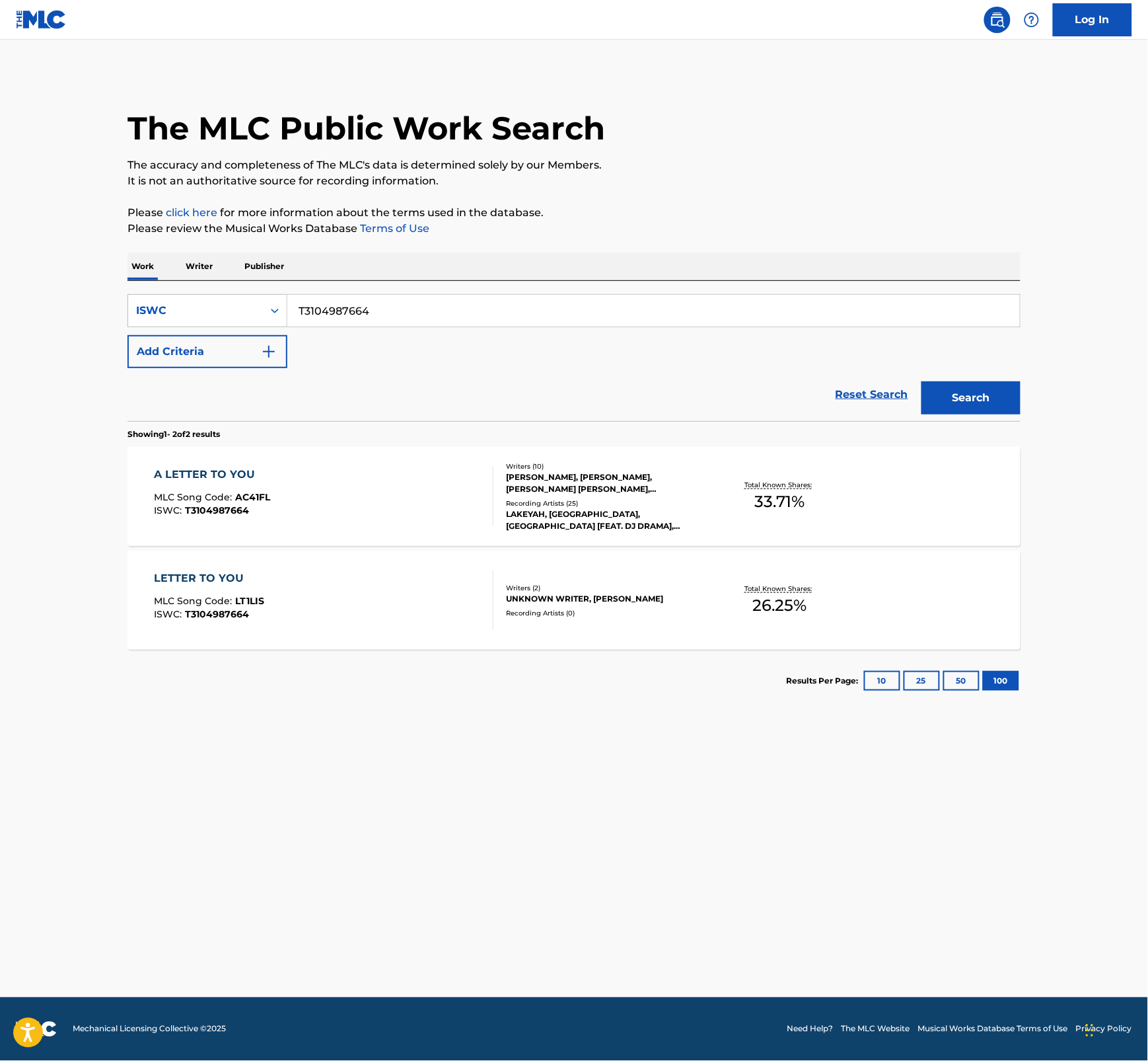
click at [473, 600] on div "LETTER TO YOU MLC Song Code : LT1LIS ISWC : T3104987664" at bounding box center [324, 600] width 339 height 59
click at [467, 346] on div "SearchWithCriteria46989cd6-2928-4b2b-a463-1194b0832670 ISWC T3104987664 Add Cri…" at bounding box center [574, 331] width 893 height 74
click at [249, 312] on div "ISWC" at bounding box center [195, 311] width 119 height 16
click at [208, 348] on div "Work Title" at bounding box center [208, 344] width 159 height 33
click at [401, 608] on div "LETTER TO YOU MLC Song Code : LT1LIS ISWC : T3104987664" at bounding box center [324, 600] width 339 height 59
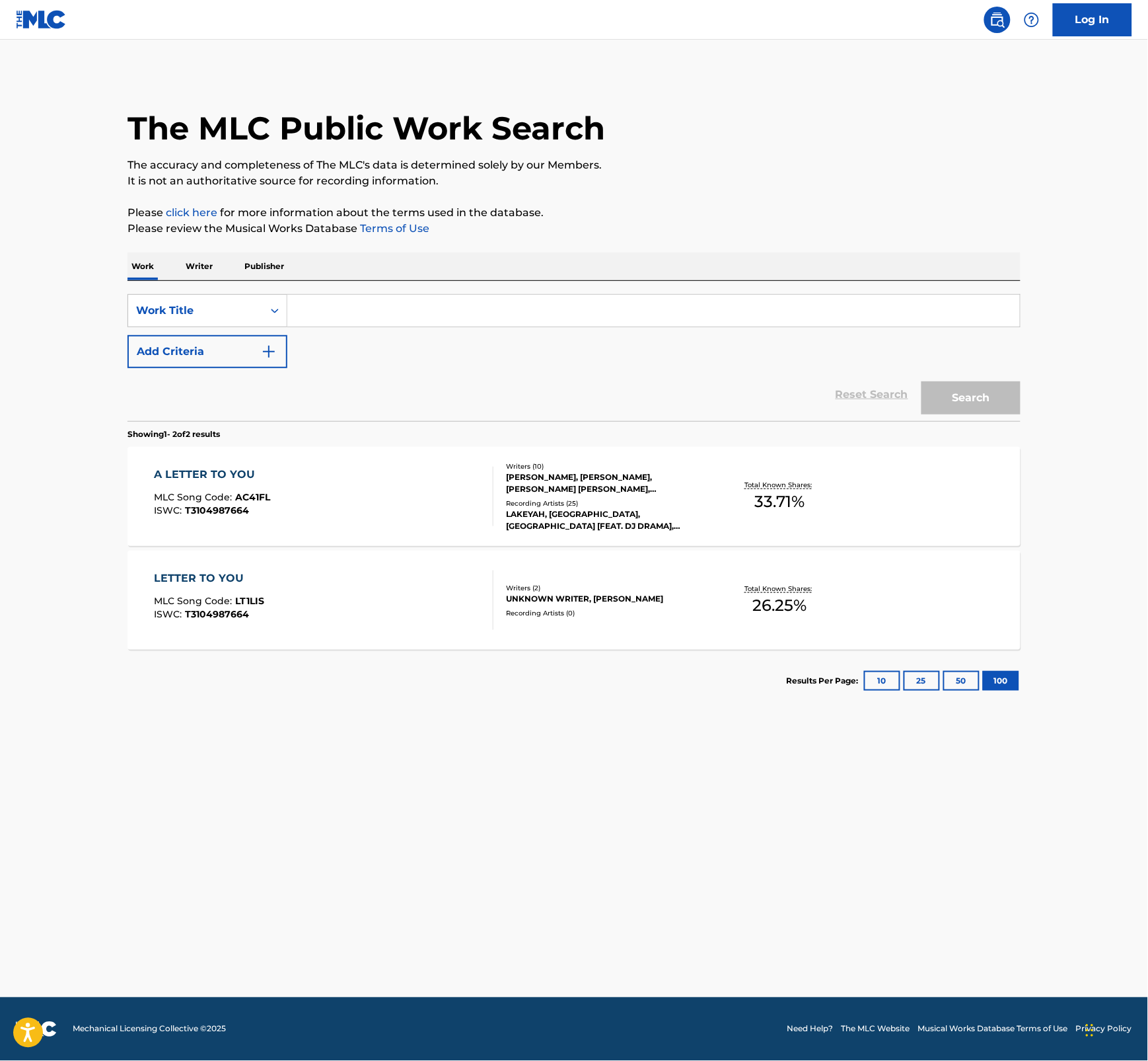
click at [333, 314] on input "Search Form" at bounding box center [654, 310] width 733 height 32
paste input "A LITTLE ROMANCE"
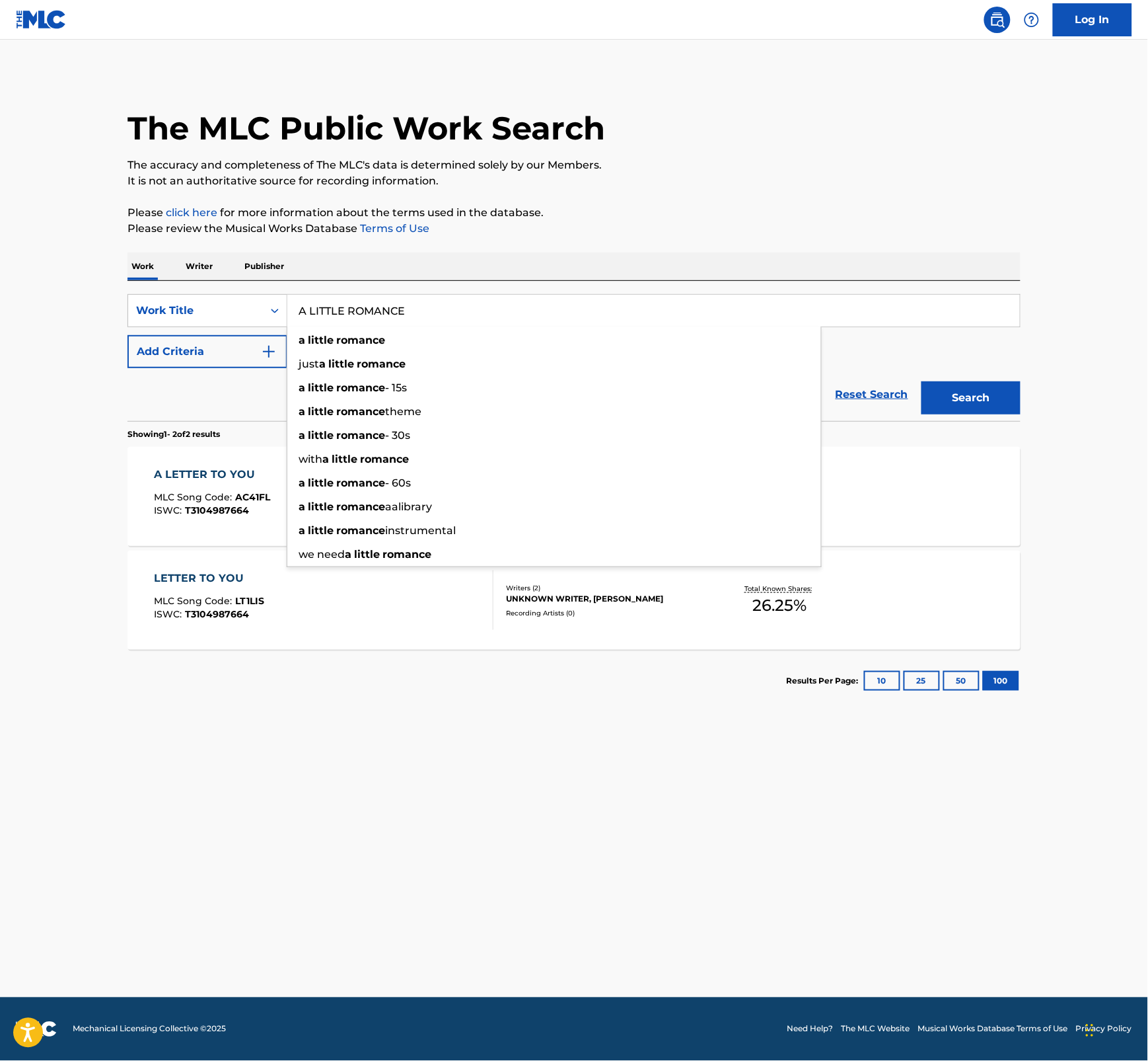
type input "A LITTLE ROMANCE"
click at [921, 381] on button "Search" at bounding box center [971, 397] width 99 height 33
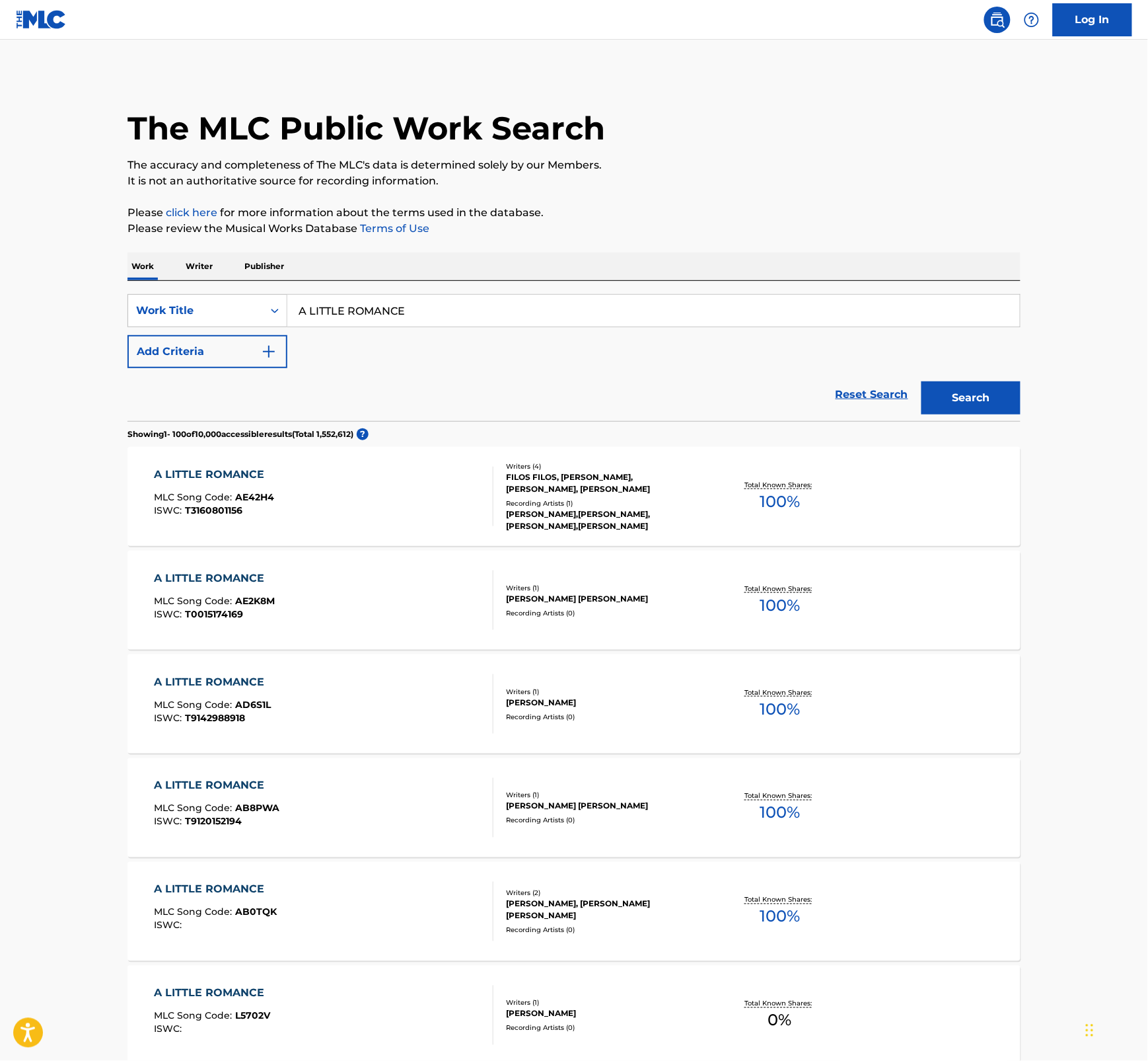
click at [380, 367] on form "SearchWithCriteriaacfa281d-3a80-41fc-bcdc-c92ddbcd7359 Work Title A LITTLE ROMA…" at bounding box center [574, 357] width 893 height 127
drag, startPoint x: 380, startPoint y: 367, endPoint x: 268, endPoint y: 306, distance: 127.5
click at [266, 306] on div "Search Form" at bounding box center [274, 310] width 24 height 24
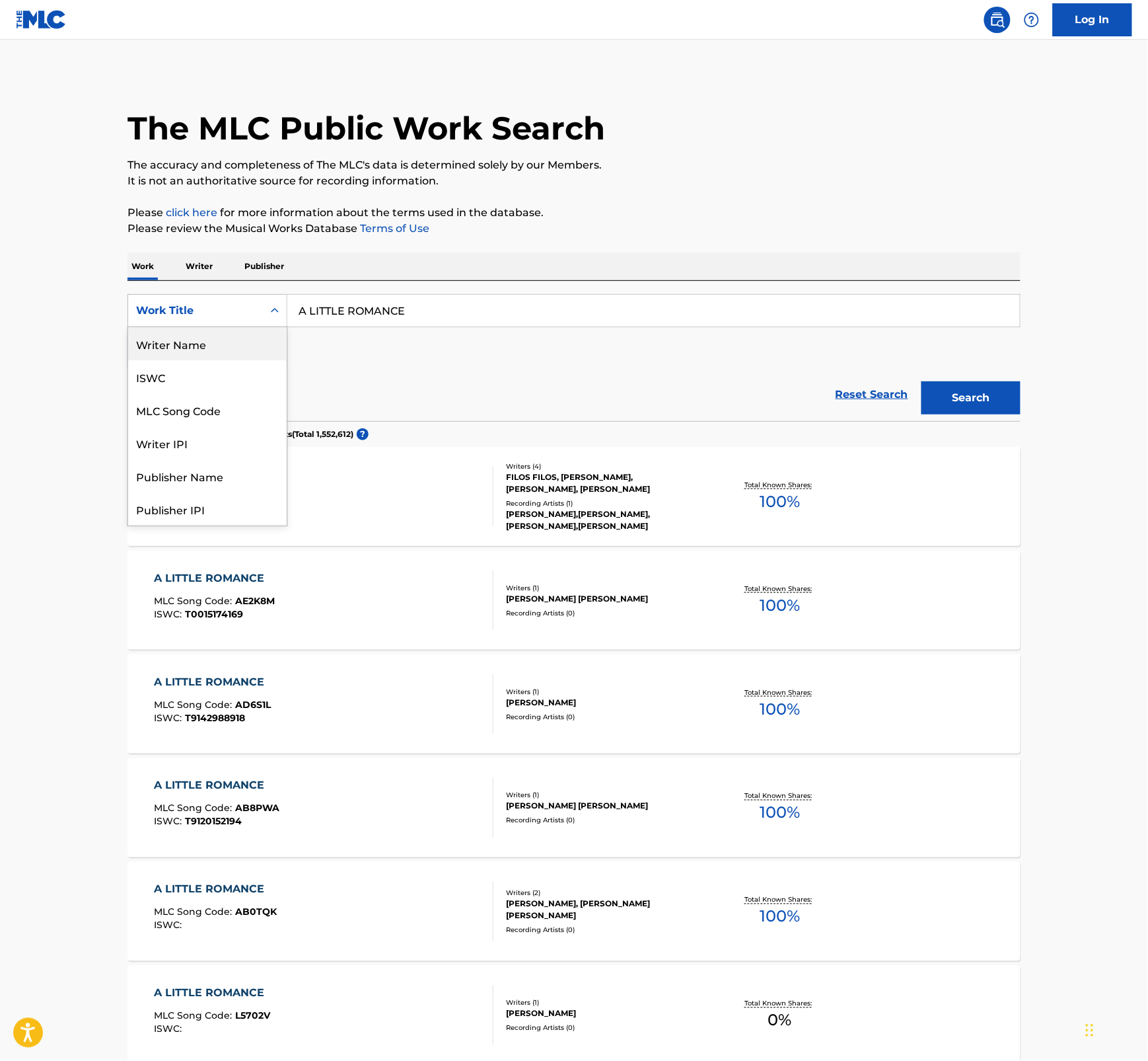
click at [216, 348] on div "Writer Name" at bounding box center [208, 344] width 159 height 33
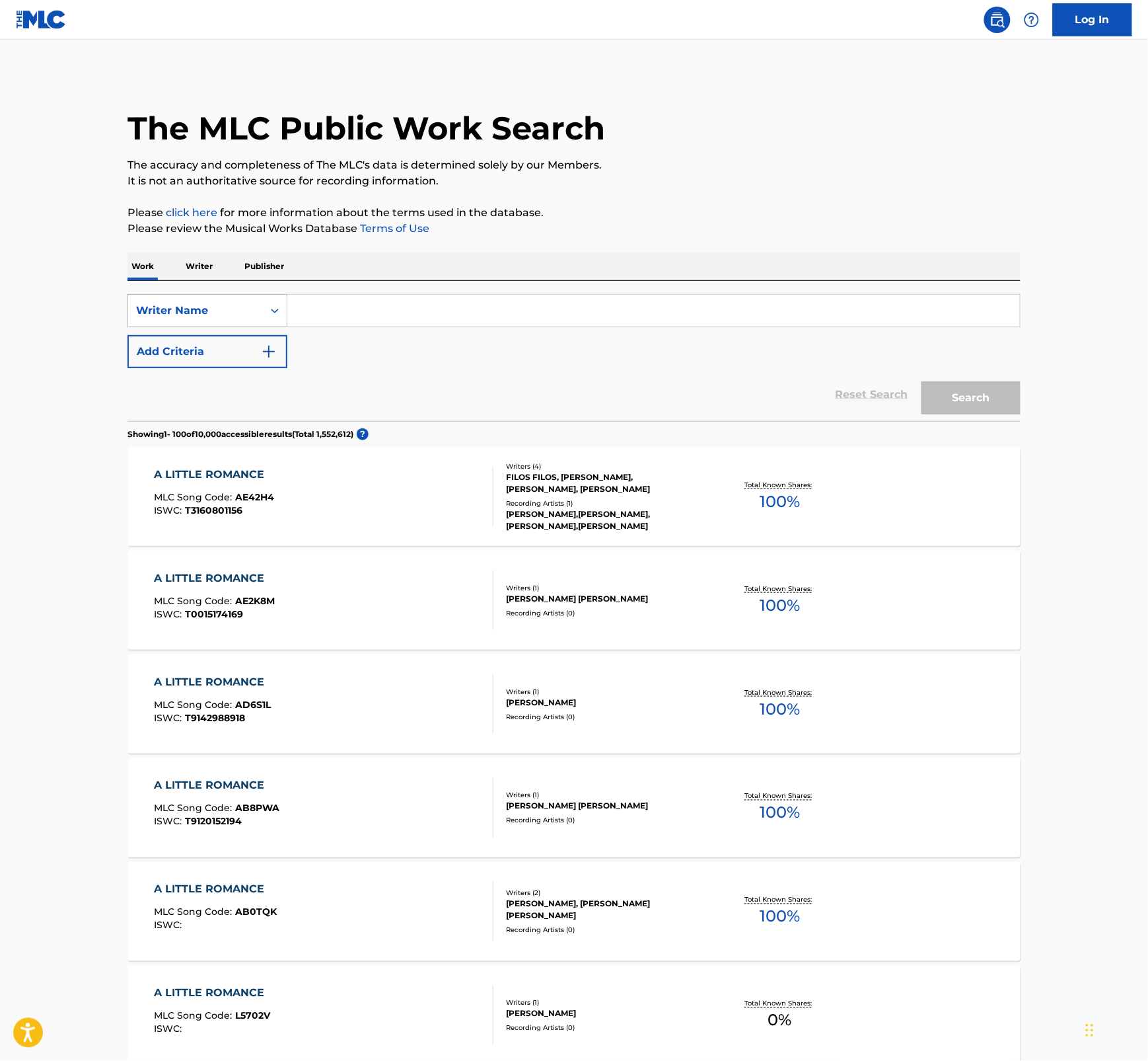
click at [270, 309] on icon "Search Form" at bounding box center [275, 311] width 13 height 13
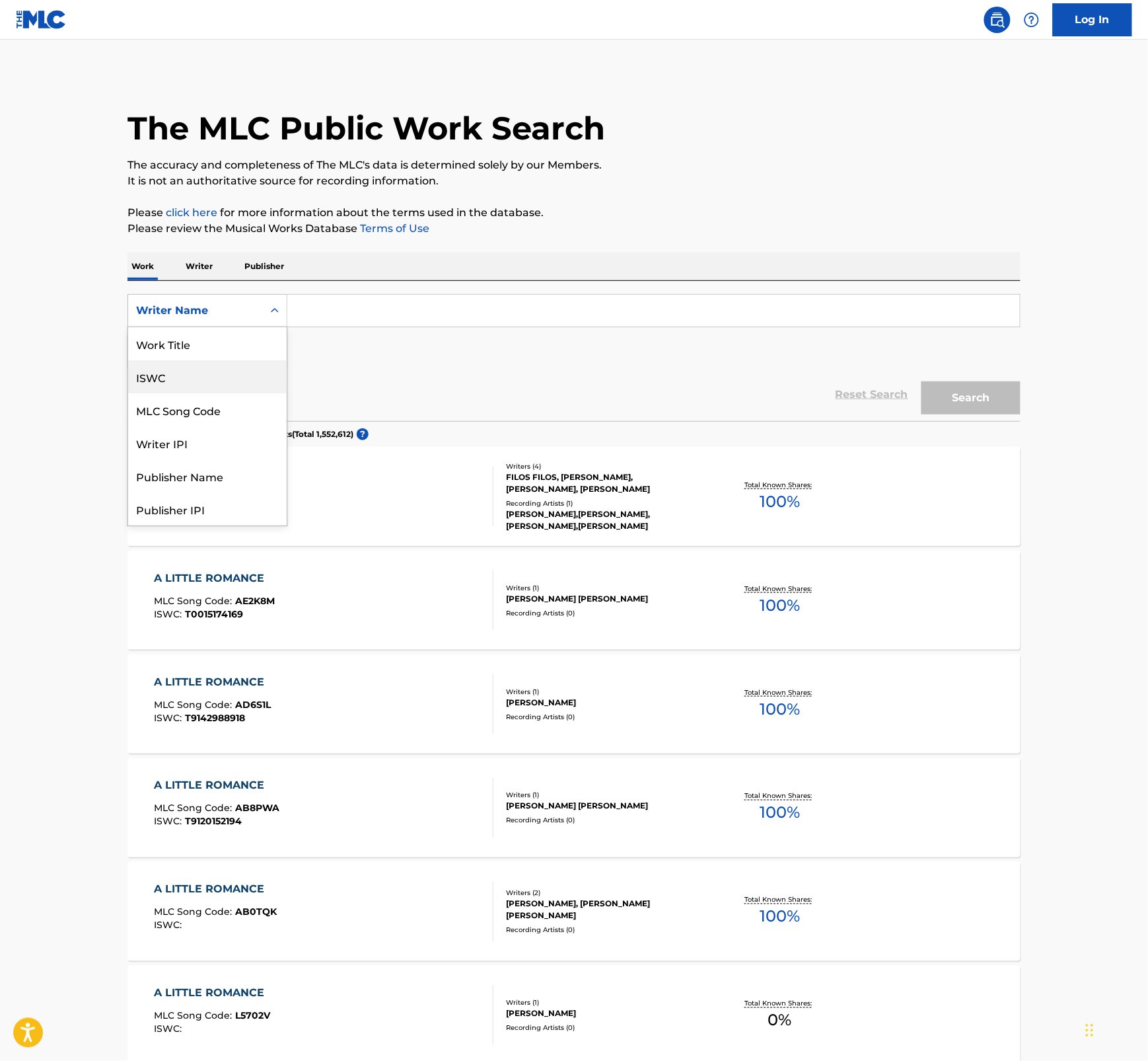
click at [207, 375] on div "ISWC" at bounding box center [208, 377] width 159 height 33
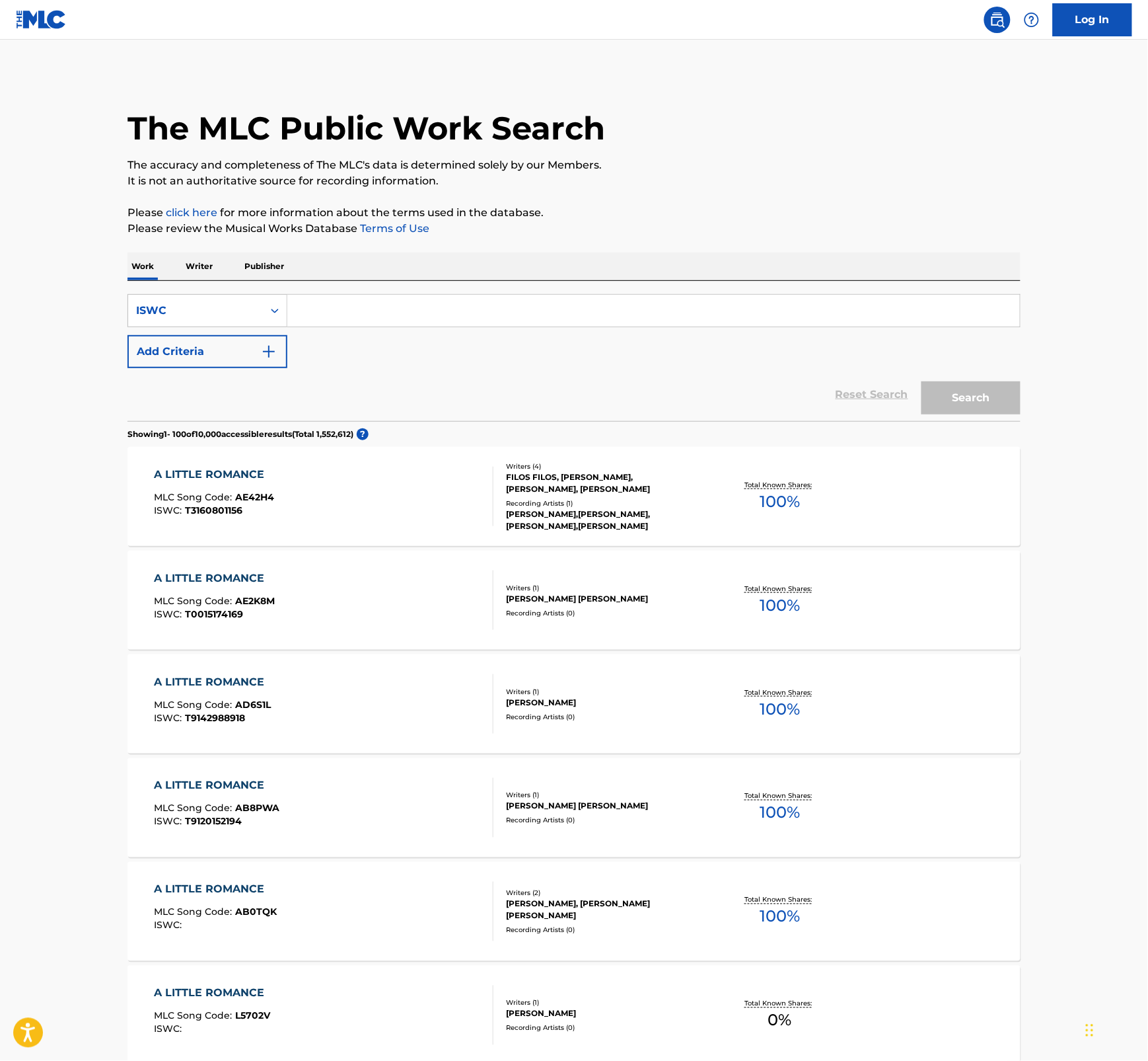
click at [342, 311] on input "Search Form" at bounding box center [654, 310] width 733 height 32
paste input "T3017256569"
type input "T3017256569"
click at [973, 395] on button "Search" at bounding box center [971, 397] width 99 height 33
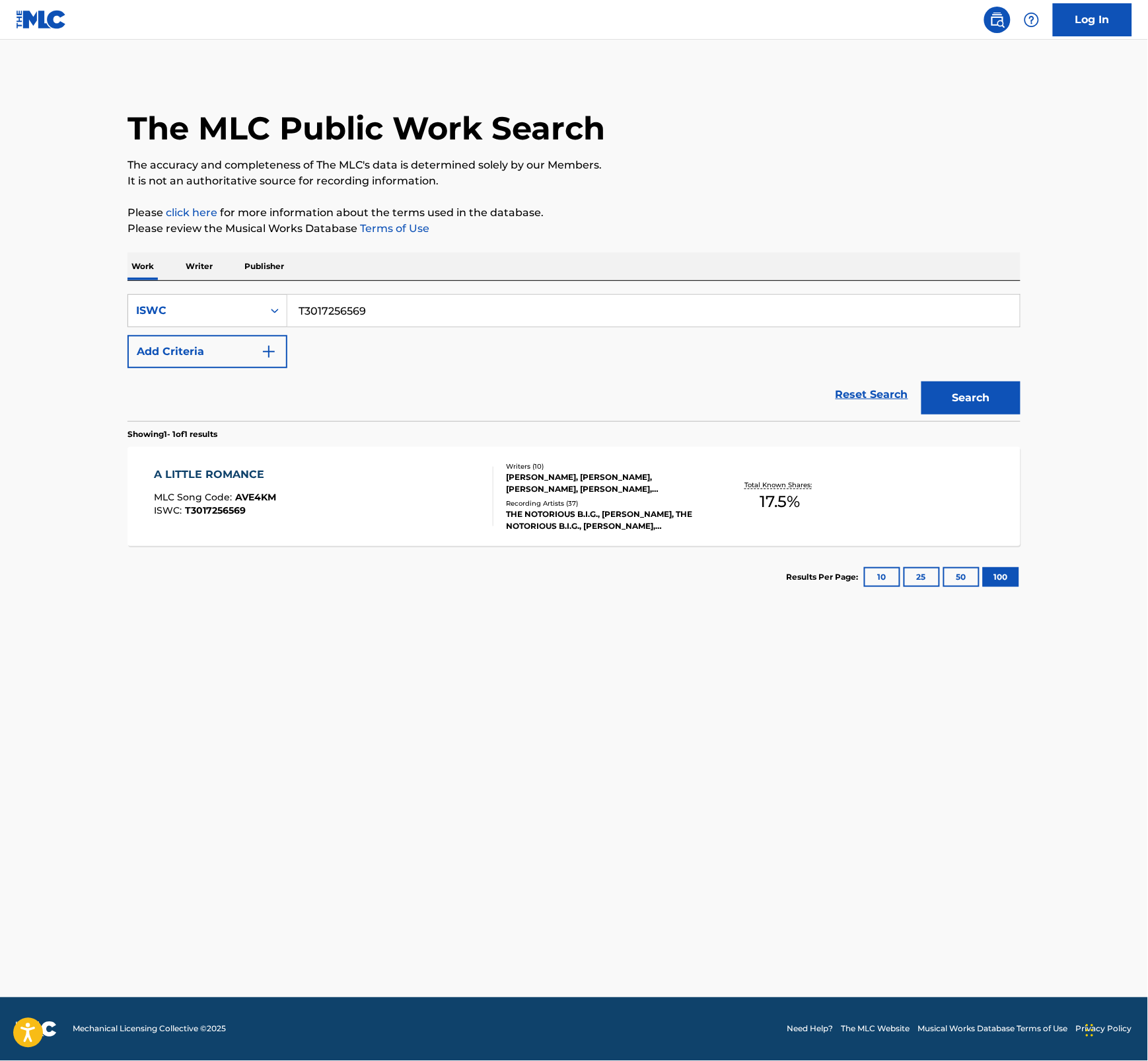
click at [528, 481] on div "[PERSON_NAME], [PERSON_NAME], [PERSON_NAME], [PERSON_NAME], [PERSON_NAME], [PER…" at bounding box center [606, 483] width 200 height 24
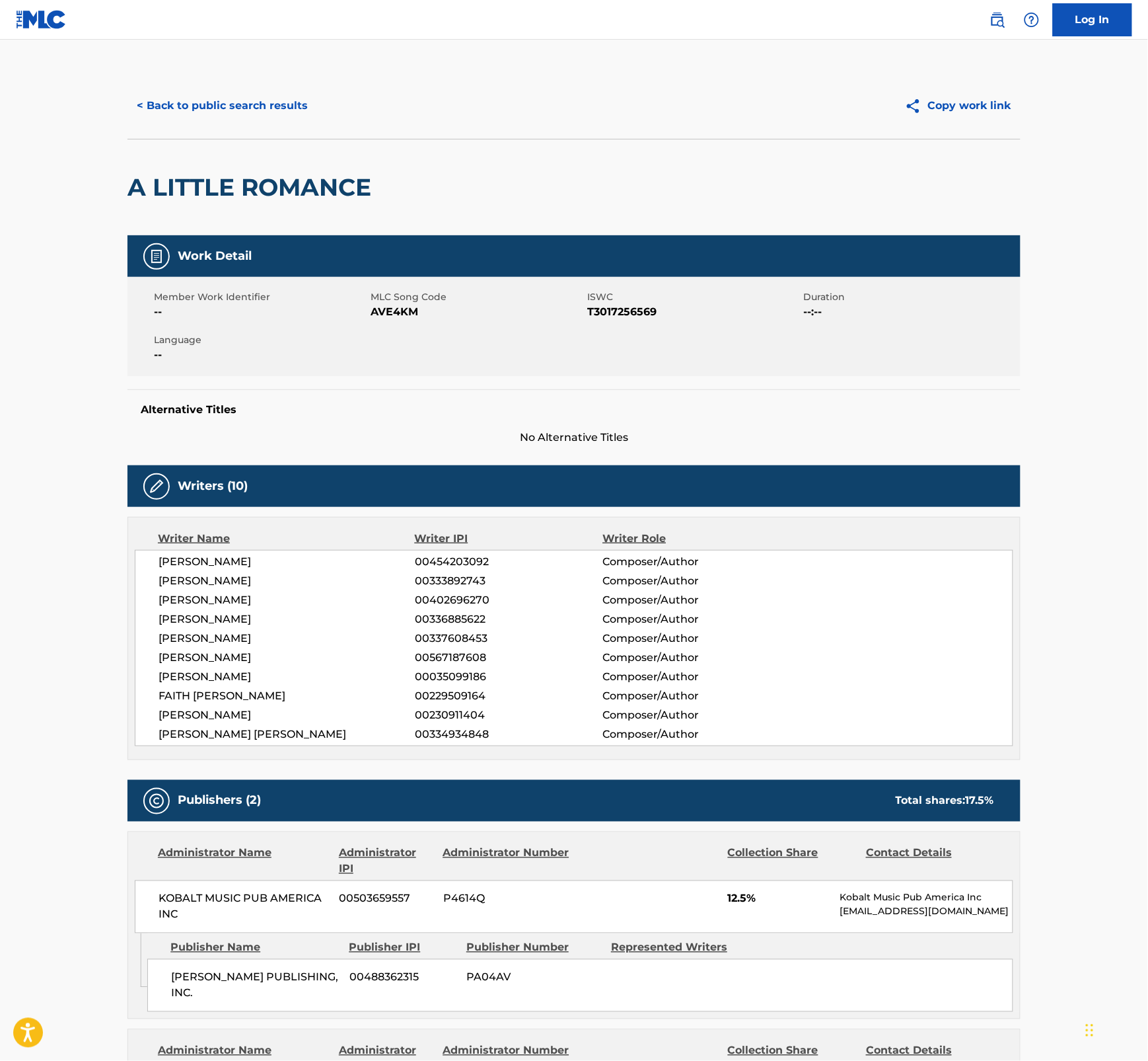
click at [385, 312] on span "AVE4KM" at bounding box center [477, 312] width 214 height 16
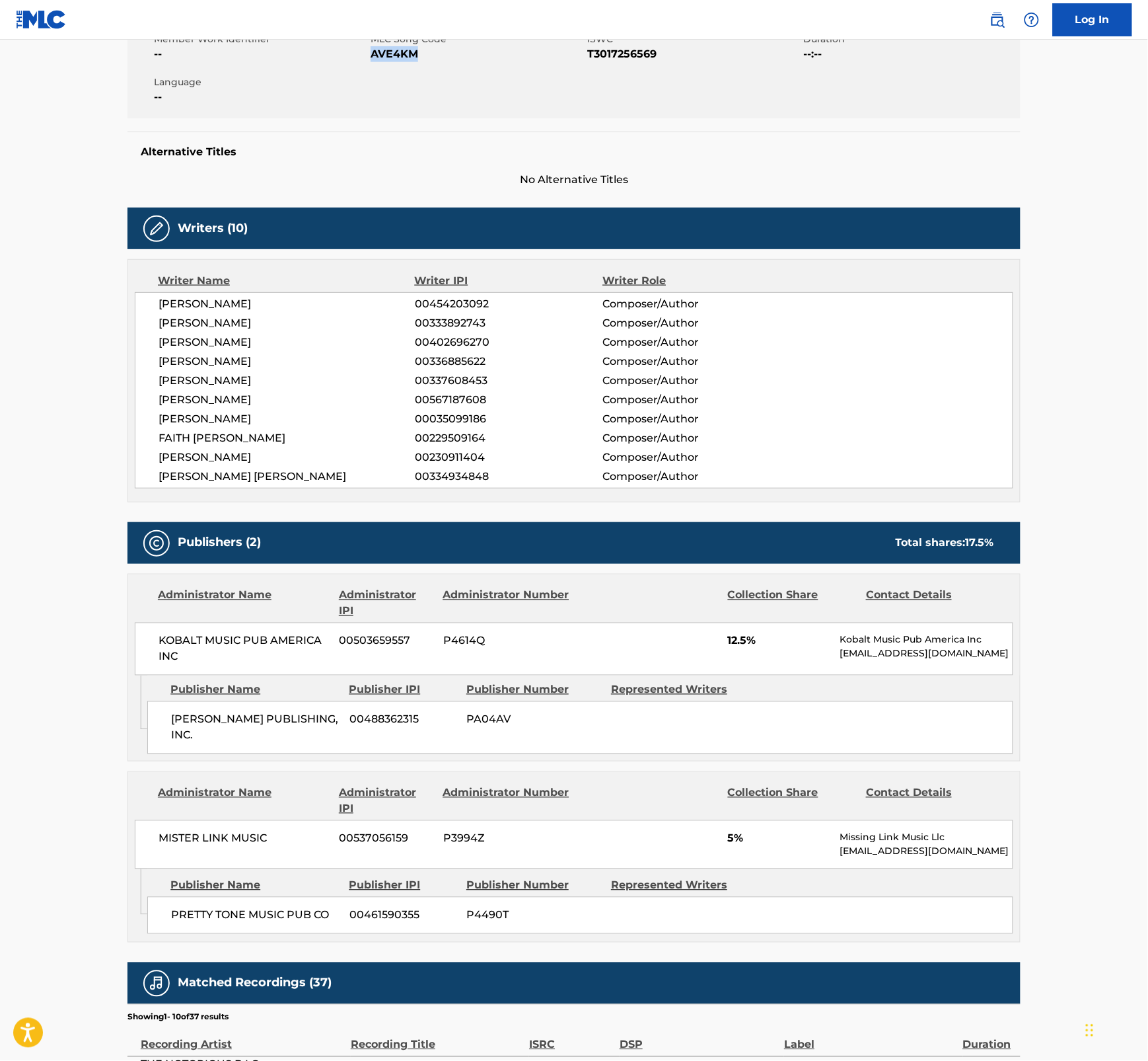
scroll to position [718, 0]
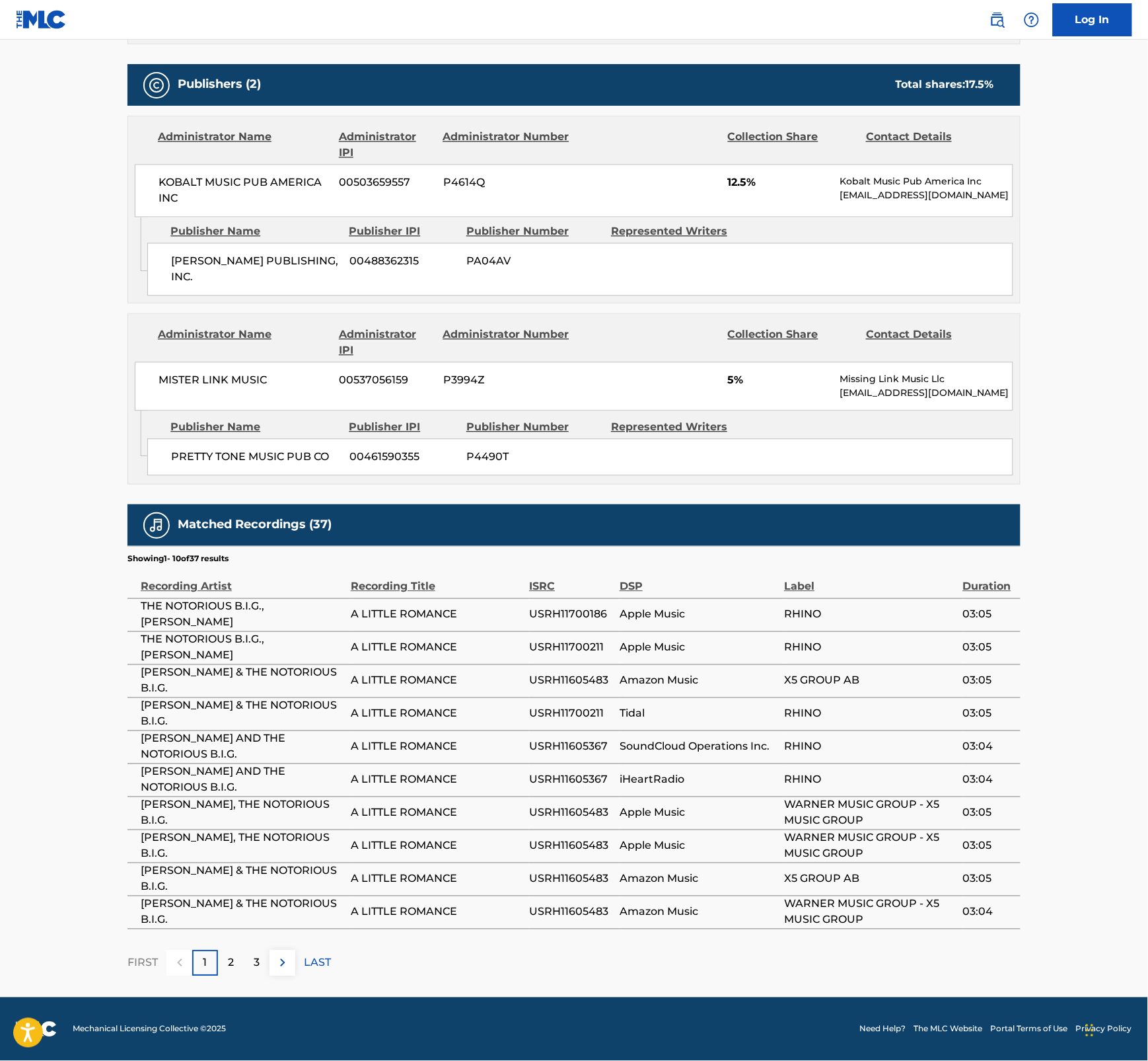
click at [239, 802] on div "2" at bounding box center [231, 964] width 26 height 26
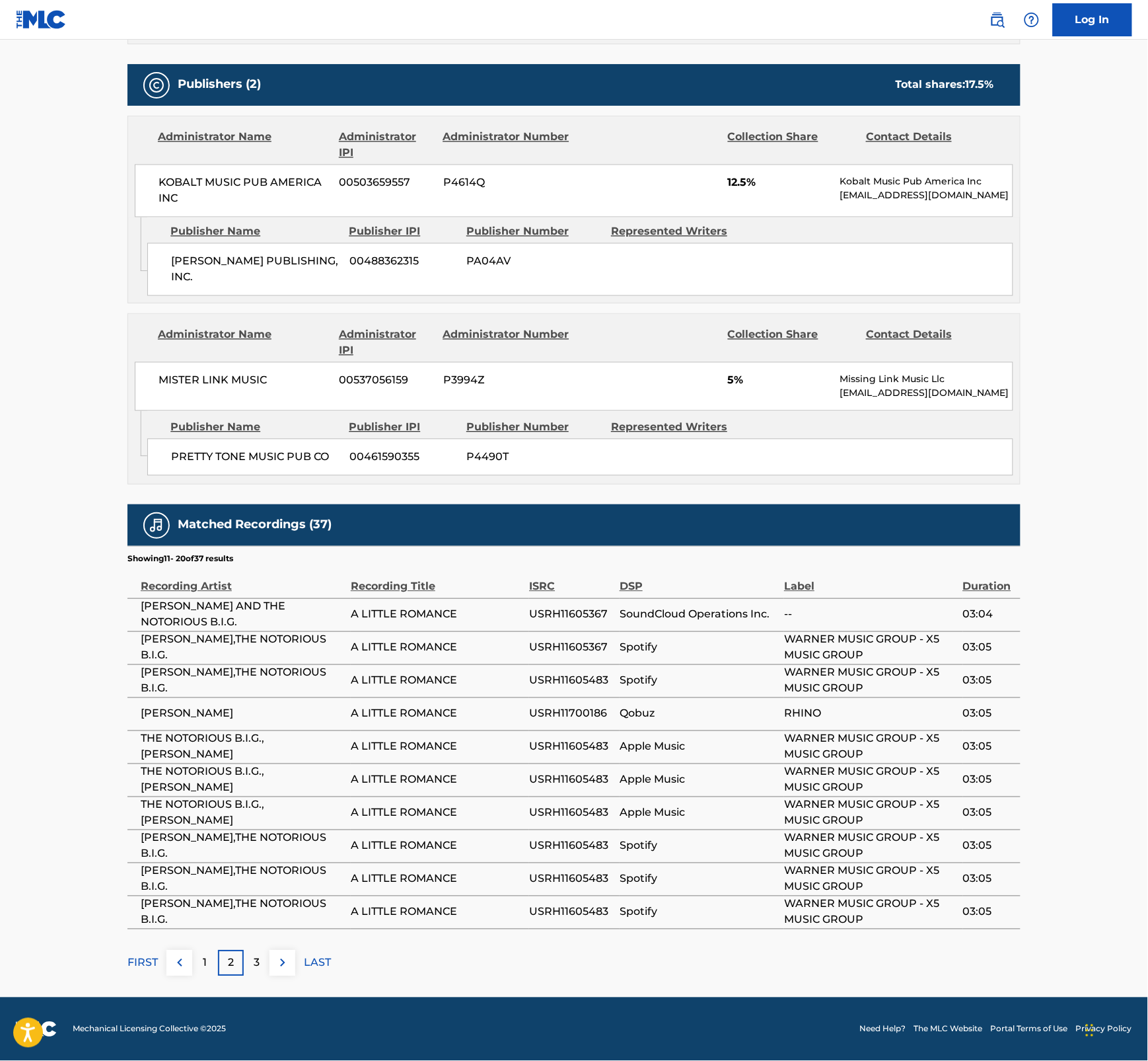
click at [255, 802] on p "3" at bounding box center [256, 963] width 6 height 16
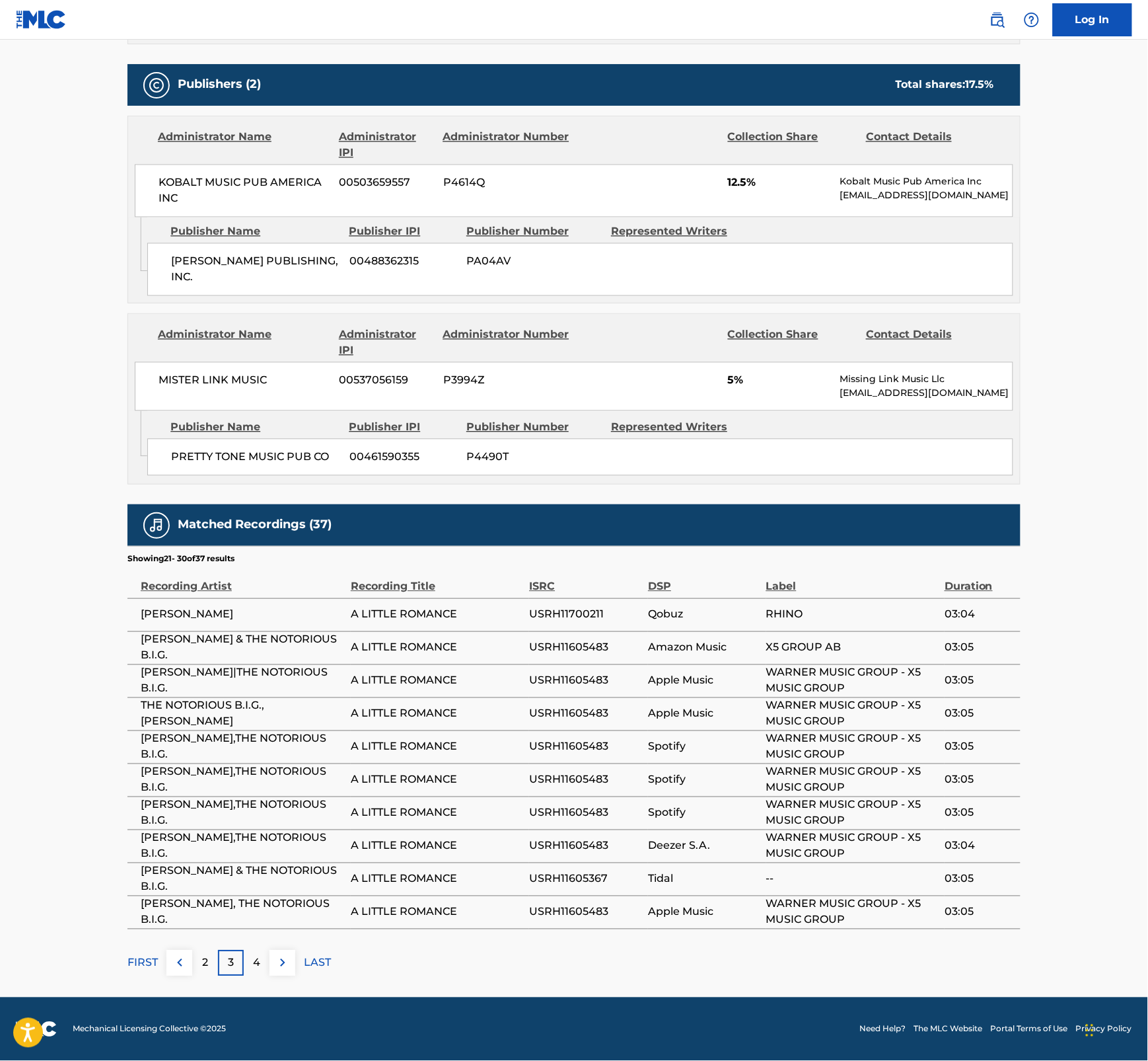
click at [315, 802] on p "LAST" at bounding box center [317, 963] width 27 height 16
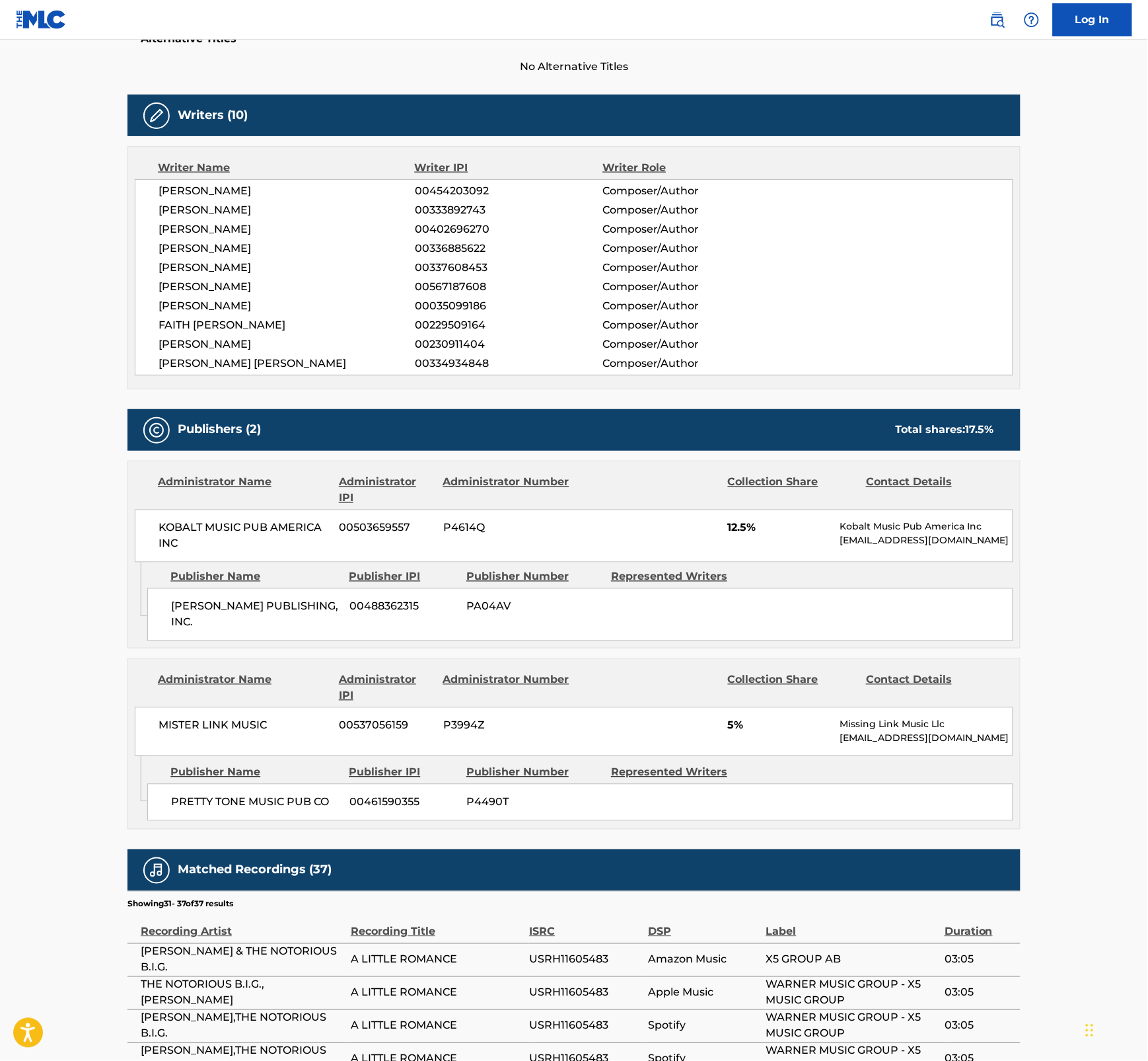
scroll to position [619, 0]
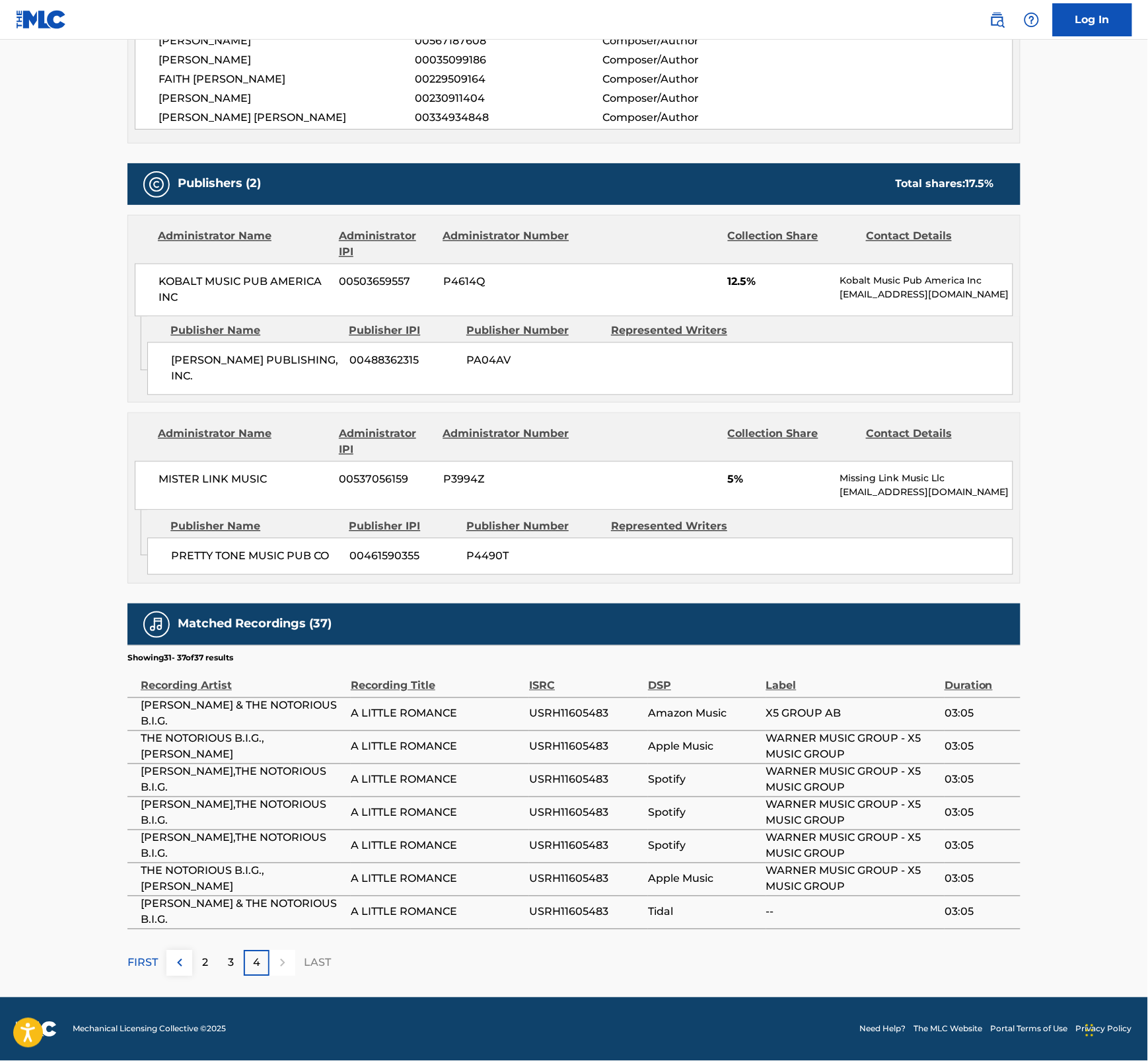
click at [149, 802] on p "FIRST" at bounding box center [142, 963] width 30 height 16
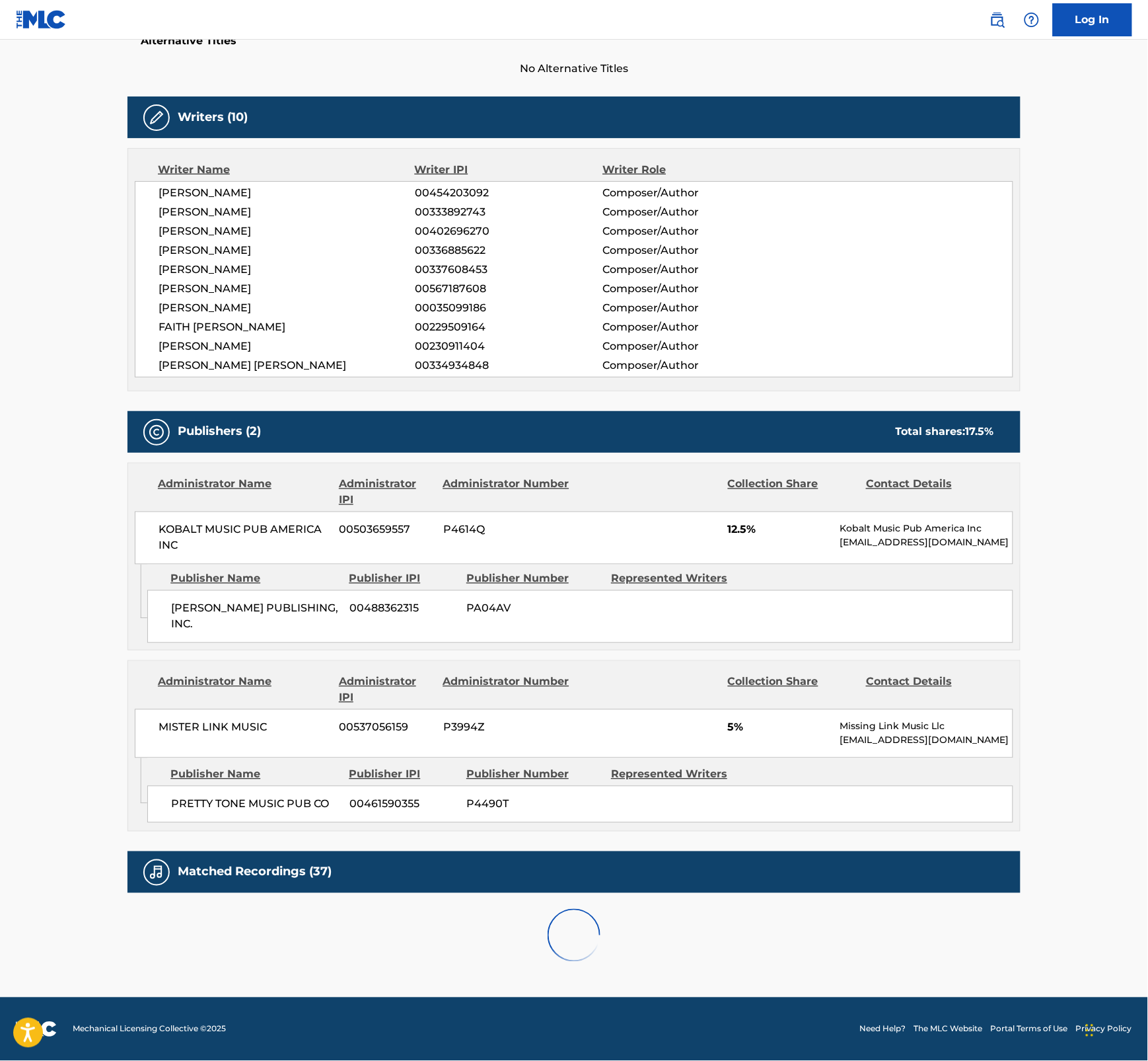
scroll to position [718, 0]
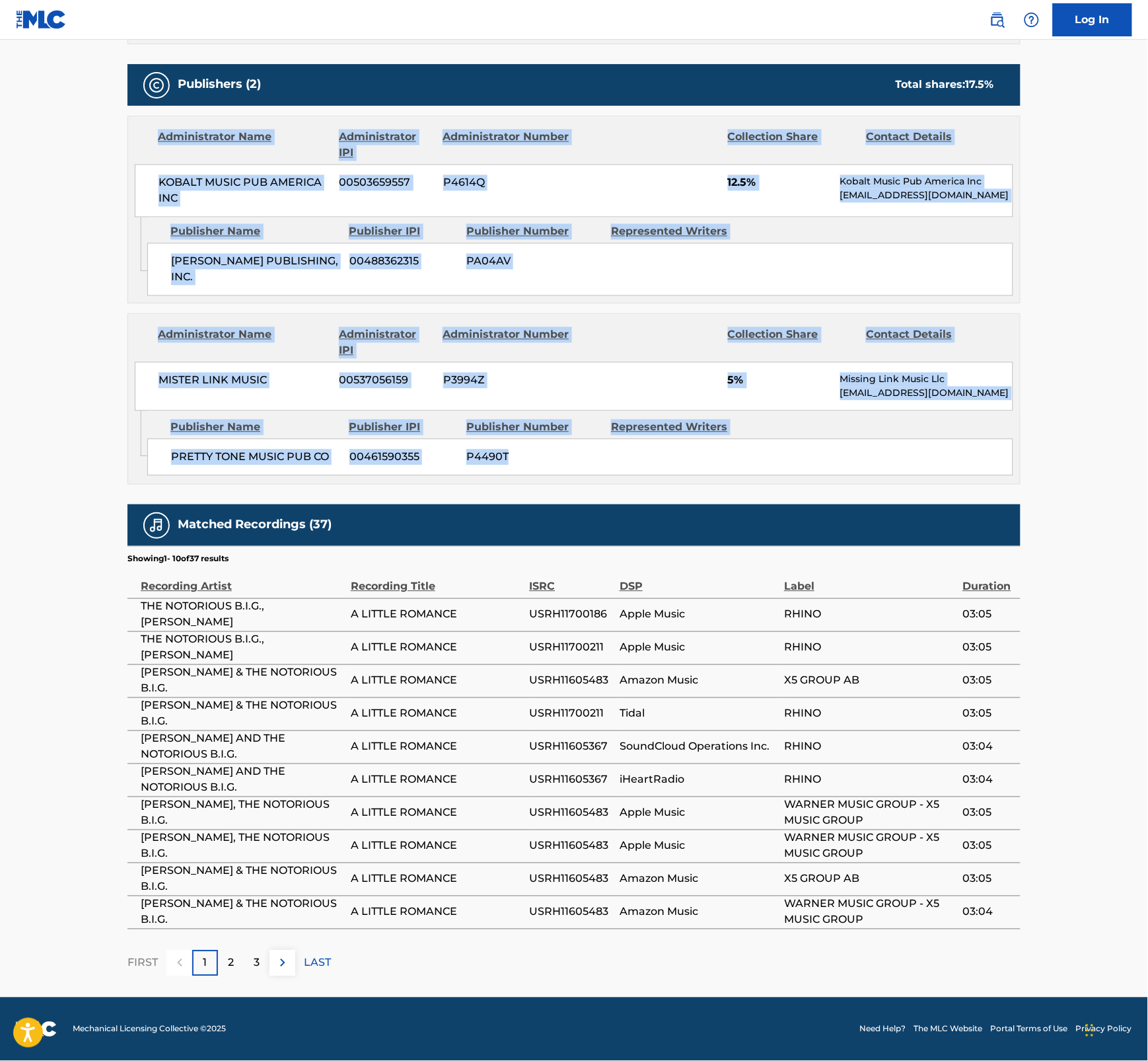
drag, startPoint x: 1145, startPoint y: 464, endPoint x: 1088, endPoint y: 68, distance: 400.1
click at [1088, 68] on main "< Back to public search results Copy work link A LITTLE ROMANCE Work Detail Mem…" at bounding box center [574, 160] width 1148 height 1674
drag, startPoint x: 1088, startPoint y: 68, endPoint x: 1075, endPoint y: 157, distance: 89.9
click at [1075, 157] on main "< Back to public search results Copy work link A LITTLE ROMANCE Work Detail Mem…" at bounding box center [574, 160] width 1148 height 1674
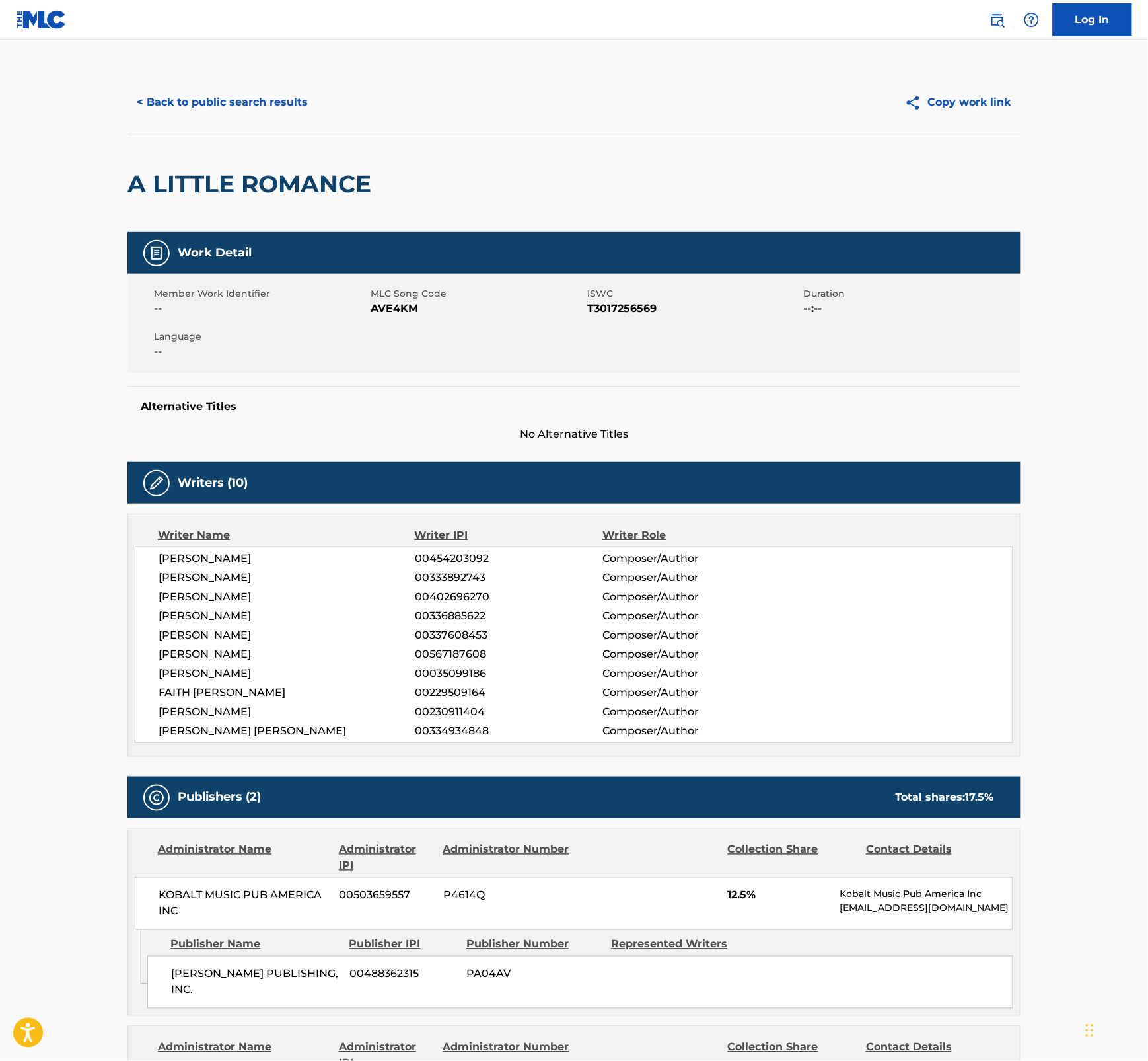
scroll to position [0, 0]
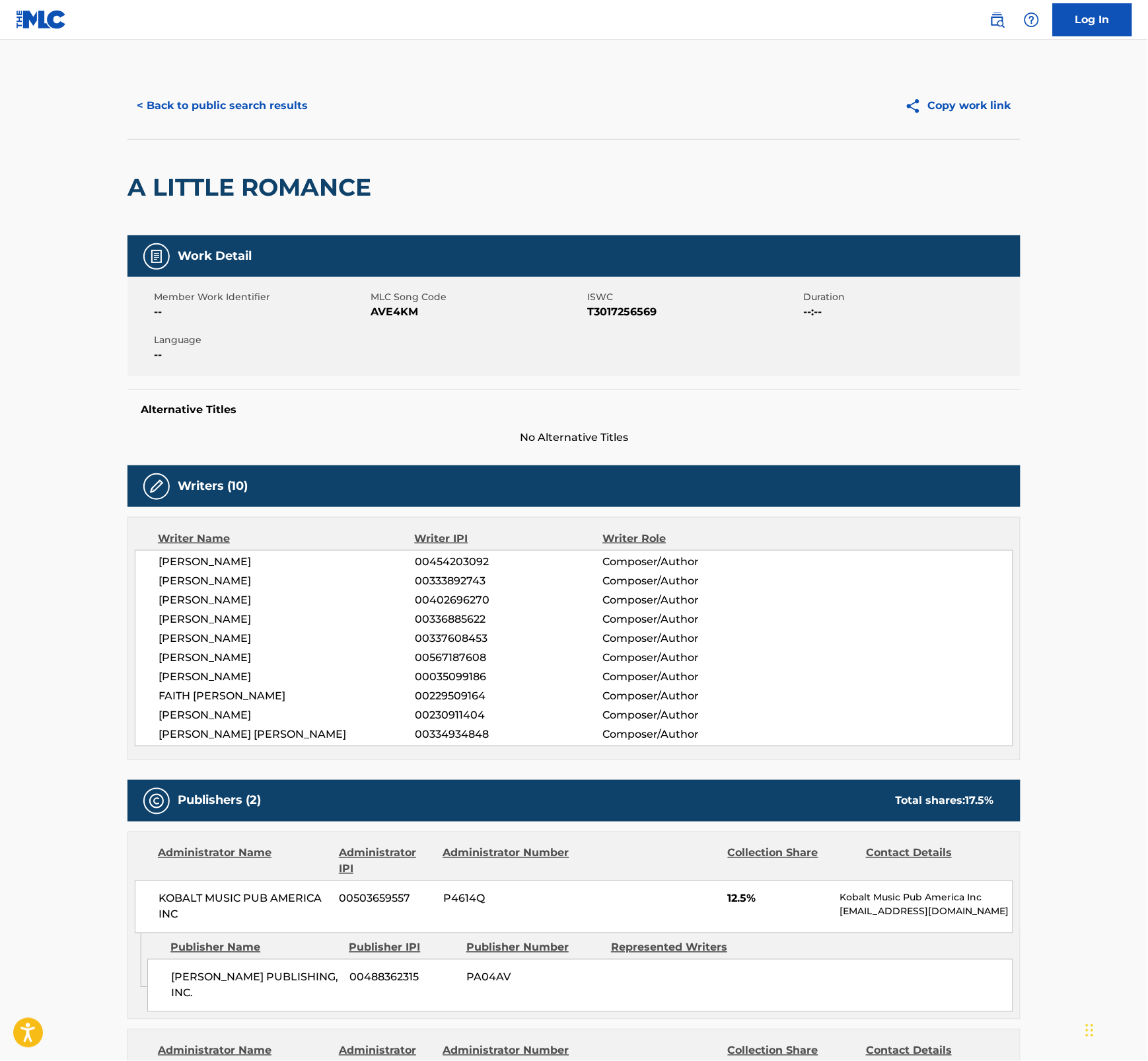
click at [235, 100] on button "< Back to public search results" at bounding box center [222, 106] width 190 height 33
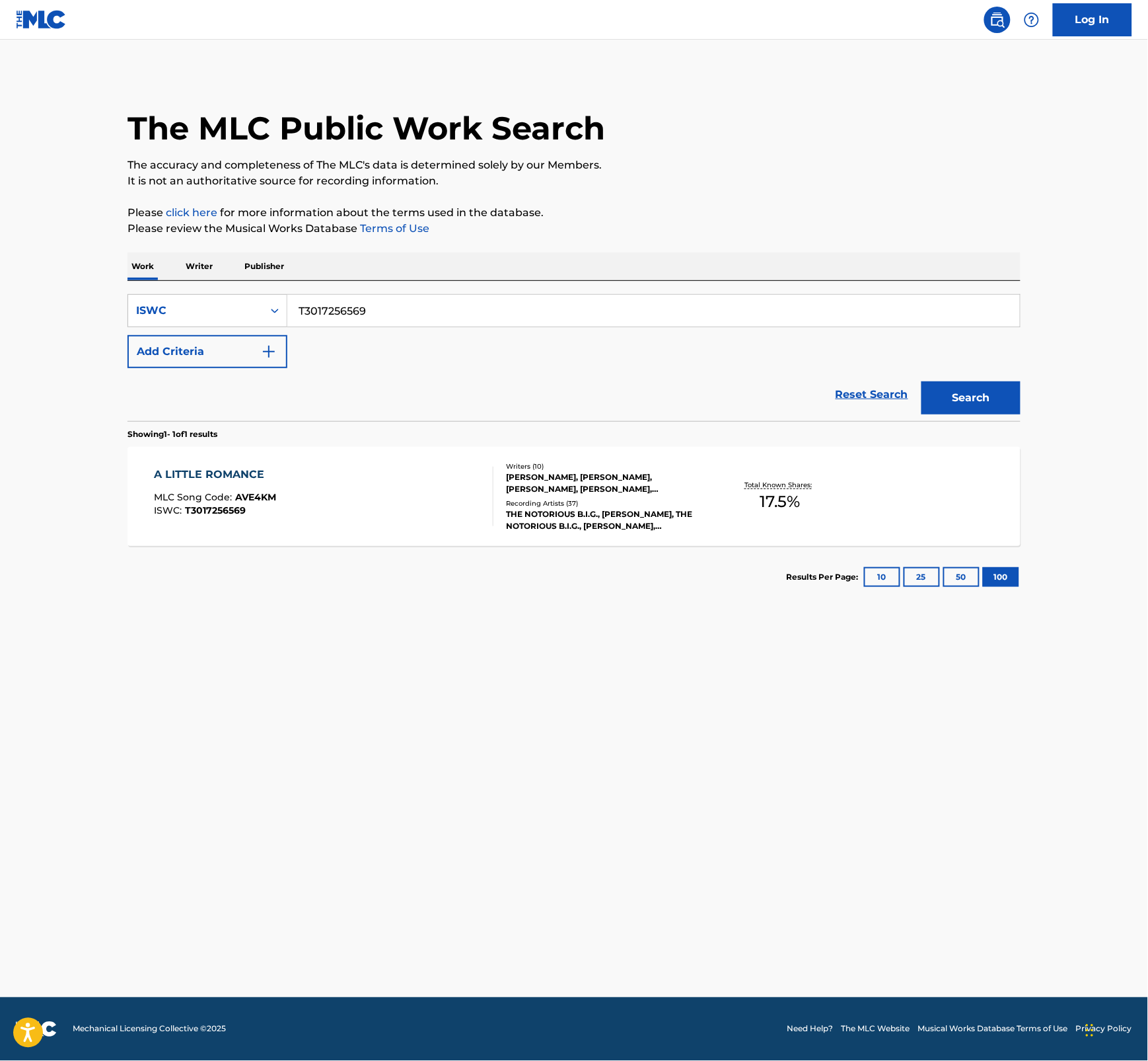
drag, startPoint x: 298, startPoint y: 331, endPoint x: 309, endPoint y: 329, distance: 11.2
click at [298, 331] on div "SearchWithCriteria42041242-7095-469e-b13c-3897b315d0a2 ISWC T3017256569 Add Cri…" at bounding box center [574, 331] width 893 height 74
click at [216, 294] on div "ISWC" at bounding box center [208, 310] width 160 height 33
click at [193, 347] on div "Work Title" at bounding box center [208, 344] width 159 height 33
click at [329, 312] on input "Search Form" at bounding box center [654, 310] width 733 height 32
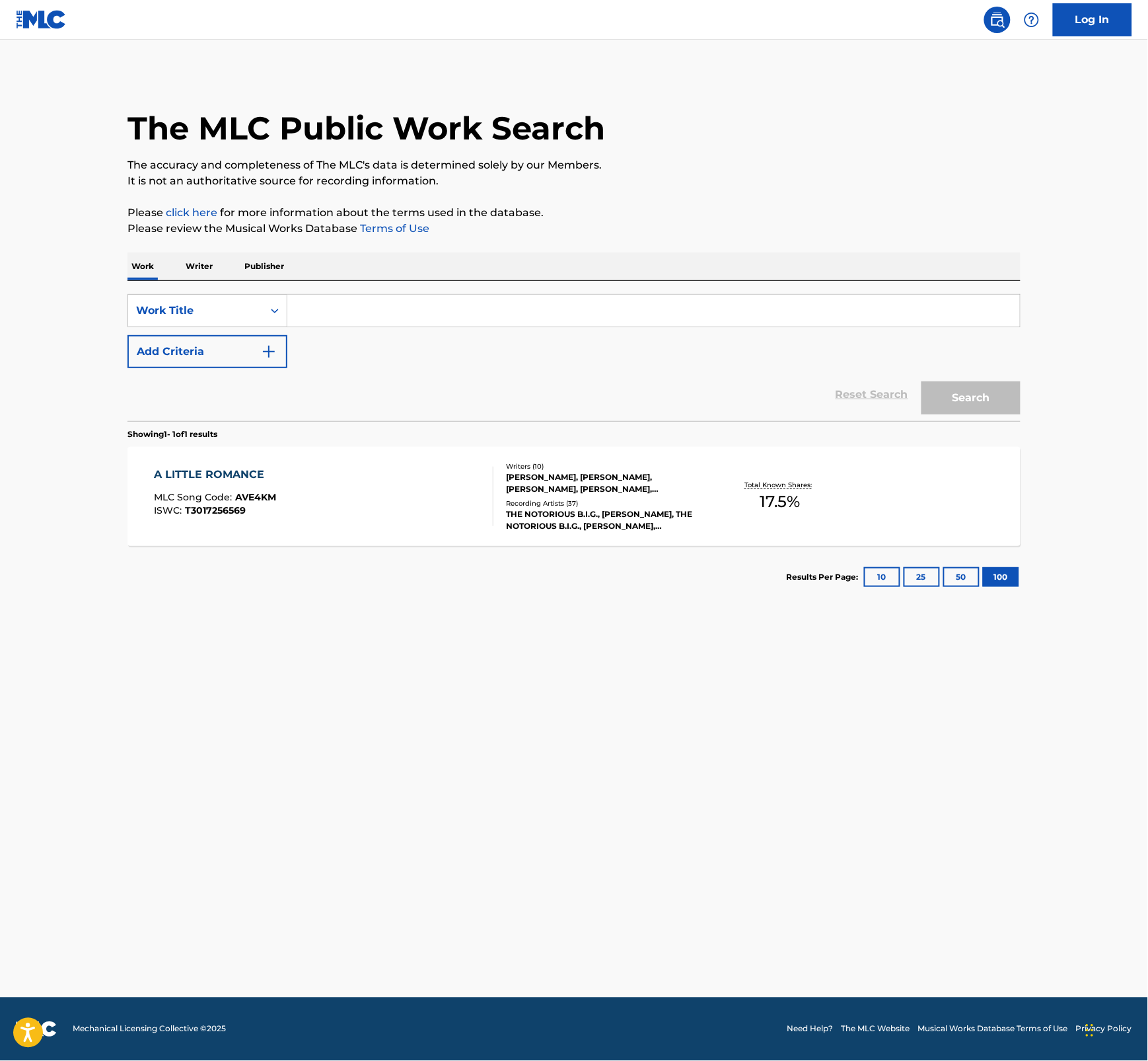
paste input "A LITTLE ROMANCE"
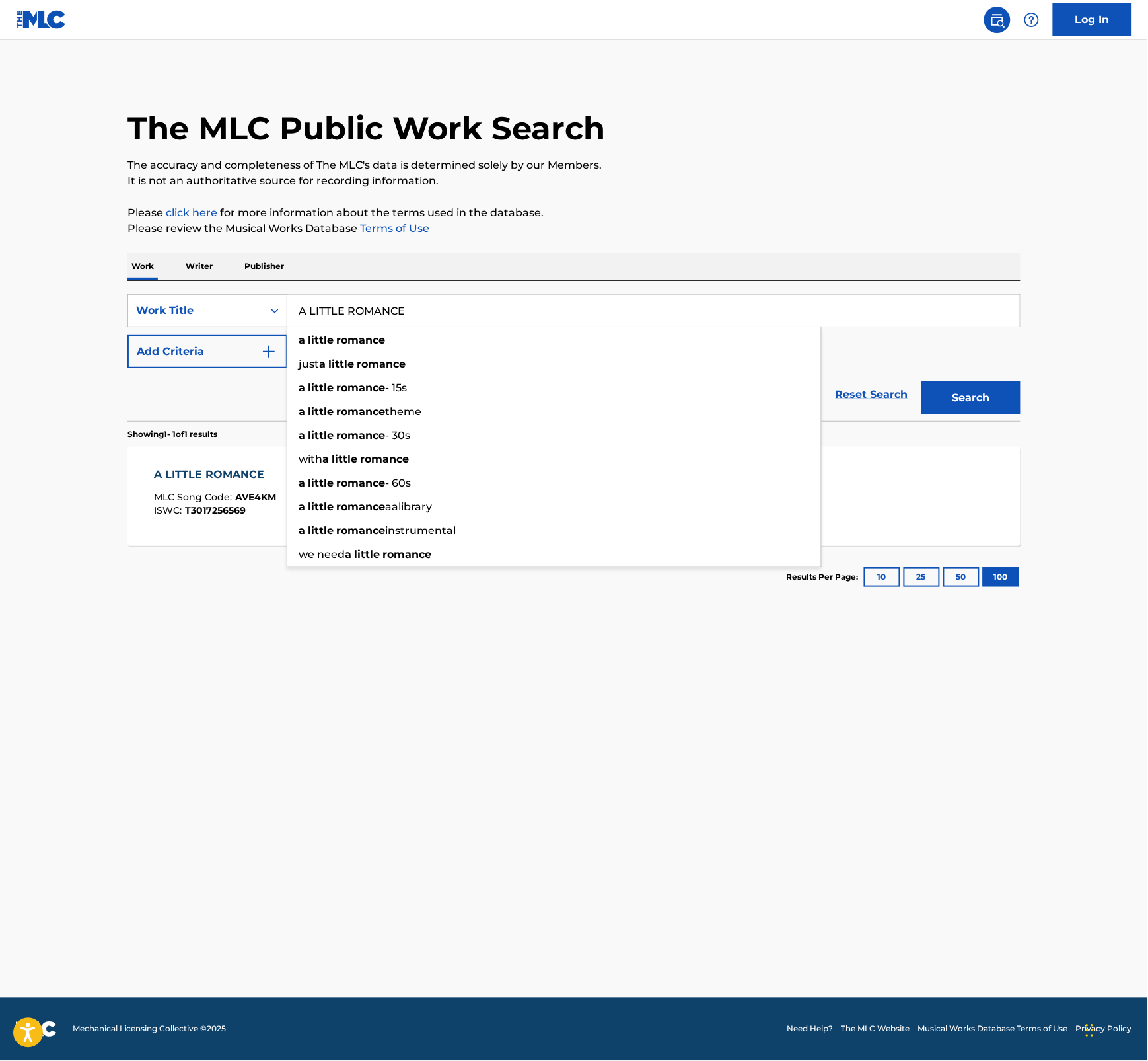
type input "A LITTLE ROMANCE"
click at [983, 394] on button "Search" at bounding box center [971, 397] width 99 height 33
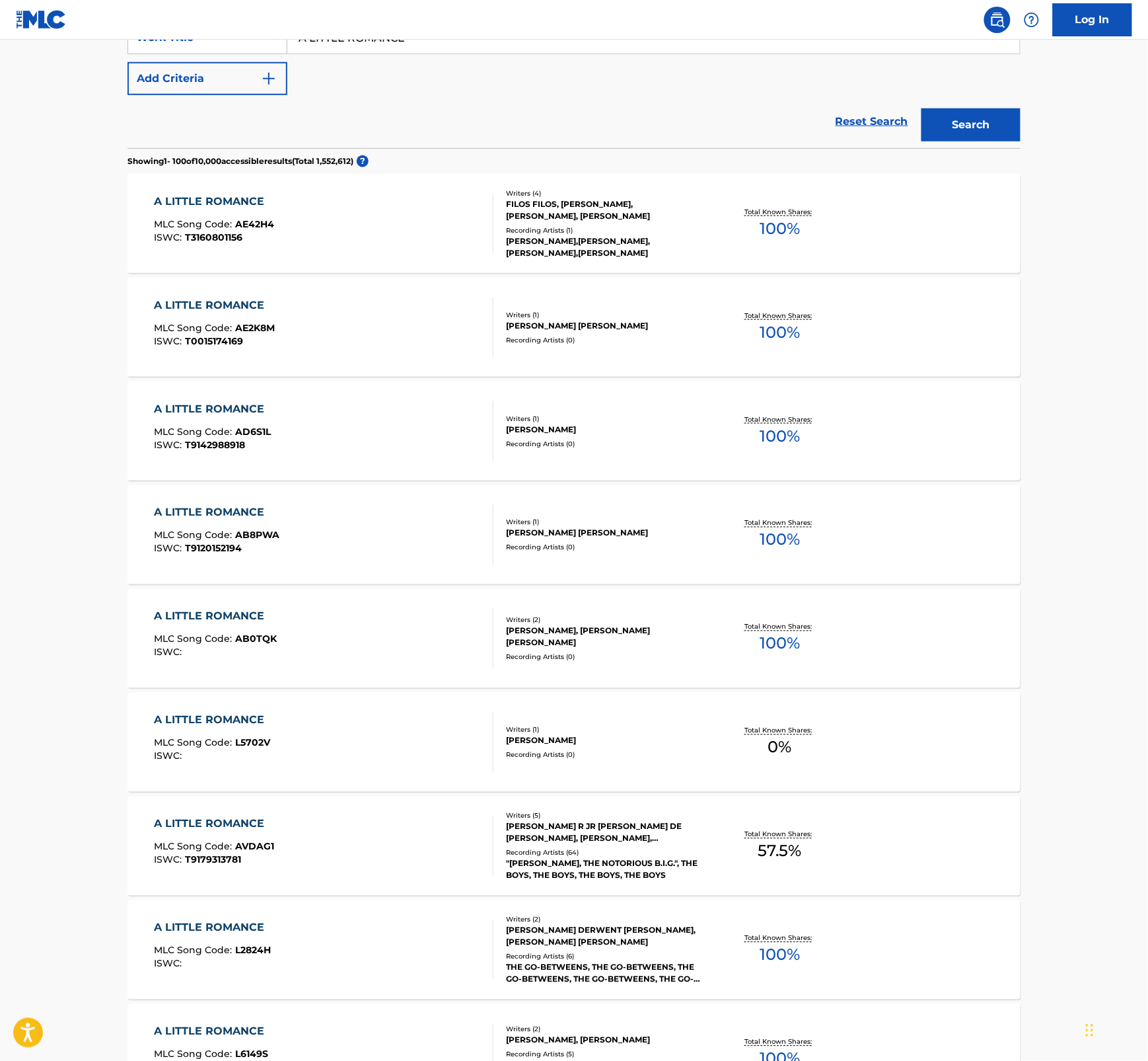
scroll to position [434, 0]
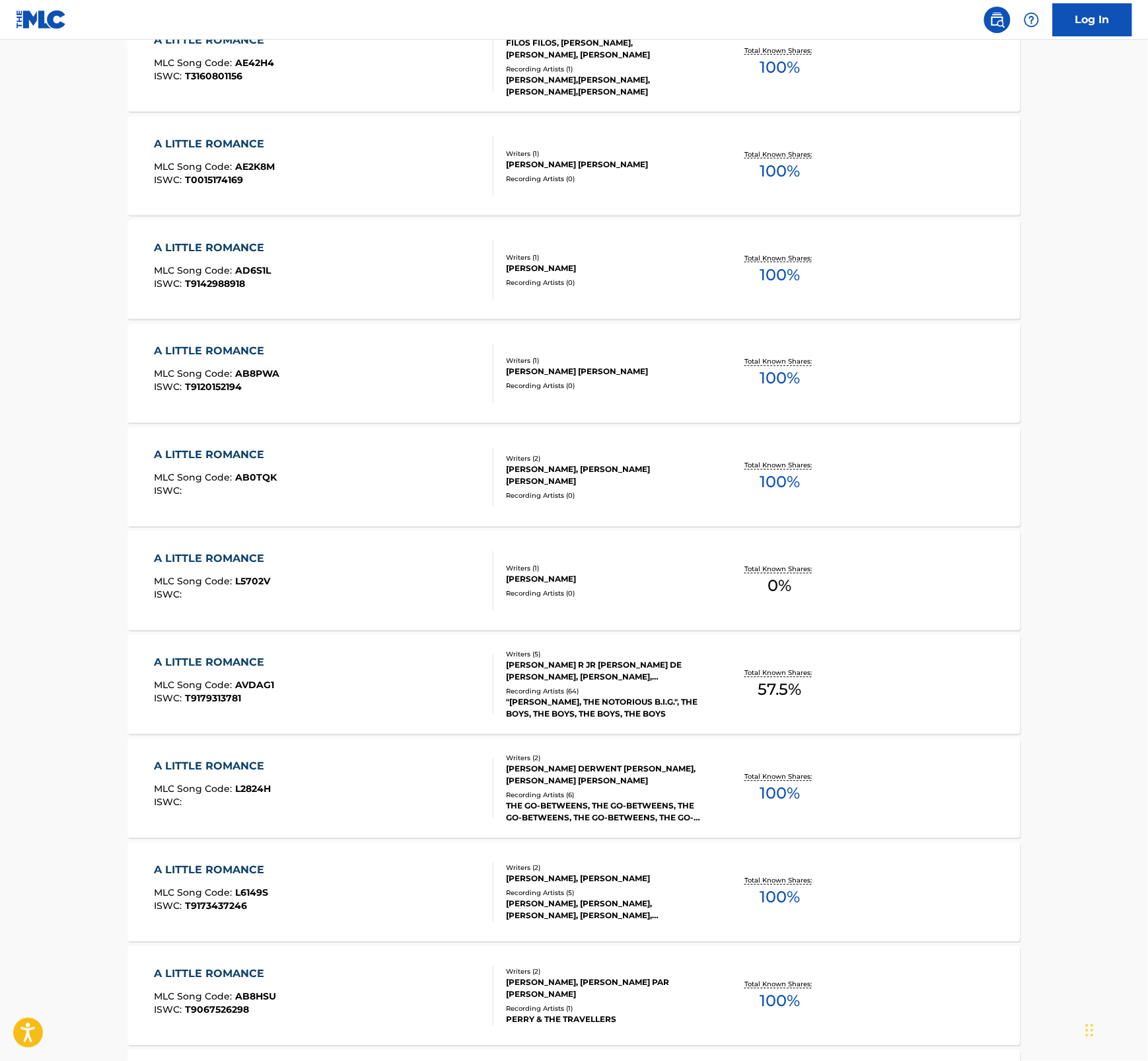
click at [370, 709] on div "A LITTLE ROMANCE MLC Song Code : AVDAG1 ISWC : T9179313781" at bounding box center [324, 684] width 339 height 59
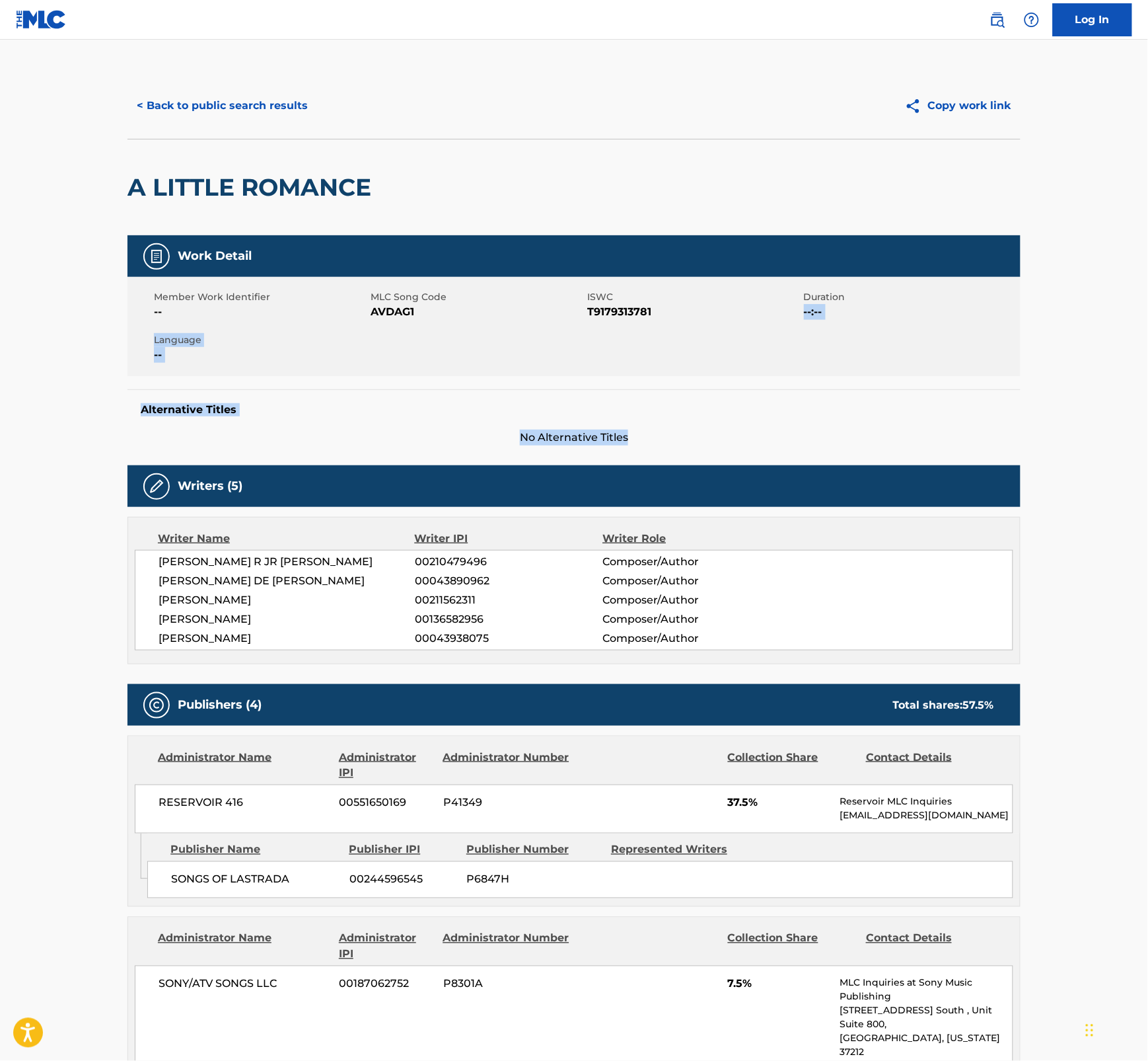
drag, startPoint x: 1147, startPoint y: 301, endPoint x: 1132, endPoint y: 408, distance: 108.0
click at [1132, 408] on main "< Back to public search results Copy work link A LITTLE ROMANCE Work Detail Mem…" at bounding box center [574, 1072] width 1148 height 2064
drag, startPoint x: 1132, startPoint y: 408, endPoint x: 1129, endPoint y: 249, distance: 159.0
click at [1129, 249] on main "< Back to public search results Copy work link A LITTLE ROMANCE Work Detail Mem…" at bounding box center [574, 1072] width 1148 height 2064
click at [395, 309] on span "AVDAG1" at bounding box center [477, 312] width 214 height 16
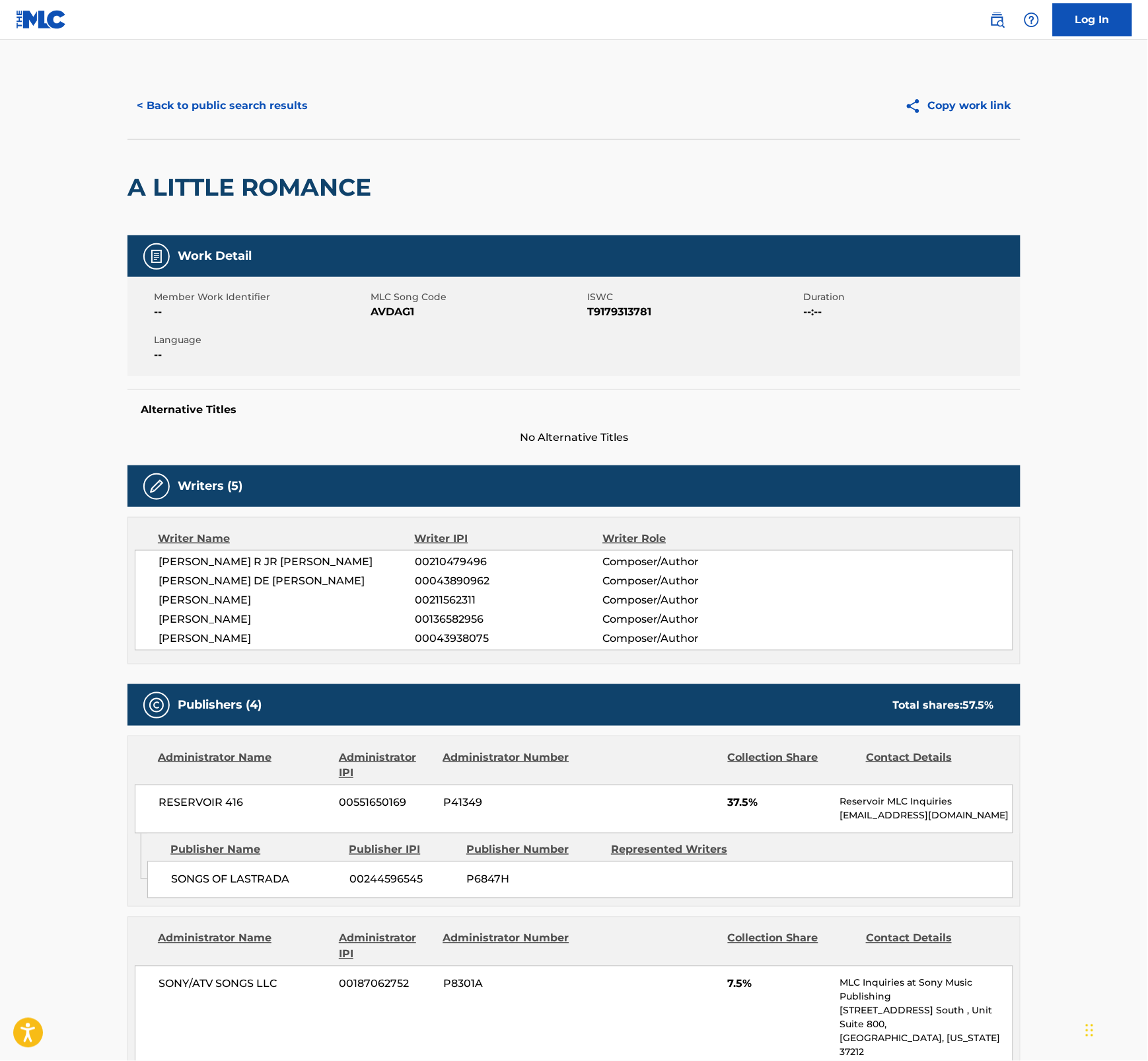
click at [620, 309] on span "T9179313781" at bounding box center [694, 312] width 214 height 16
click at [399, 312] on span "AVDAG1" at bounding box center [477, 312] width 214 height 16
